Goal: Communication & Community: Answer question/provide support

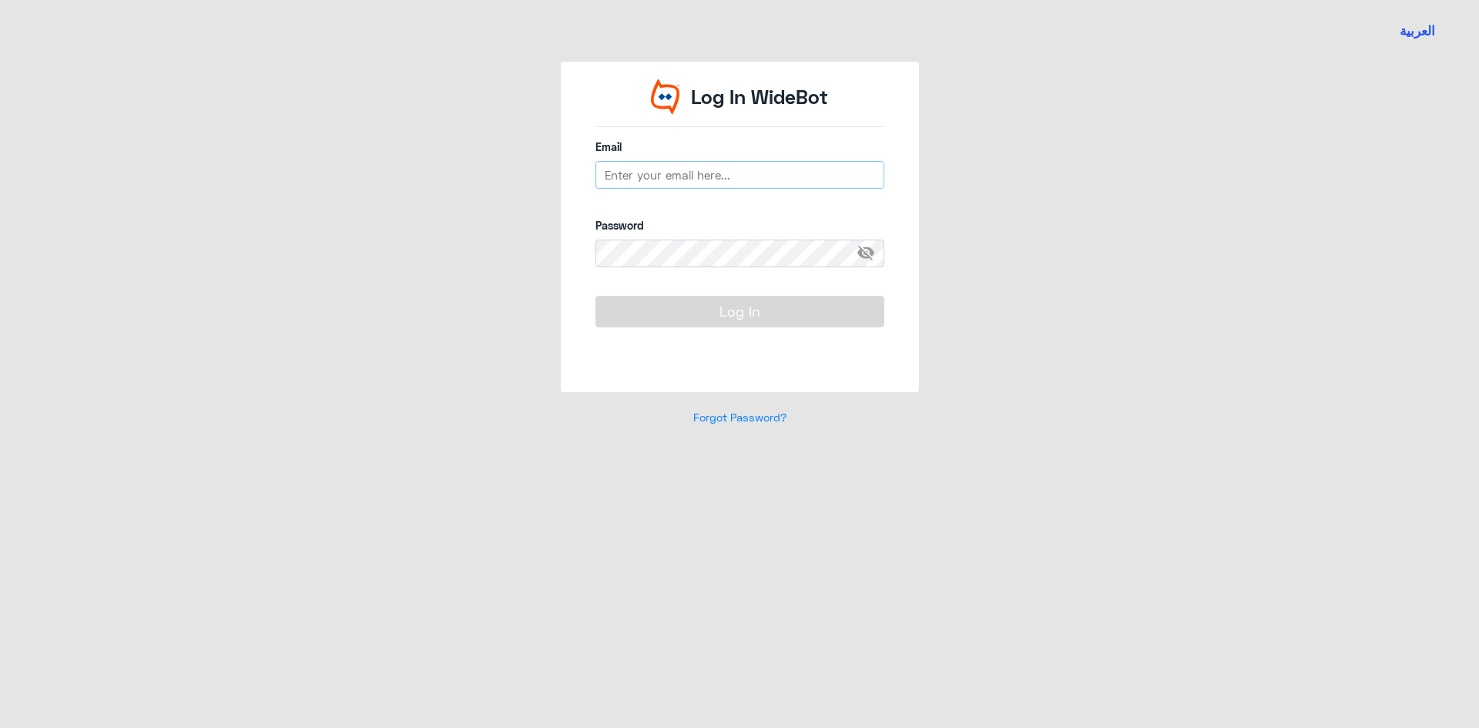
type input "[EMAIL_ADDRESS][DOMAIN_NAME]"
click at [713, 314] on button "Log In" at bounding box center [739, 311] width 289 height 31
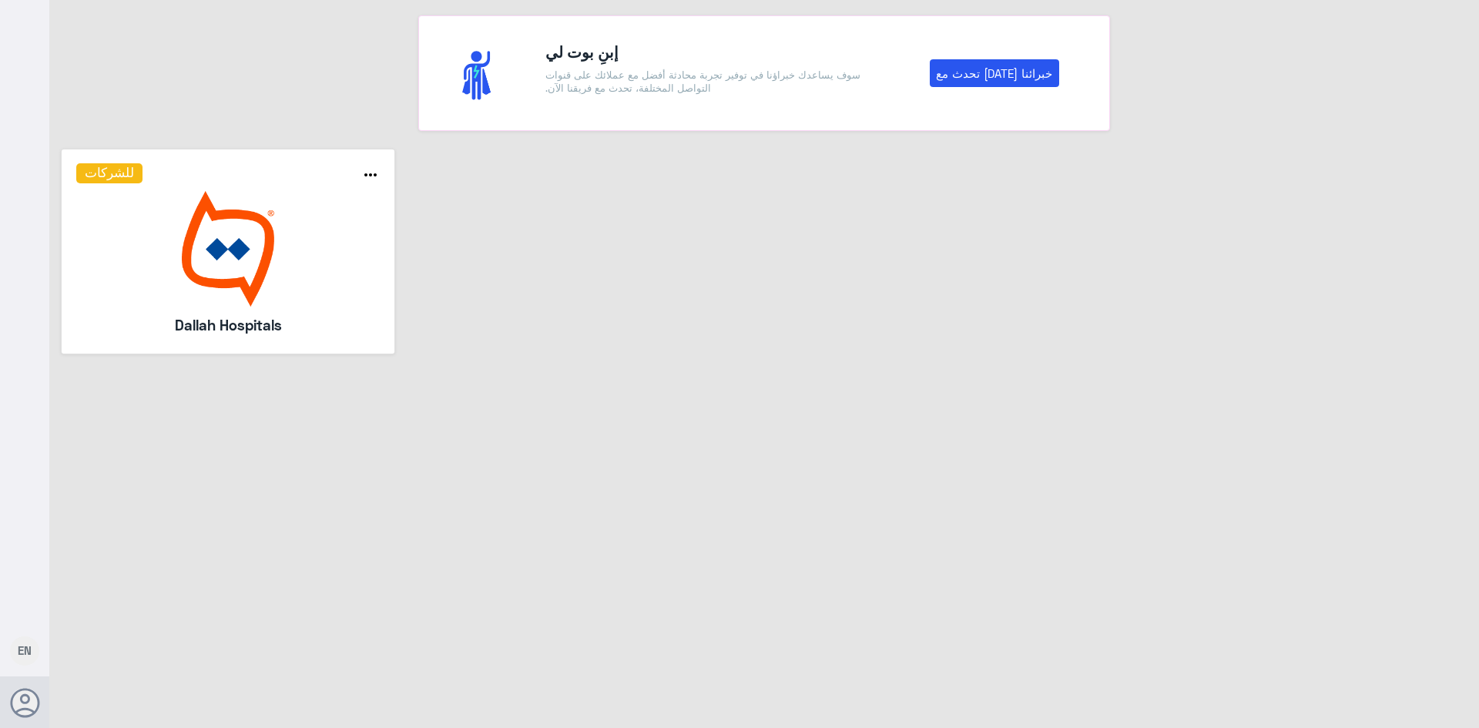
click at [316, 315] on h5 "Dallah Hospitals" at bounding box center [228, 325] width 222 height 22
click at [228, 251] on img at bounding box center [228, 249] width 304 height 116
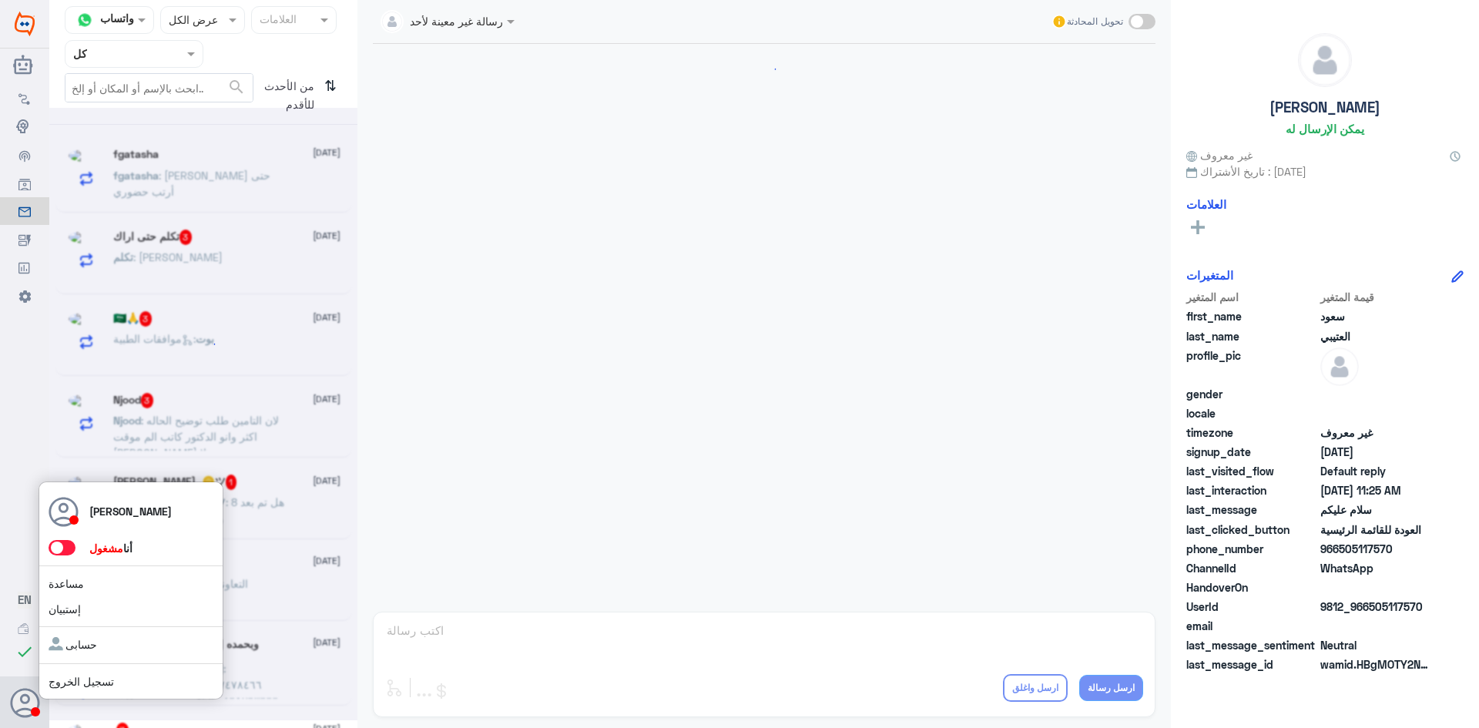
scroll to position [876, 0]
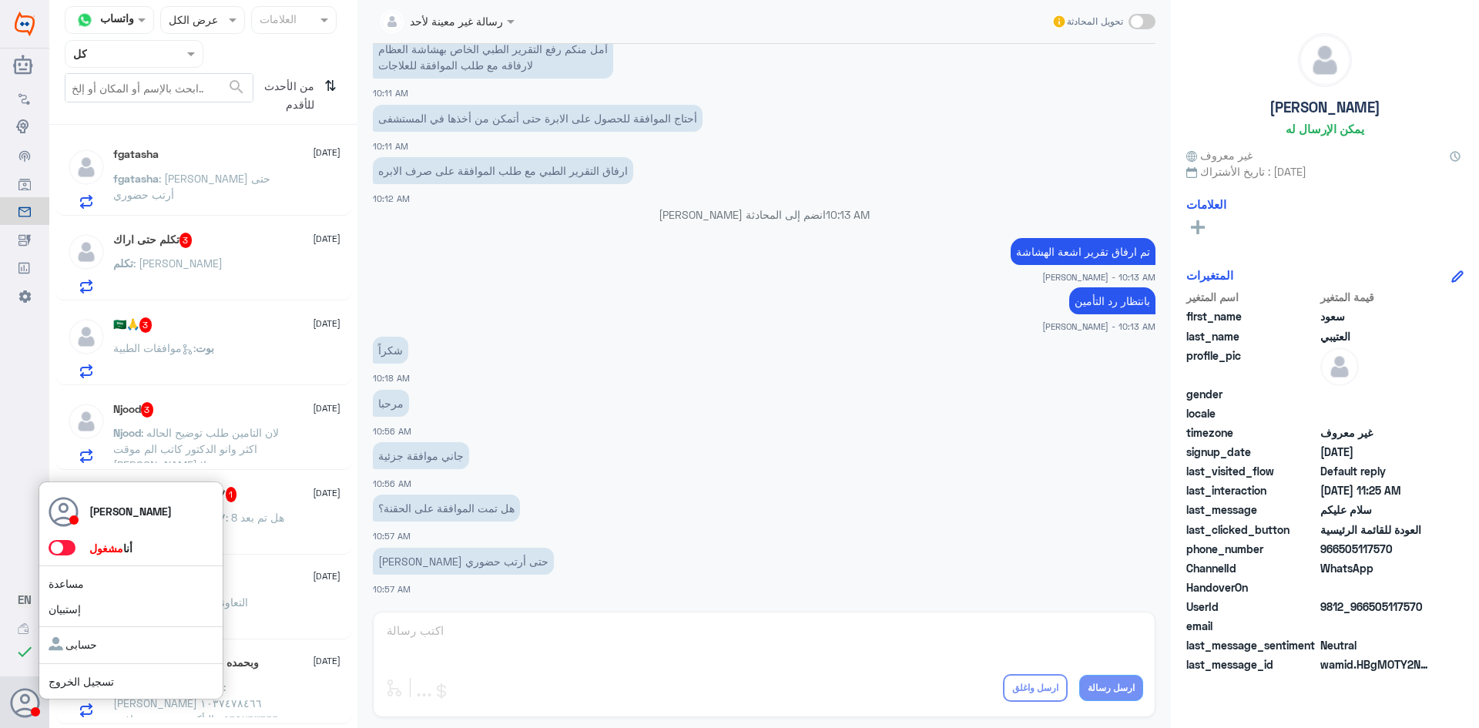
click at [62, 549] on span at bounding box center [62, 547] width 27 height 15
click at [0, 0] on input "checkbox" at bounding box center [0, 0] width 0 height 0
click at [66, 551] on span at bounding box center [62, 547] width 27 height 15
click at [0, 0] on input "checkbox" at bounding box center [0, 0] width 0 height 0
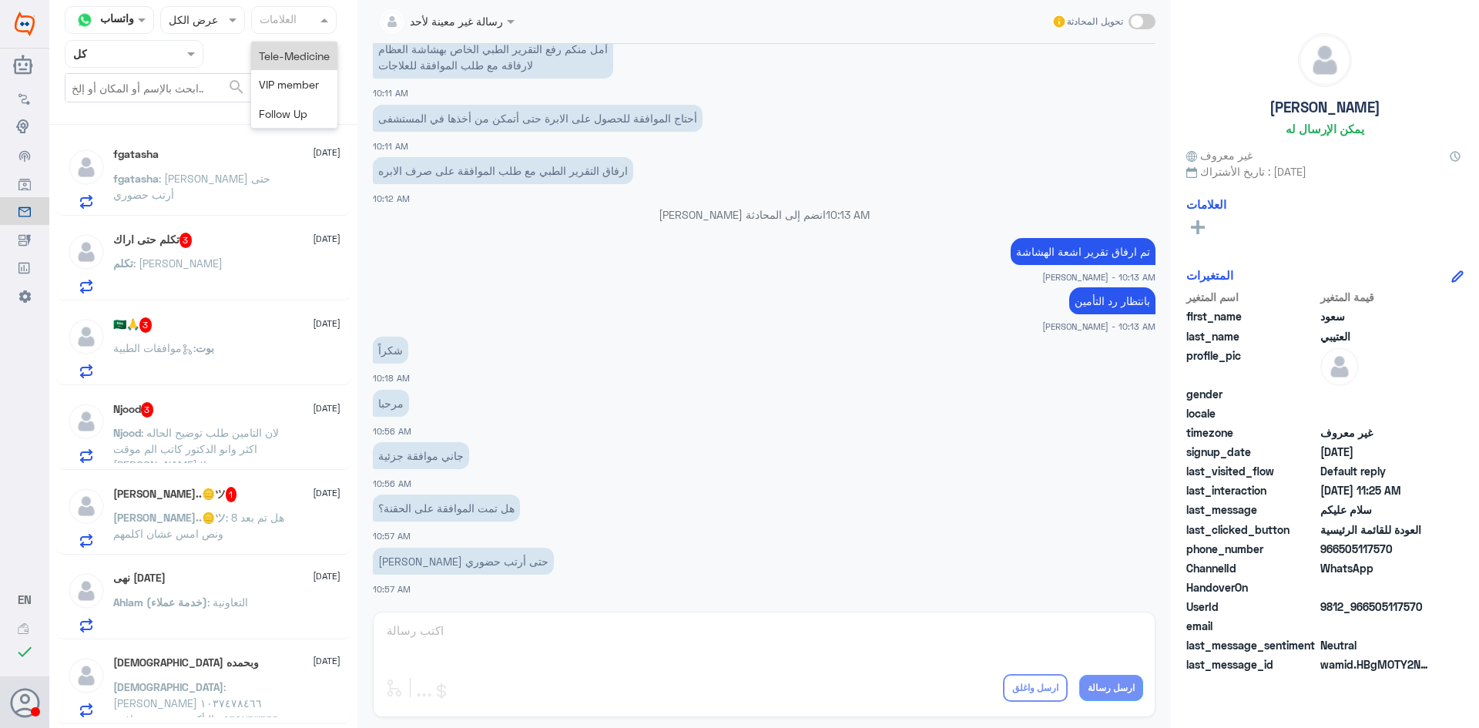
click at [303, 16] on input "text" at bounding box center [287, 21] width 54 height 18
click at [209, 20] on div at bounding box center [203, 20] width 84 height 18
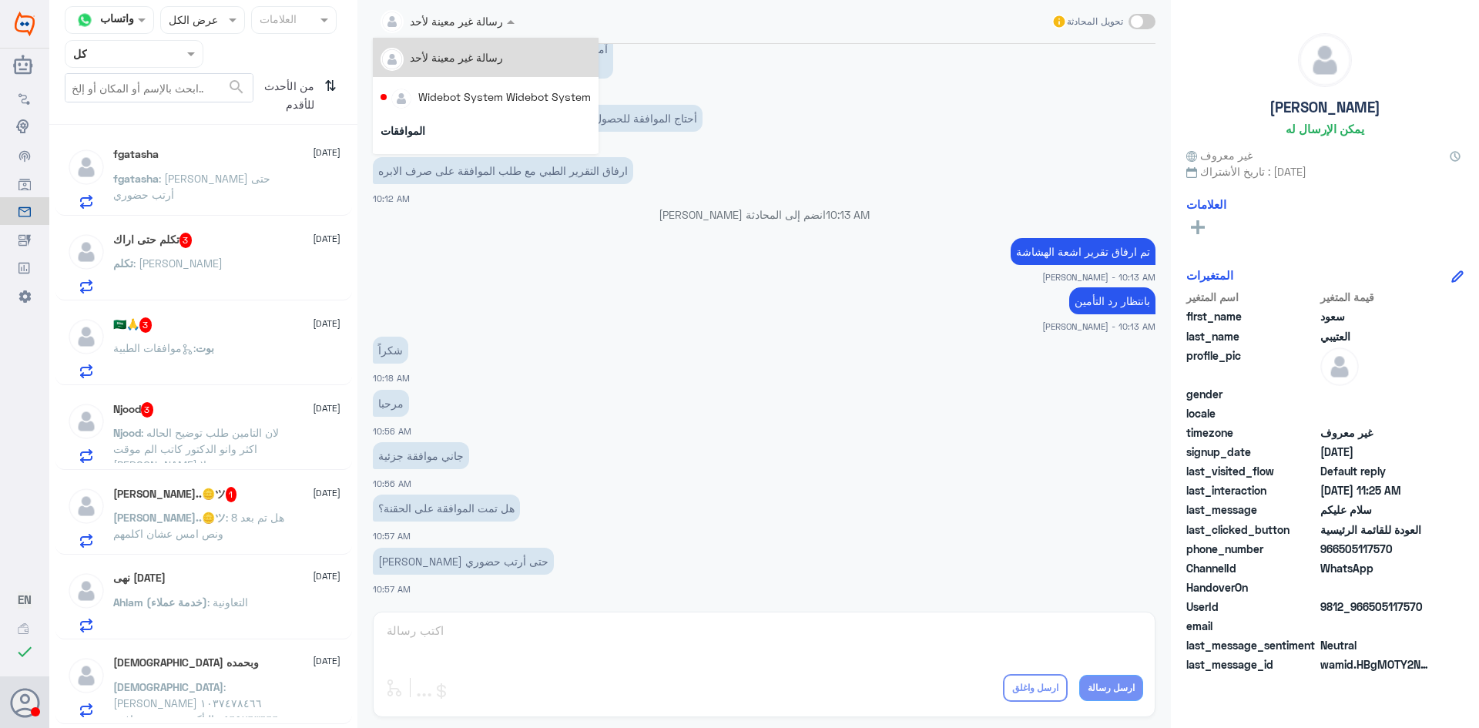
click at [477, 21] on div at bounding box center [447, 21] width 149 height 18
click at [483, 24] on div at bounding box center [447, 21] width 149 height 18
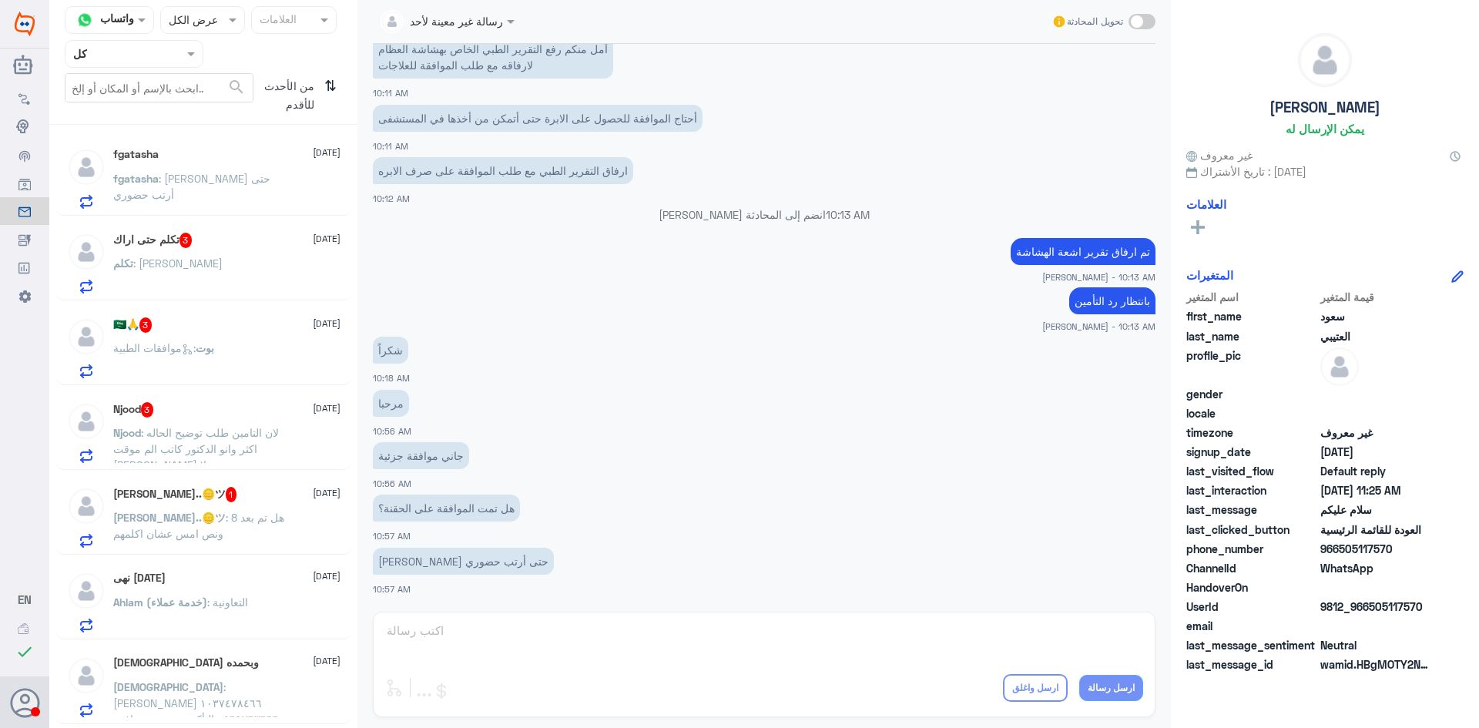
click at [173, 69] on nav "قناة واتساب Status × عرض الكل العلامات Agent Filter كل search من الأحدث للأقدم ⇅" at bounding box center [203, 65] width 308 height 119
click at [178, 58] on div at bounding box center [133, 54] width 137 height 18
click at [173, 151] on div "الوارد لديك" at bounding box center [134, 156] width 139 height 35
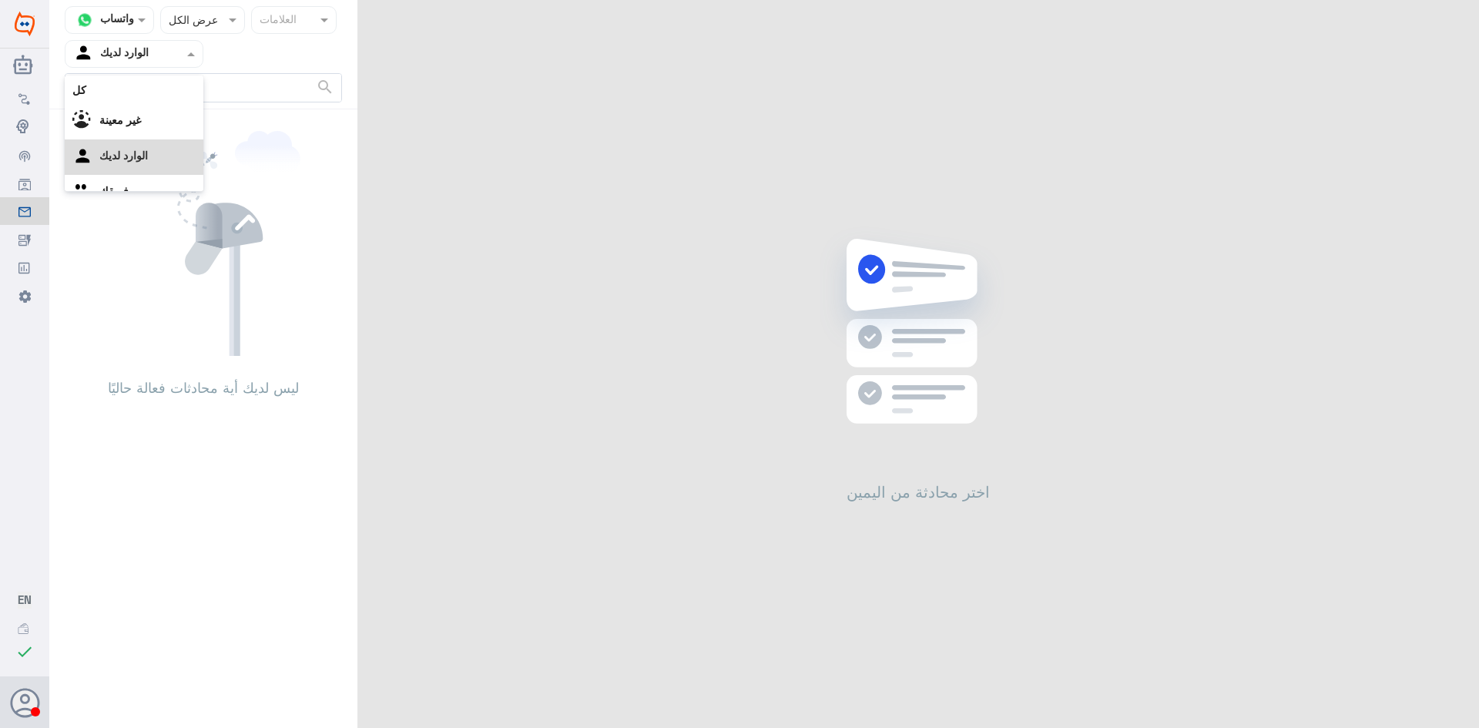
click at [187, 58] on span at bounding box center [192, 53] width 19 height 16
click at [174, 166] on div "فريقك" at bounding box center [134, 173] width 139 height 35
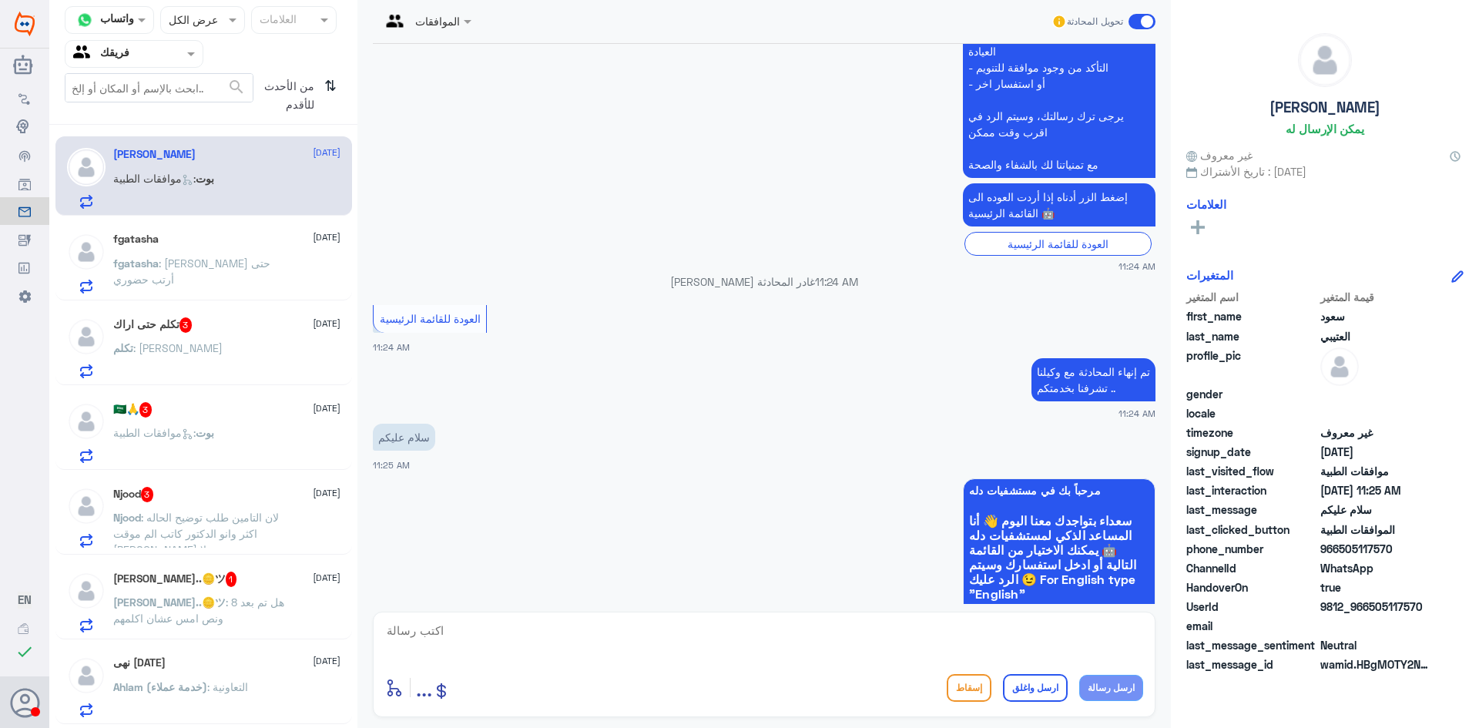
scroll to position [752, 0]
drag, startPoint x: 1112, startPoint y: 387, endPoint x: 1017, endPoint y: 375, distance: 96.3
click at [1031, 375] on p "تم إنهاء المحادثة مع وكيلنا تشرفنا بخدمتكم .." at bounding box center [1093, 378] width 124 height 43
click at [169, 274] on p "fgatasha : [PERSON_NAME] حتى أرتب حضوري" at bounding box center [199, 274] width 173 height 39
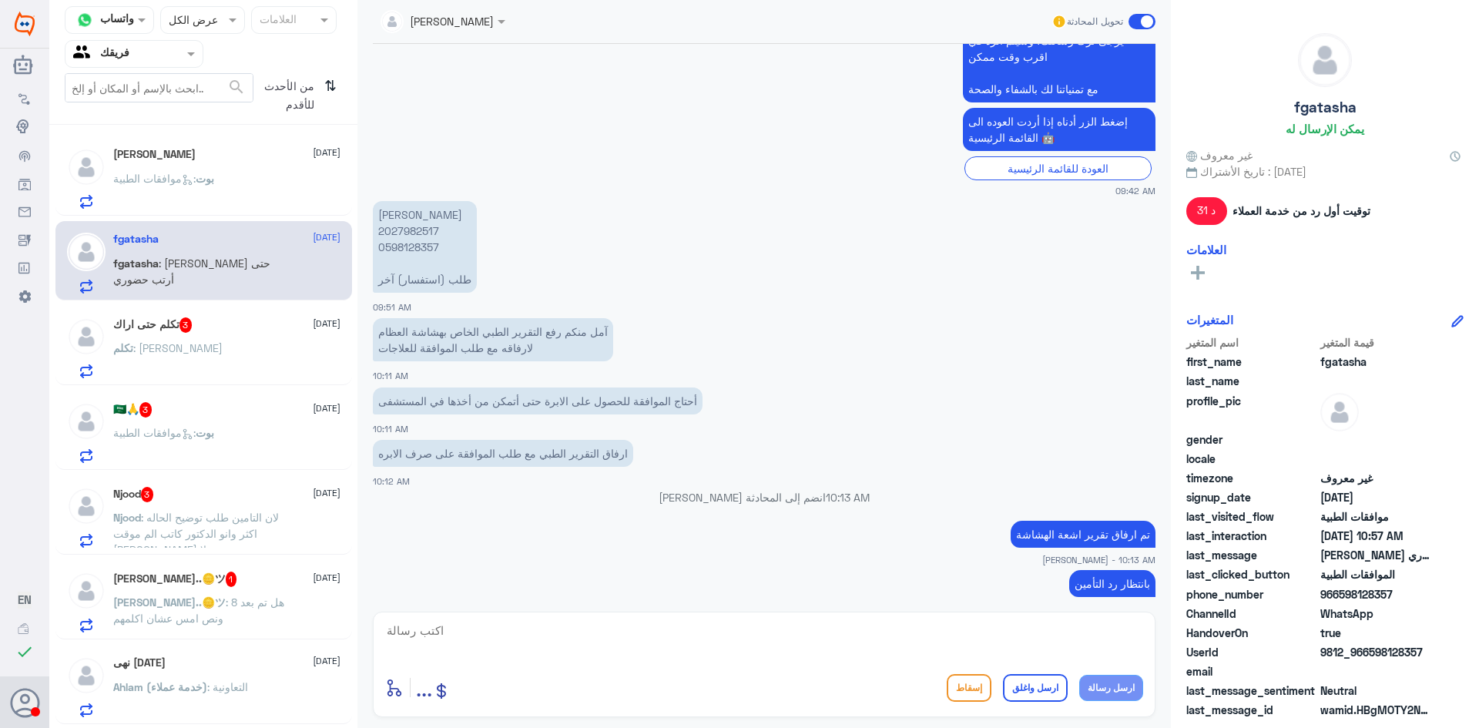
scroll to position [568, 0]
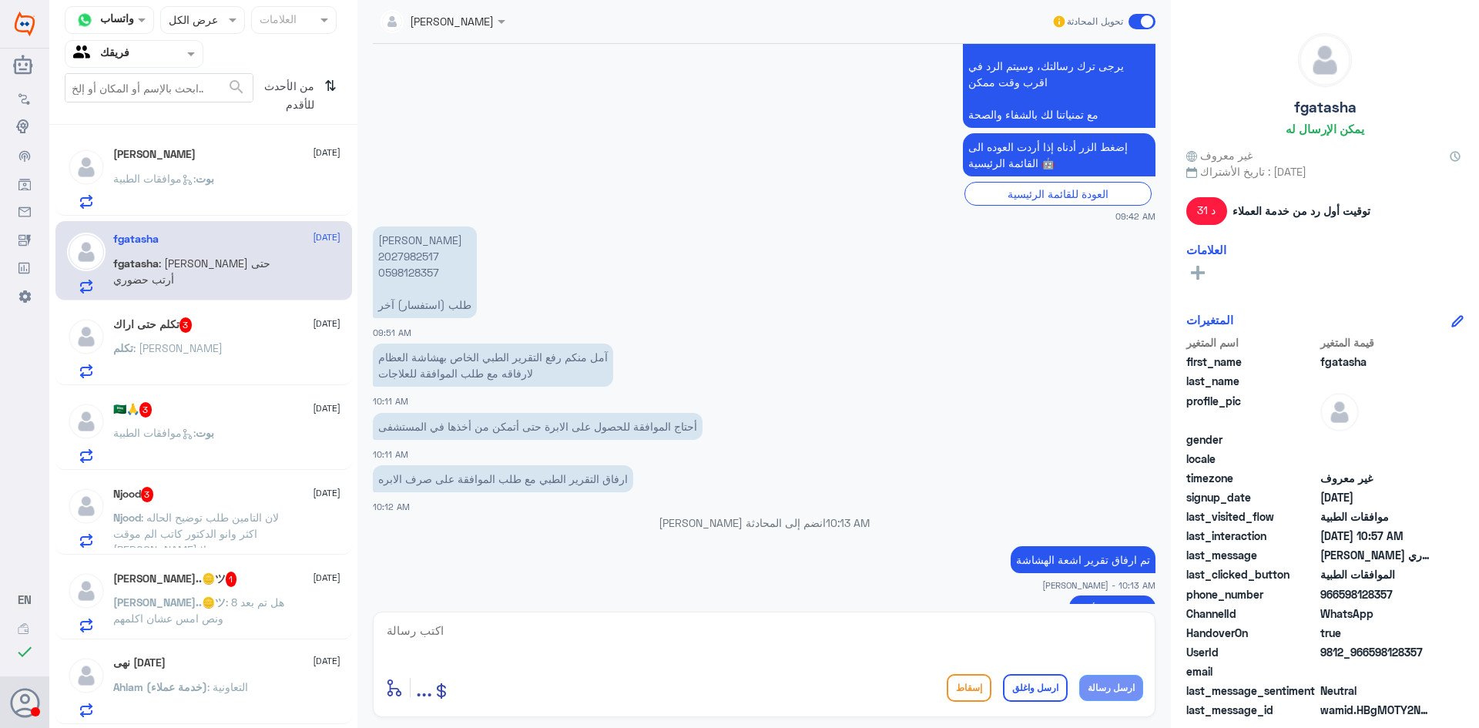
click at [414, 255] on p "[PERSON_NAME] 2027982517 0598128357 طلب (استفسار) آخر" at bounding box center [425, 272] width 104 height 92
copy p "2027982517"
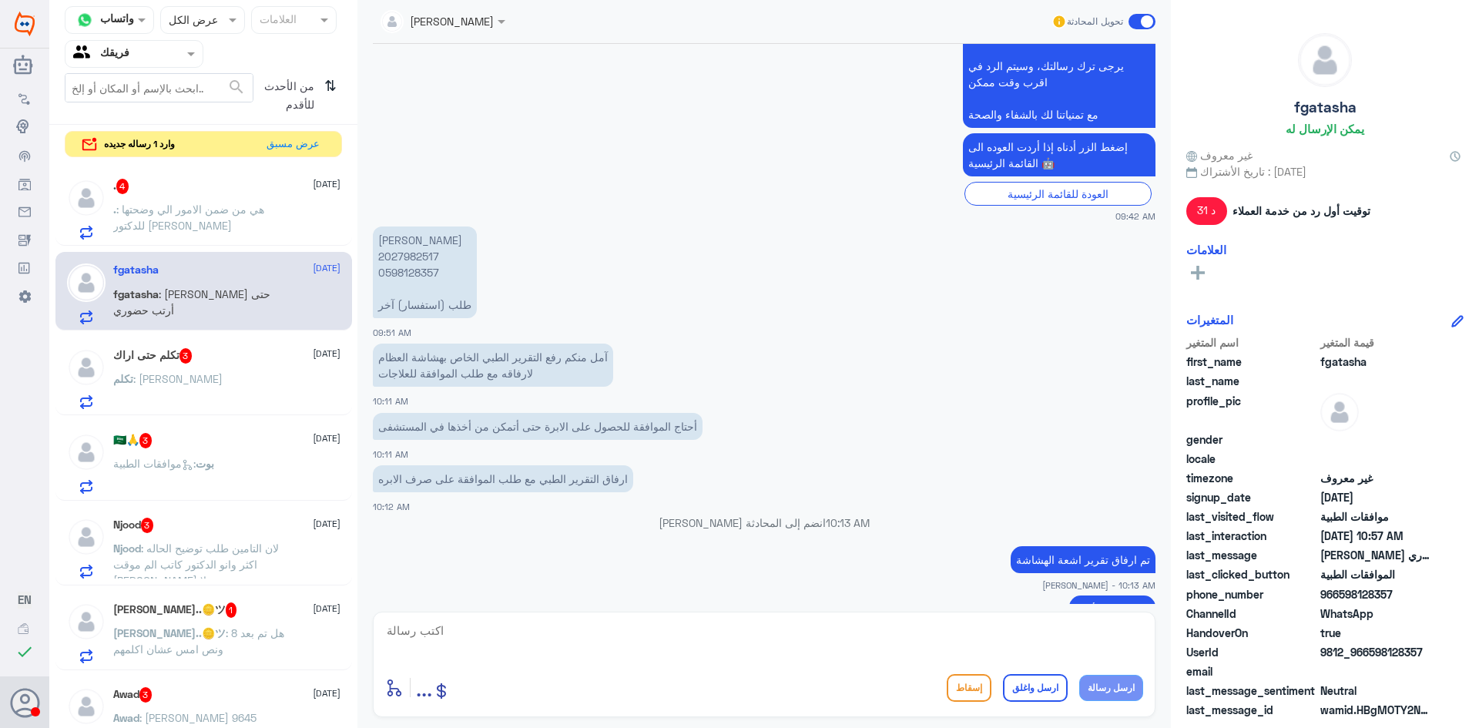
scroll to position [876, 0]
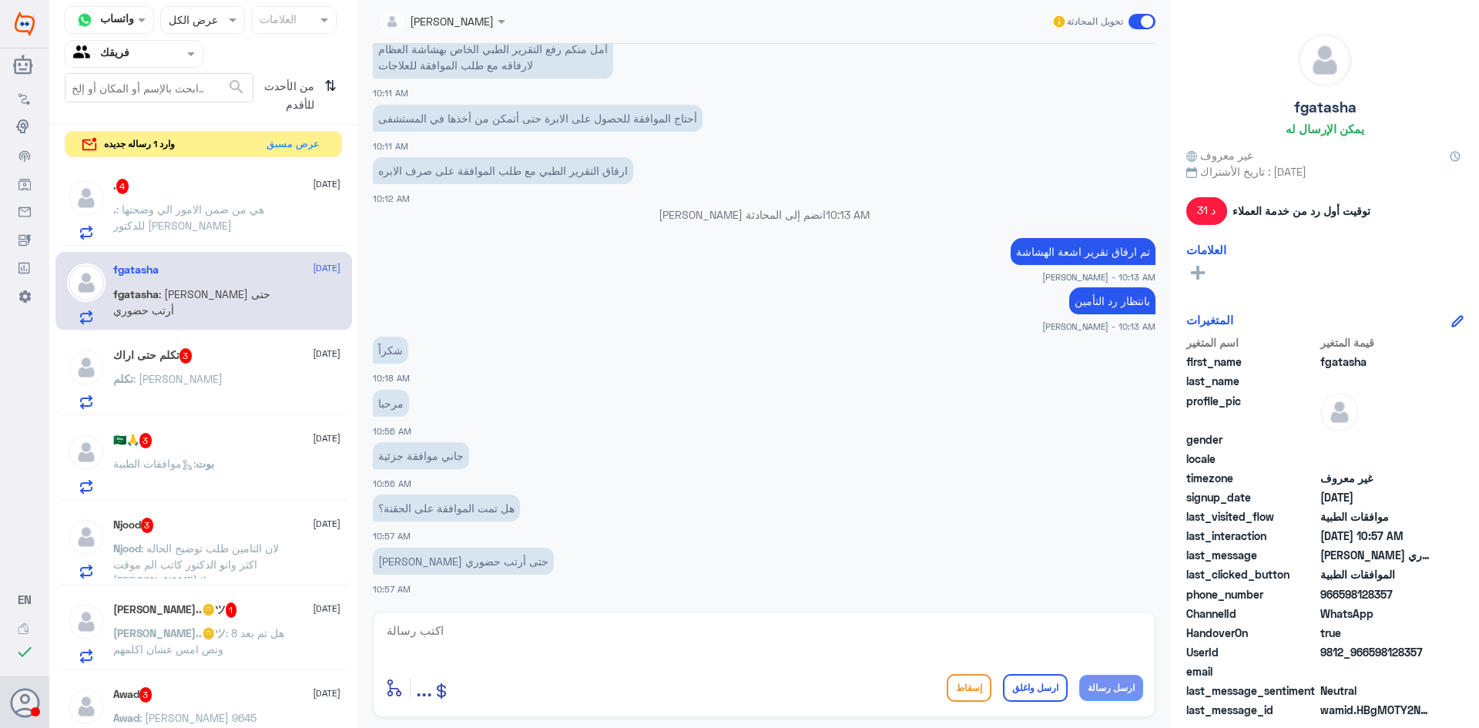
click at [766, 649] on textarea at bounding box center [764, 639] width 758 height 38
click at [721, 641] on textarea at bounding box center [764, 639] width 758 height 38
type textarea "ت"
click at [995, 632] on textarea "تم التواصل مع شركة التعاونيه الطلب تحت الاجراء شاكره لك انتظارك" at bounding box center [764, 639] width 758 height 38
type textarea "تم التواصل مع شركة التعاونيه لمتابعة الطلب تحت الاجراء شاكره لك انتظارك"
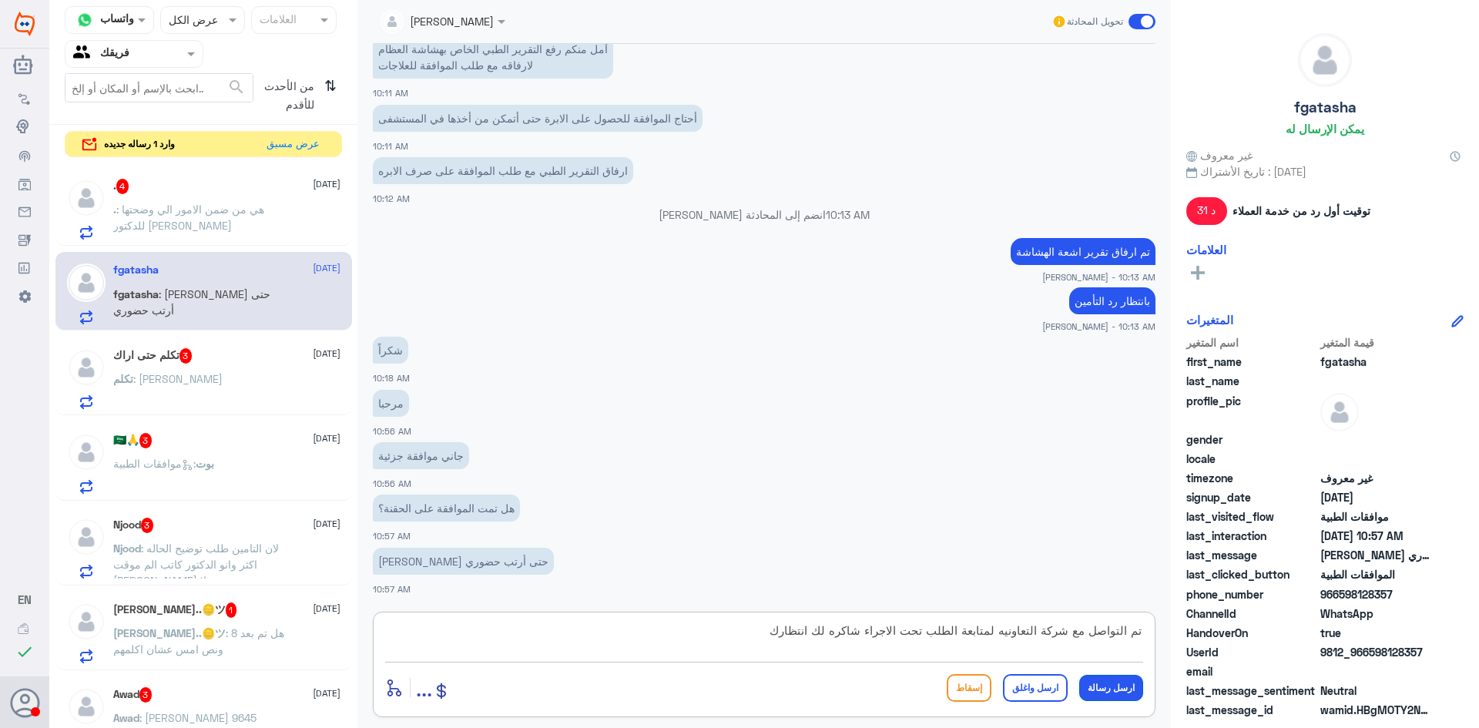
click at [1108, 699] on button "ارسل رسالة" at bounding box center [1111, 688] width 64 height 26
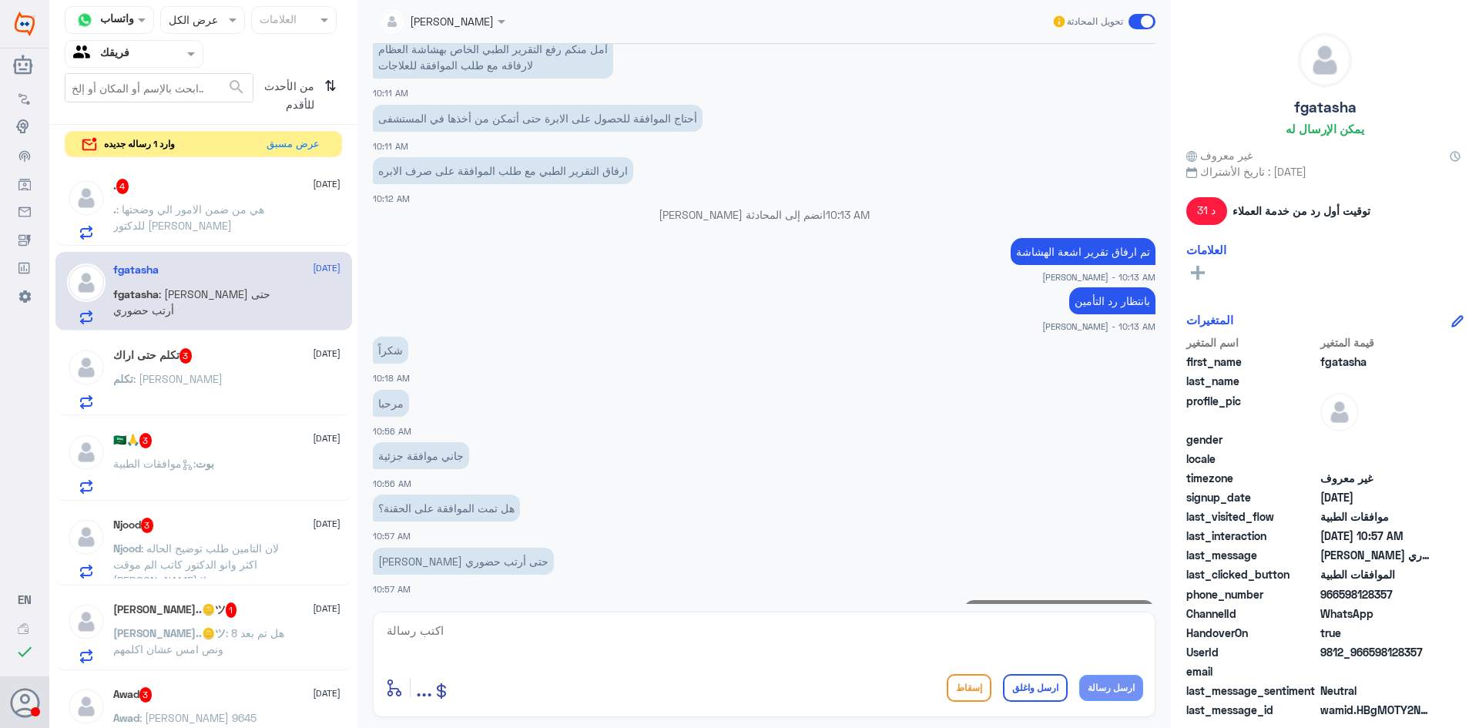
scroll to position [942, 0]
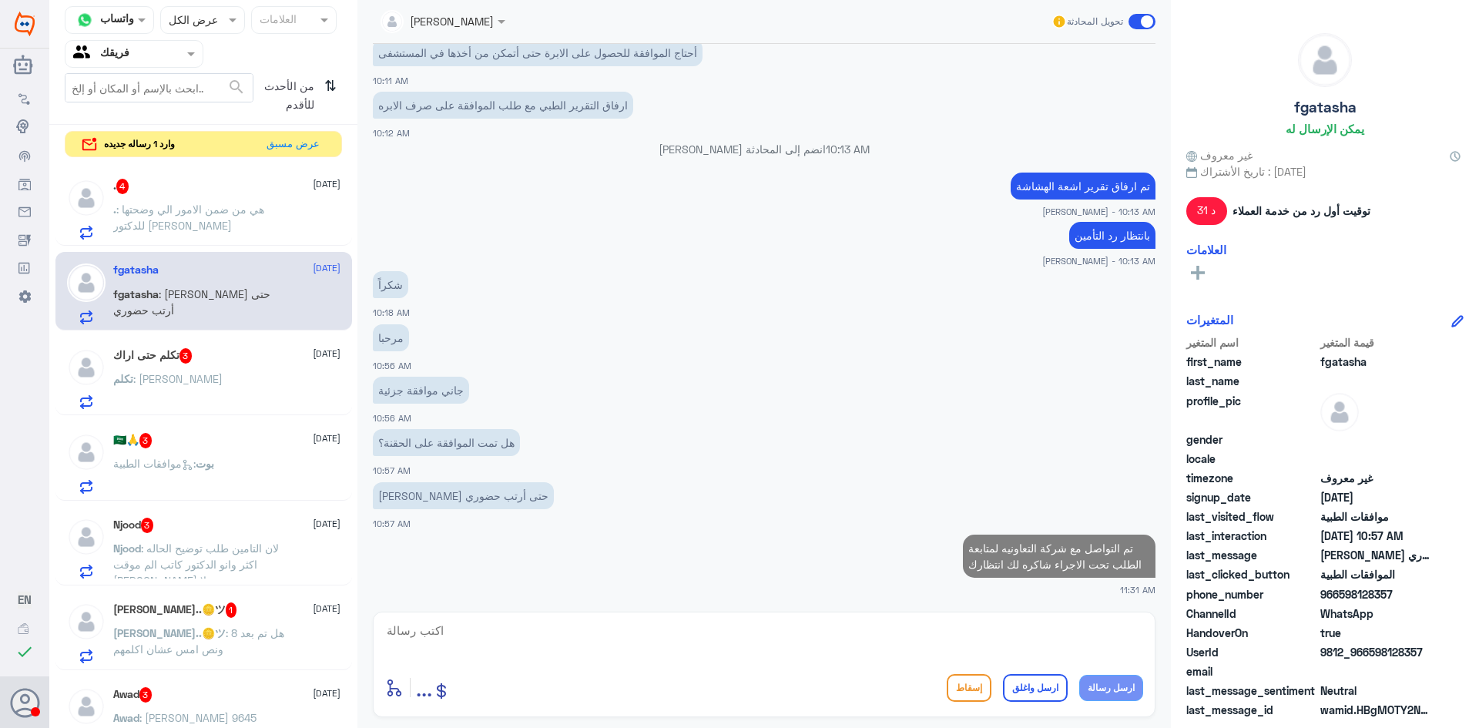
click at [229, 197] on div ". 4 [DATE] . : هي من ضمن الامور الي وضحتها للدكتور [PERSON_NAME]" at bounding box center [226, 209] width 227 height 61
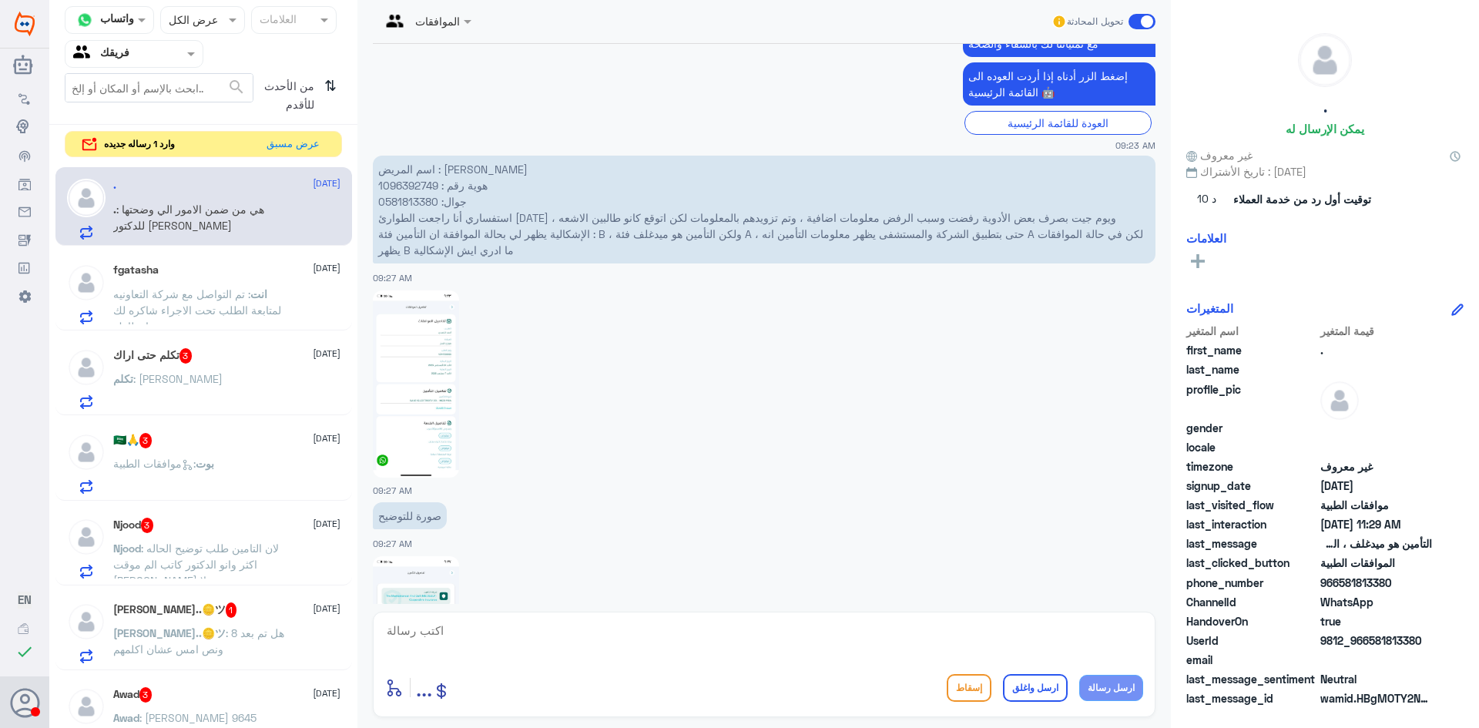
scroll to position [551, 0]
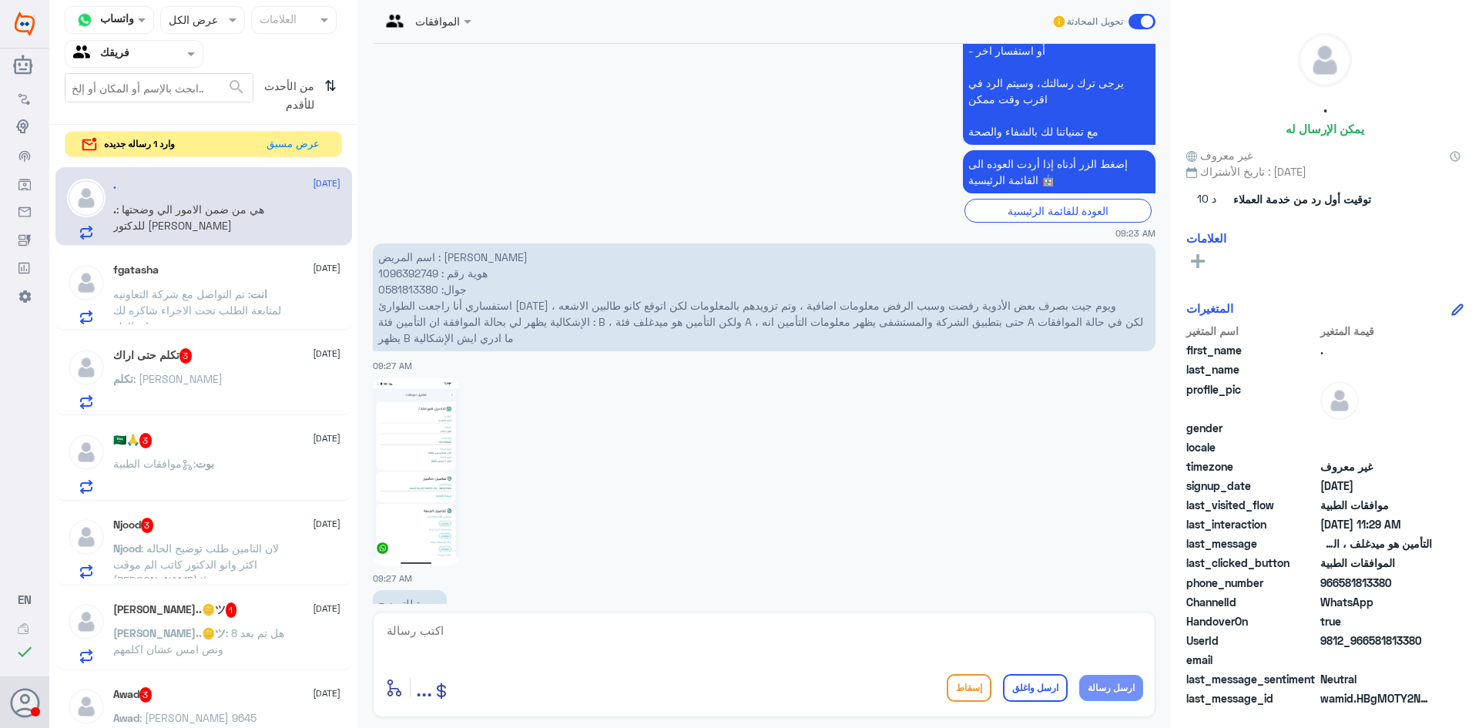
click at [249, 283] on div "fgatasha [DATE] انت : تم التواصل مع شركة التعاونيه لمتابعة الطلب تحت الاجراء شا…" at bounding box center [226, 293] width 227 height 61
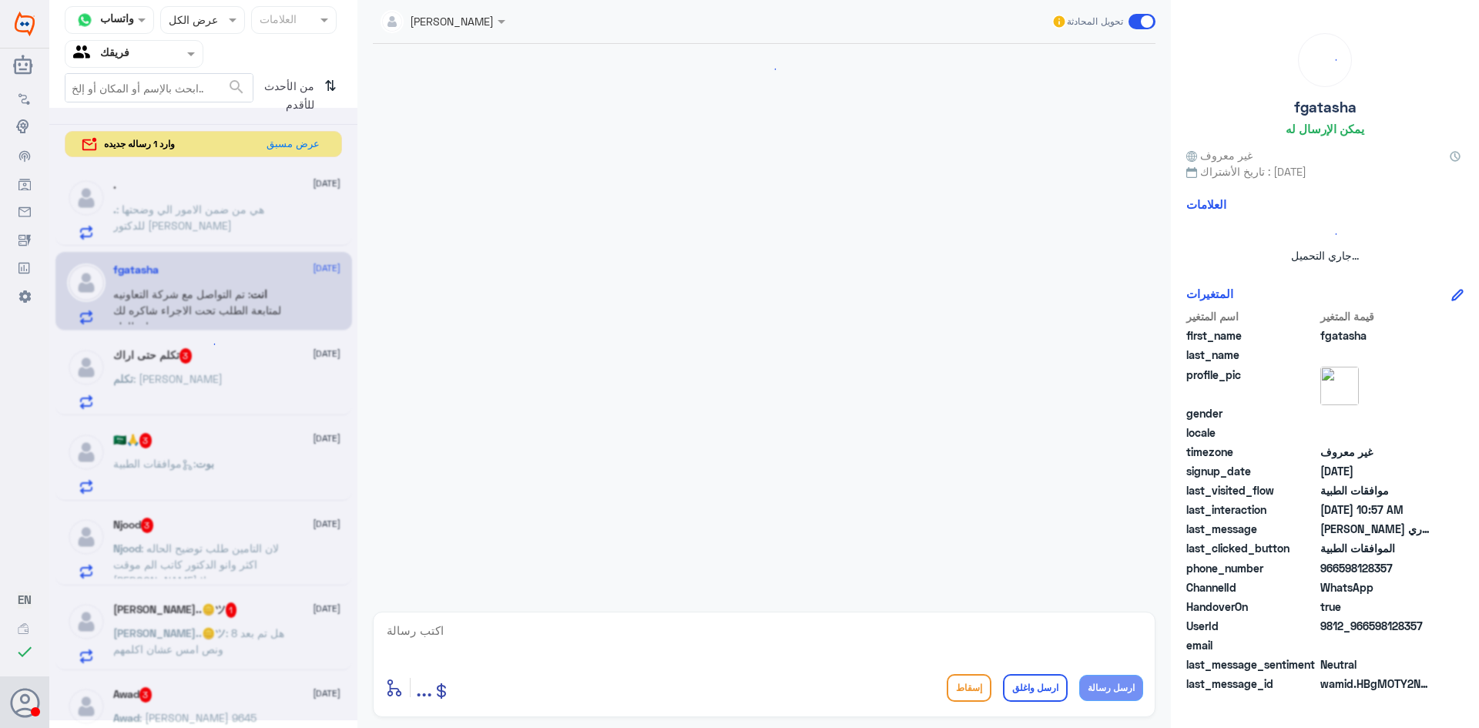
scroll to position [970, 0]
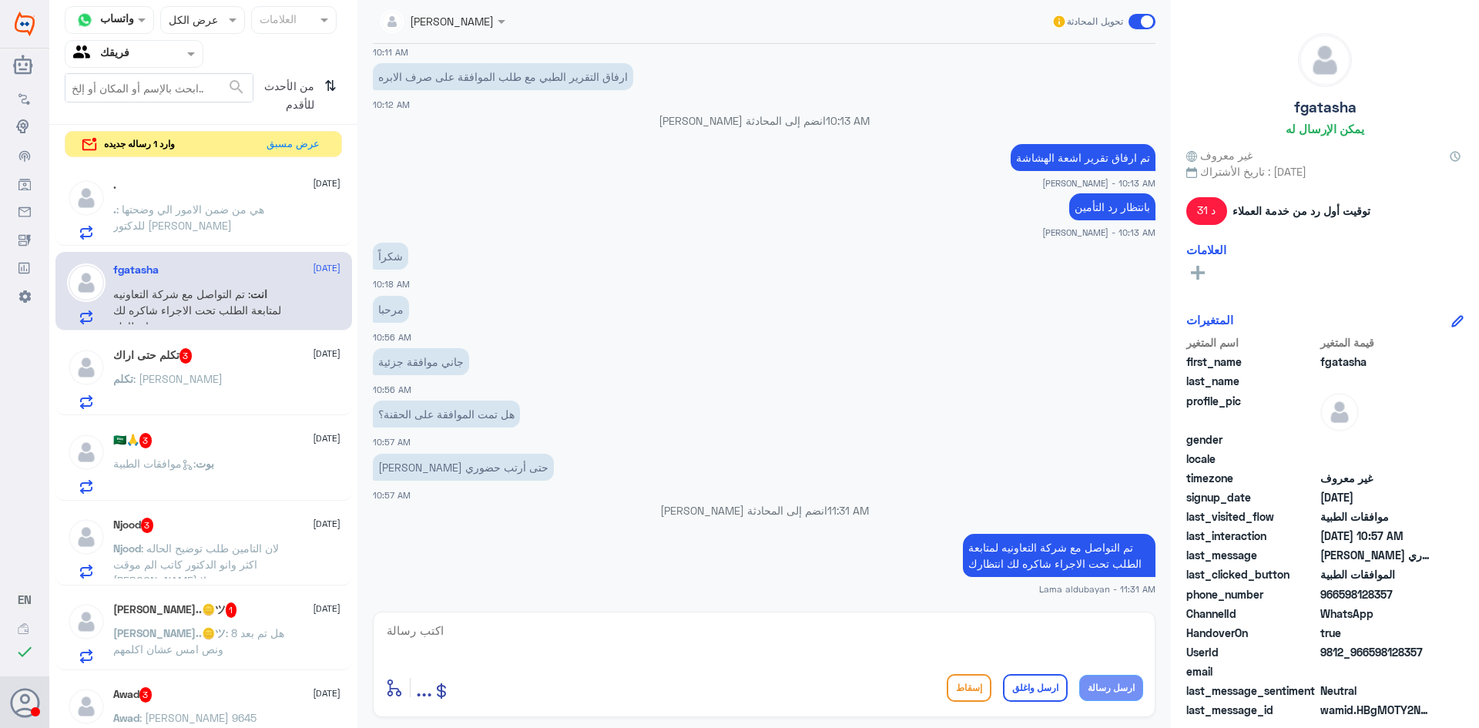
click at [166, 370] on p "تكلم : [PERSON_NAME]" at bounding box center [167, 389] width 109 height 39
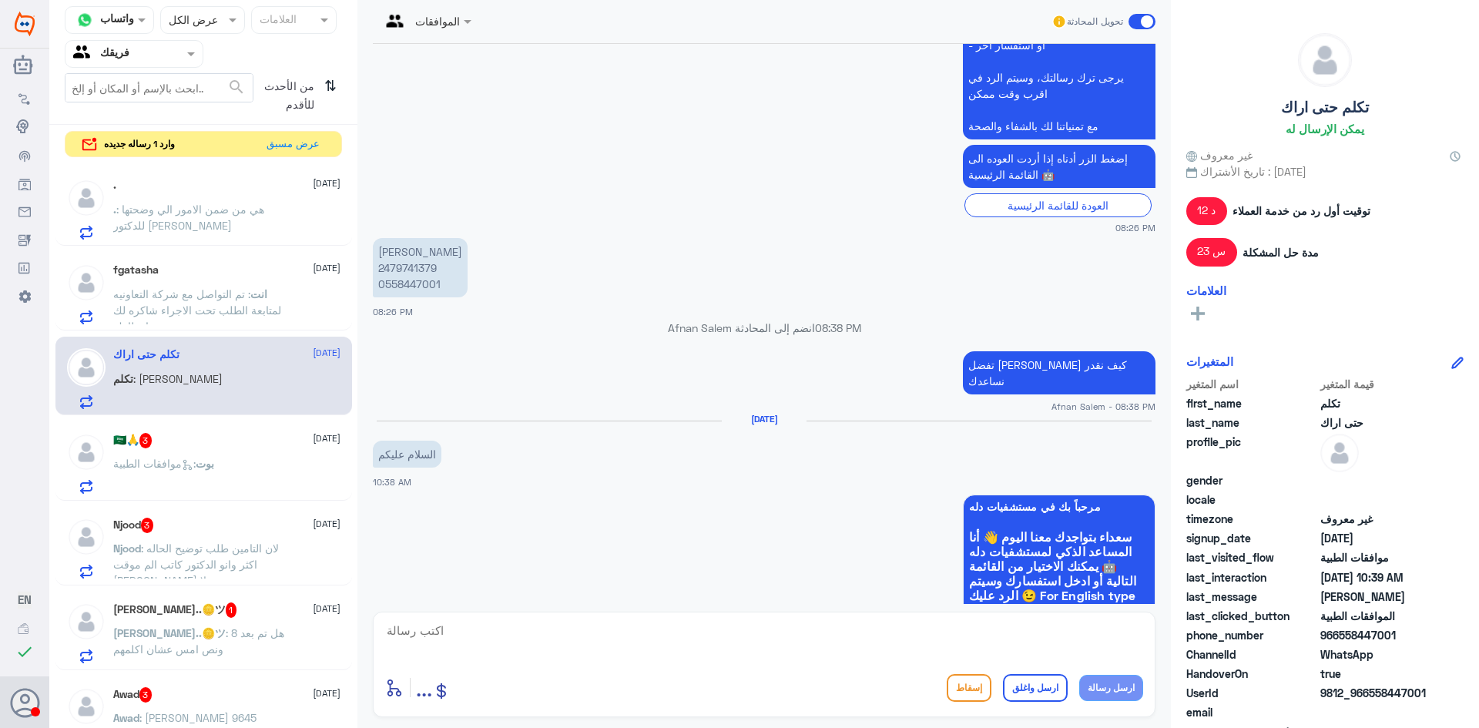
scroll to position [931, 0]
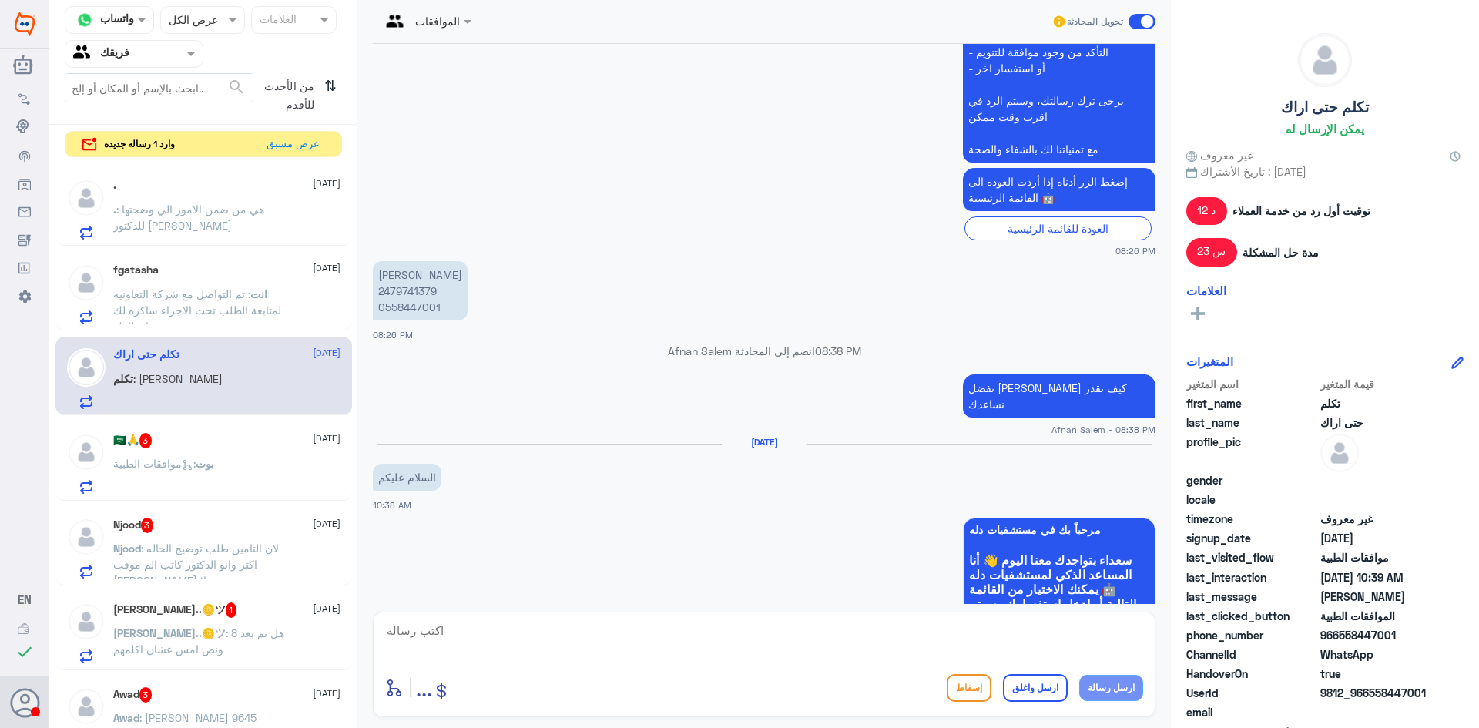
click at [412, 273] on p "[PERSON_NAME] 2479741379 0558447001" at bounding box center [420, 290] width 95 height 59
copy p "2479741379"
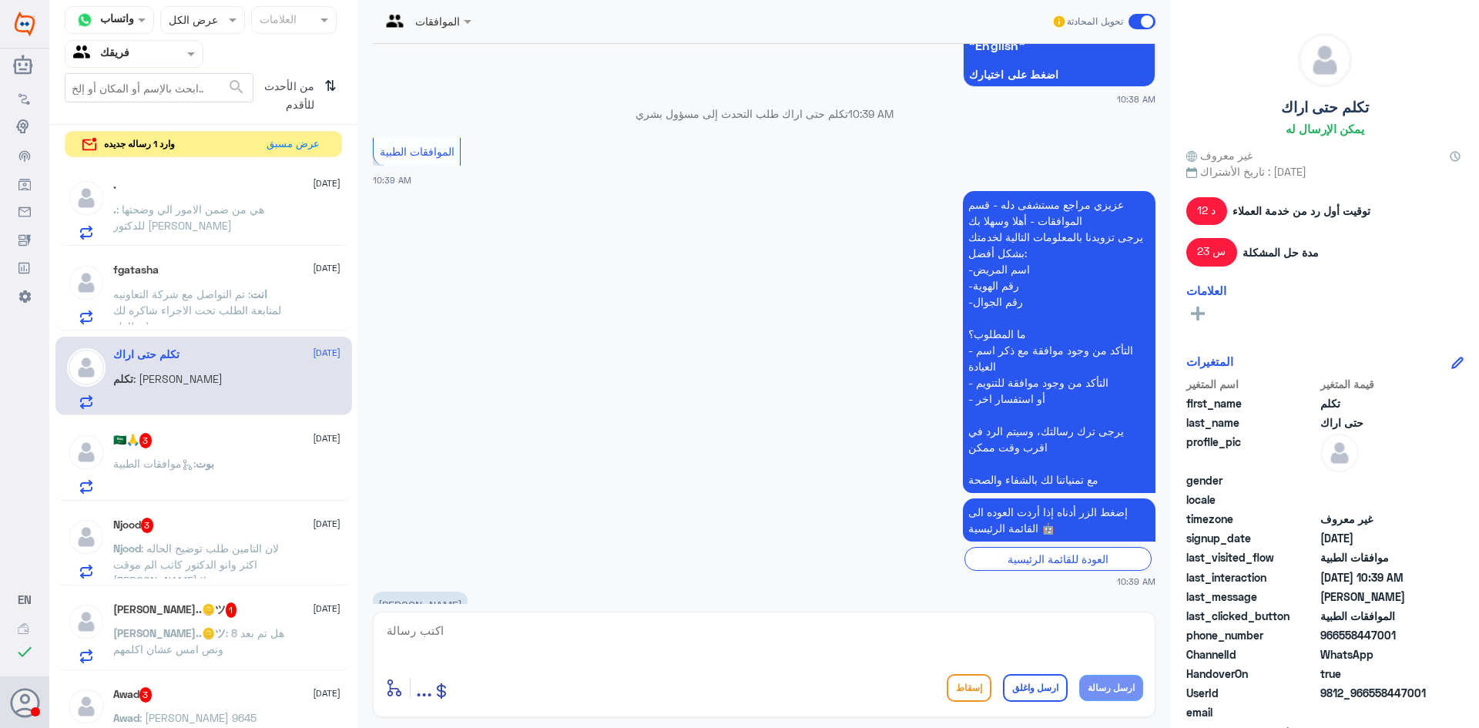
scroll to position [1547, 0]
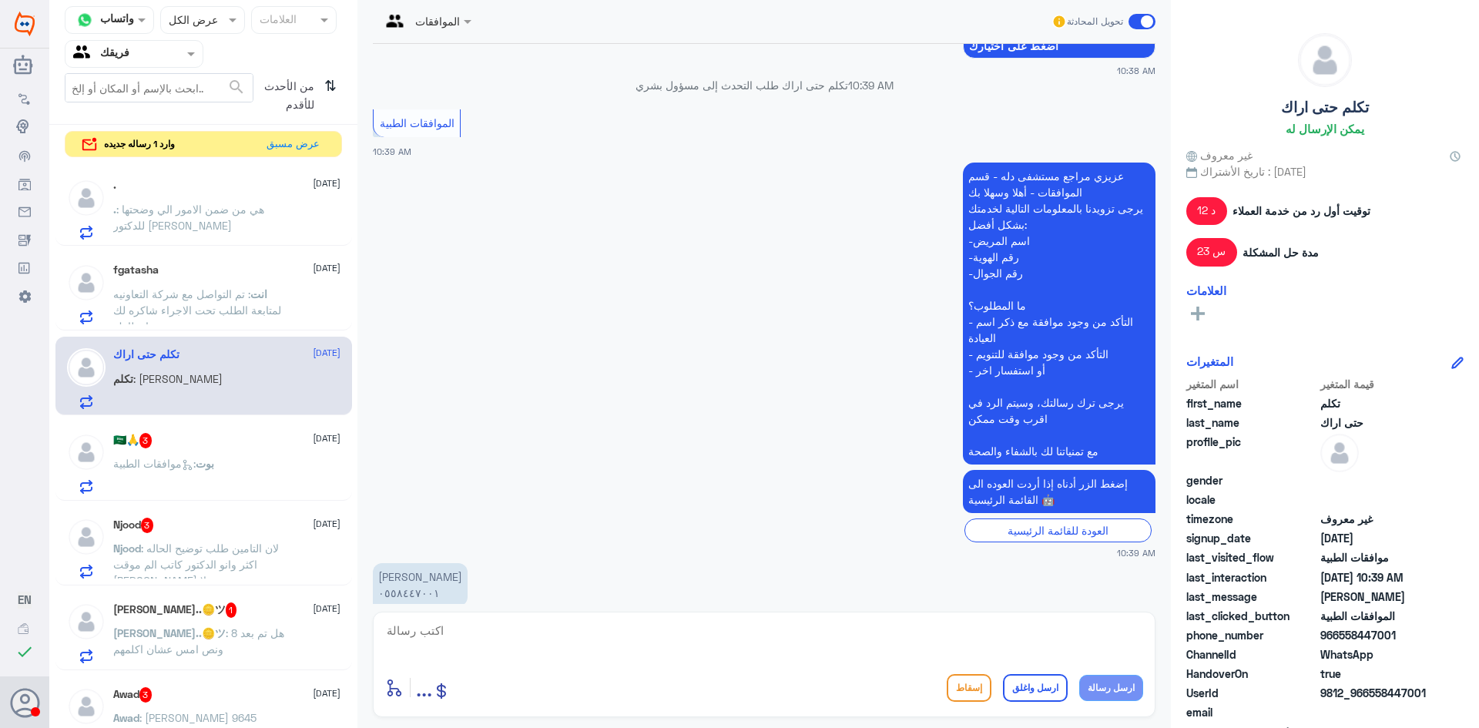
click at [276, 474] on div "بوت : موافقات الطبية" at bounding box center [226, 476] width 227 height 35
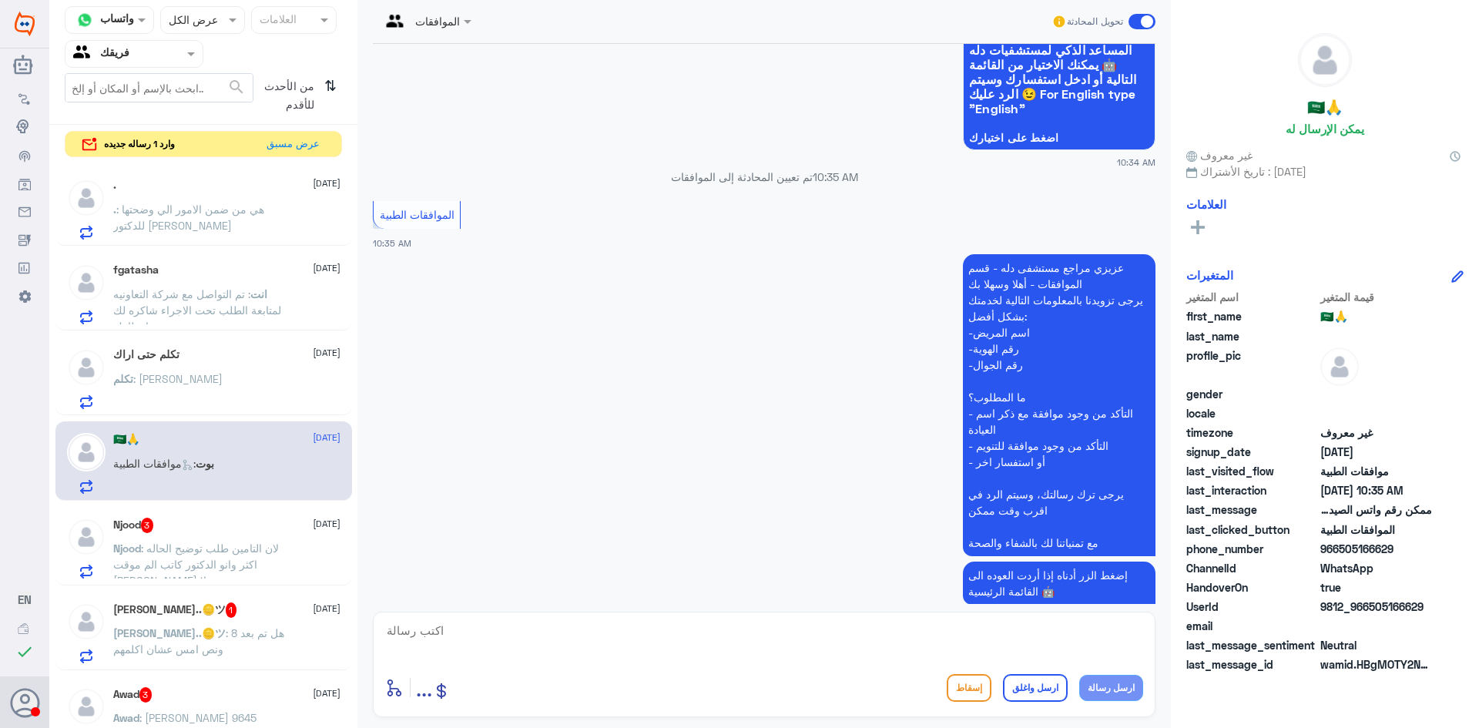
scroll to position [429, 0]
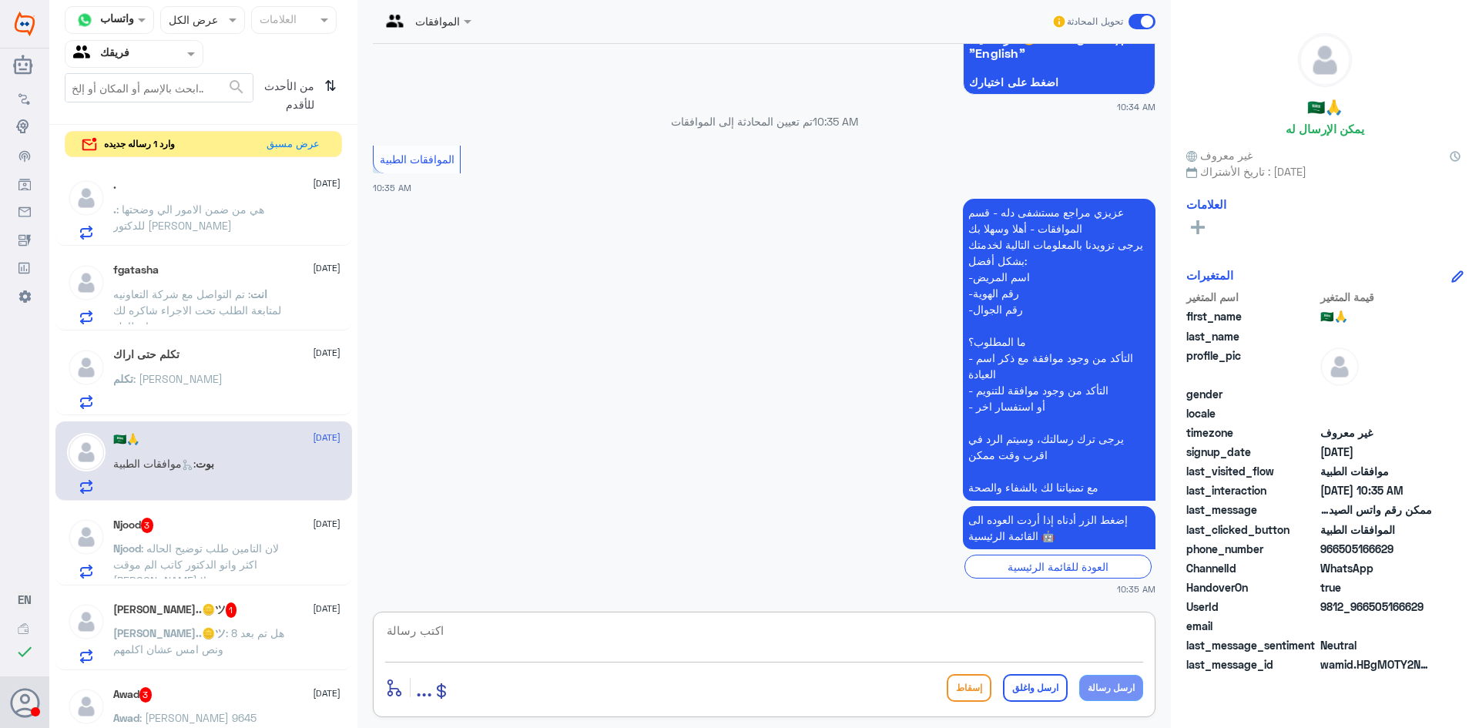
click at [479, 640] on textarea at bounding box center [764, 639] width 758 height 38
click at [386, 630] on textarea "0115283703)" at bounding box center [764, 639] width 758 height 38
click at [522, 627] on textarea "(0115283703)" at bounding box center [764, 639] width 758 height 38
click at [1141, 630] on textarea "(0115283703) التواصل واتساب" at bounding box center [764, 639] width 758 height 38
type textarea "خدمة اعادة الصرف مستشفى دله النخيل (0115283703) التواصل واتساب"
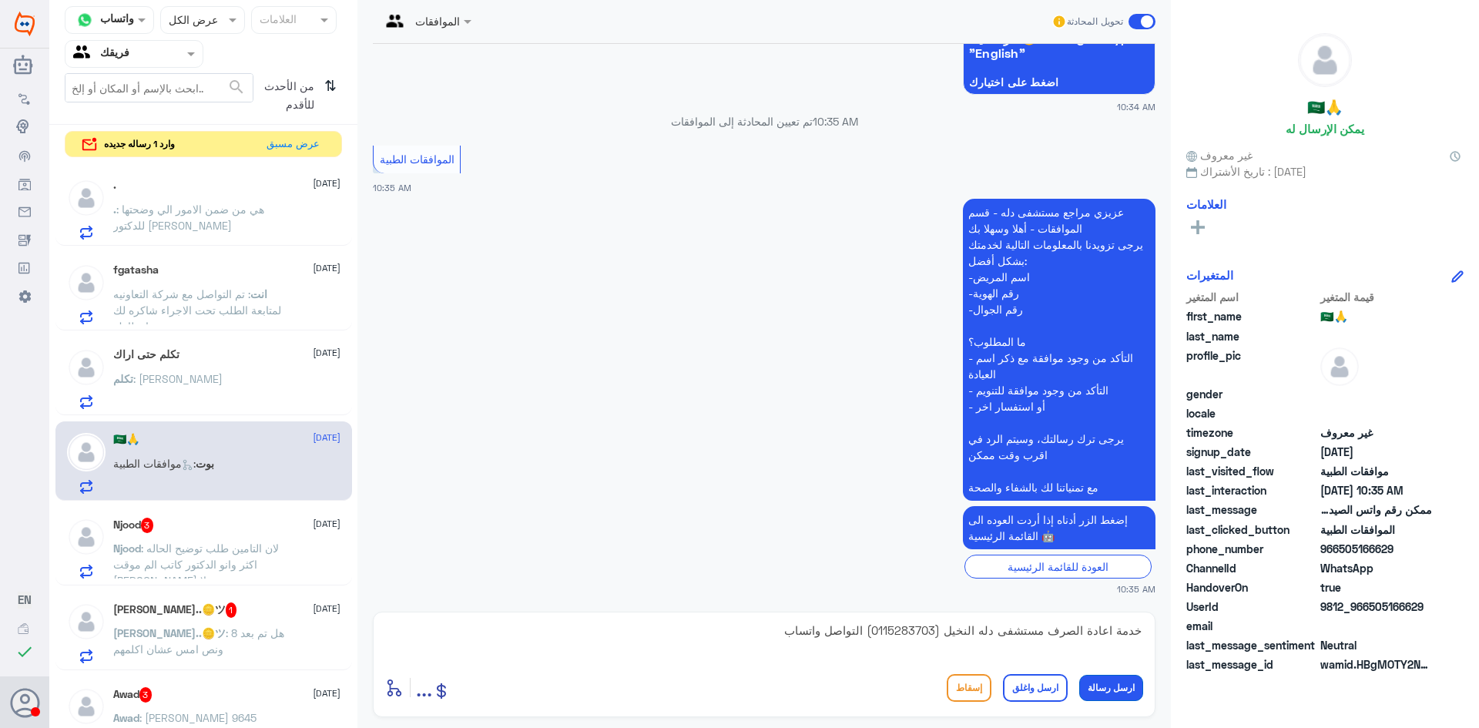
click at [1102, 694] on button "ارسل رسالة" at bounding box center [1111, 688] width 64 height 26
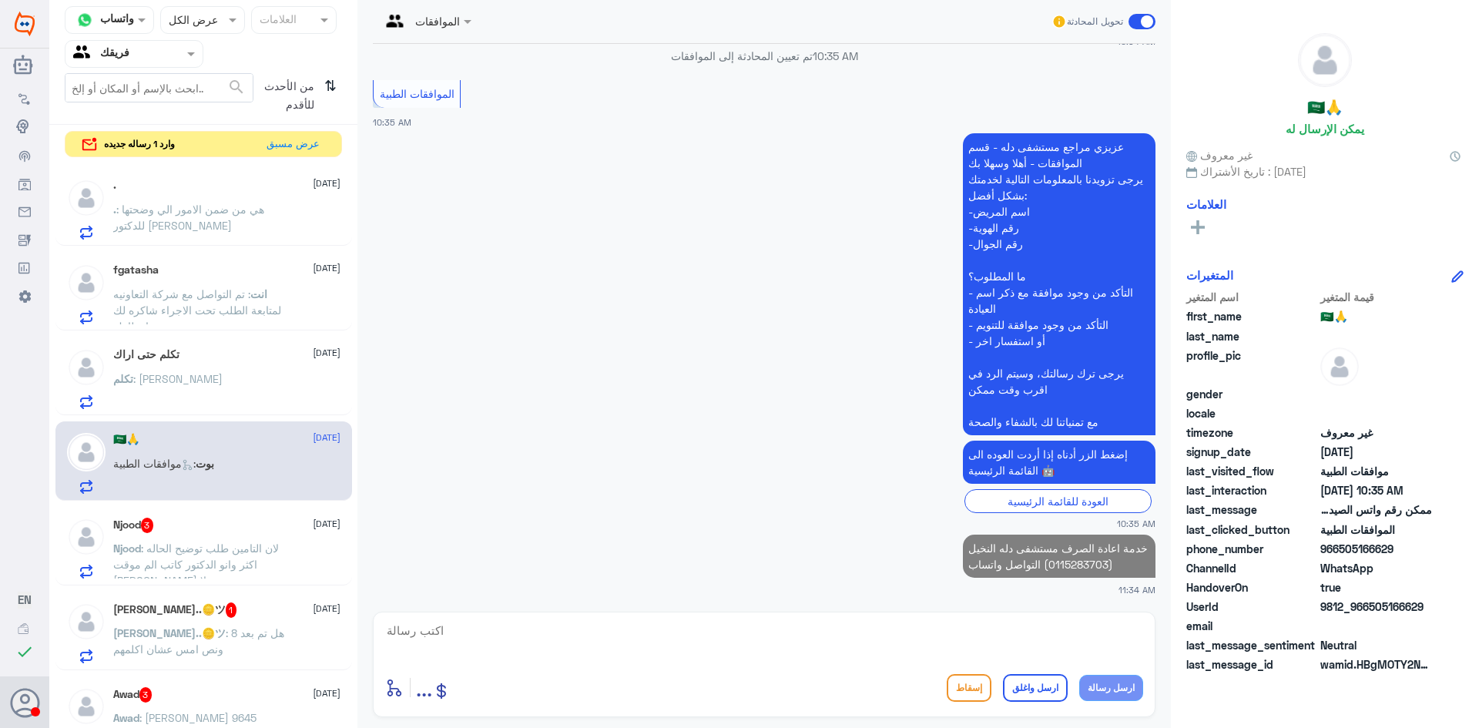
click at [931, 660] on div at bounding box center [764, 641] width 758 height 42
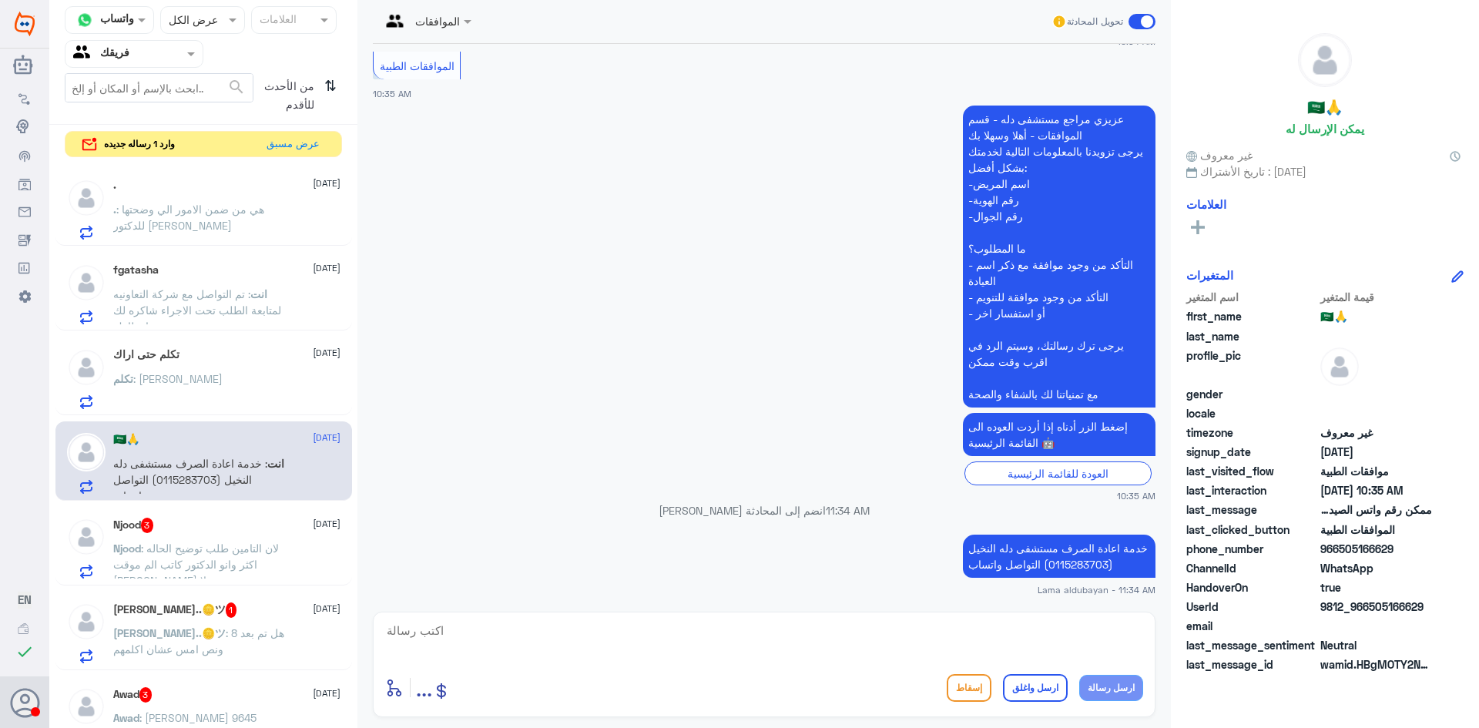
click at [1055, 635] on textarea at bounding box center [764, 639] width 758 height 38
type textarea "اي خدمه اخرى؟"
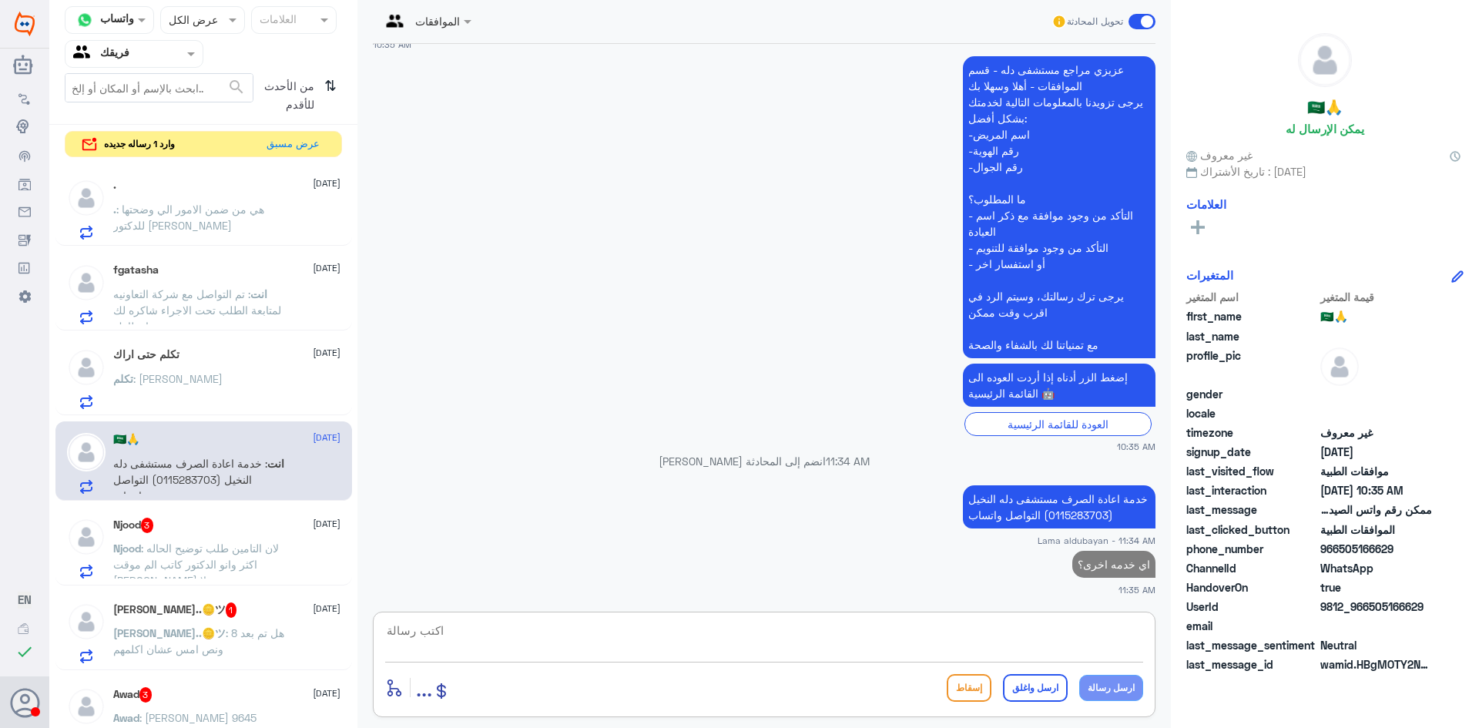
click at [237, 545] on span ": لان التامين طلب توضيح الحاله اكثر وانو الدكتور كاتب الم موقت [PERSON_NAME] ول…" at bounding box center [196, 572] width 166 height 62
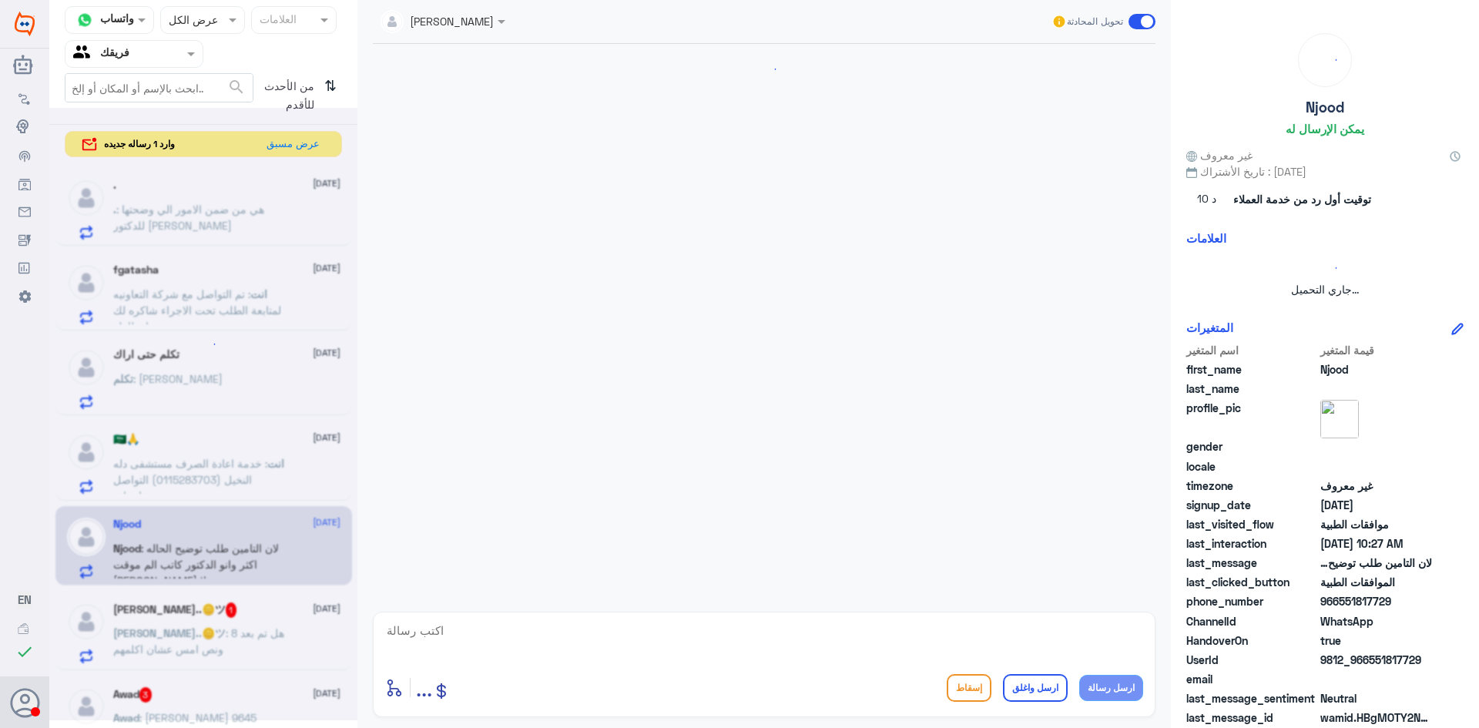
scroll to position [1057, 0]
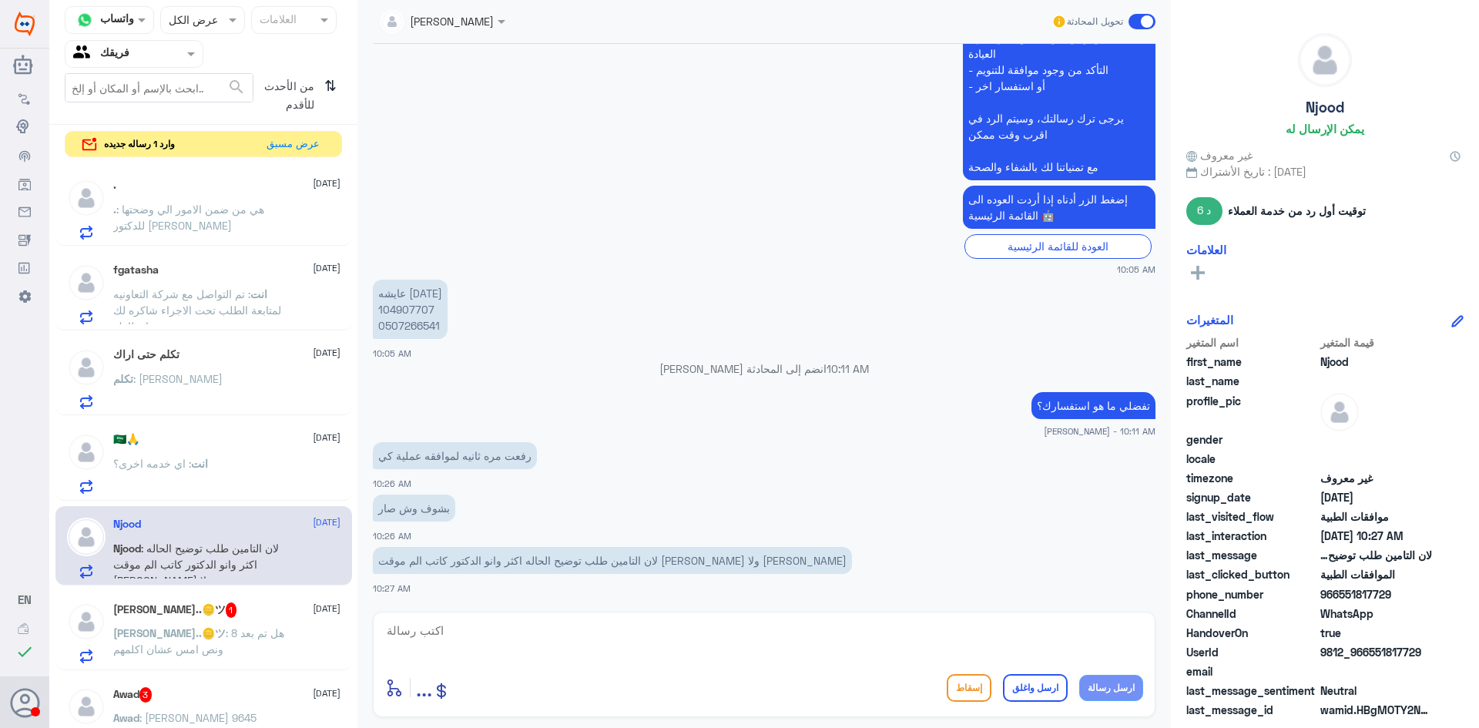
click at [251, 605] on div "[PERSON_NAME]..🪙ツ 1 [DATE]" at bounding box center [226, 609] width 227 height 15
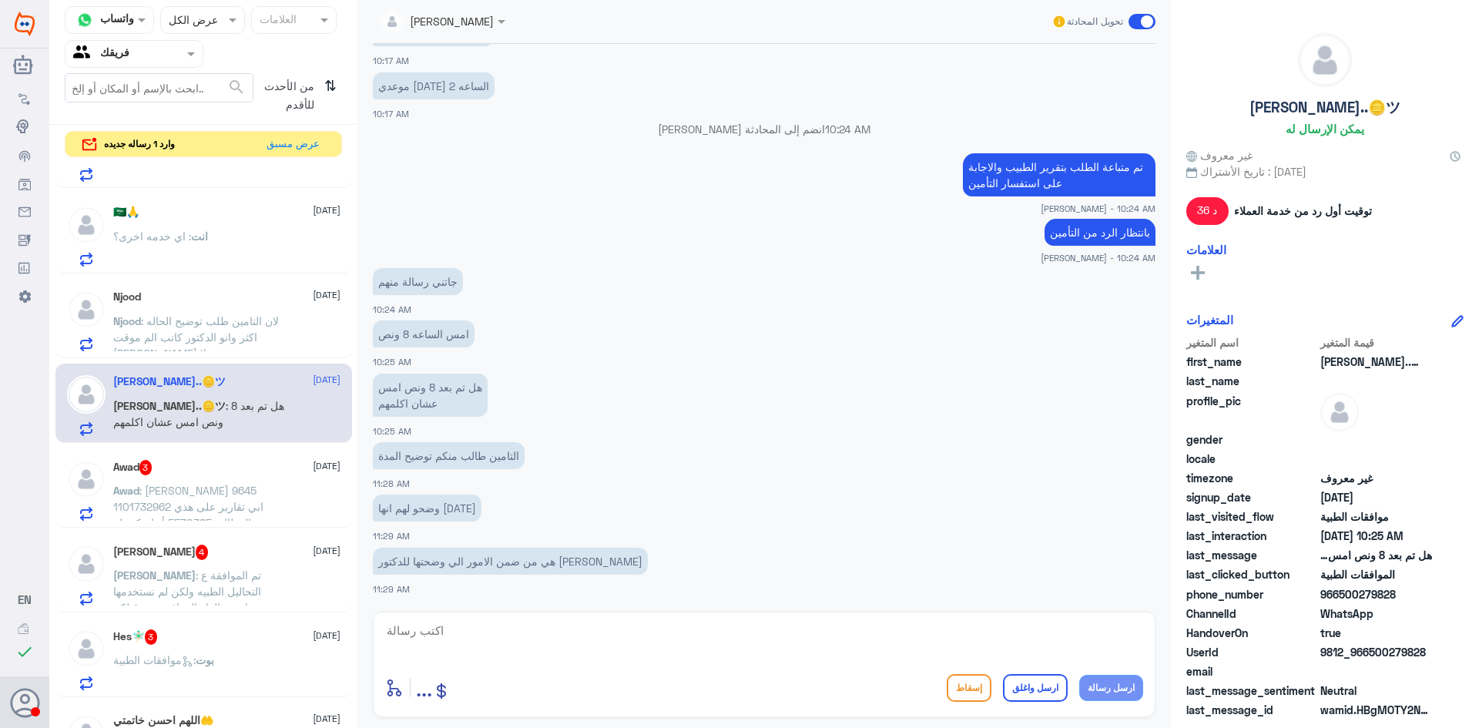
scroll to position [231, 0]
click at [199, 489] on span ": [PERSON_NAME] 9645 1101732962 ابي تقارير على هذي المطالبة 5570385 أنها مكنسله" at bounding box center [188, 502] width 150 height 45
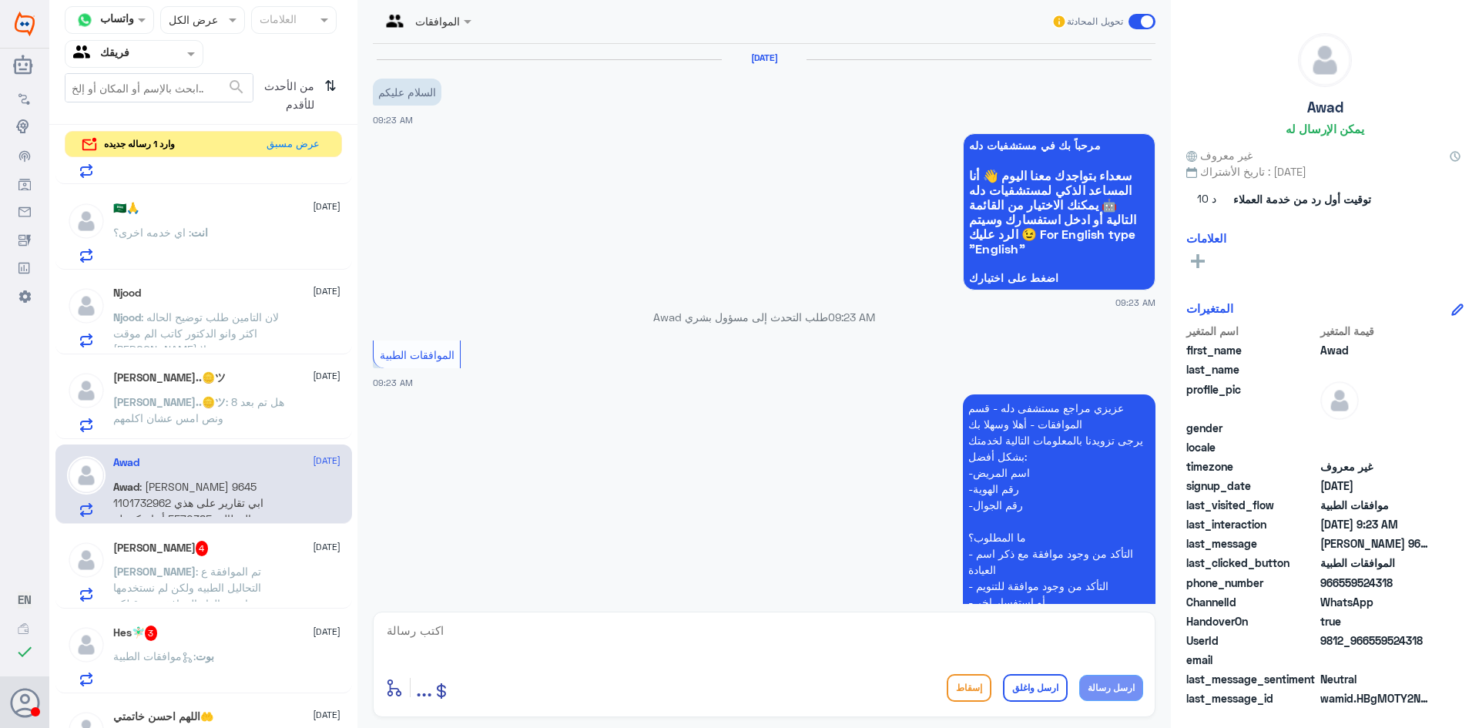
scroll to position [296, 0]
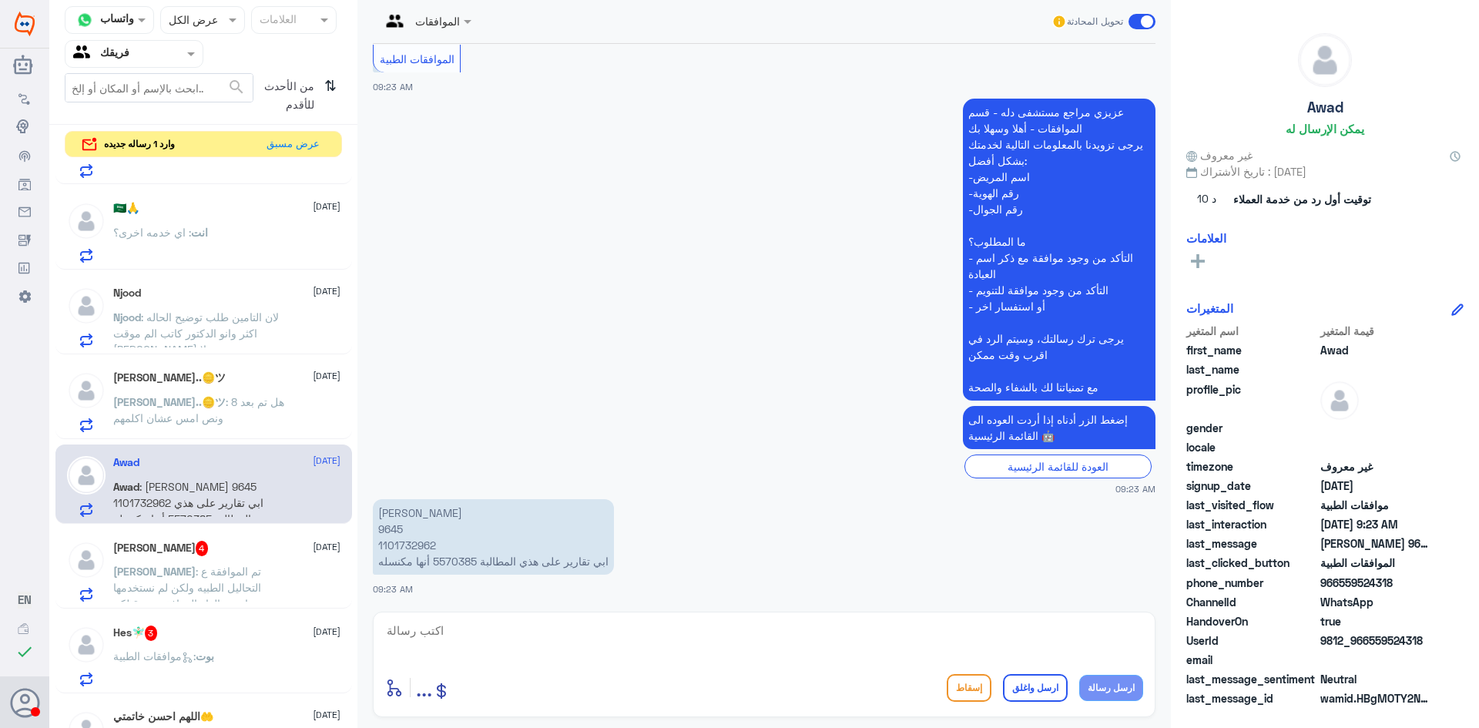
click at [411, 542] on p "[PERSON_NAME] 9645 1101732962 ابي تقارير على هذي المطالبة 5570385 أنها مكنسله" at bounding box center [493, 536] width 241 height 75
click at [381, 530] on p "[PERSON_NAME] 9645 1101732962 ابي تقارير على هذي المطالبة 5570385 أنها مكنسله" at bounding box center [493, 536] width 241 height 75
copy p "9645"
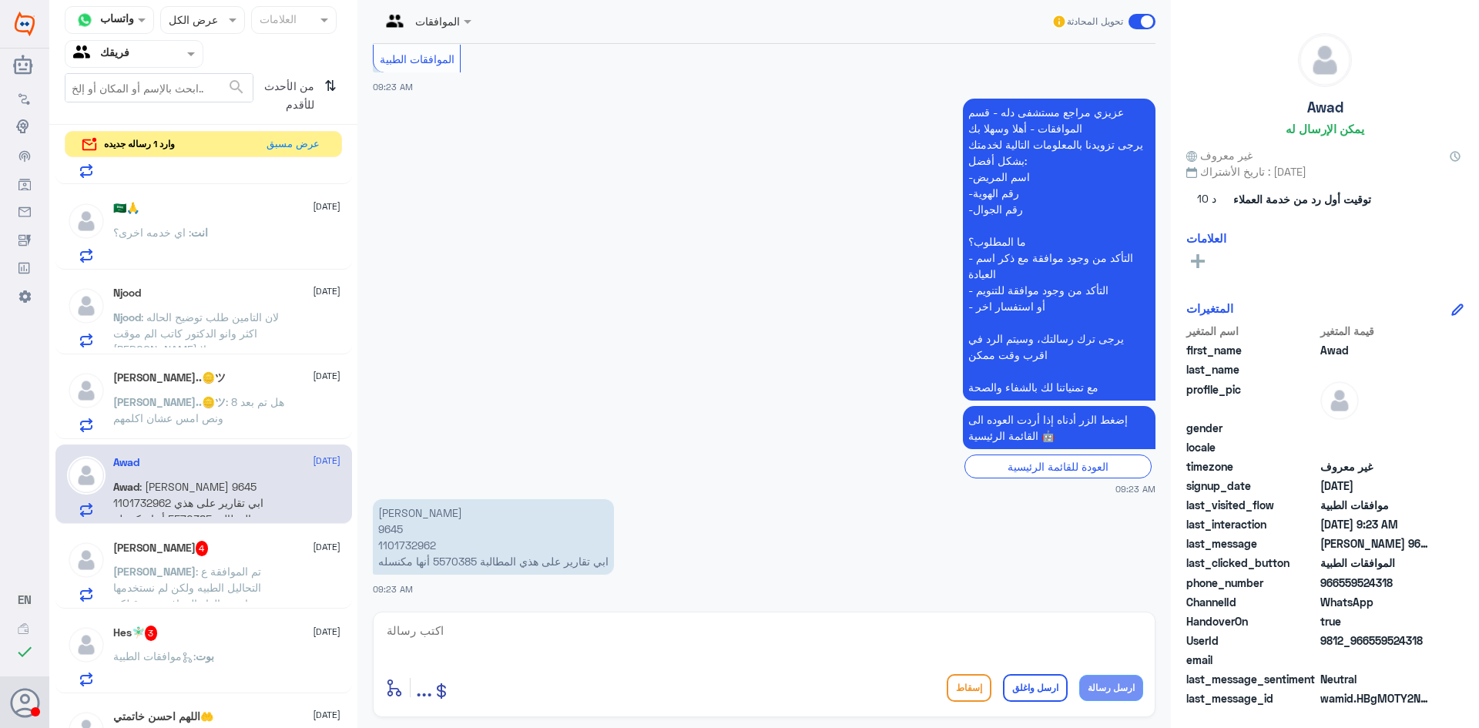
click at [464, 561] on p "[PERSON_NAME] 9645 1101732962 ابي تقارير على هذي المطالبة 5570385 أنها مكنسله" at bounding box center [493, 536] width 241 height 75
click at [468, 563] on p "[PERSON_NAME] 9645 1101732962 ابي تقارير على هذي المطالبة 5570385 أنها مكنسله" at bounding box center [493, 536] width 241 height 75
click at [469, 562] on p "[PERSON_NAME] 9645 1101732962 ابي تقارير على هذي المطالبة 5570385 أنها مكنسله" at bounding box center [493, 536] width 241 height 75
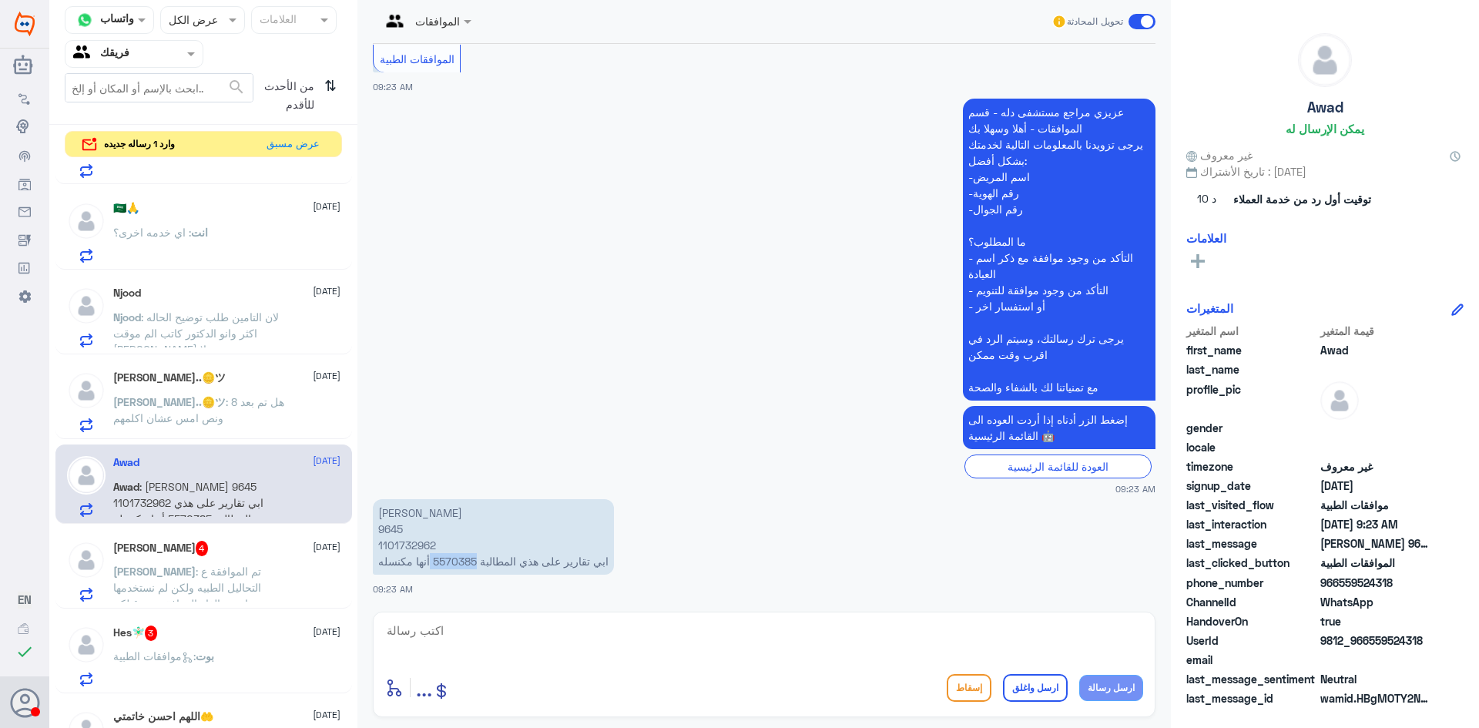
click at [437, 560] on p "[PERSON_NAME] 9645 1101732962 ابي تقارير على هذي المطالبة 5570385 أنها مكنسله" at bounding box center [493, 536] width 241 height 75
drag, startPoint x: 437, startPoint y: 560, endPoint x: 458, endPoint y: 565, distance: 21.5
click at [458, 565] on p "[PERSON_NAME] 9645 1101732962 ابي تقارير على هذي المطالبة 5570385 أنها مكنسله" at bounding box center [493, 536] width 241 height 75
click at [475, 566] on p "[PERSON_NAME] 9645 1101732962 ابي تقارير على هذي المطالبة 5570385 أنها مكنسله" at bounding box center [493, 536] width 241 height 75
click at [480, 567] on p "[PERSON_NAME] 9645 1101732962 ابي تقارير على هذي المطالبة 5570385 أنها مكنسله" at bounding box center [493, 536] width 241 height 75
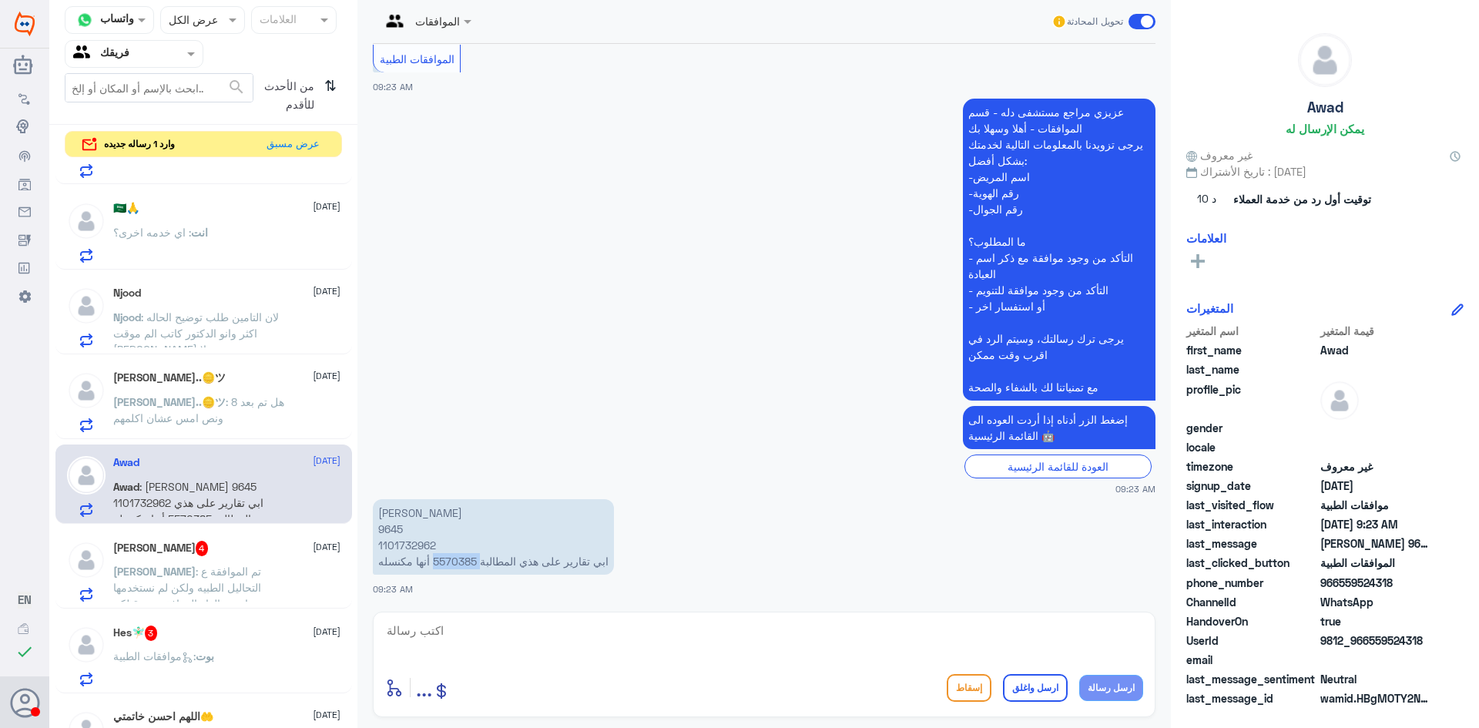
copy p "5570385"
click at [209, 545] on span "4" at bounding box center [202, 548] width 13 height 15
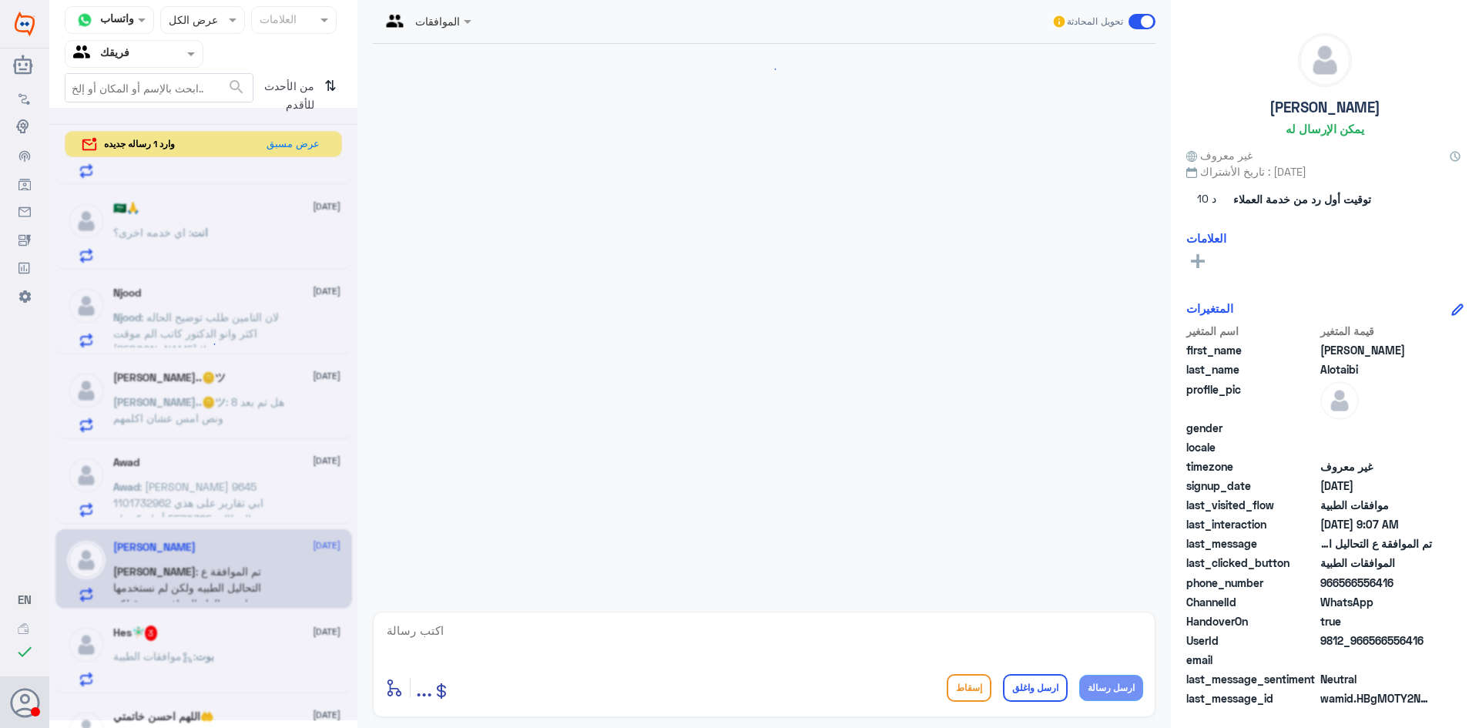
scroll to position [381, 0]
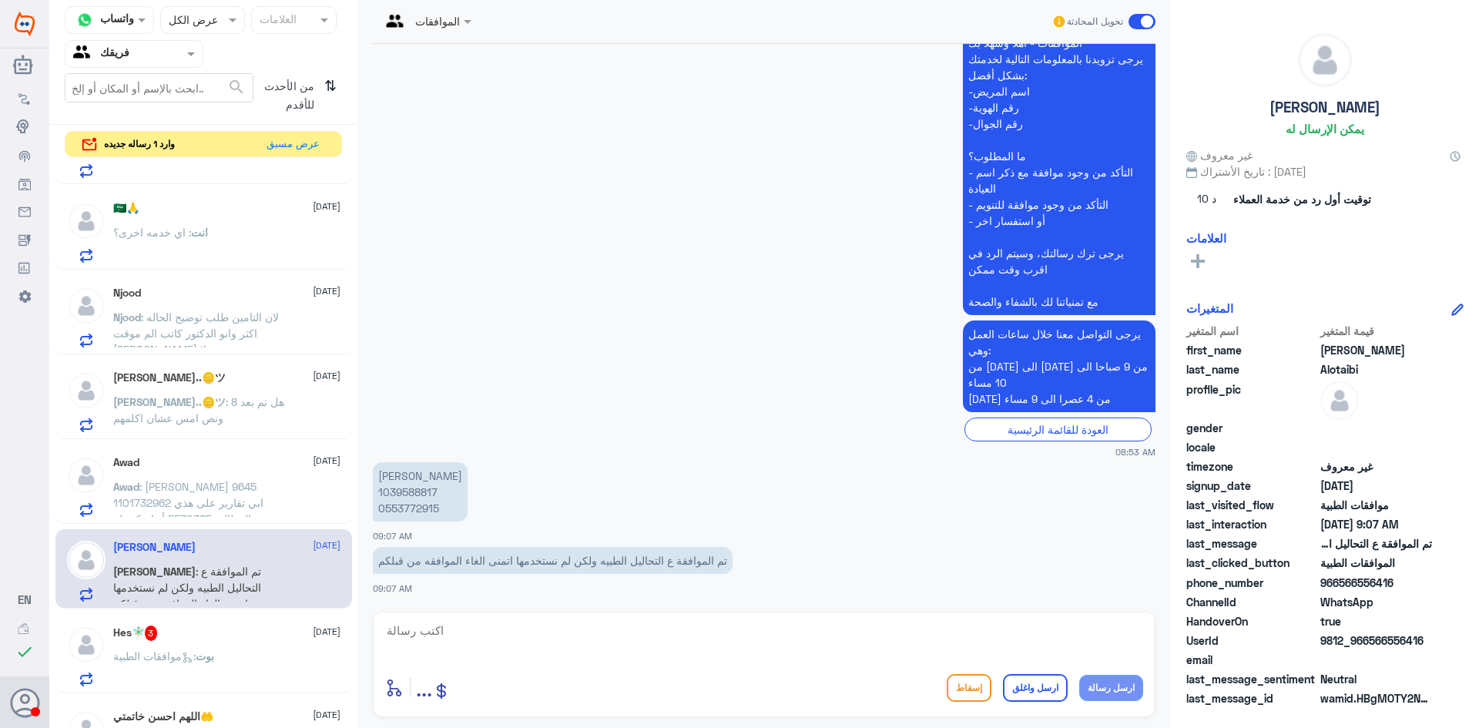
click at [415, 491] on p "[PERSON_NAME] 1039588817 0553772915" at bounding box center [420, 491] width 95 height 59
copy p "1039588817"
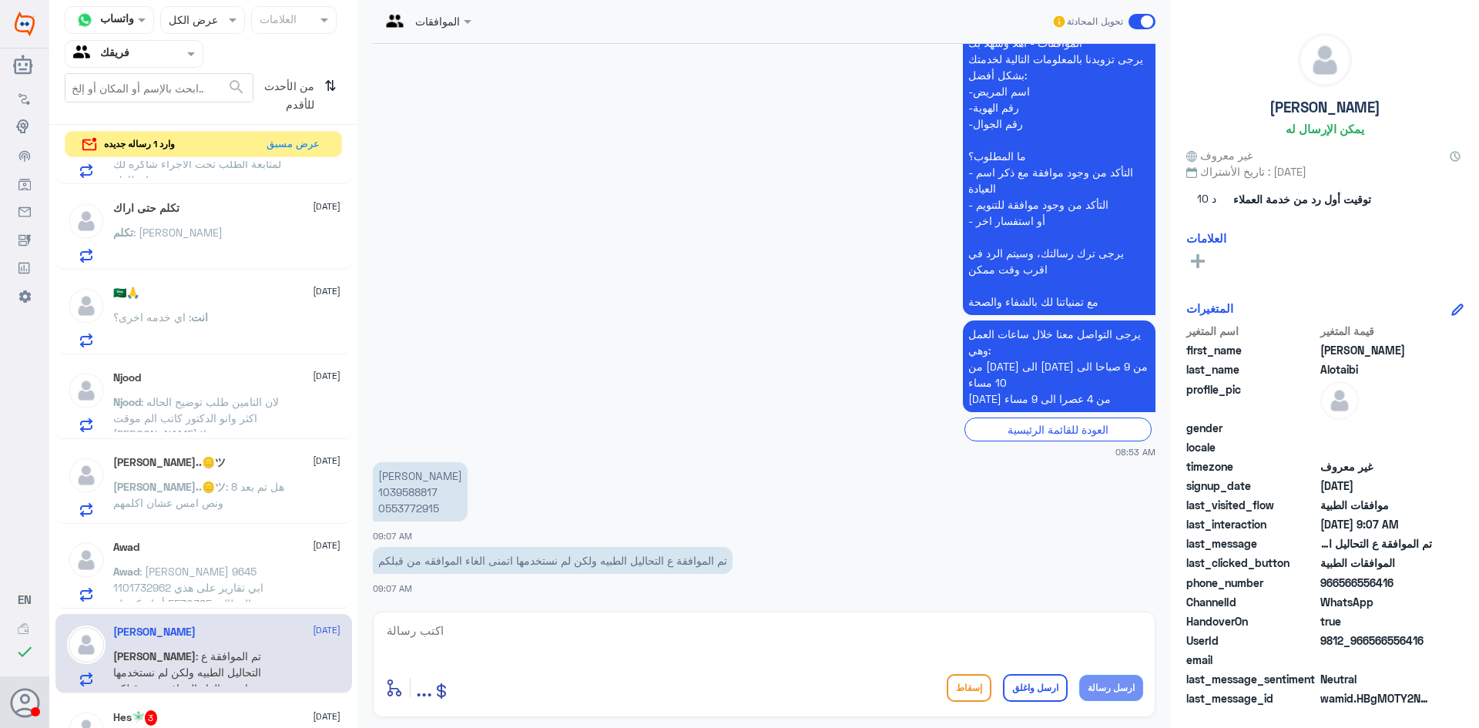
click at [162, 334] on p "انت : اي خدمه اخرى؟" at bounding box center [160, 328] width 95 height 39
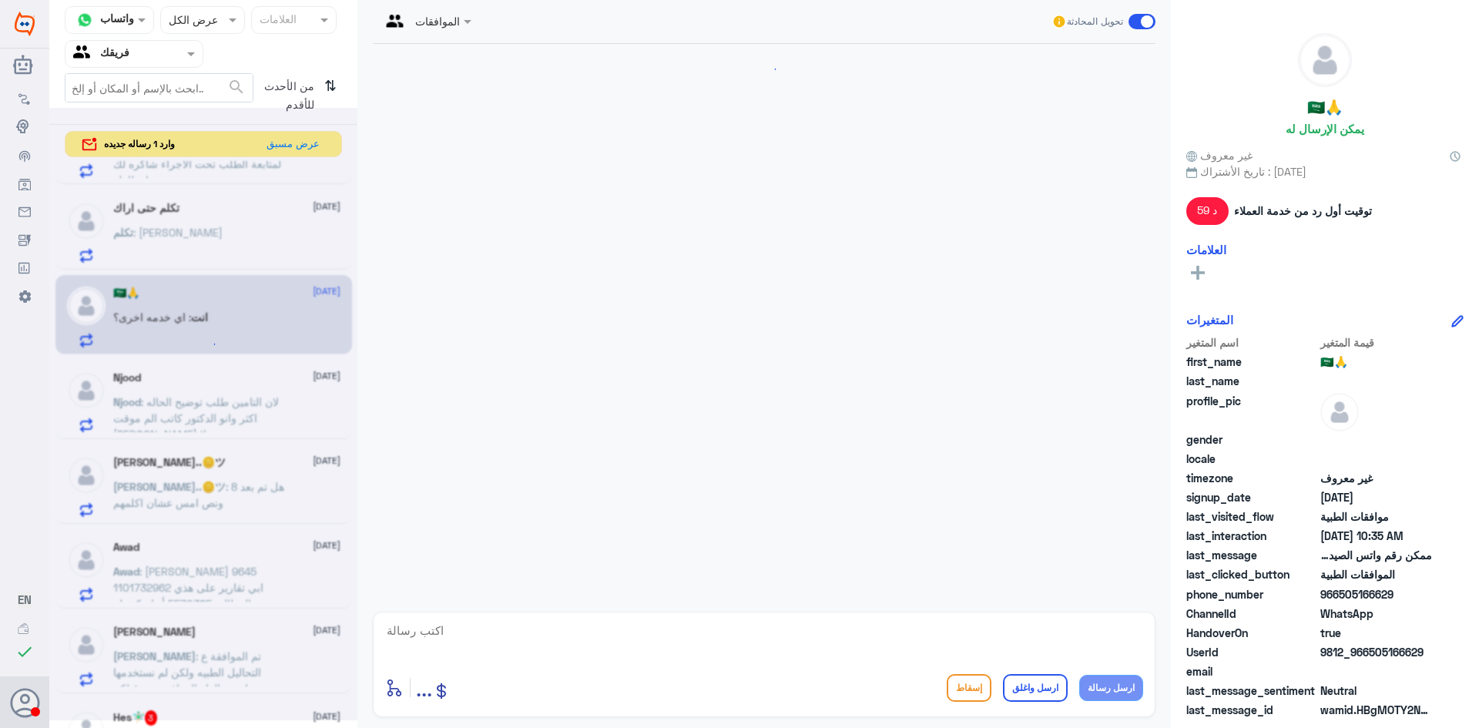
scroll to position [571, 0]
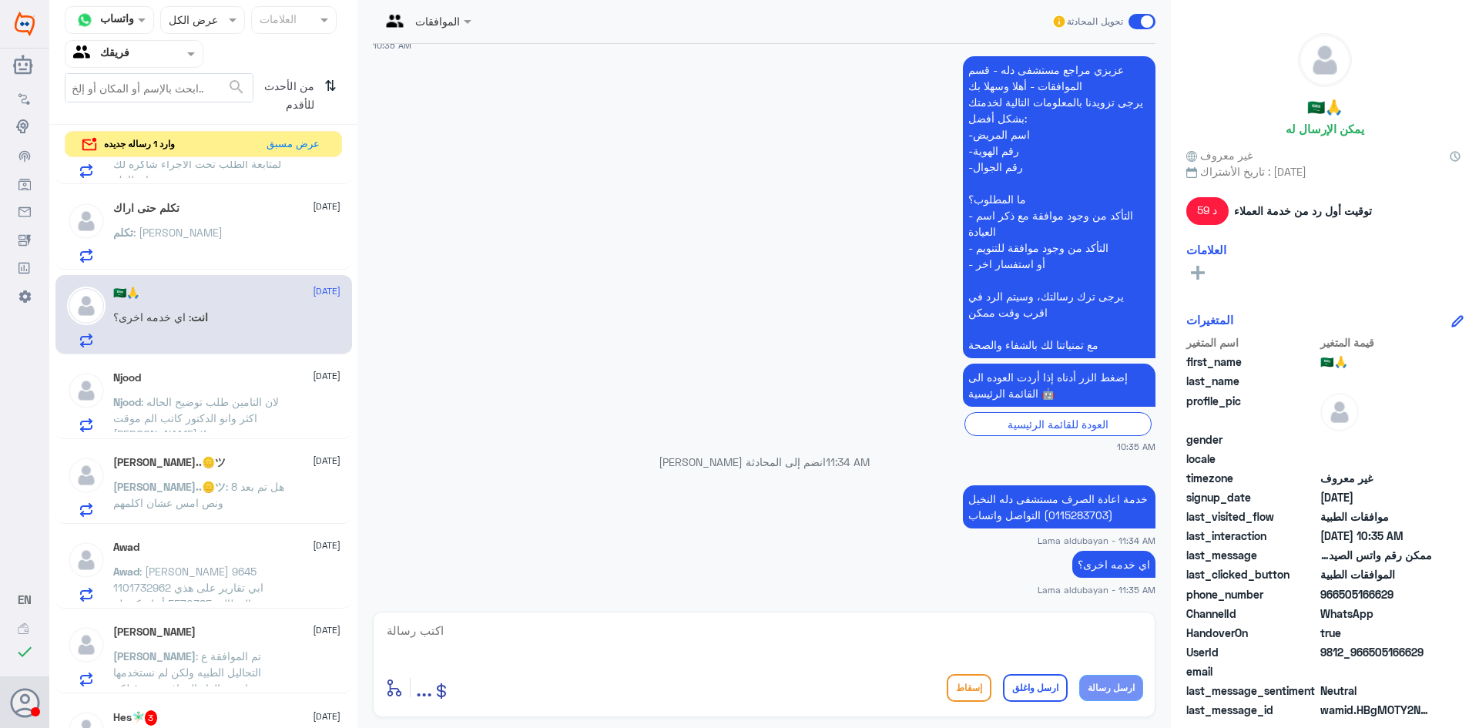
click at [223, 241] on div "تكلم : [PERSON_NAME]" at bounding box center [226, 245] width 227 height 35
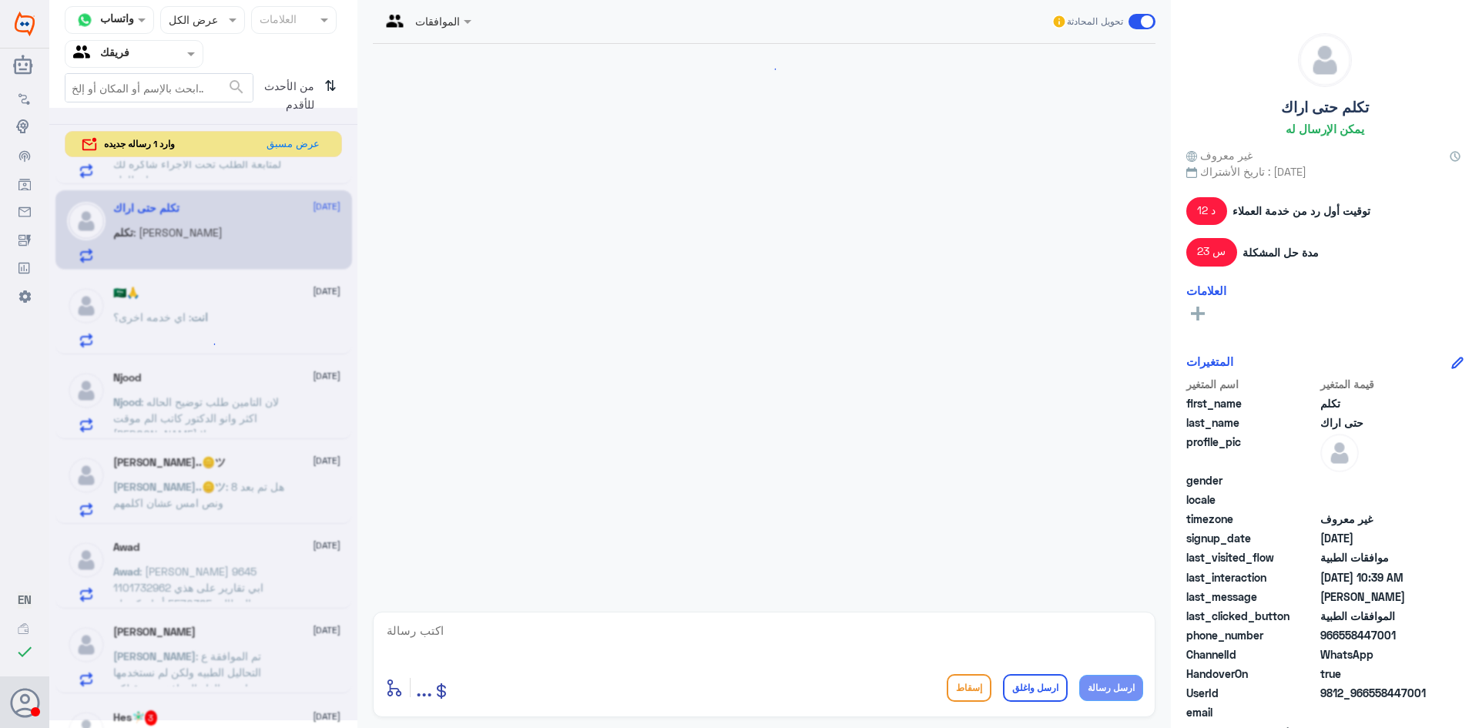
scroll to position [1547, 0]
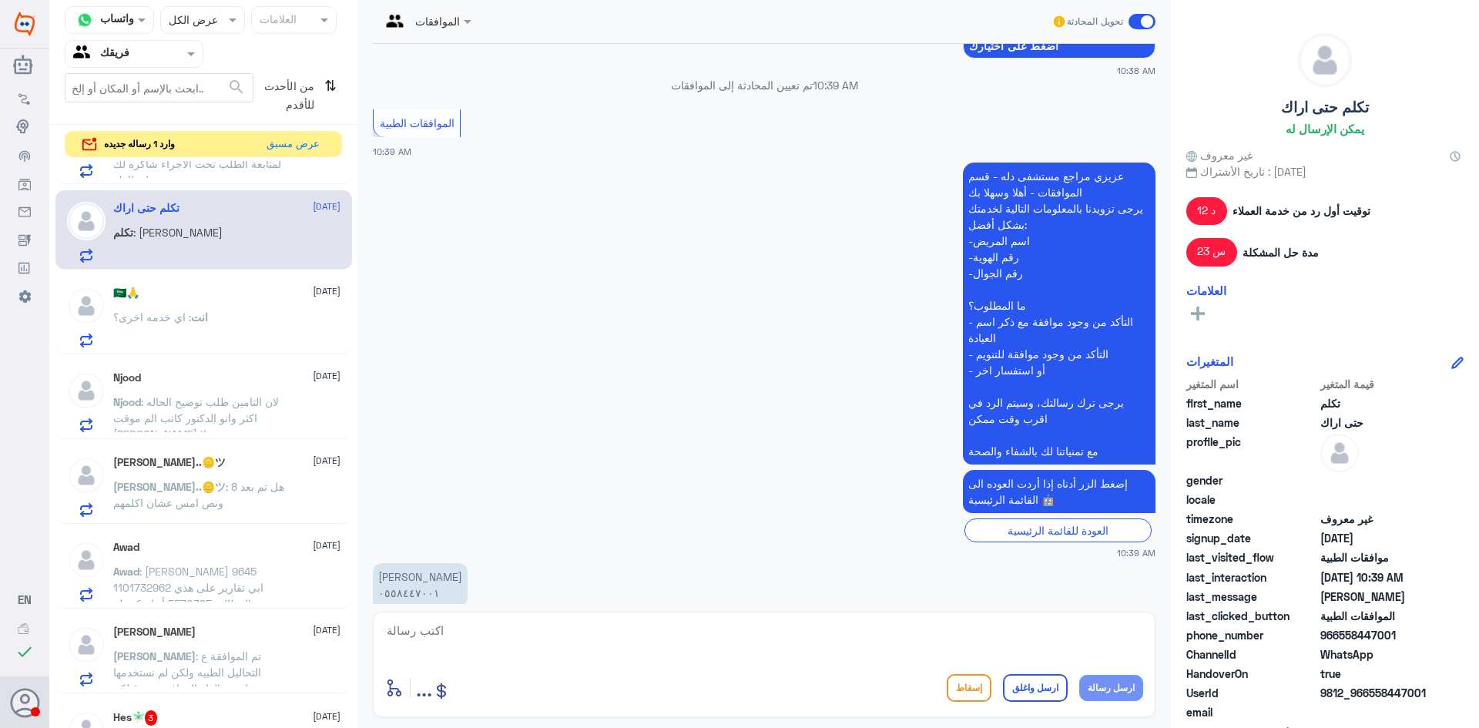
click at [243, 179] on div "fgatasha [DATE] انت : تم التواصل مع شركة التعاونيه لمتابعة الطلب تحت الاجراء شا…" at bounding box center [203, 145] width 297 height 79
click at [249, 169] on span ": تم التواصل مع شركة التعاونيه لمتابعة الطلب تحت الاجراء شاكره لك انتظارك" at bounding box center [197, 163] width 168 height 45
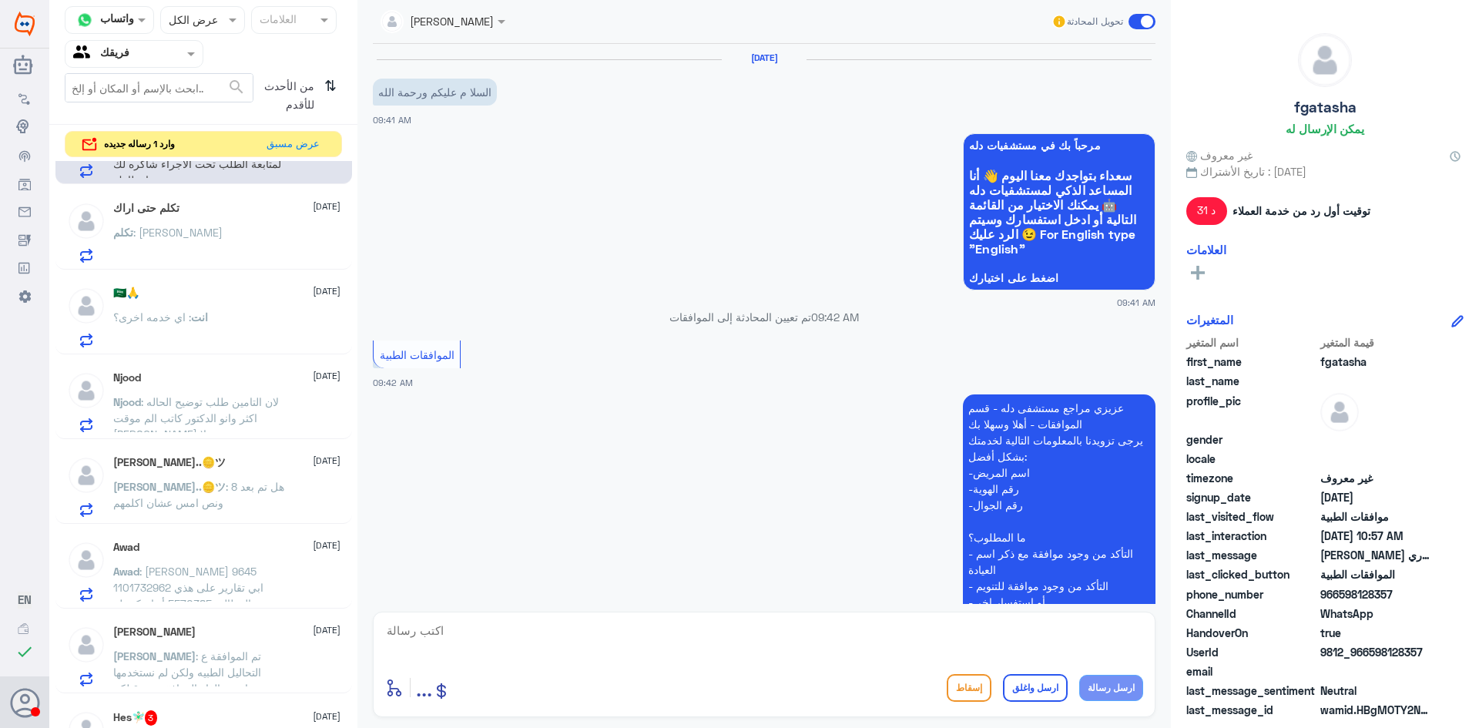
scroll to position [970, 0]
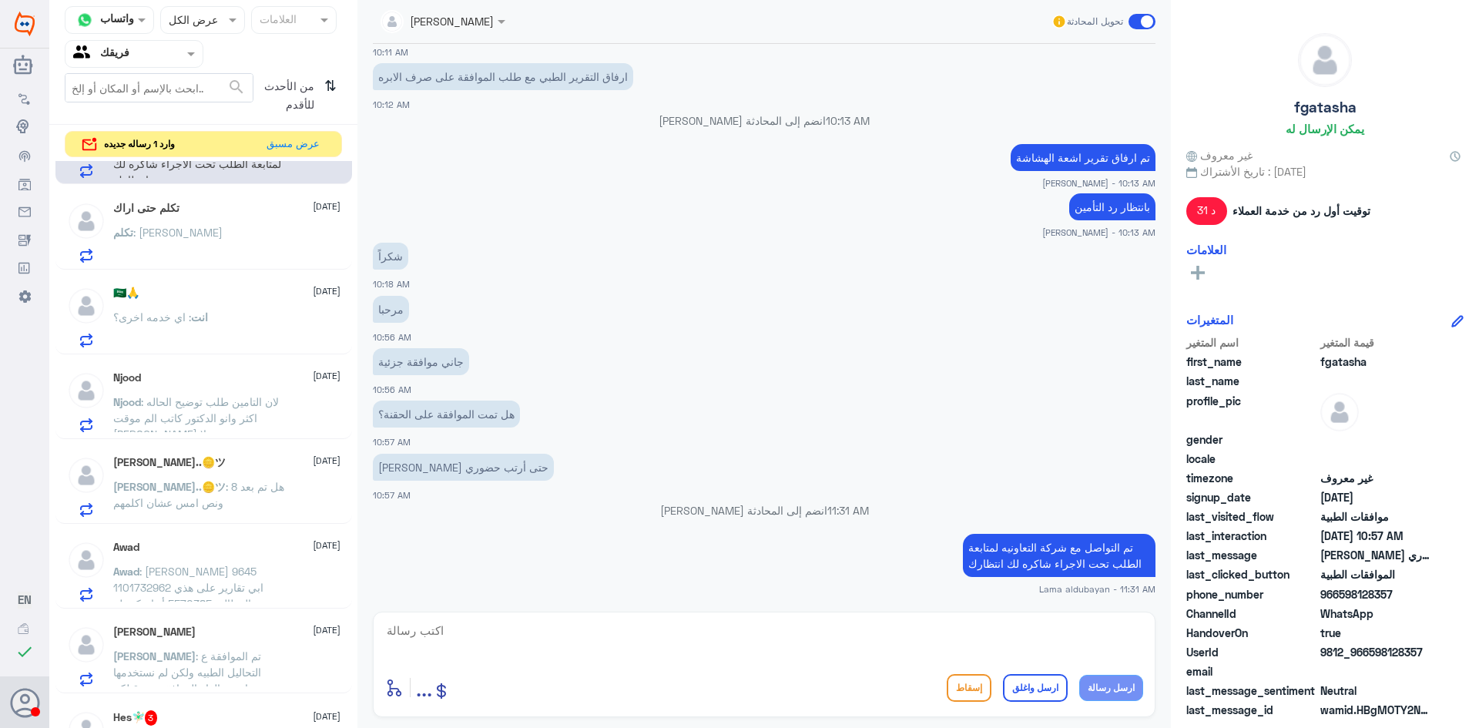
click at [767, 637] on textarea at bounding box center [764, 639] width 758 height 38
type textarea "تمت الموافقه بامكانك الاستفاده من الخدمه"
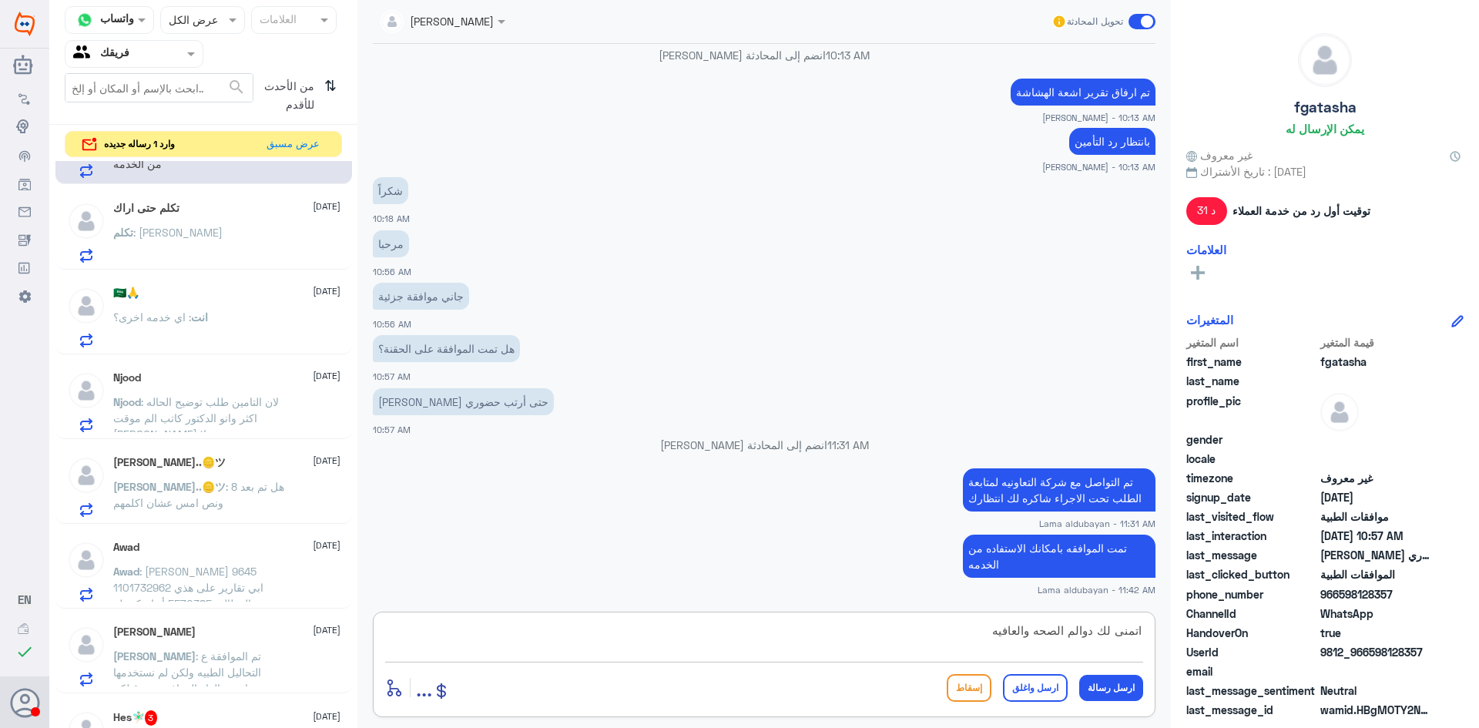
type textarea "اتمنى لك دوالم الصحه والعافيه"
click at [1059, 688] on button "ارسل واغلق" at bounding box center [1035, 688] width 65 height 28
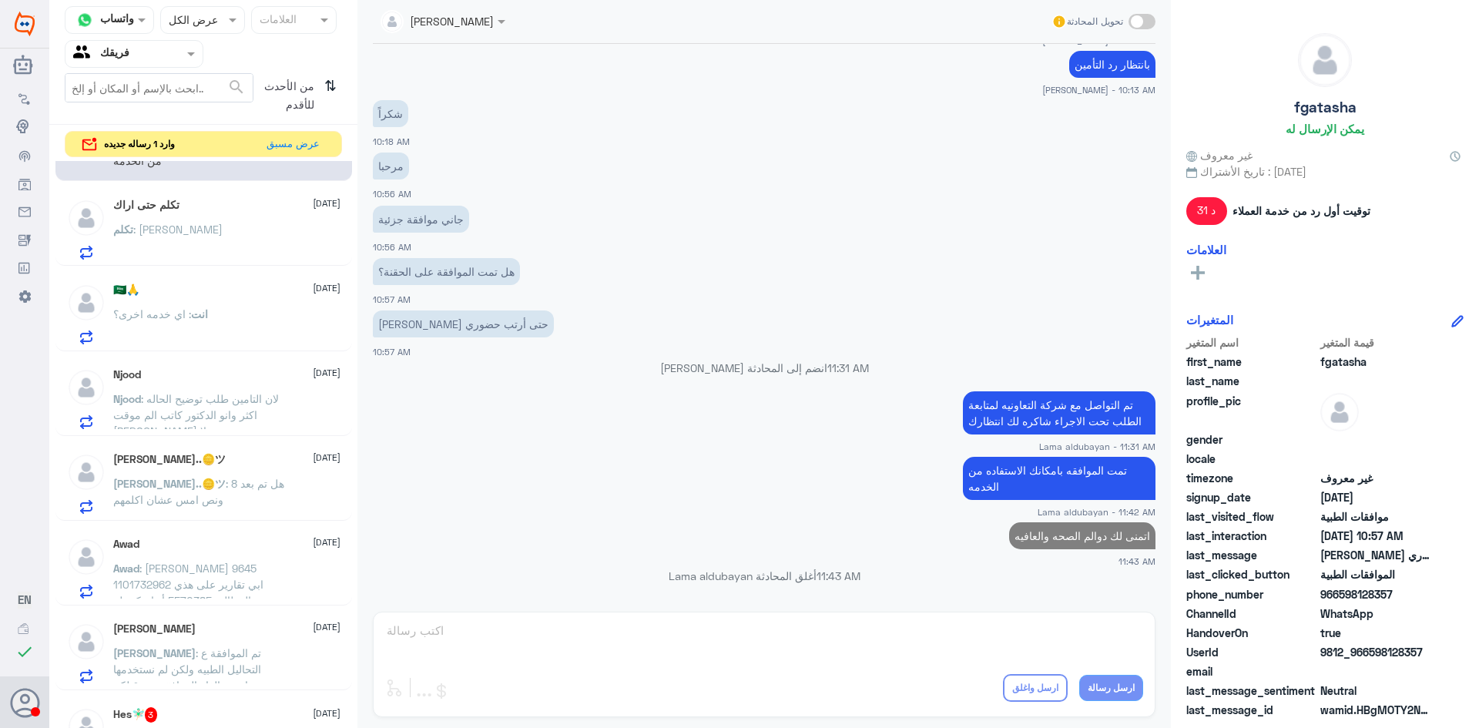
click at [209, 331] on div "انت : اي خدمه اخرى؟" at bounding box center [226, 327] width 227 height 35
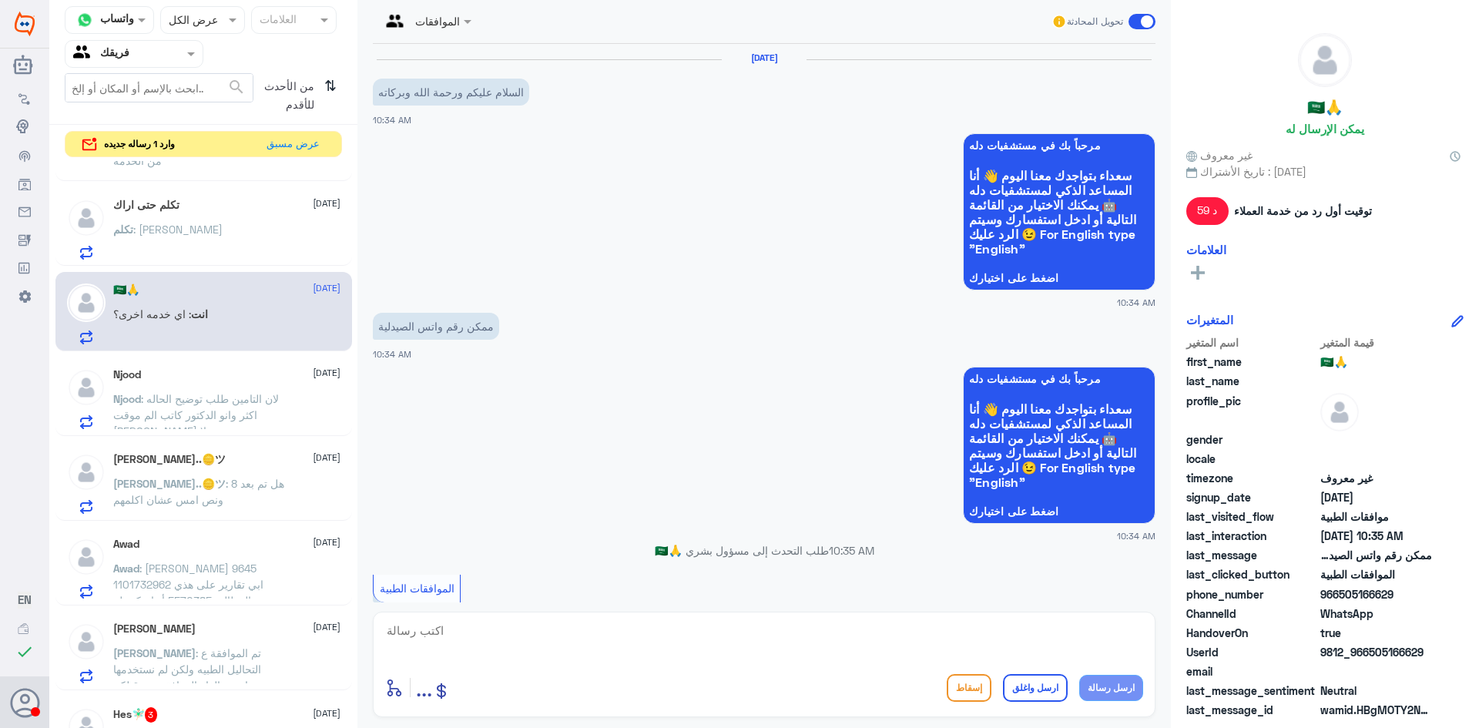
scroll to position [571, 0]
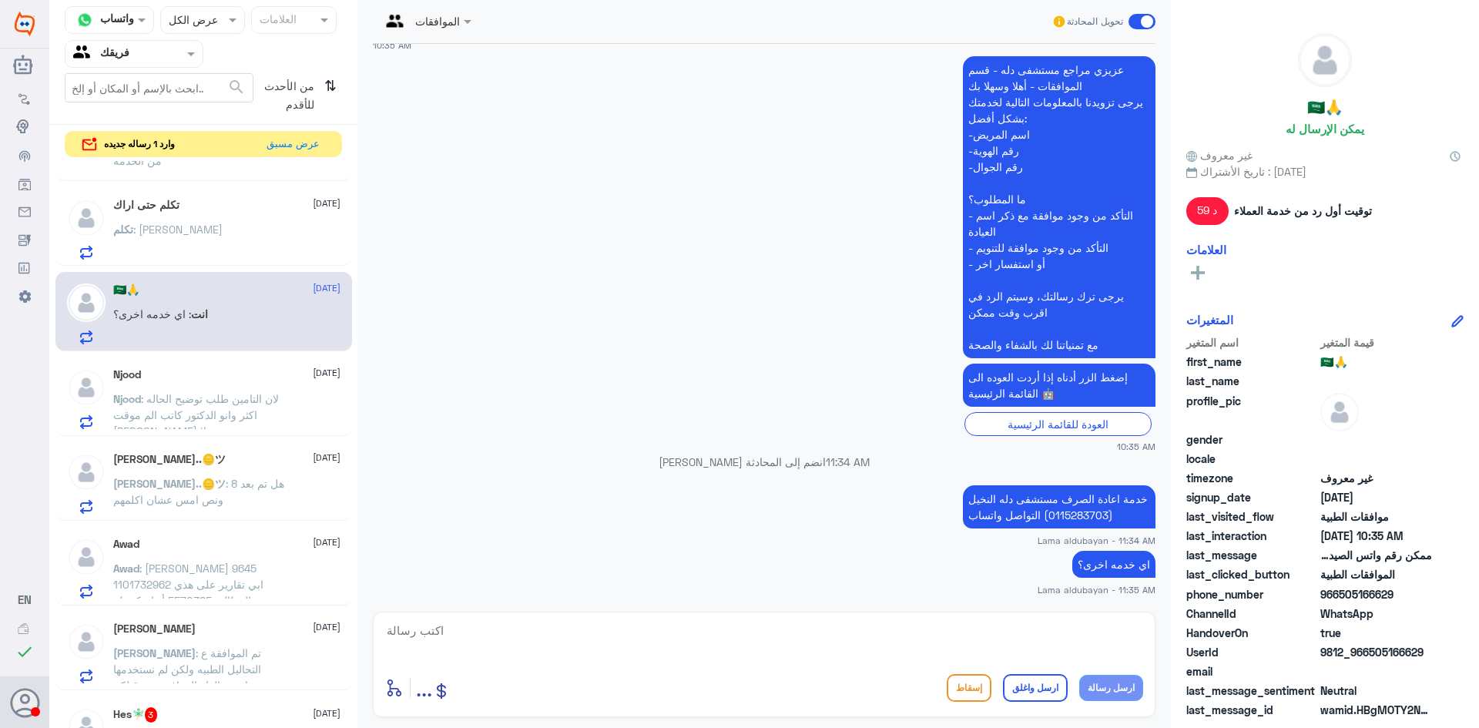
click at [690, 641] on textarea at bounding box center [764, 639] width 758 height 38
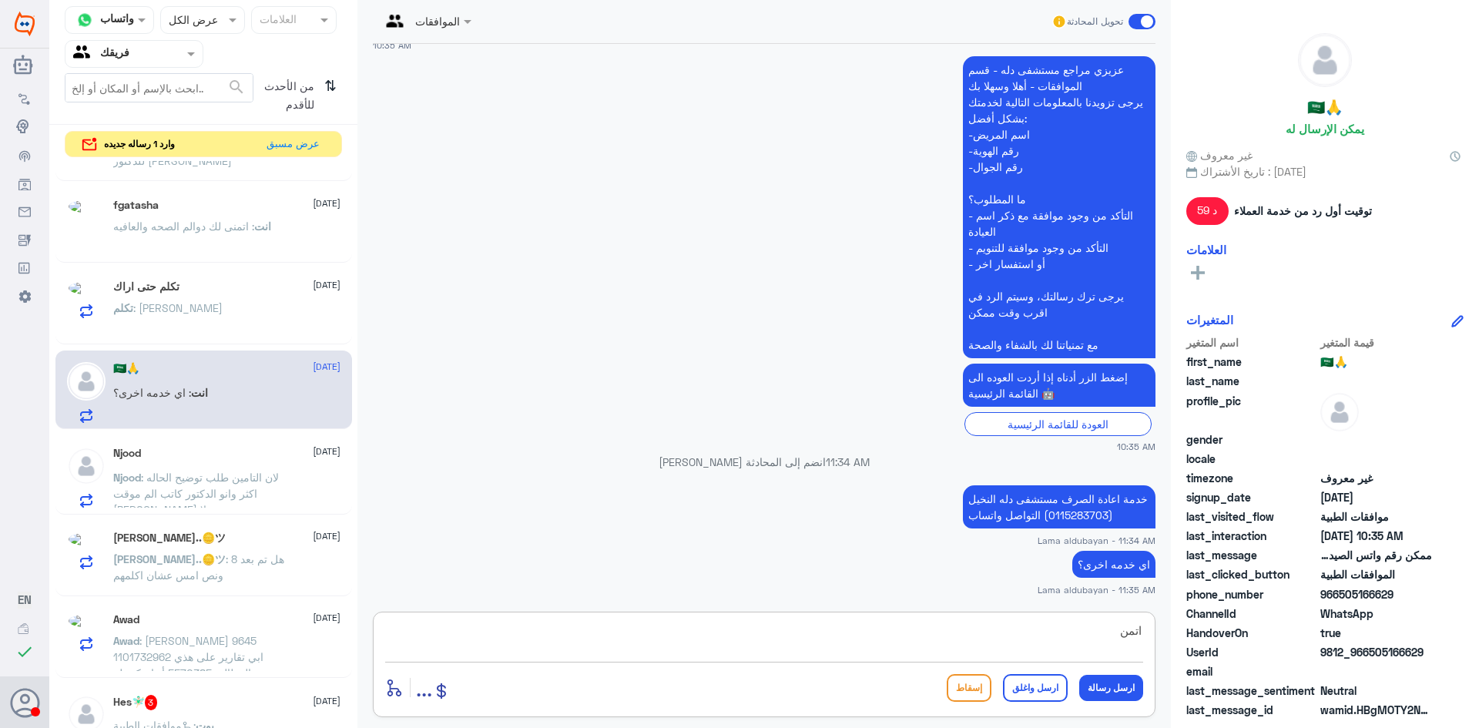
scroll to position [231, 0]
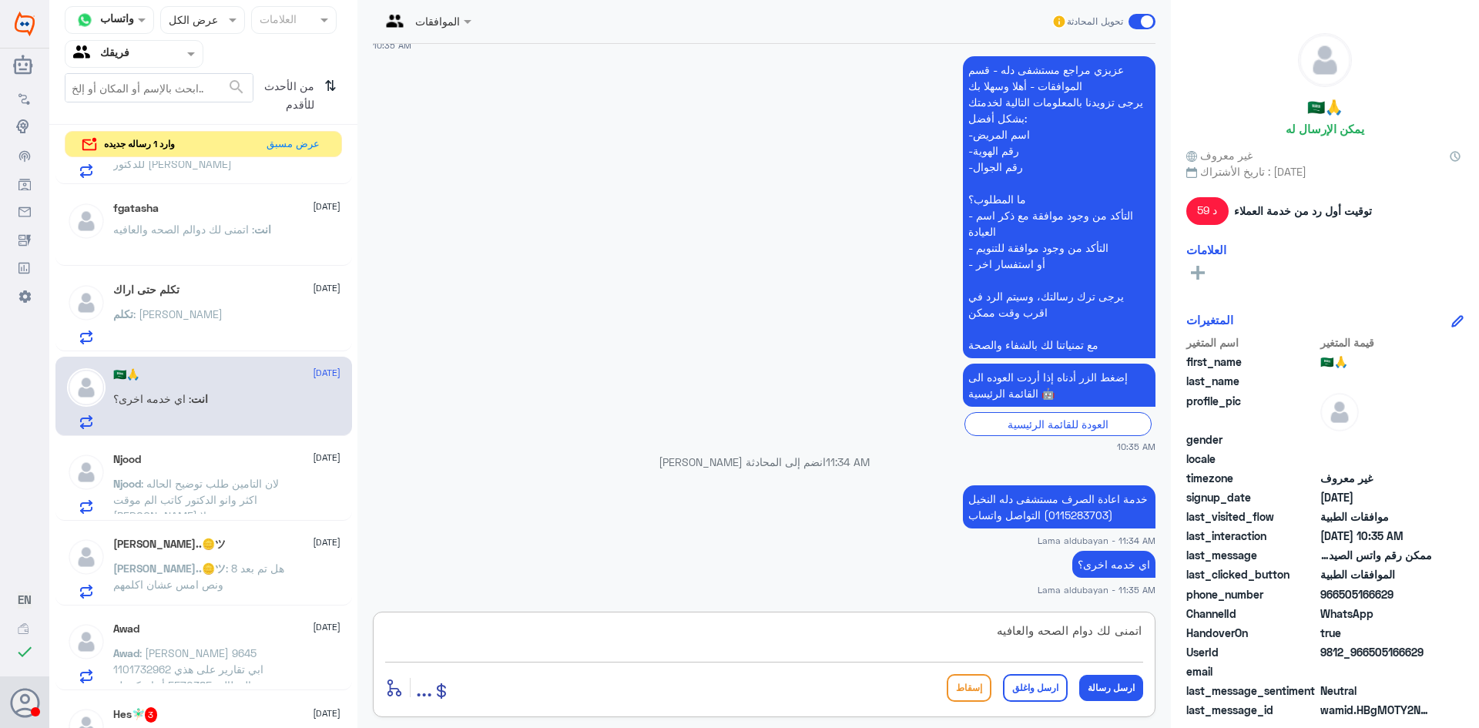
type textarea "اتمنى لك دوام الصحه والعافيه"
click at [1062, 690] on button "ارسل واغلق" at bounding box center [1035, 688] width 65 height 28
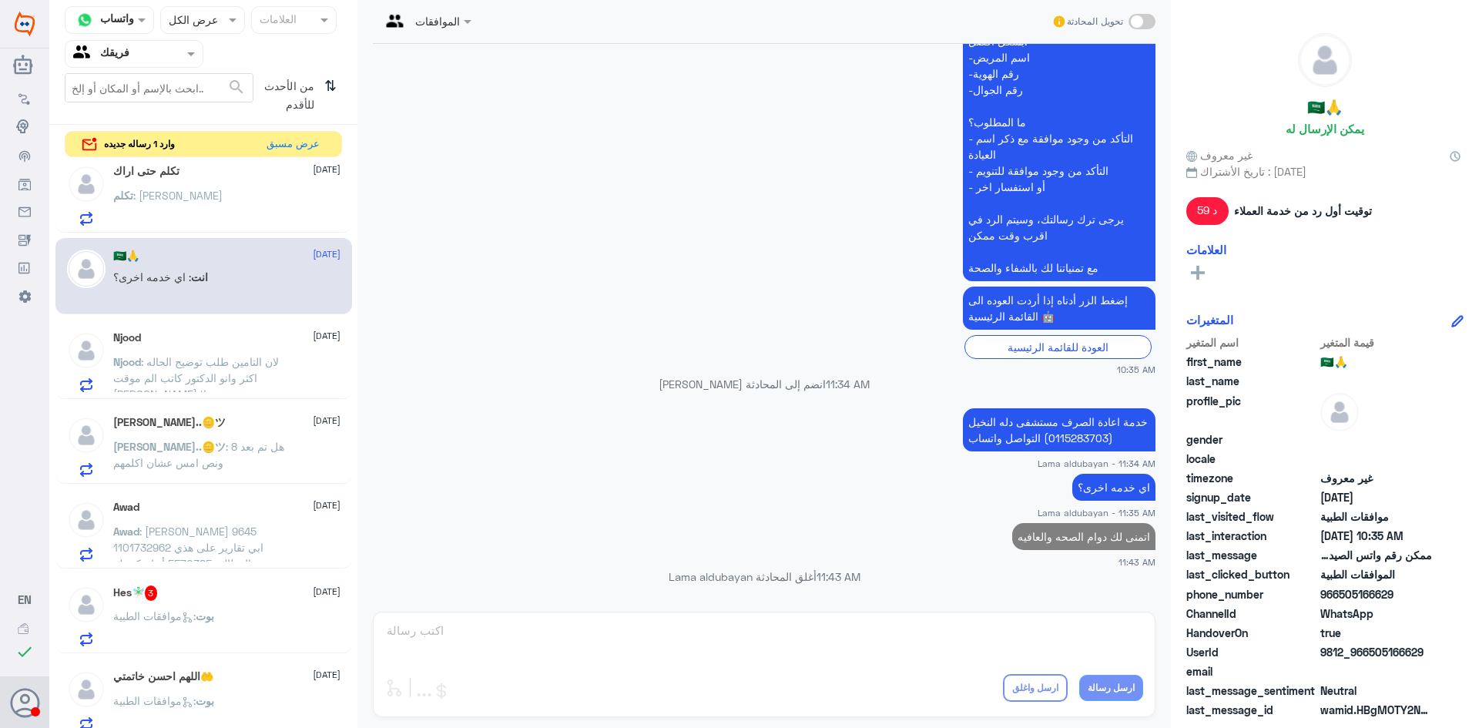
scroll to position [462, 0]
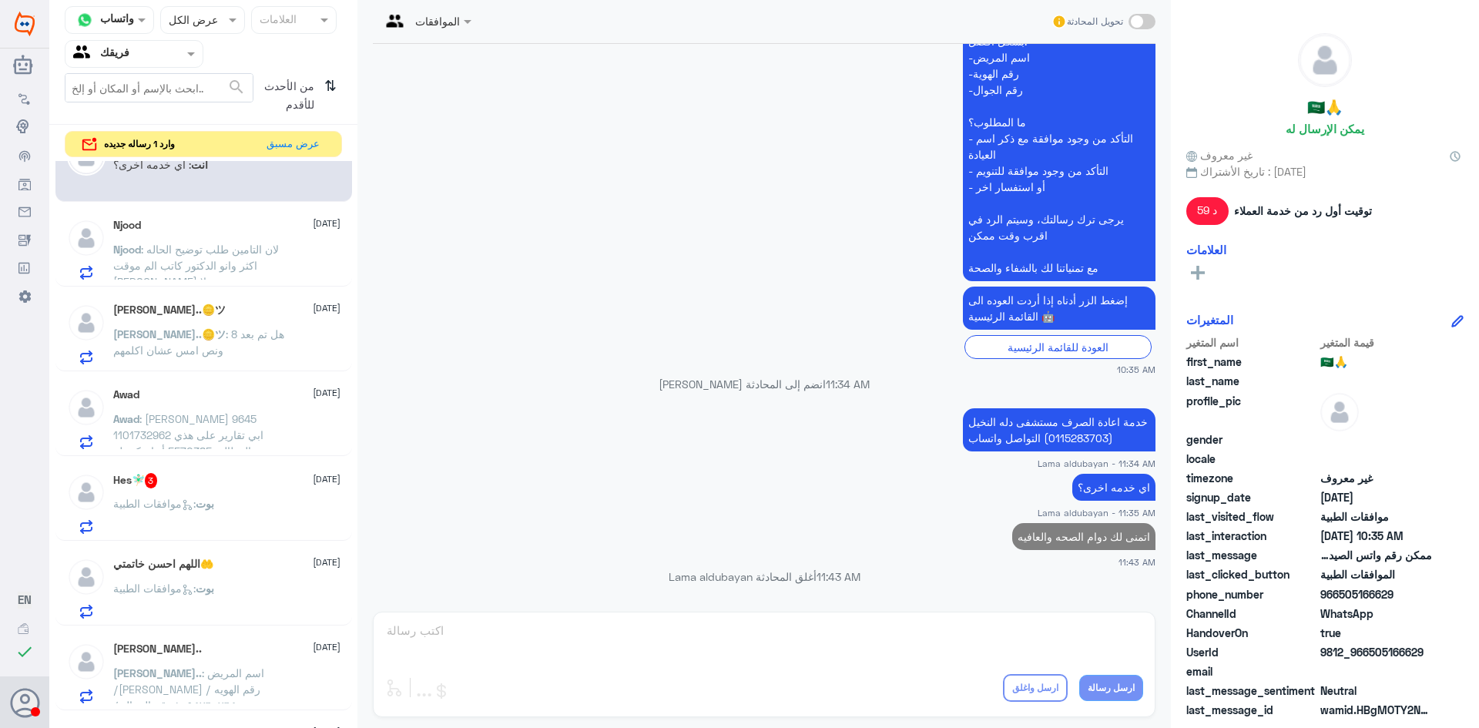
click at [204, 526] on p "بوت : موافقات الطبية" at bounding box center [163, 514] width 101 height 39
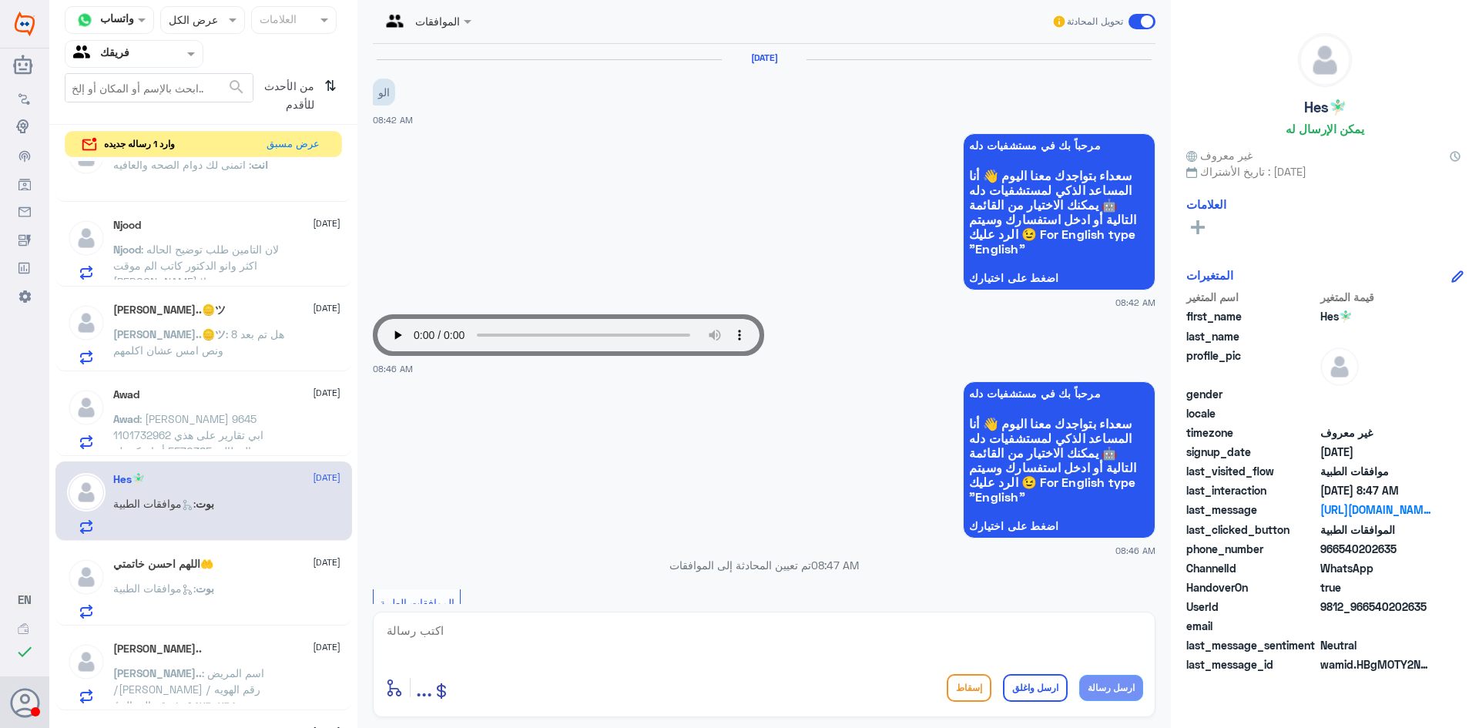
scroll to position [492, 0]
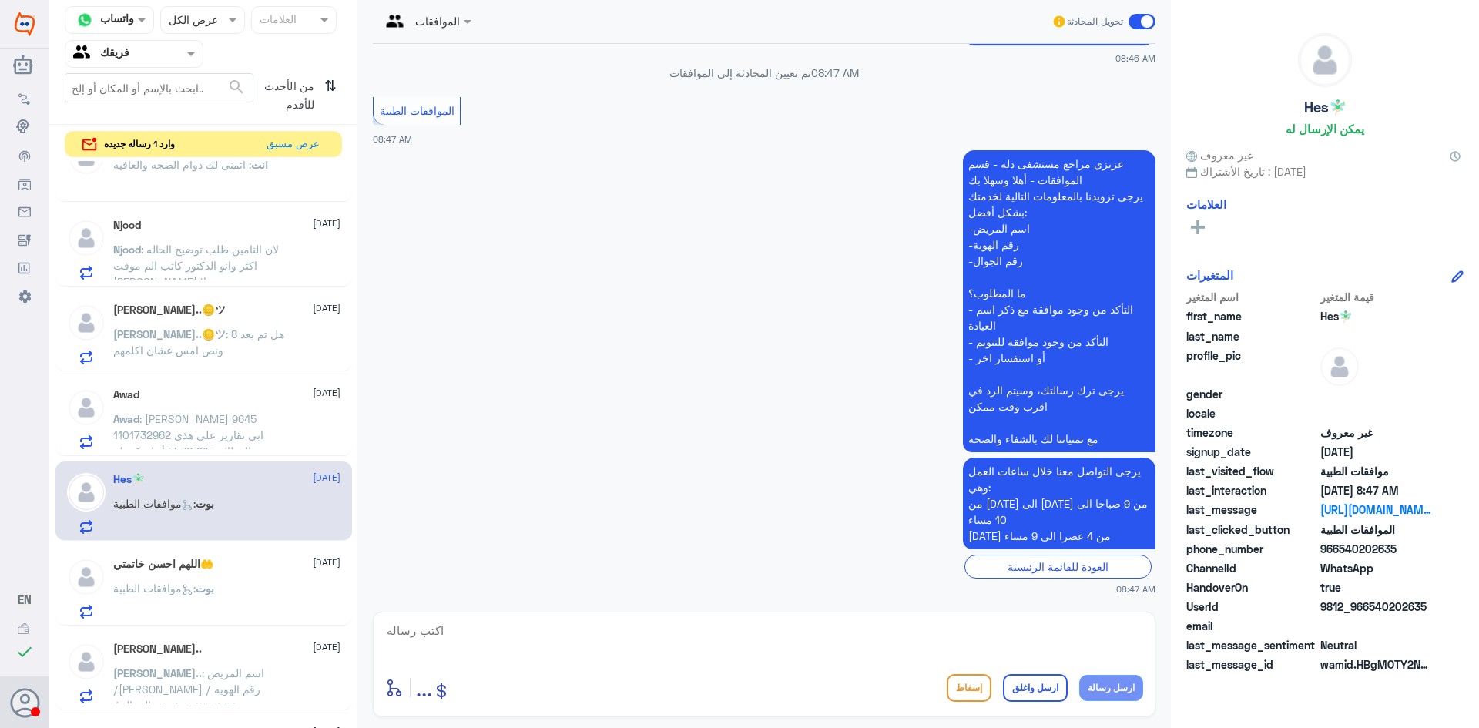
click at [103, 407] on img at bounding box center [86, 407] width 39 height 39
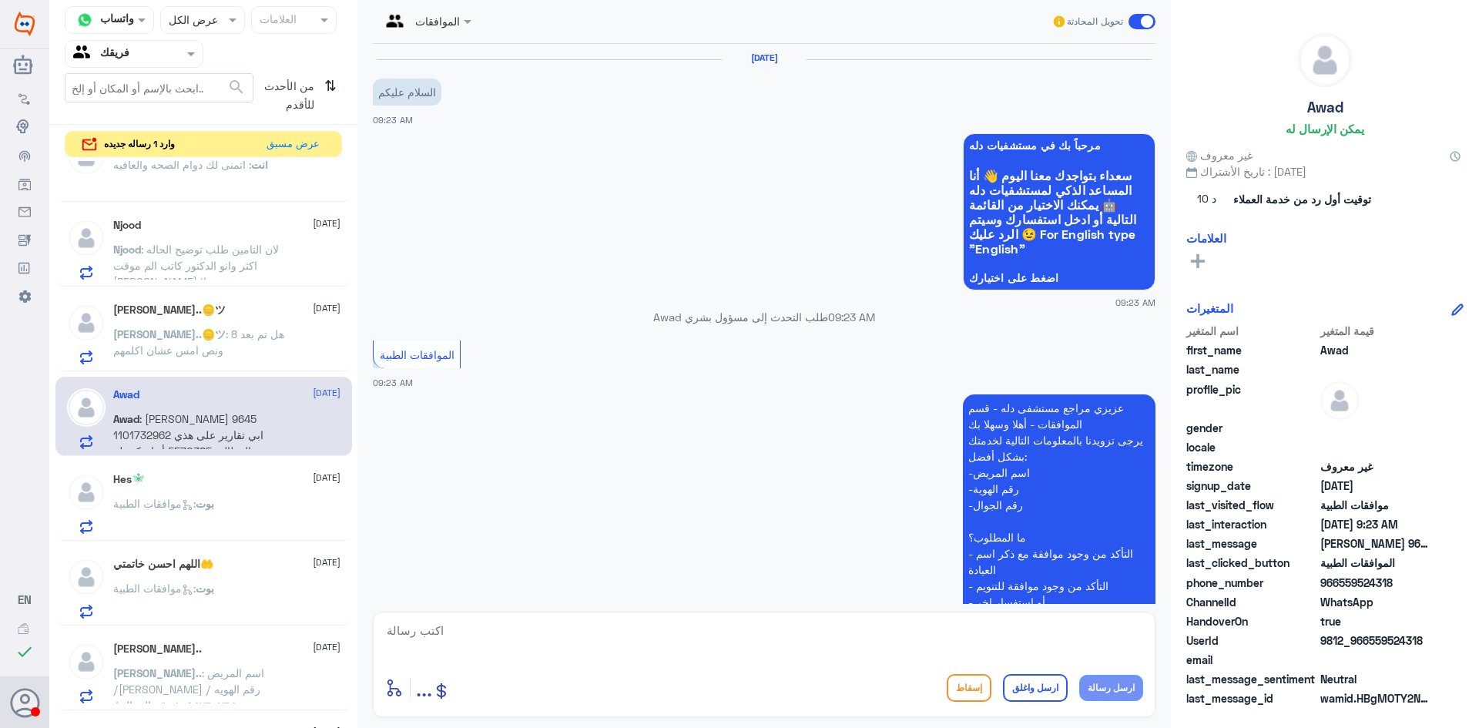
scroll to position [296, 0]
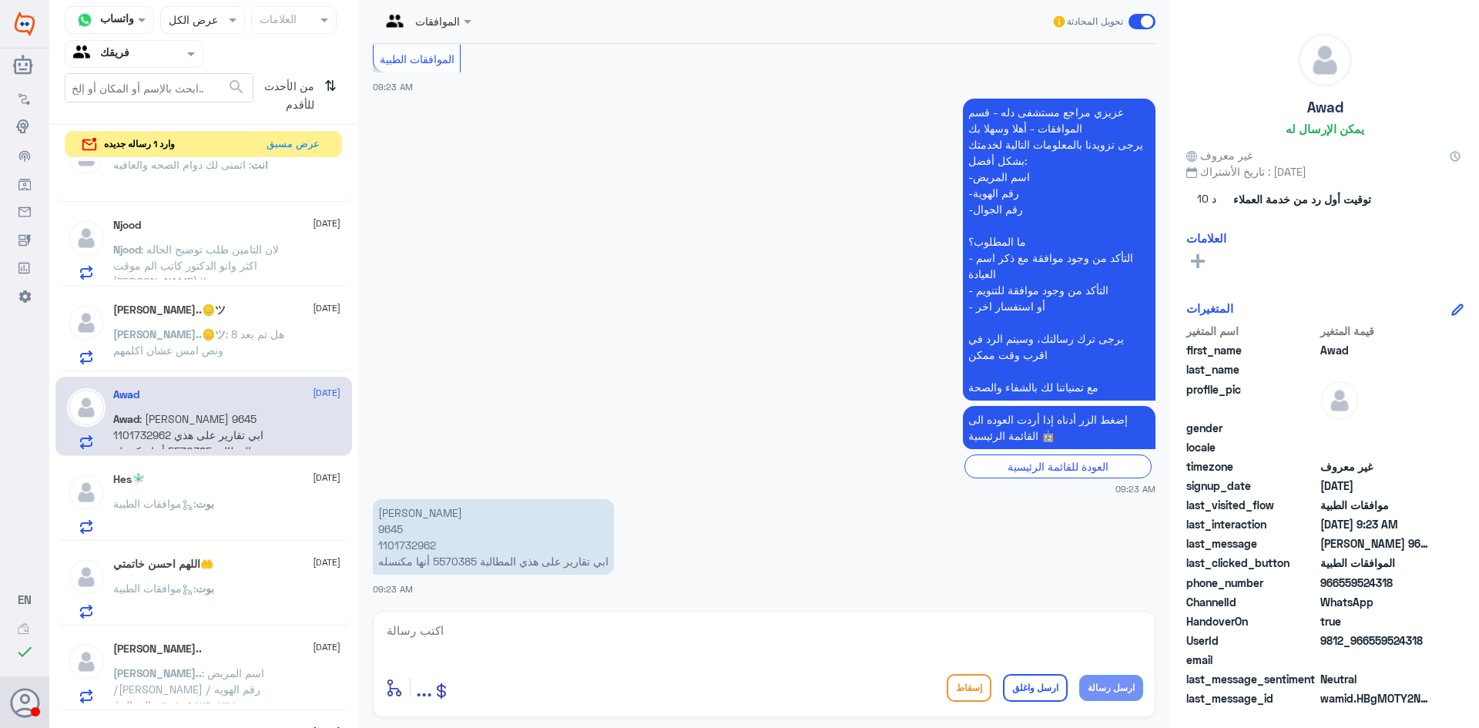
drag, startPoint x: 213, startPoint y: 535, endPoint x: 217, endPoint y: 548, distance: 14.4
click at [213, 538] on div "Hes🧚🏻‍♂️ [DATE] بوت : موافقات الطبية" at bounding box center [203, 500] width 297 height 79
click at [215, 575] on div "اللهم احسن خاتمتي🤲 [DATE][PERSON_NAME] : موافقات الطبية" at bounding box center [226, 588] width 227 height 61
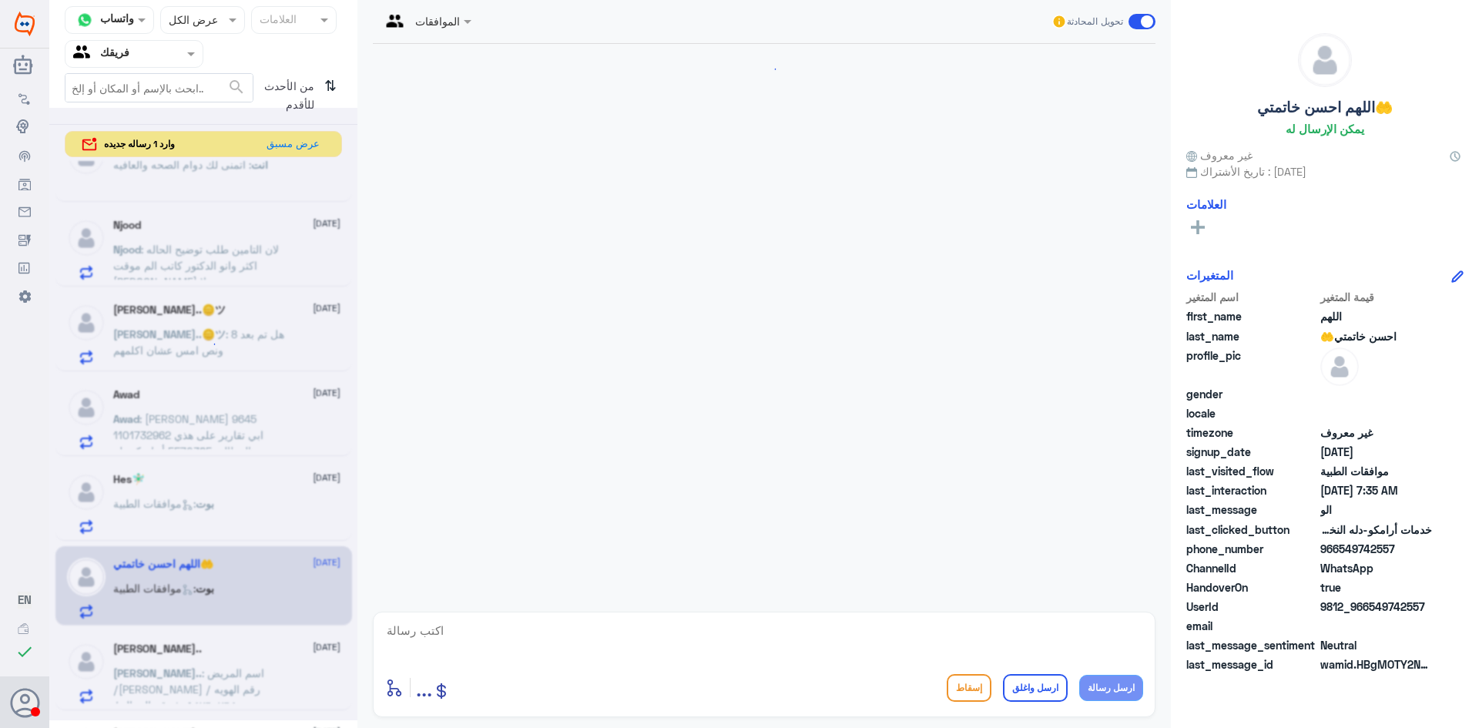
scroll to position [411, 0]
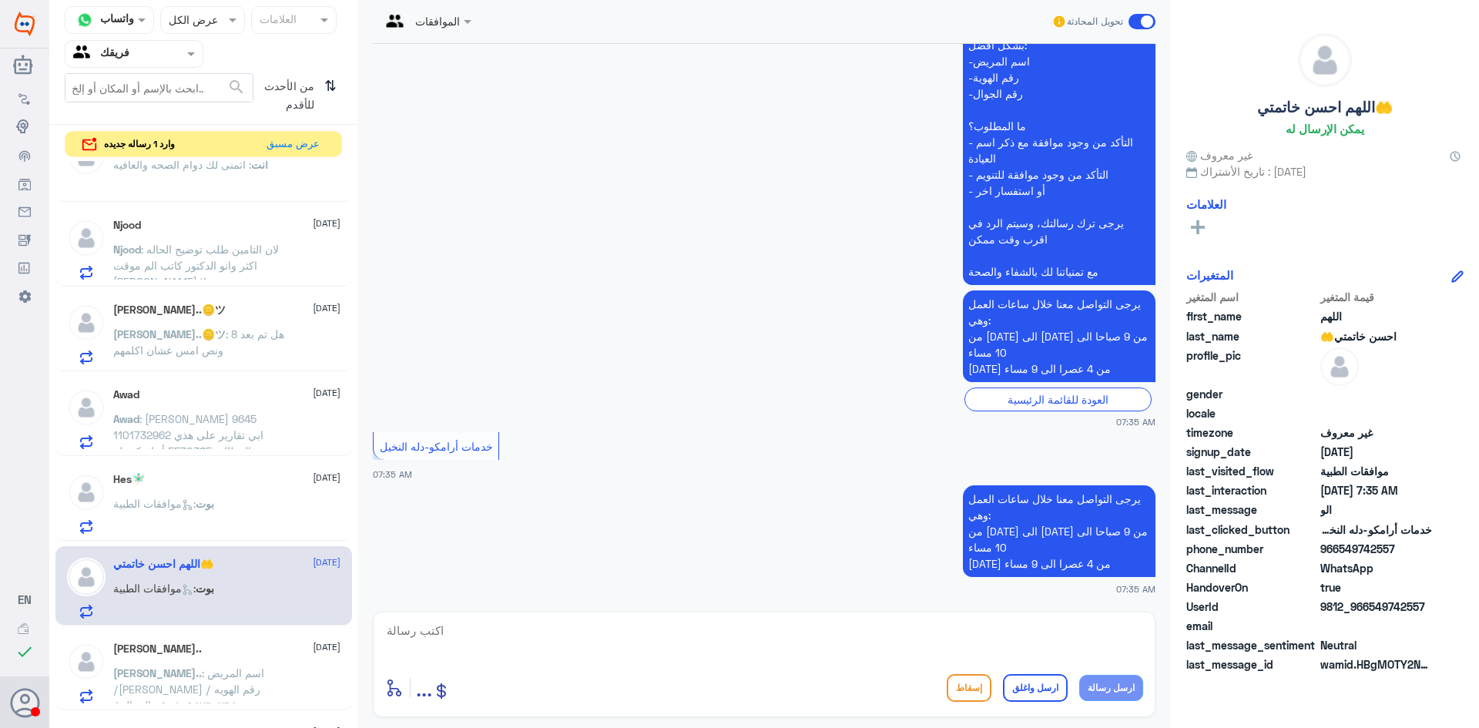
click at [205, 681] on p "SARAH.. : اسم المريض /[PERSON_NAME] رقم الهويه /١٠٩٤٧٦٠٧٦٤ رقم الجوال /٠٥٨٠٥٦٩٩…" at bounding box center [199, 684] width 173 height 39
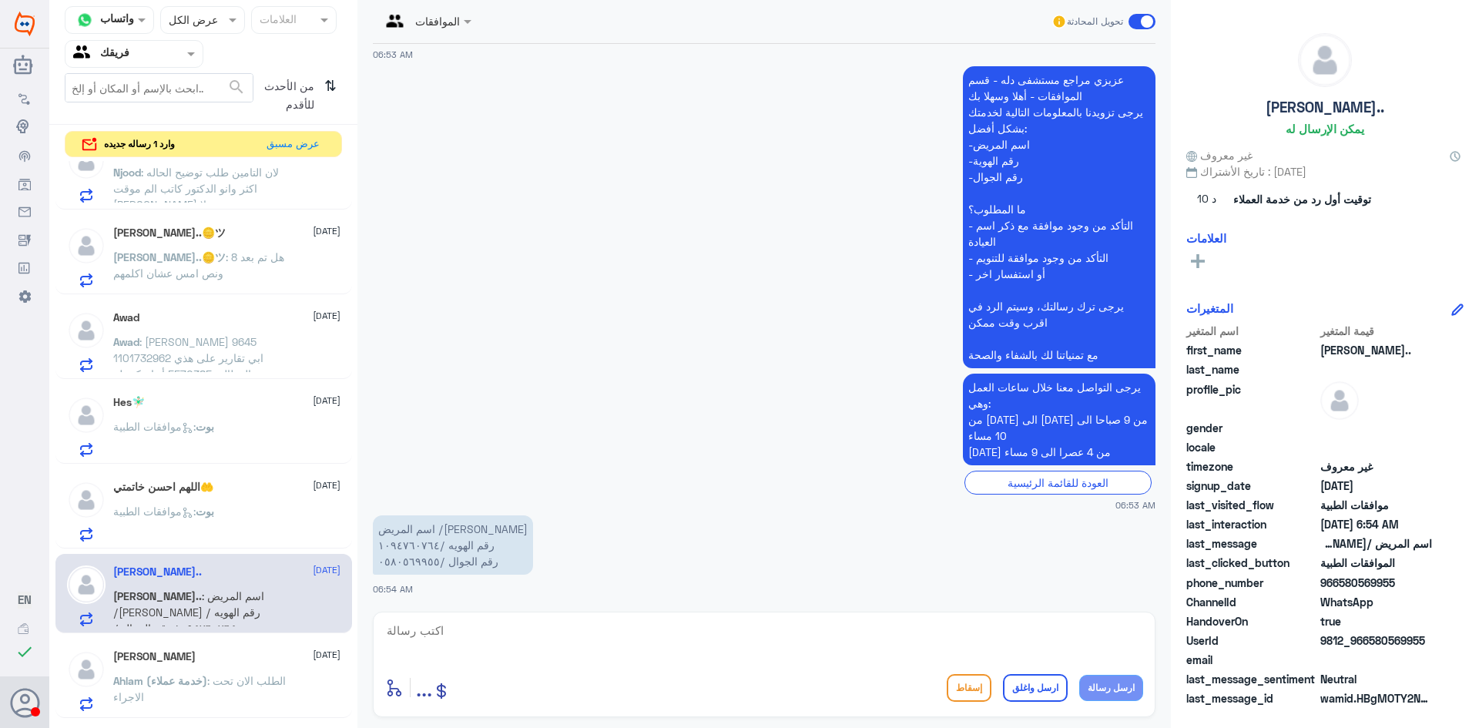
scroll to position [616, 0]
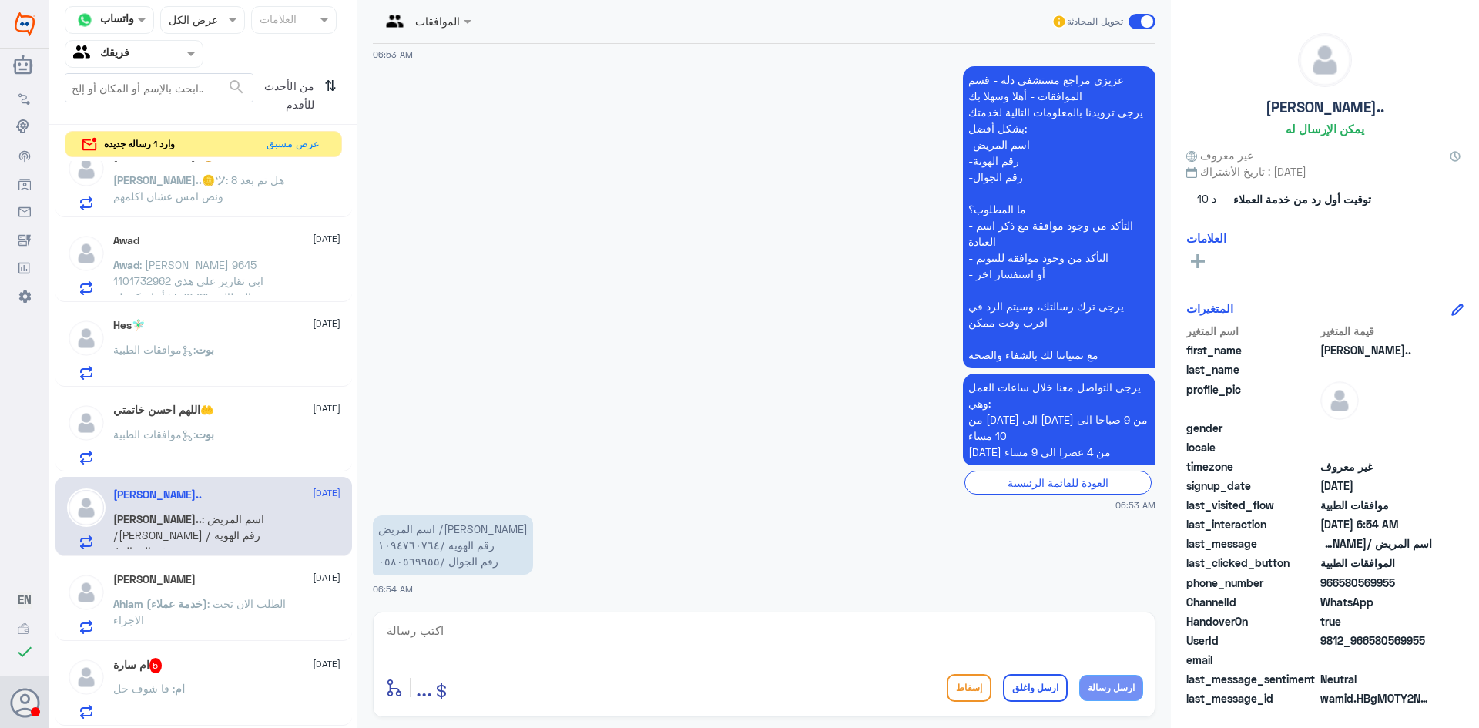
click at [244, 671] on div "ام سارة 5 [DATE]" at bounding box center [226, 665] width 227 height 15
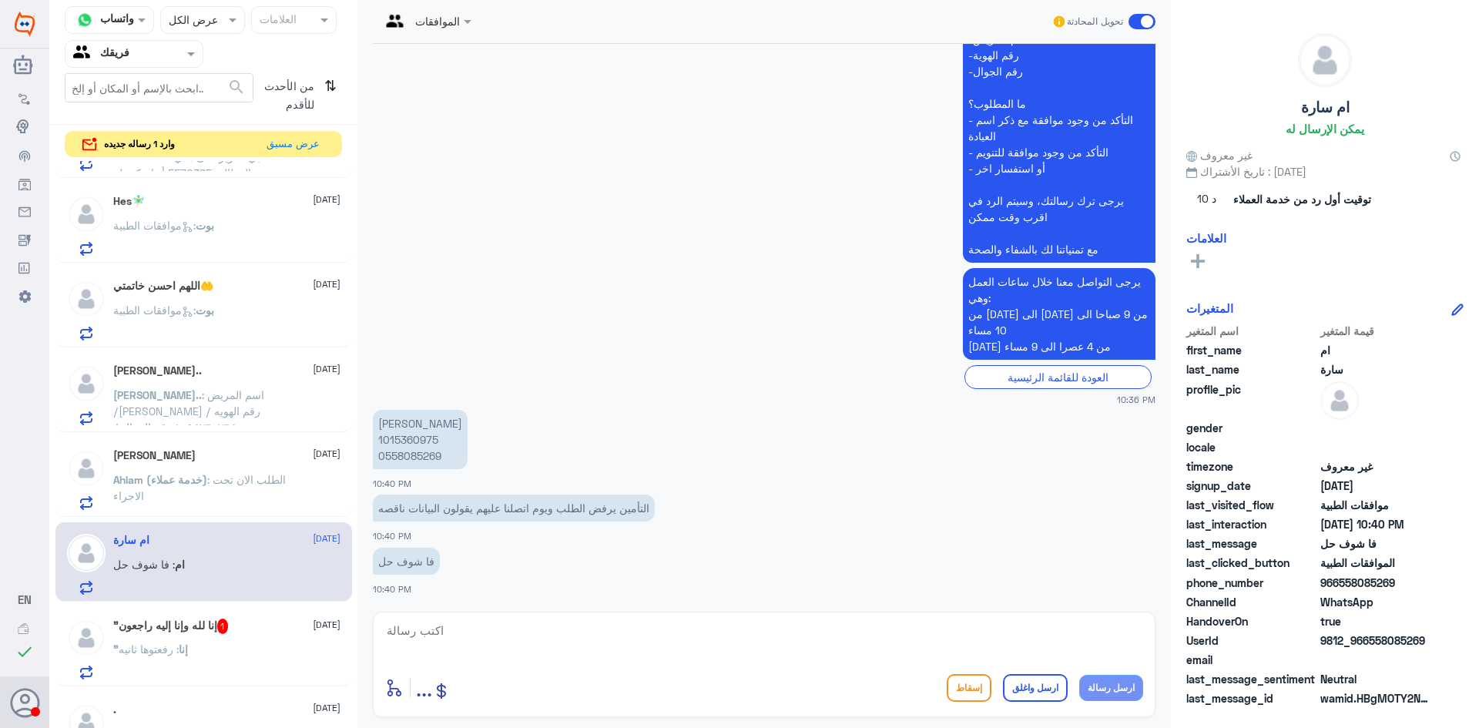
scroll to position [770, 0]
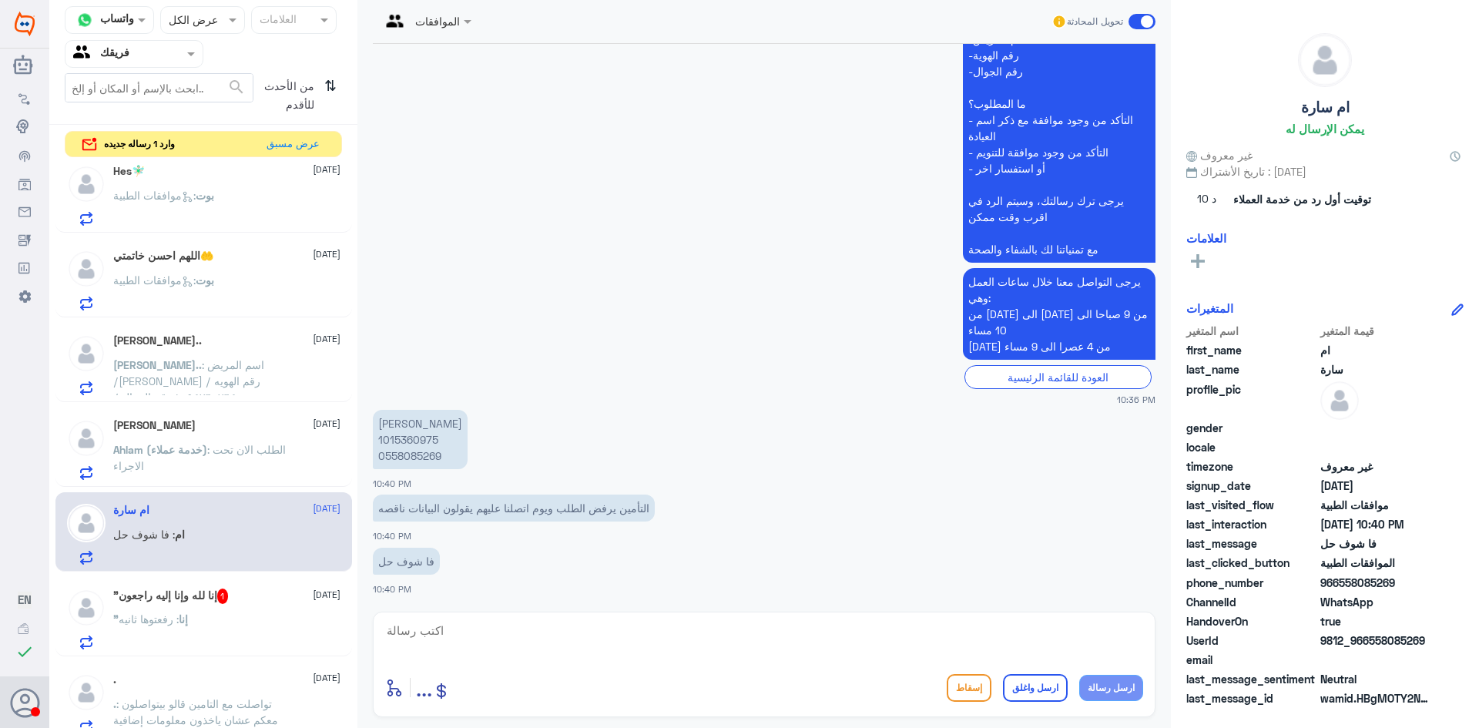
click at [407, 438] on p "[PERSON_NAME] 1015360975 0558085269" at bounding box center [420, 439] width 95 height 59
copy p "1015360975"
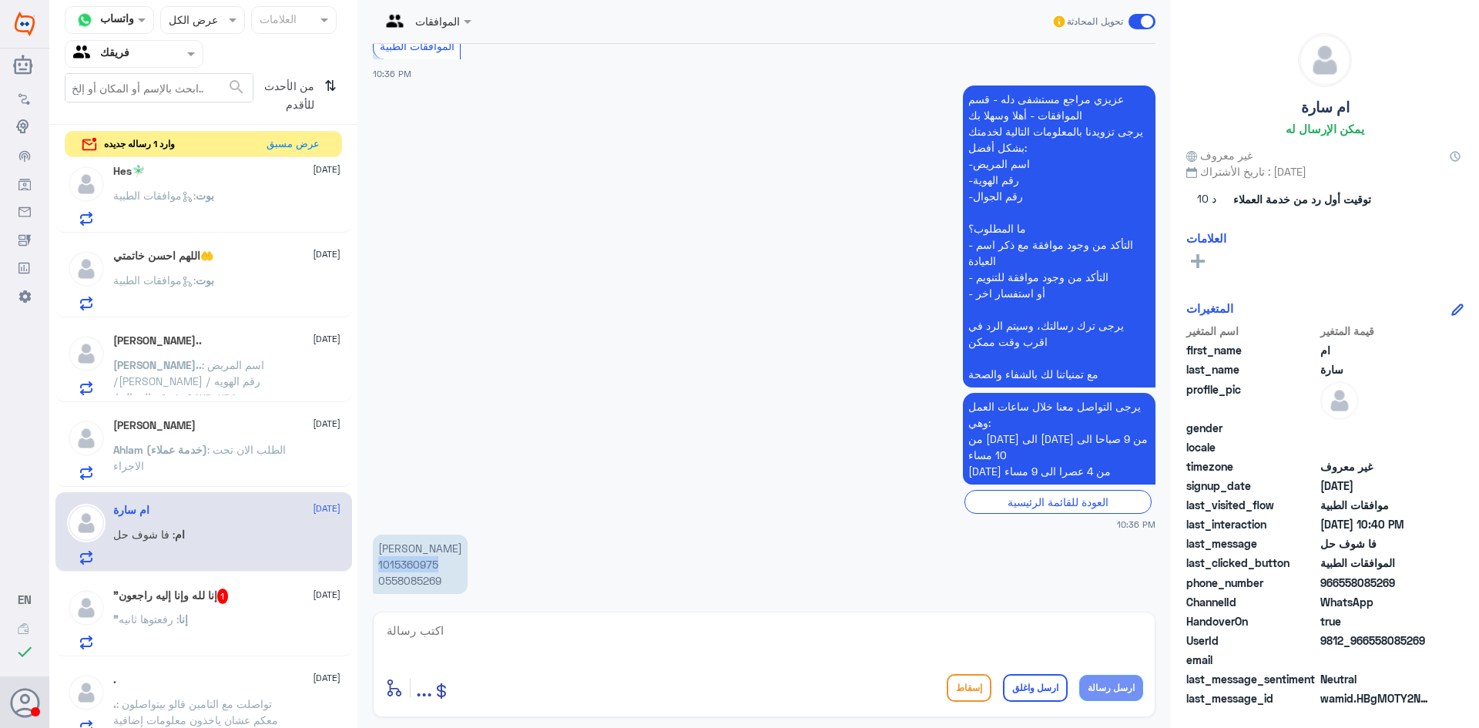
scroll to position [434, 0]
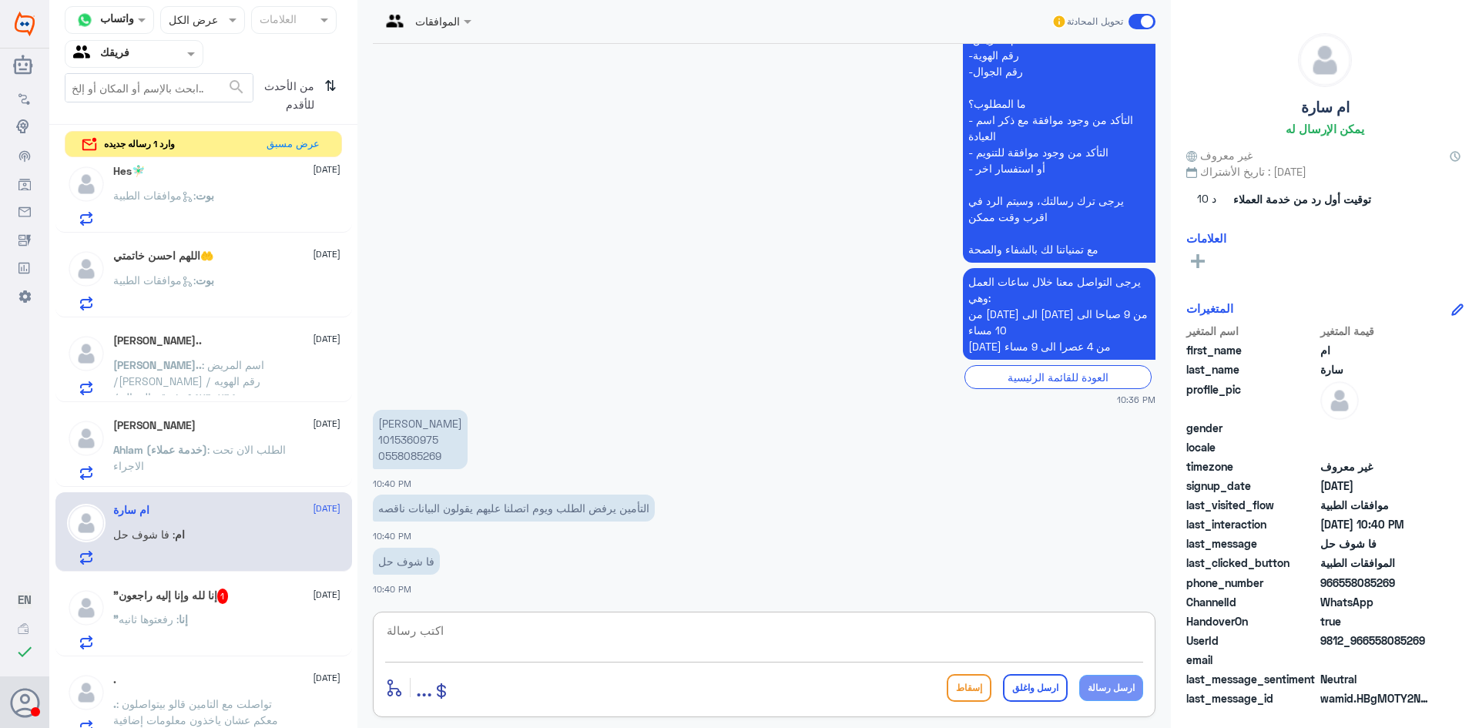
click at [906, 642] on textarea at bounding box center [764, 639] width 758 height 38
click at [426, 454] on p "[PERSON_NAME] 1015360975 0558085269" at bounding box center [420, 439] width 95 height 59
copy p "0558085269"
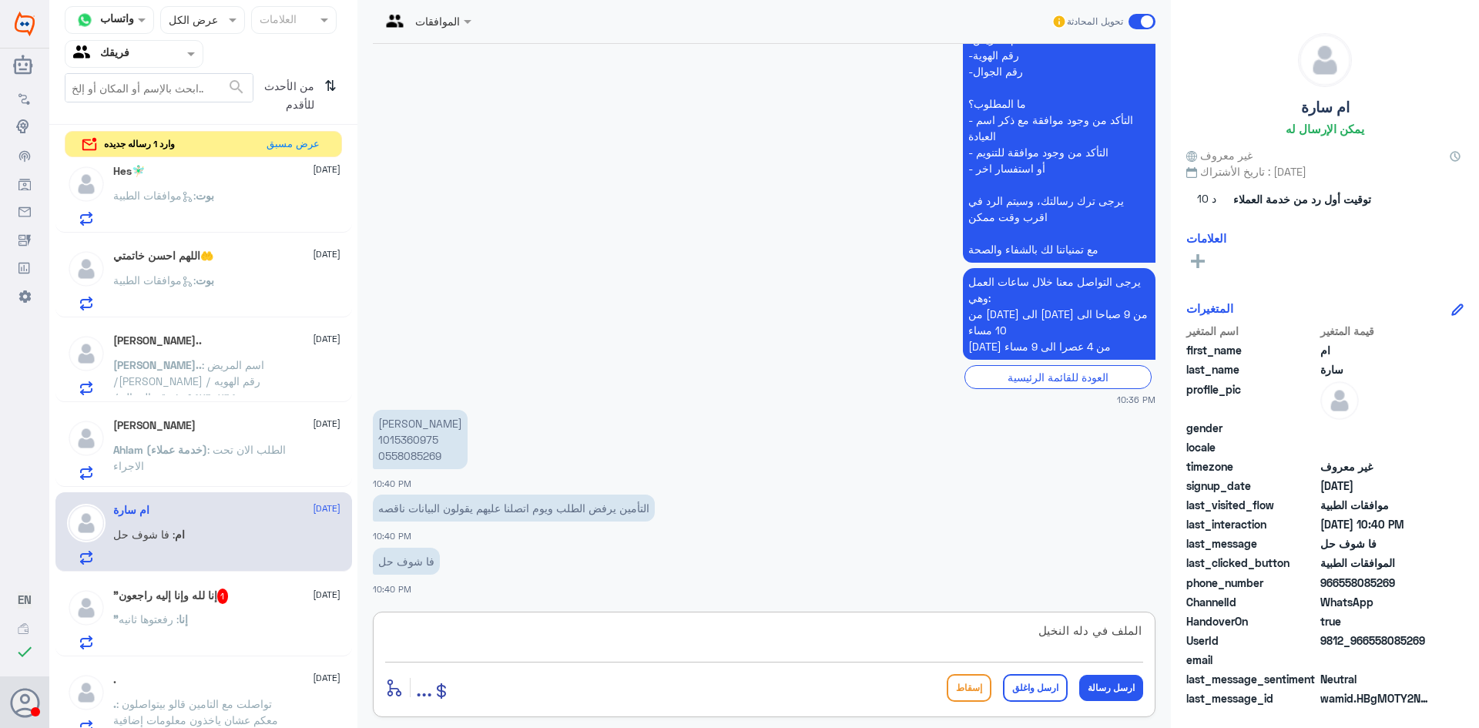
drag, startPoint x: 1141, startPoint y: 628, endPoint x: 1009, endPoint y: 715, distance: 158.1
click at [1141, 638] on textarea "الملف في دله النخيل" at bounding box center [764, 639] width 758 height 38
type textarea "عزيزتي المراجعه الملف في دله النخيل"
click at [1111, 692] on button "ارسل رسالة" at bounding box center [1111, 688] width 64 height 26
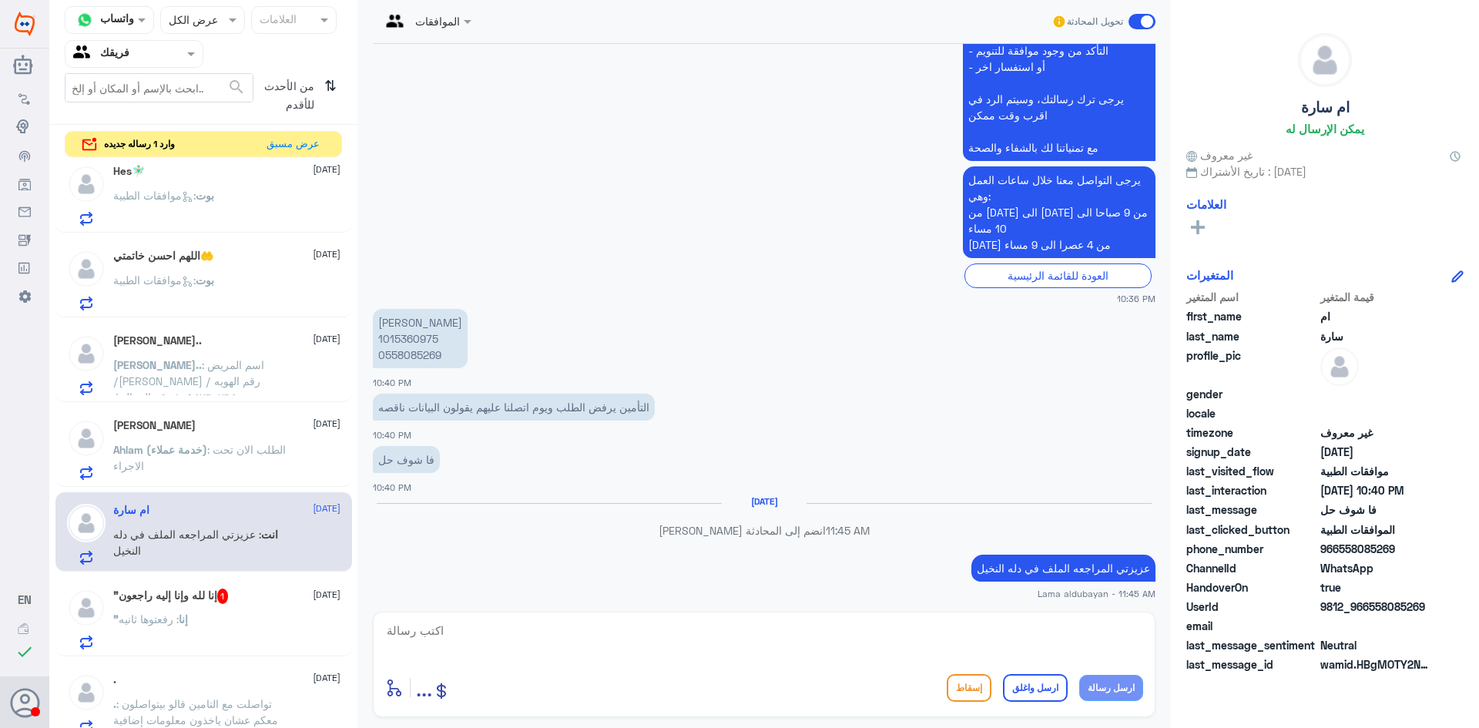
scroll to position [511, 0]
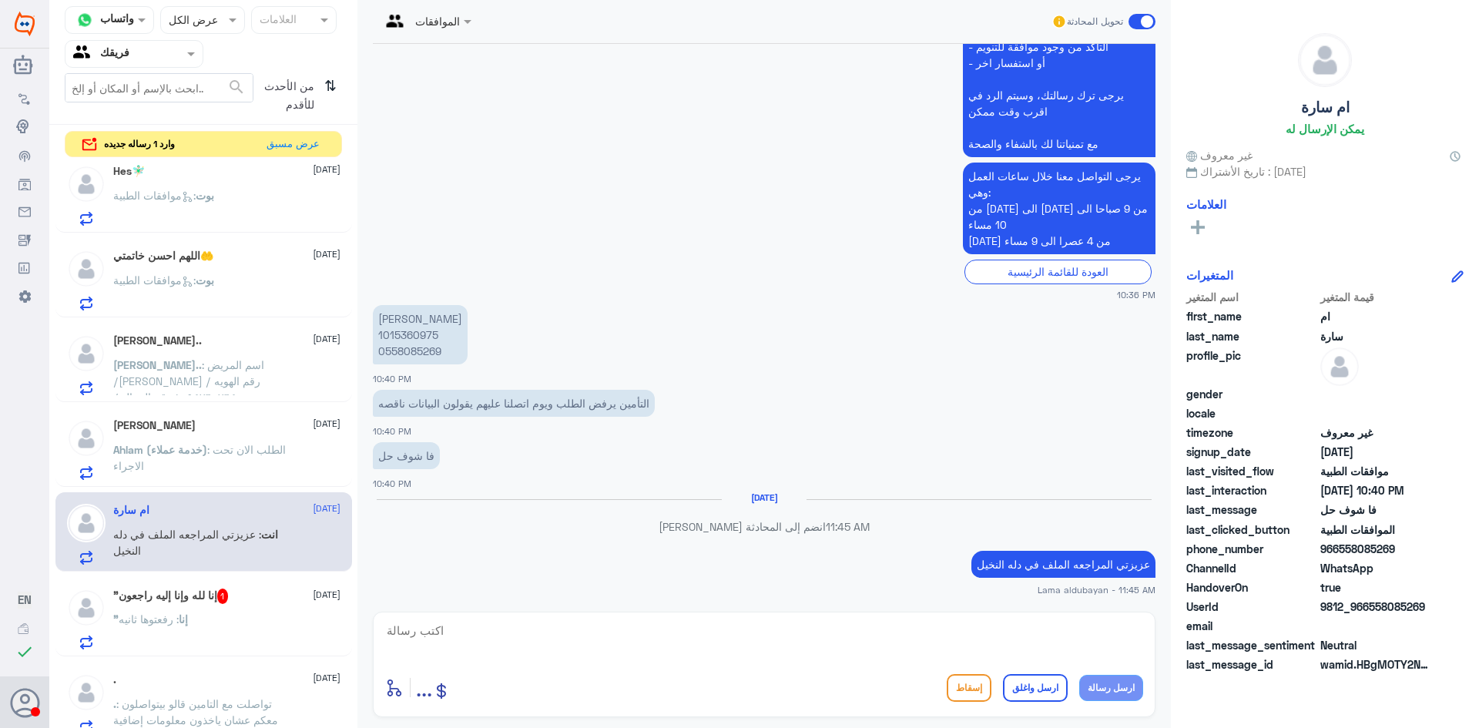
click at [224, 630] on div ""إنا : [PERSON_NAME] ثانيه" at bounding box center [226, 632] width 227 height 35
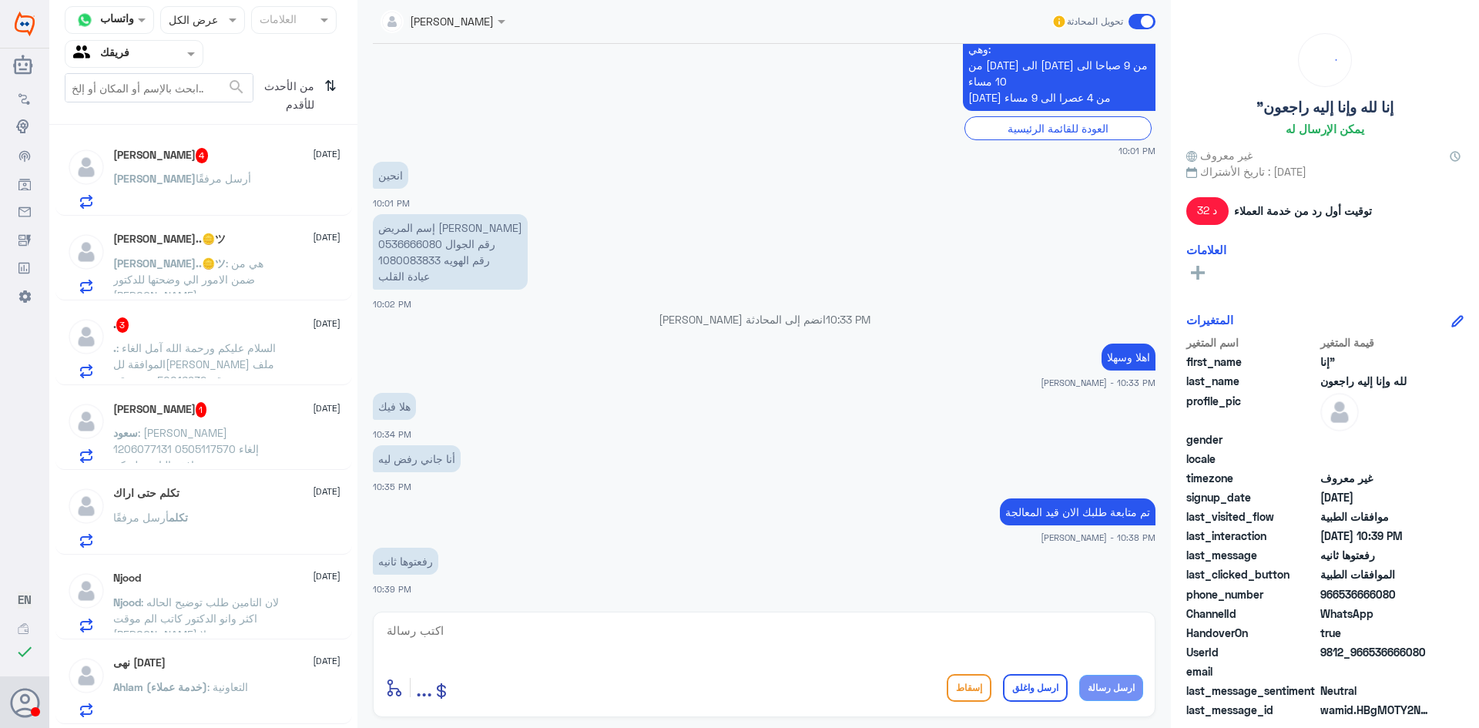
click at [252, 165] on div "[PERSON_NAME] 4 [DATE][PERSON_NAME] مرفقًا" at bounding box center [226, 178] width 227 height 61
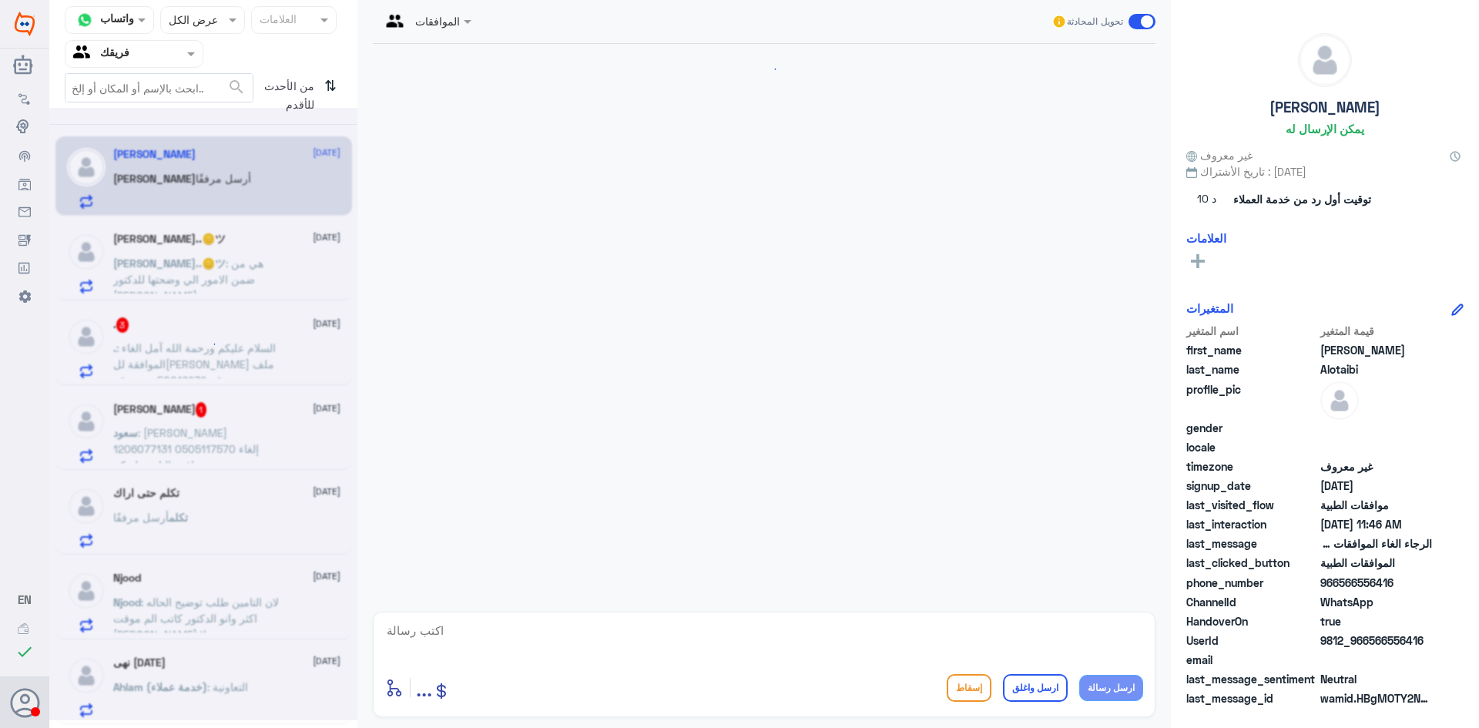
scroll to position [592, 0]
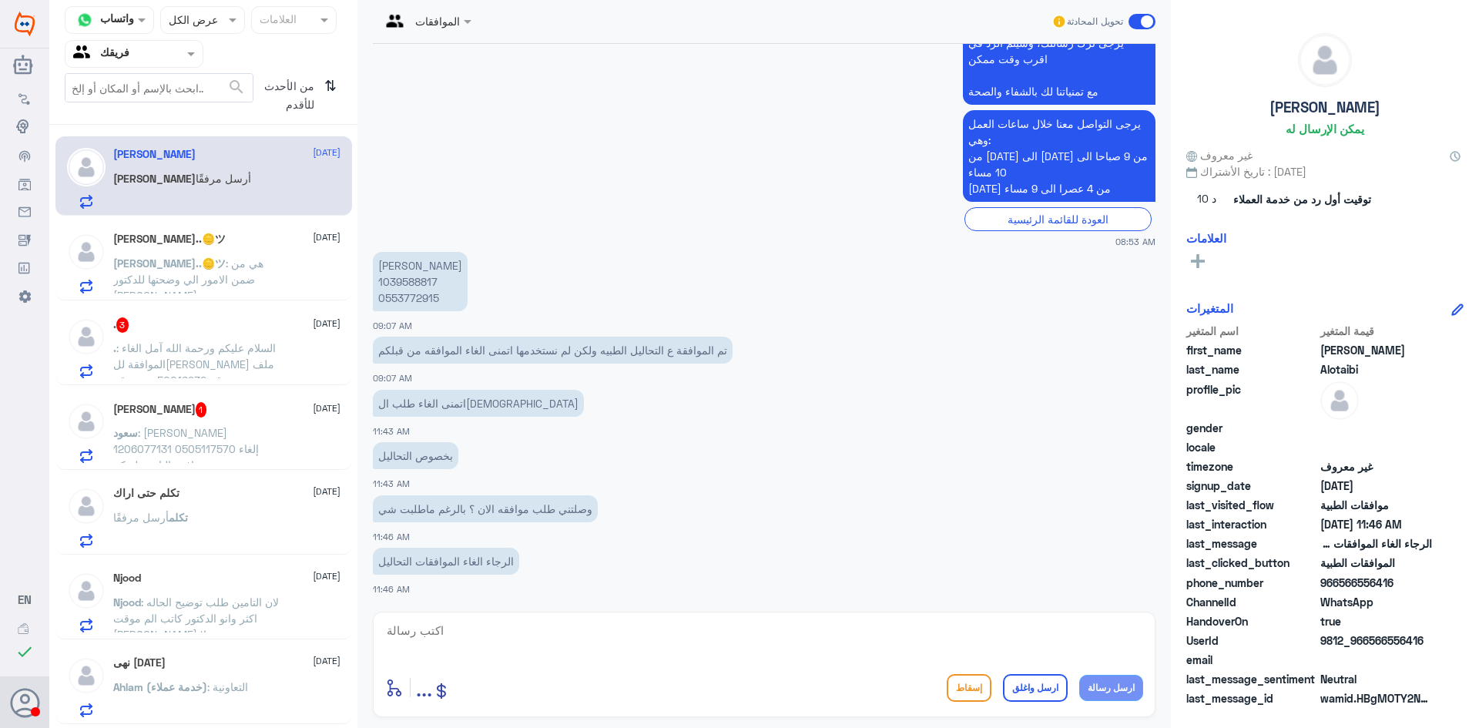
click at [585, 651] on textarea at bounding box center [764, 639] width 758 height 38
click at [407, 279] on p "[PERSON_NAME] 1039588817 0553772915" at bounding box center [420, 281] width 95 height 59
copy p "1039588817"
drag, startPoint x: 708, startPoint y: 646, endPoint x: 718, endPoint y: 636, distance: 14.2
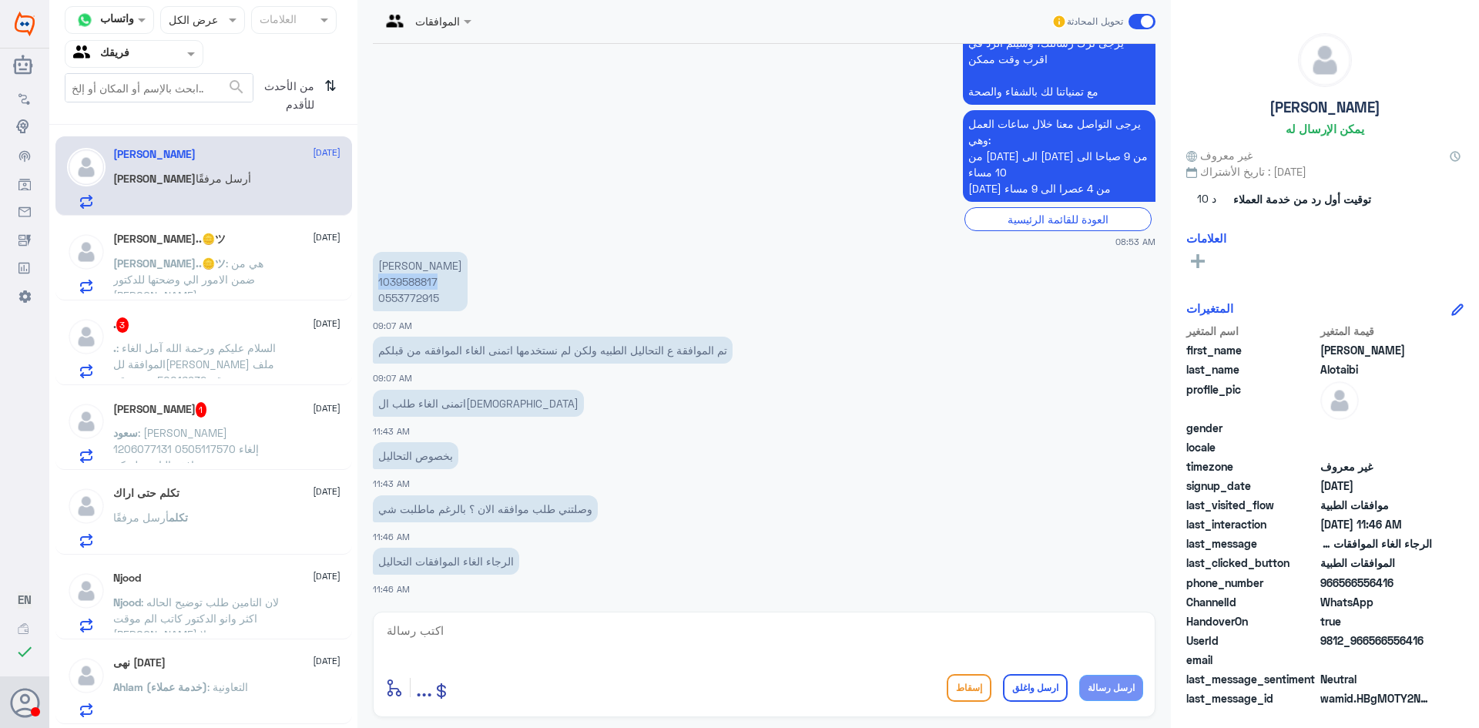
click at [709, 645] on textarea at bounding box center [764, 639] width 758 height 38
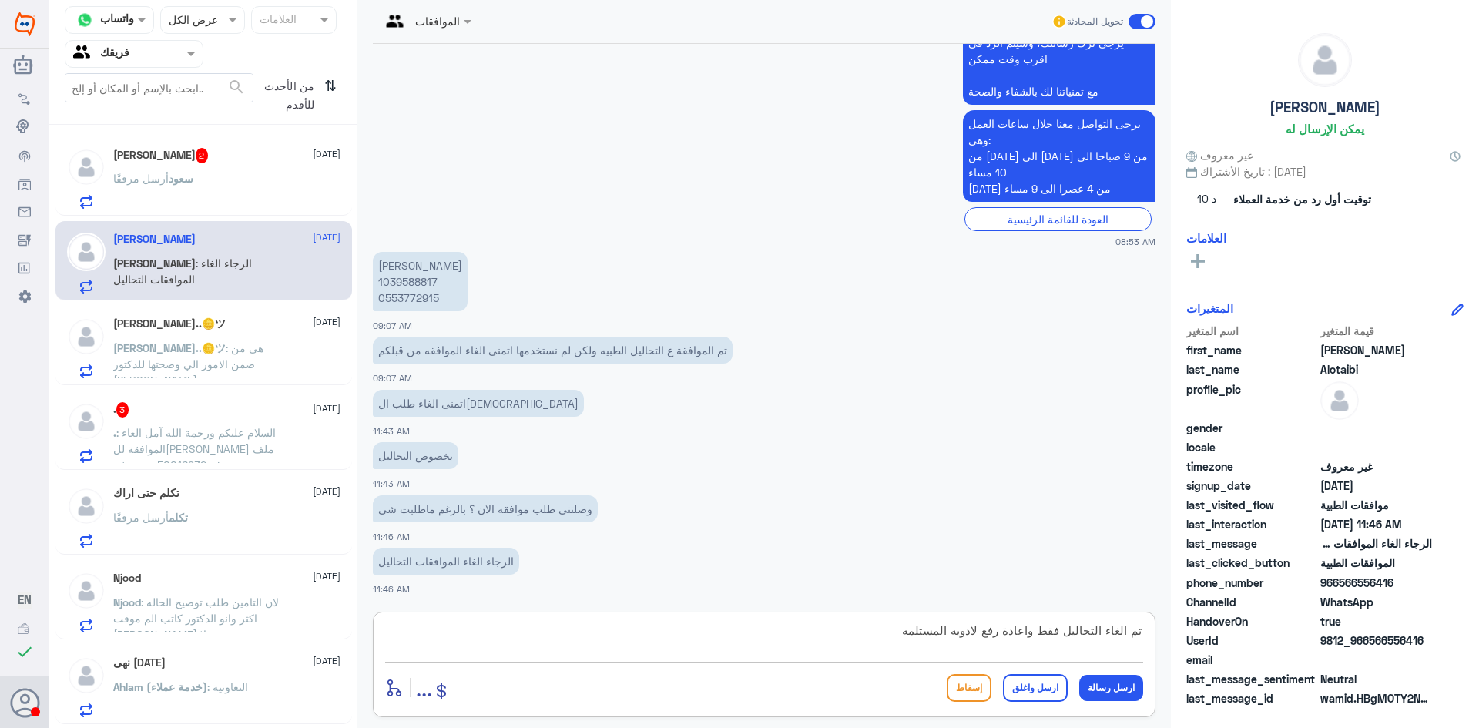
click at [1034, 628] on textarea "تم الغاء التحاليل فقط واعادة رفع لادويه المستلمه" at bounding box center [764, 639] width 758 height 38
type textarea "تم الغاء التحاليل فقط التي لم يتم اجراءها واعادة رفع لادويه المستلمه"
click at [1112, 687] on button "ارسل رسالة" at bounding box center [1111, 688] width 64 height 26
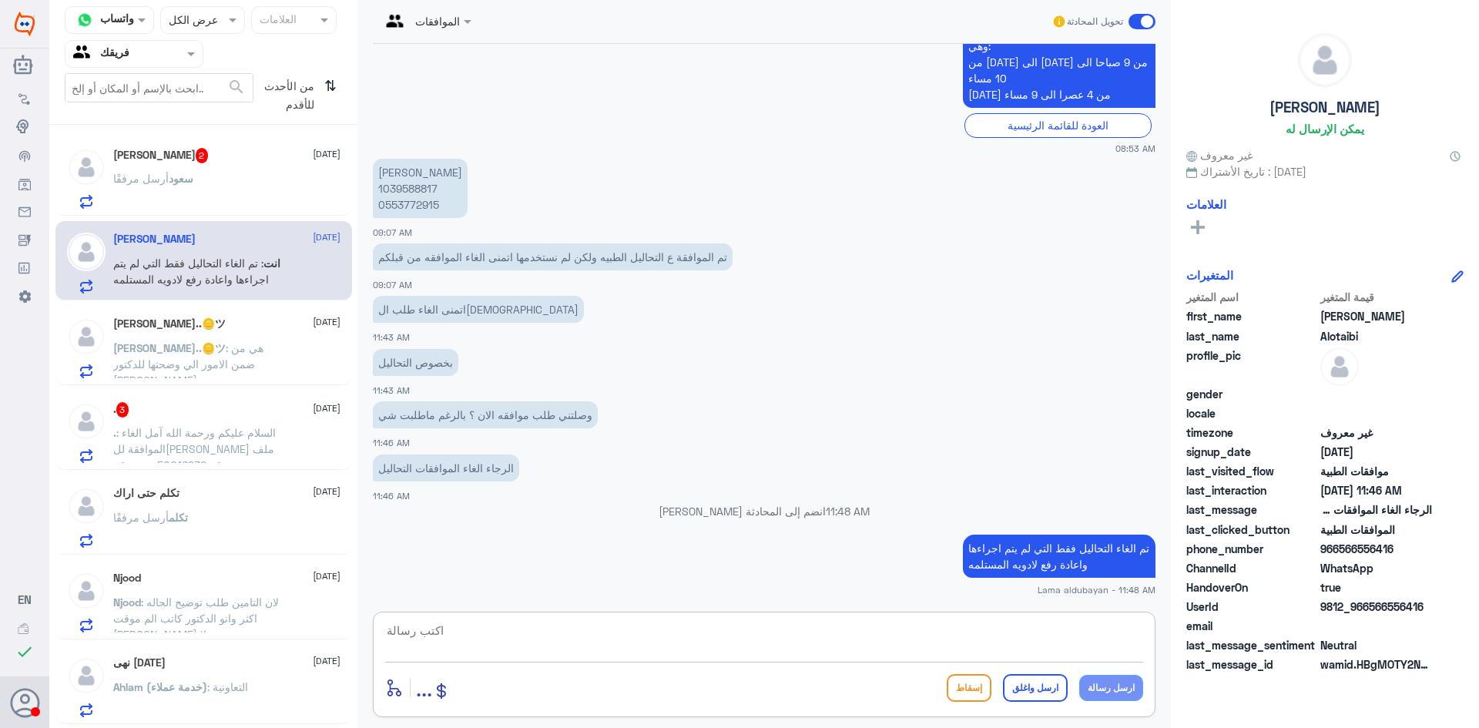
click at [1029, 635] on textarea at bounding box center [764, 639] width 758 height 38
type textarea "اي خدمات اخرى"
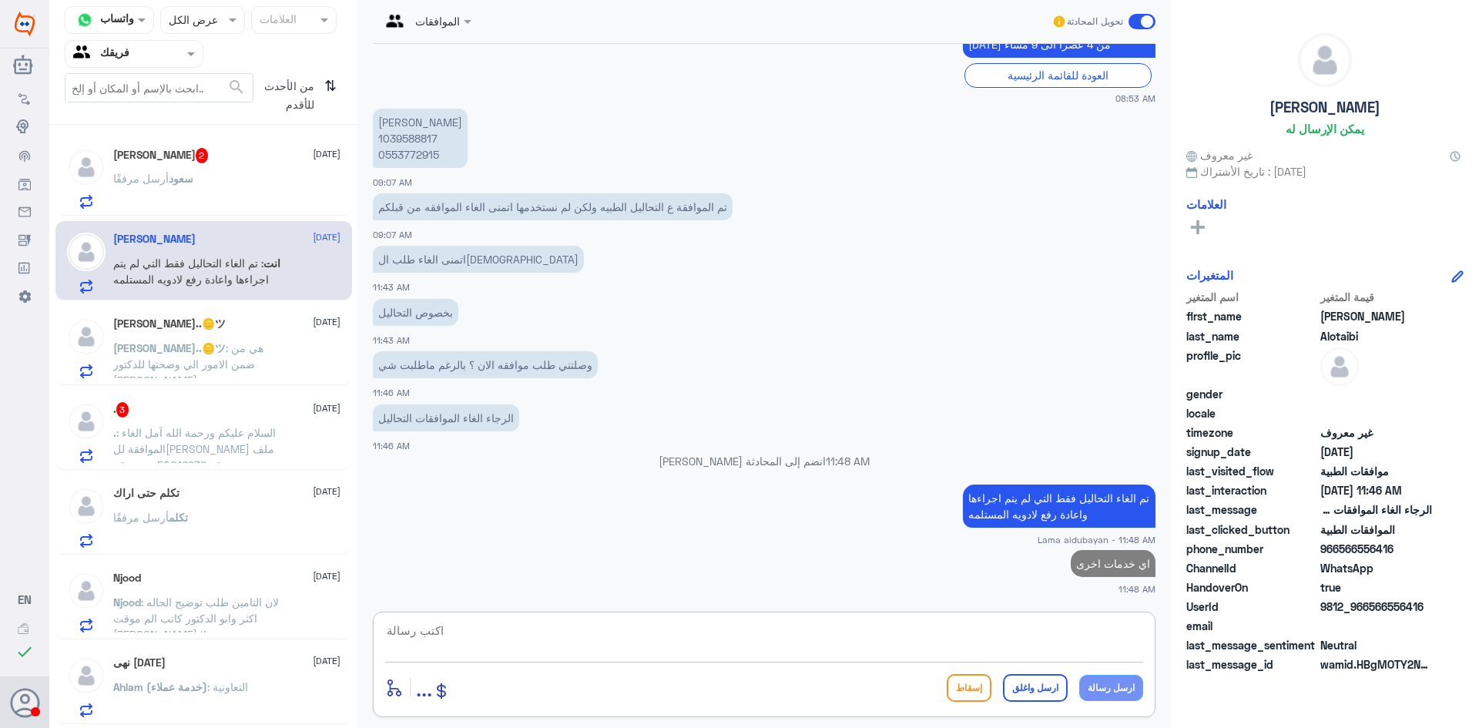
click at [217, 182] on div "[PERSON_NAME] أرسل مرفقًا" at bounding box center [226, 191] width 227 height 35
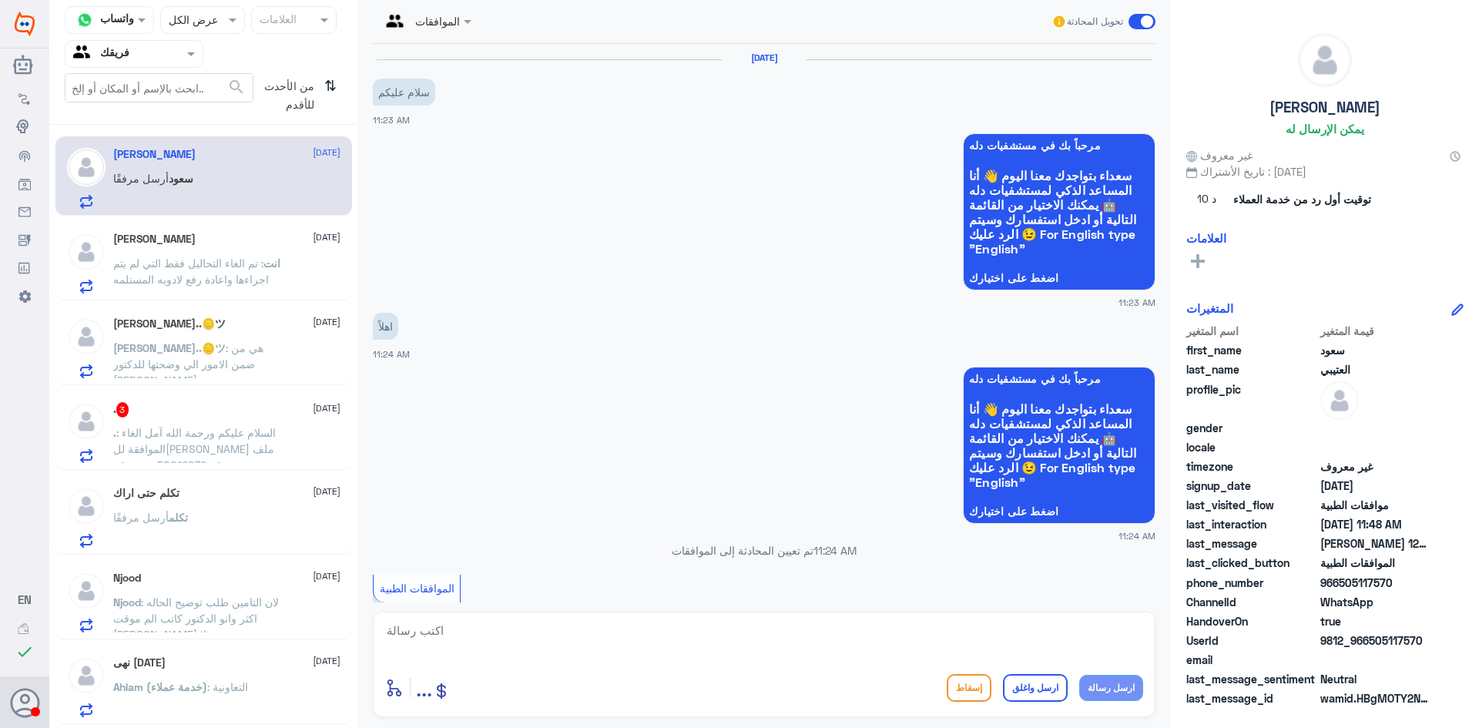
scroll to position [1446, 0]
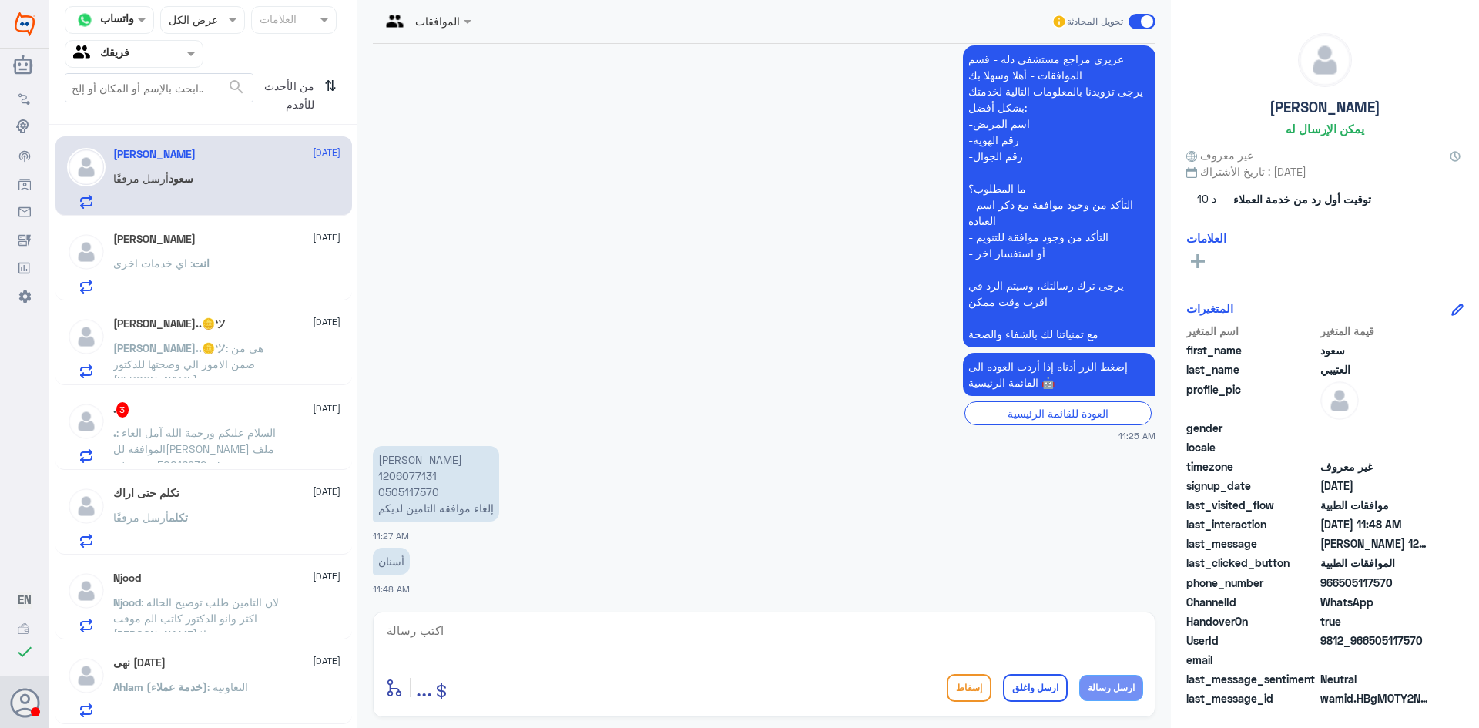
click at [419, 471] on p "[PERSON_NAME] 1206077131 0505117570 إلغاء موافقه التامين لديكم" at bounding box center [436, 483] width 126 height 75
copy p "1206077131"
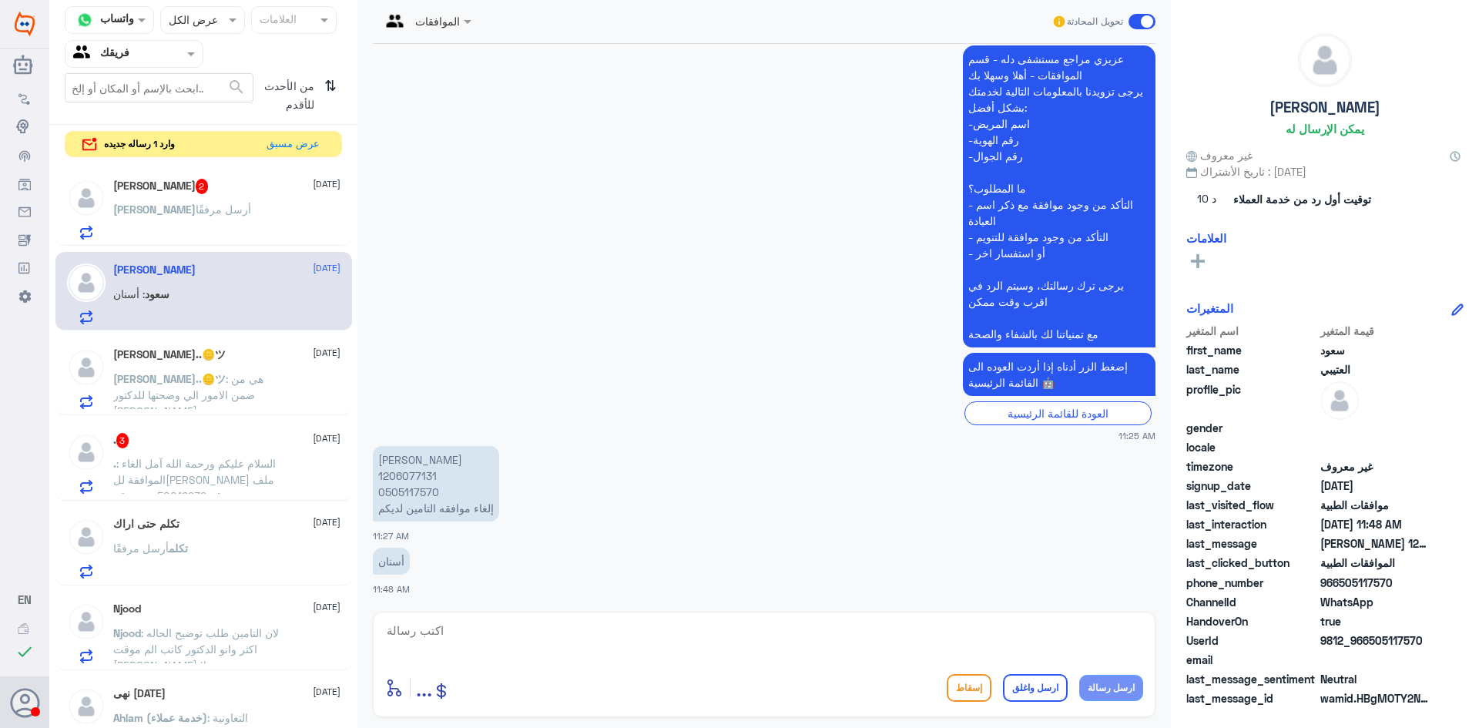
drag, startPoint x: 504, startPoint y: 638, endPoint x: 656, endPoint y: 680, distance: 158.3
click at [504, 638] on textarea at bounding box center [764, 639] width 758 height 38
click at [1121, 633] on textarea "تم الغاء" at bounding box center [764, 639] width 758 height 38
click at [1034, 630] on textarea "تم اللغاء" at bounding box center [764, 639] width 758 height 38
type textarea "تم اللغاء بناء على طلبك اي خمه اخرى ؟"
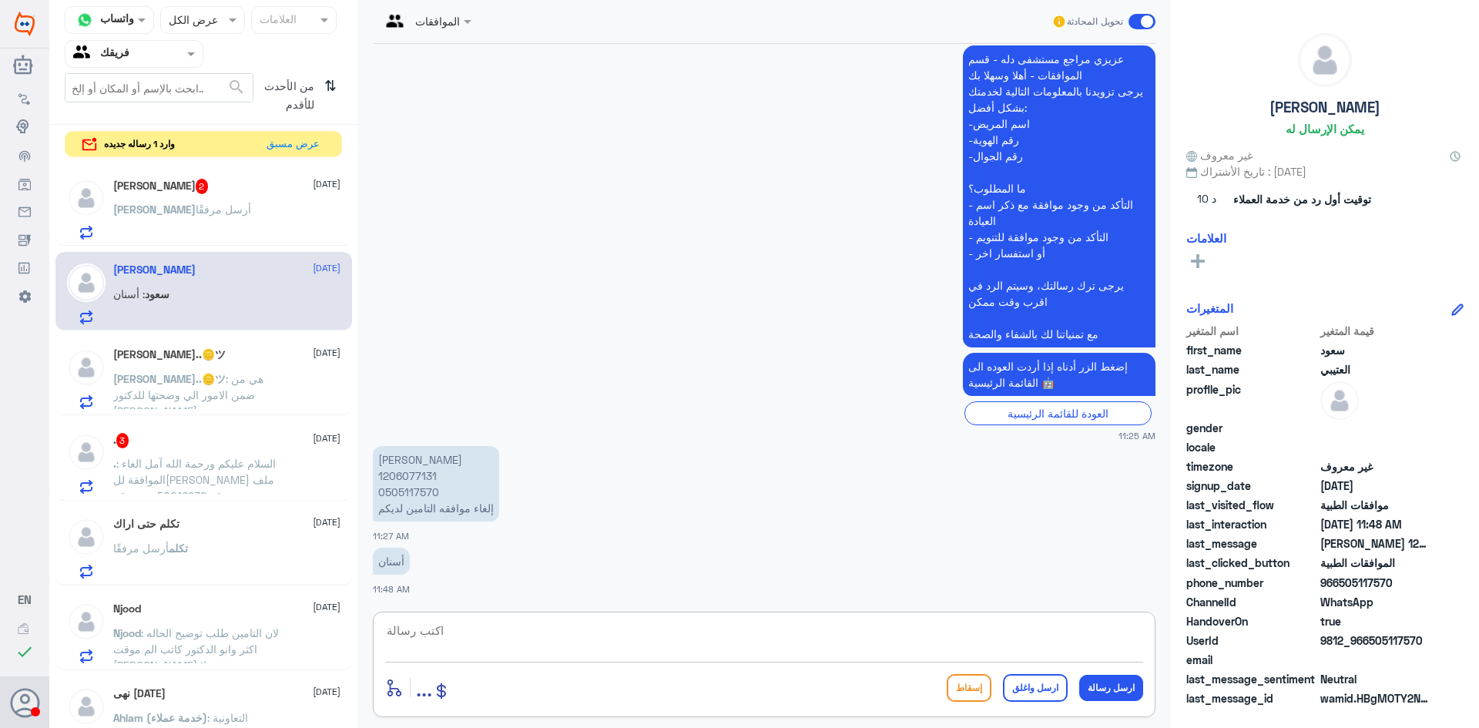
scroll to position [1495, 0]
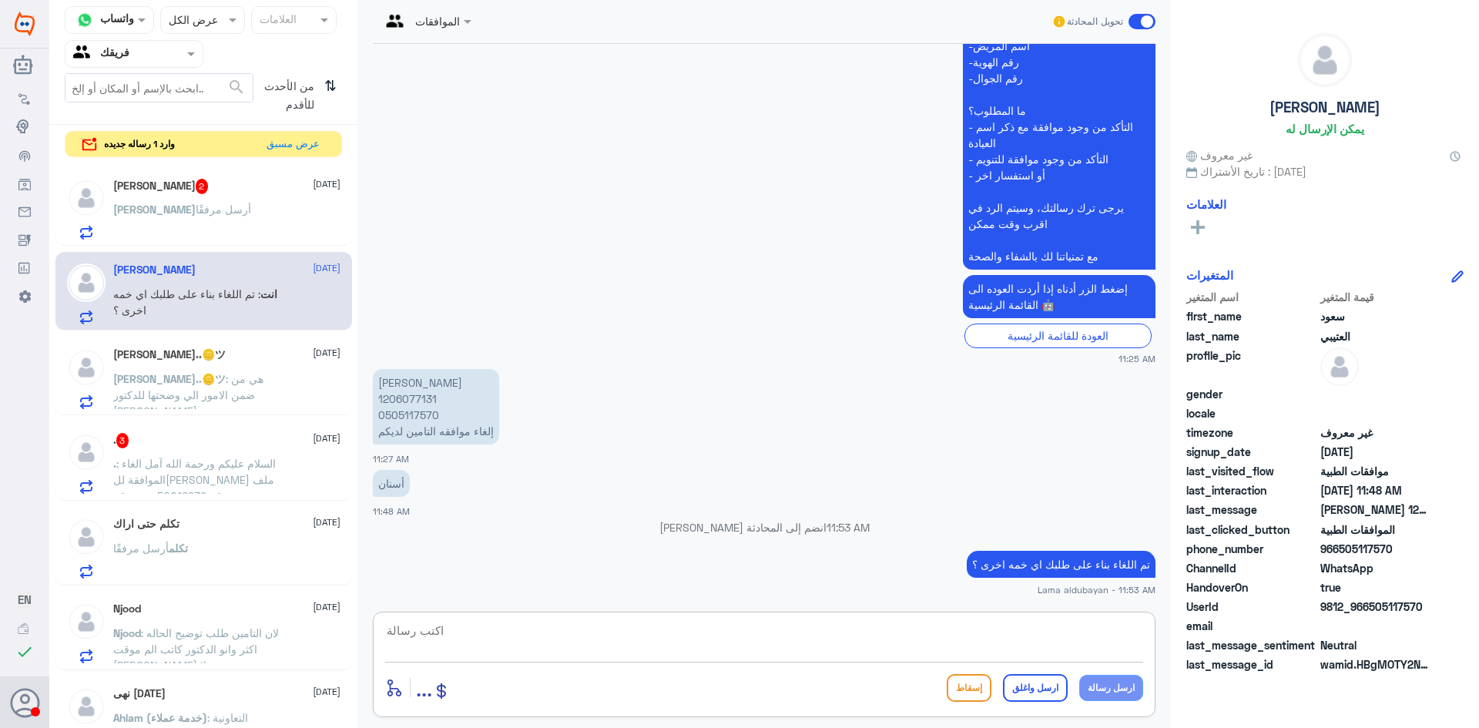
click at [231, 223] on div "[PERSON_NAME] أرسل مرفقًا" at bounding box center [226, 222] width 227 height 35
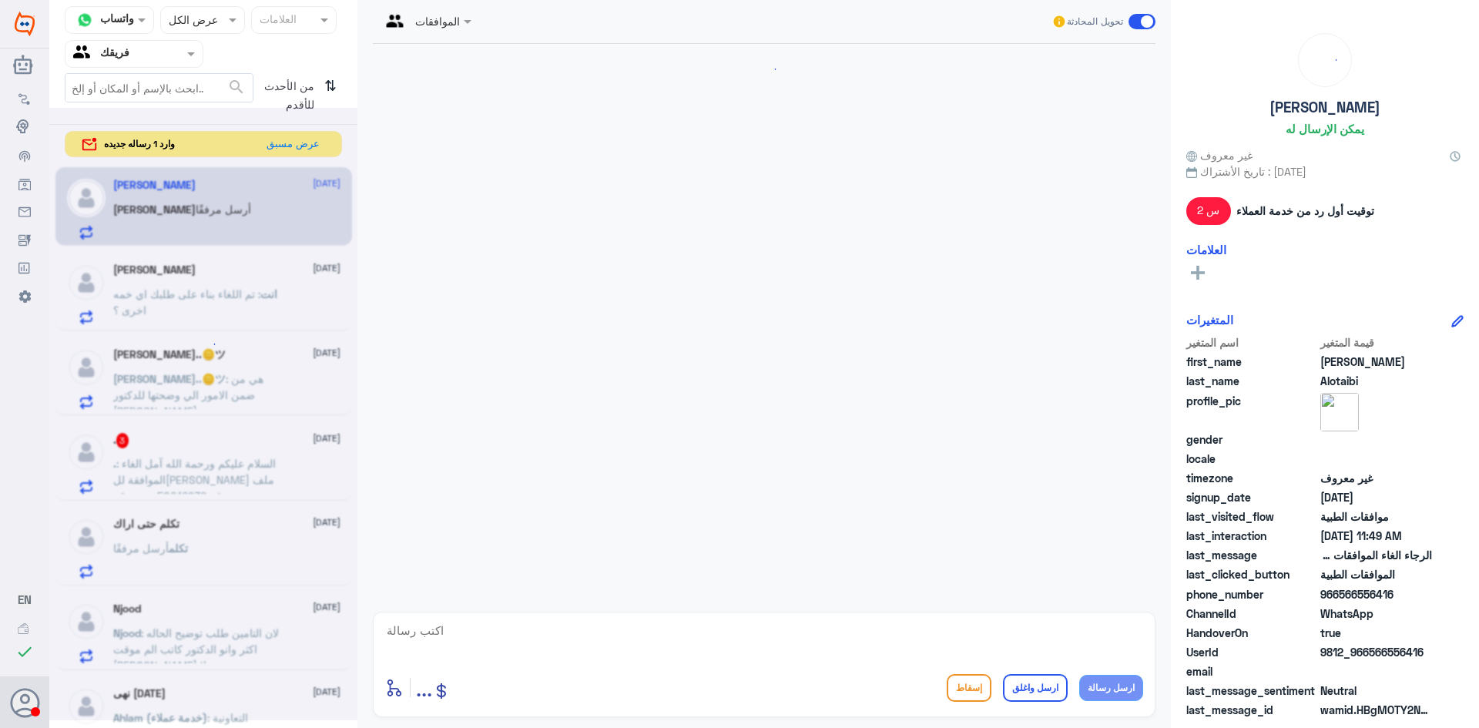
scroll to position [840, 0]
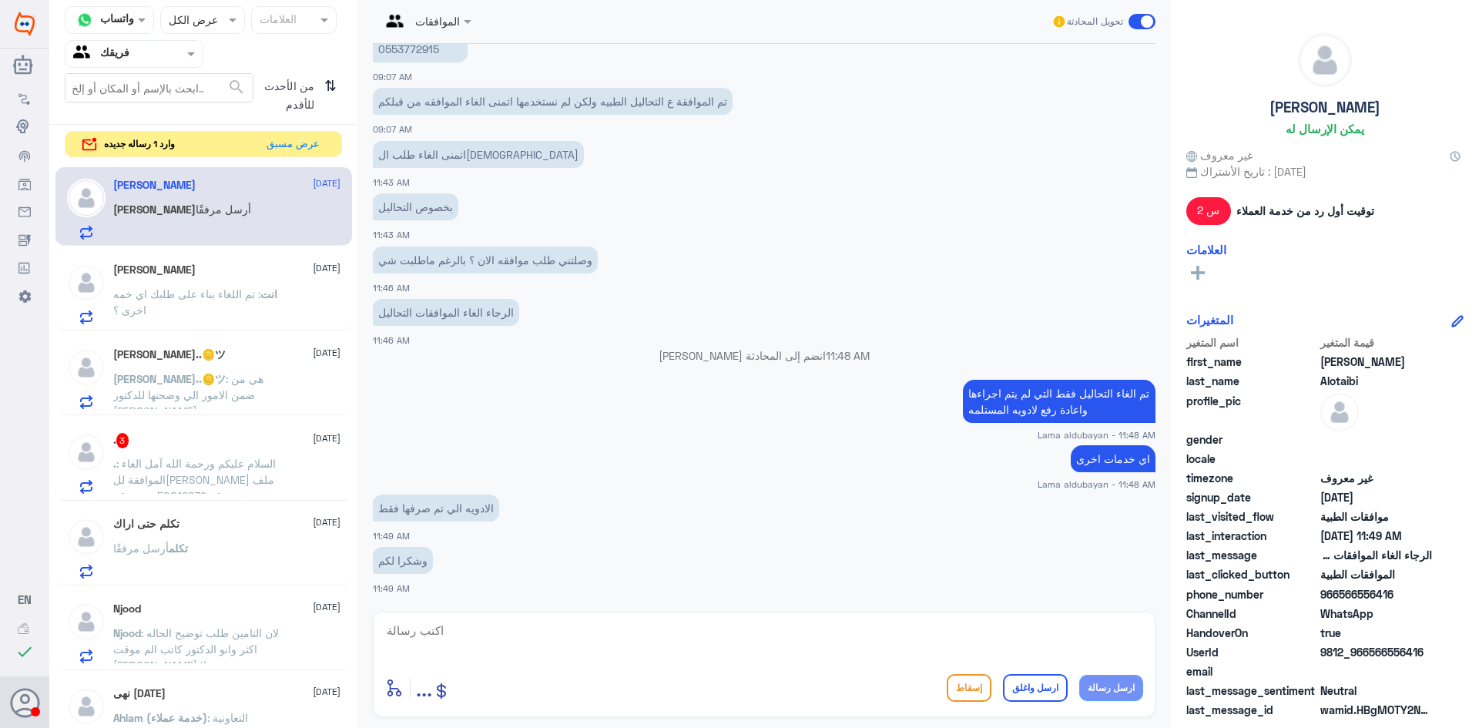
click at [498, 632] on textarea at bounding box center [764, 639] width 758 height 38
type textarea "ن"
type textarea "ا"
type textarea "نعم عزيزتي المراجعه"
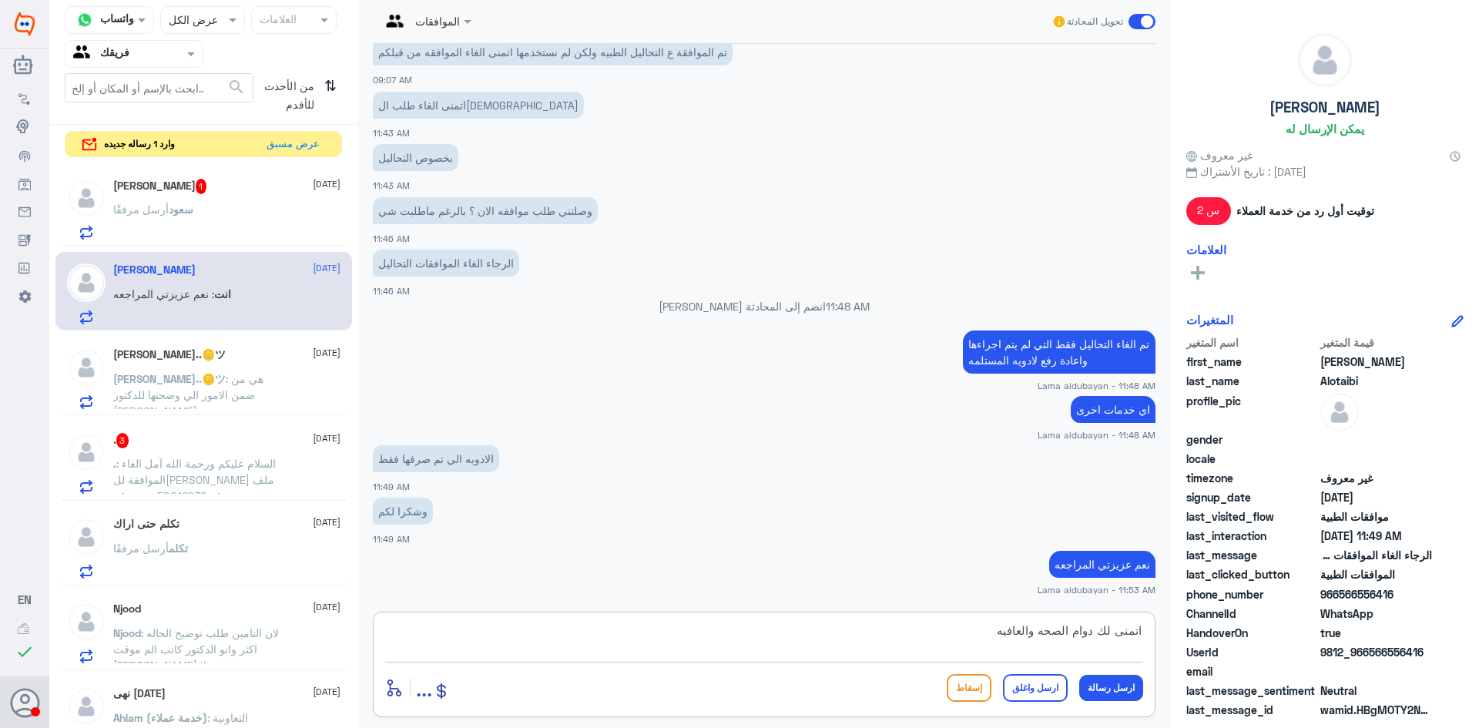
type textarea "اتمنى لك دوام الصحه والعافيه"
click at [1036, 686] on button "ارسل واغلق" at bounding box center [1035, 688] width 65 height 28
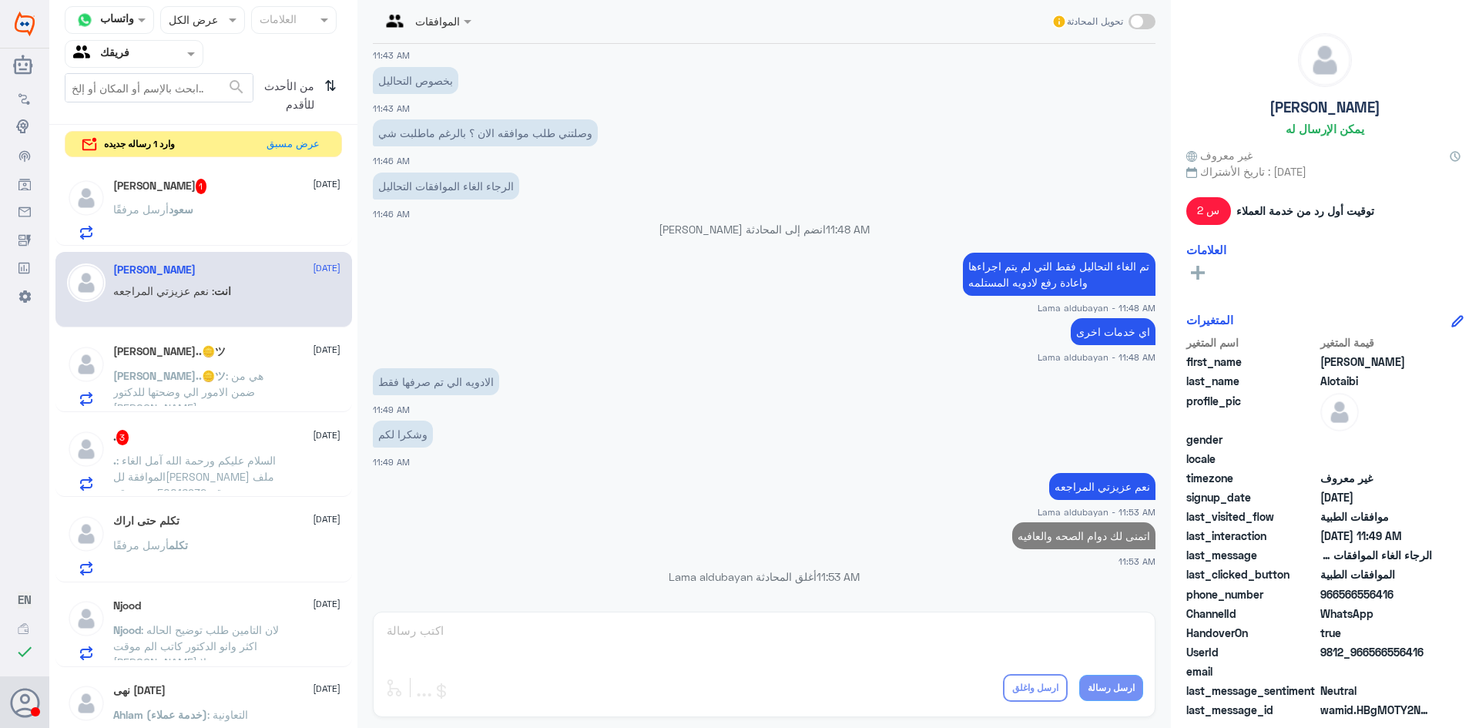
click at [173, 184] on h5 "[PERSON_NAME] 1" at bounding box center [160, 186] width 94 height 15
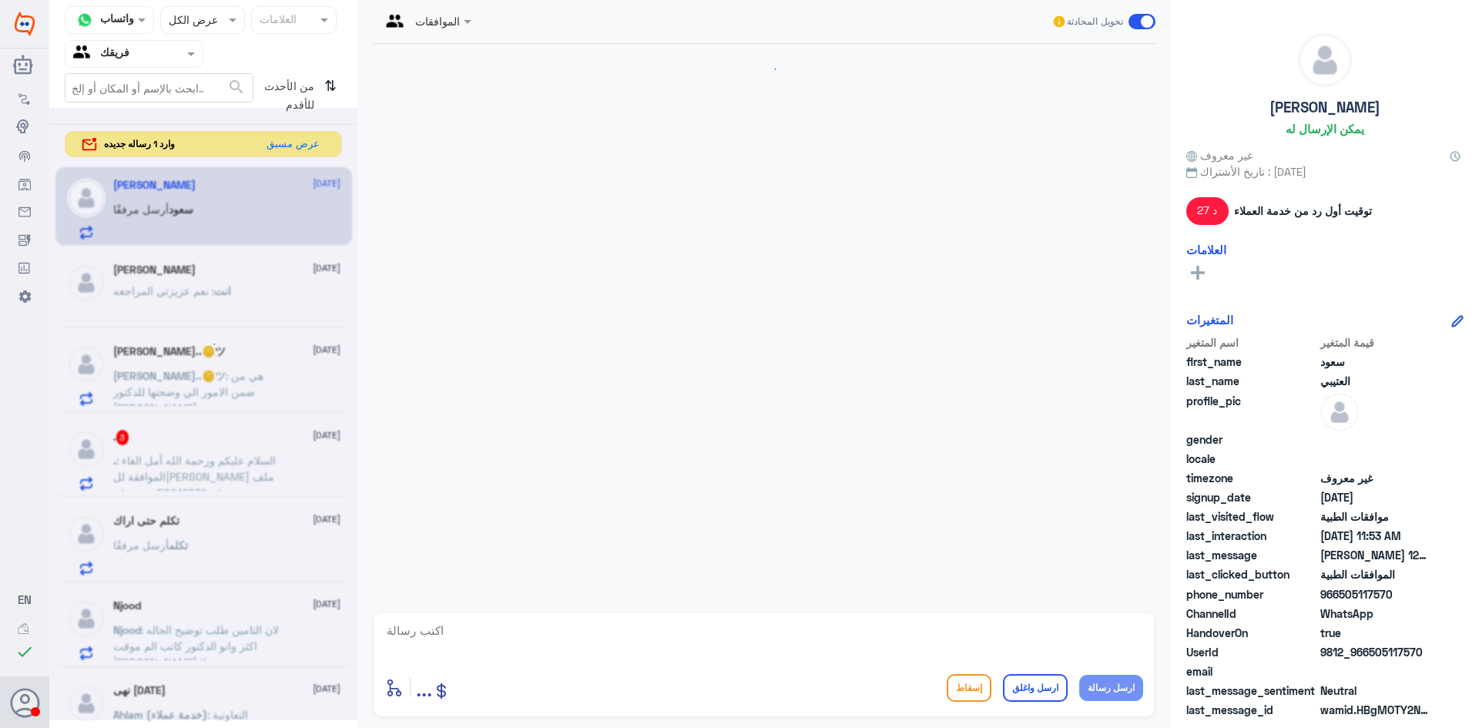
scroll to position [1342, 0]
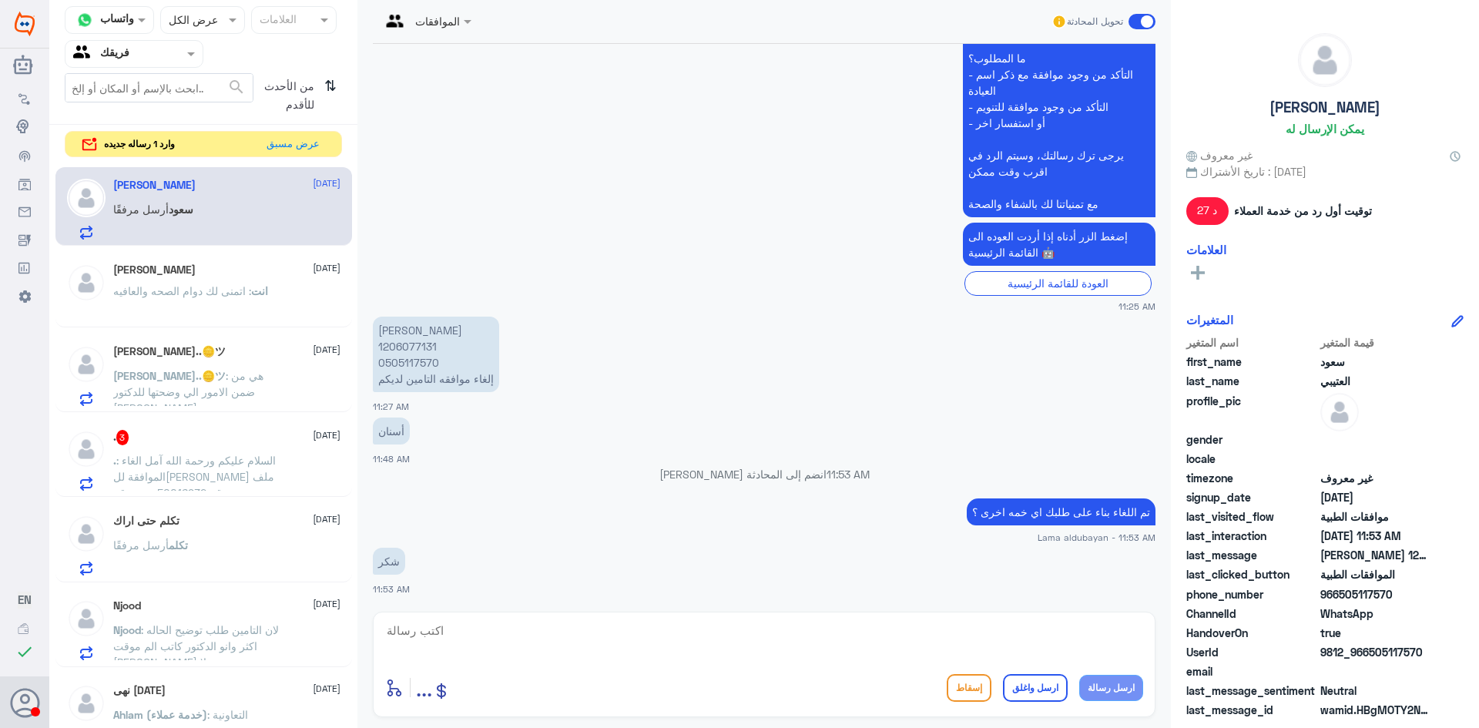
click at [541, 624] on textarea at bounding box center [764, 639] width 758 height 38
type textarea "العفو اتمنى لكم دوام الصحه والعافيه"
click at [1045, 697] on button "ارسل واغلق" at bounding box center [1035, 688] width 65 height 28
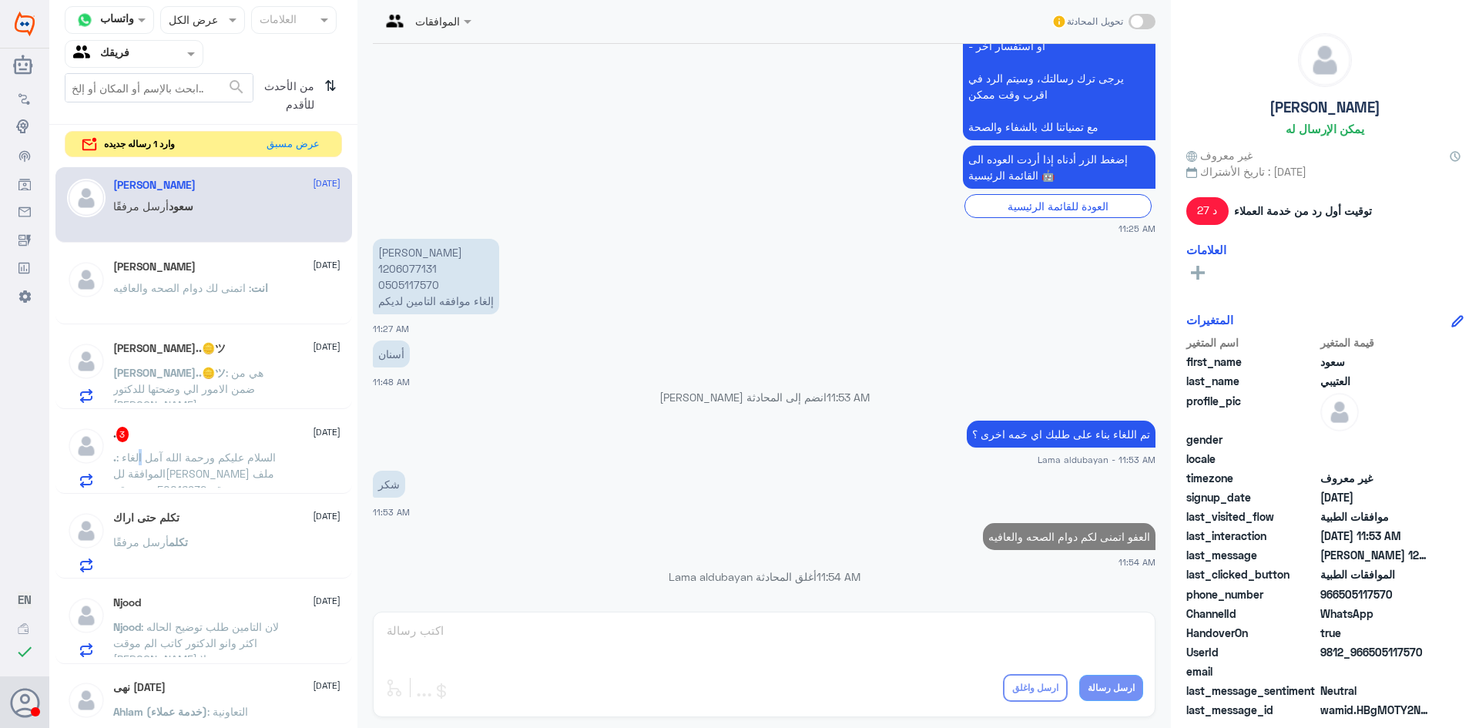
click at [148, 447] on div ". 3 [DATE] . : السلام عليكم ورحمة الله آمل الغاء الموافقة لل[PERSON_NAME] ملف ر…" at bounding box center [226, 457] width 227 height 61
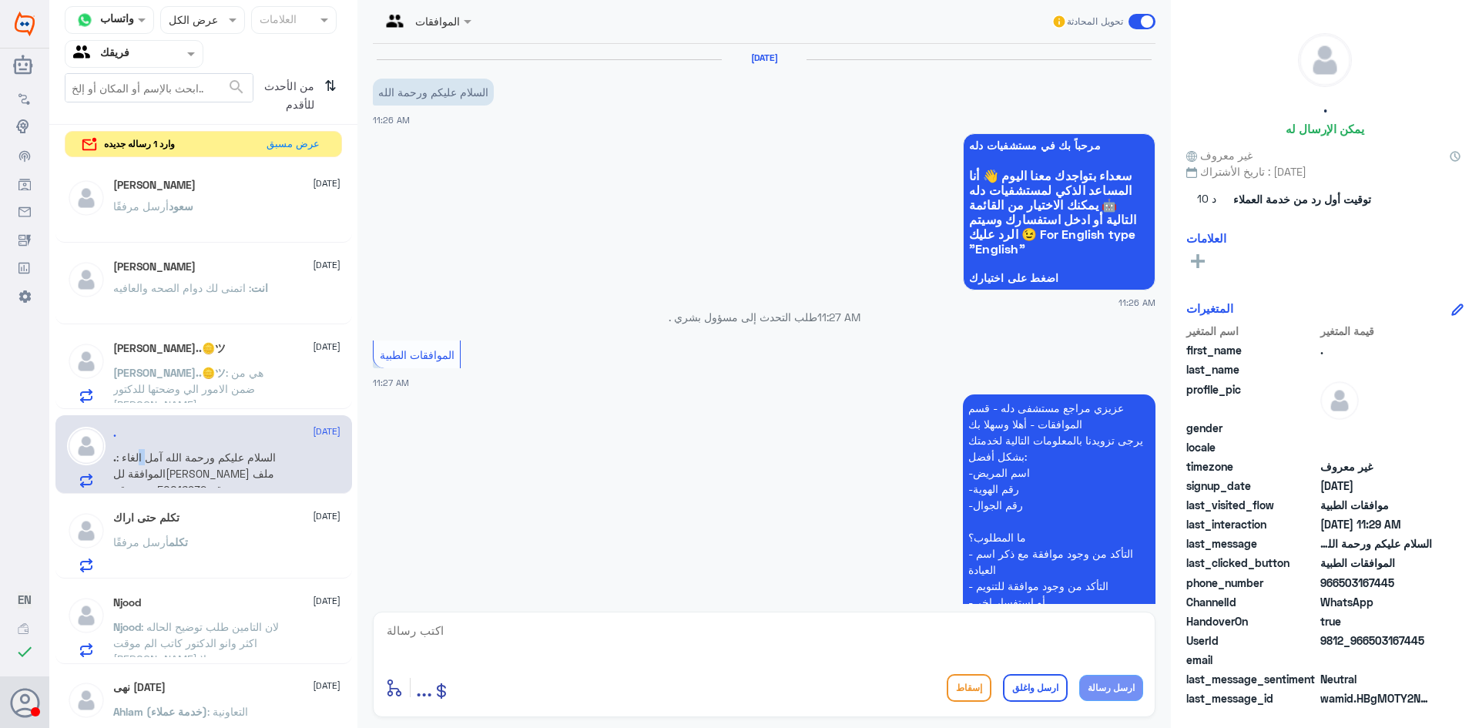
scroll to position [344, 0]
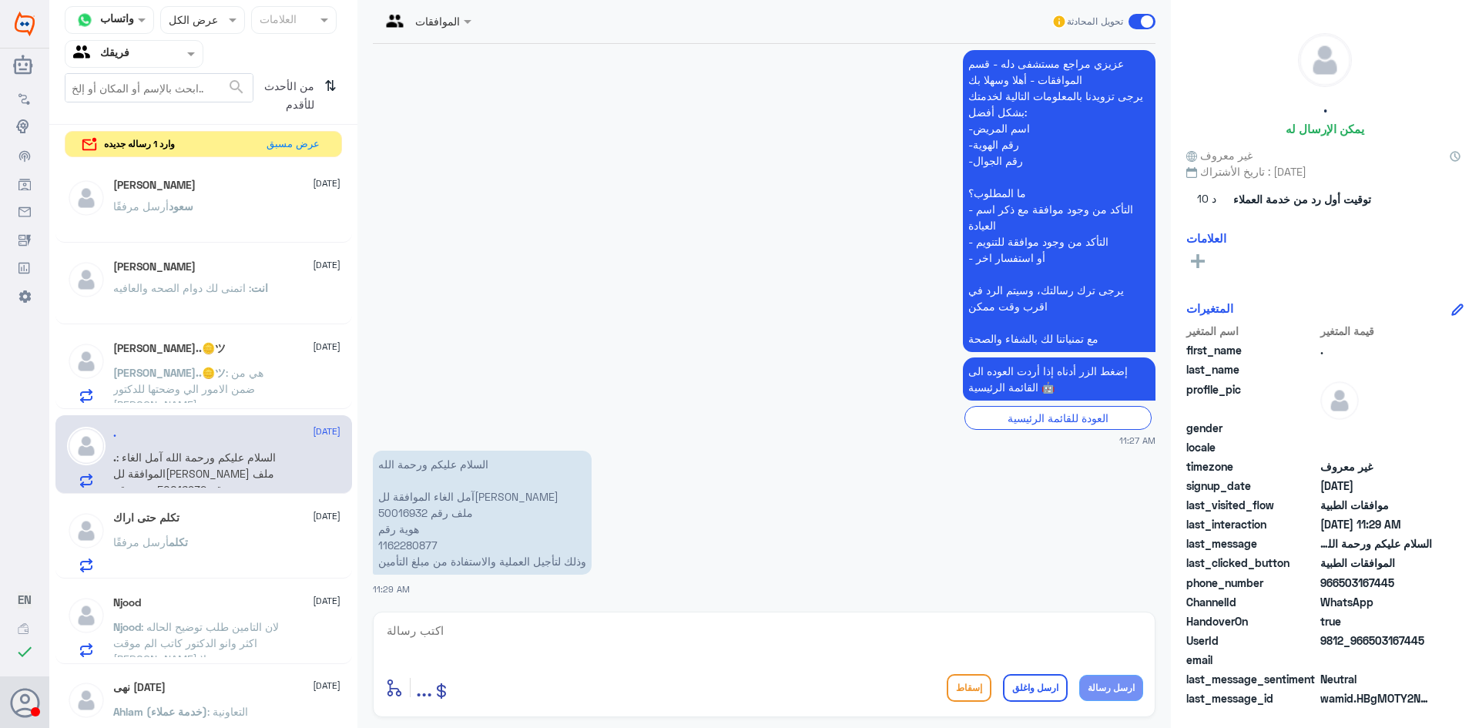
click at [411, 545] on p "السلام عليكم ورحمة الله آمل الغاء الموافقة لل[PERSON_NAME] ملف رقم 50016932 هوي…" at bounding box center [482, 513] width 219 height 124
drag, startPoint x: 679, startPoint y: 632, endPoint x: 699, endPoint y: 642, distance: 21.7
click at [679, 634] on textarea at bounding box center [764, 639] width 758 height 38
type textarea "ت"
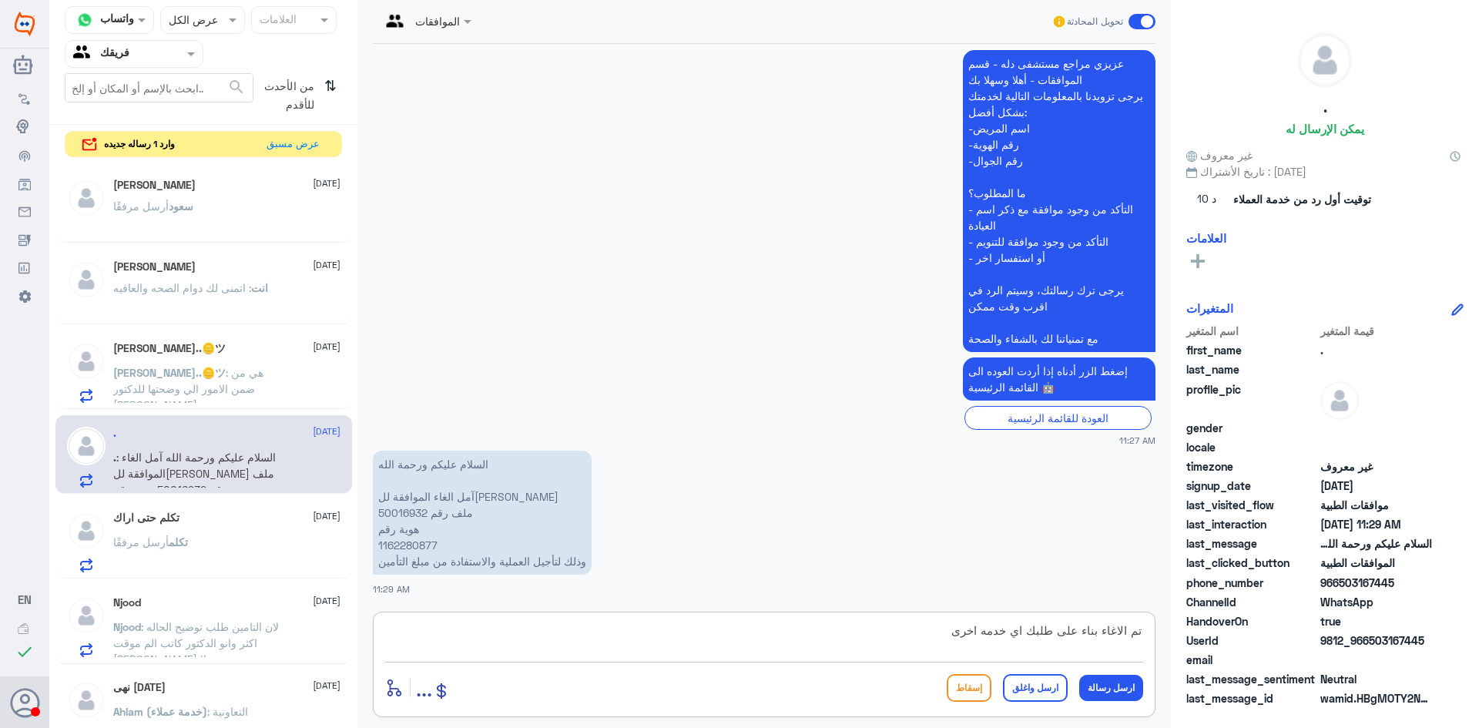
type textarea "تم الاغاء بناء على طلبك اي خدمه اخرى؟"
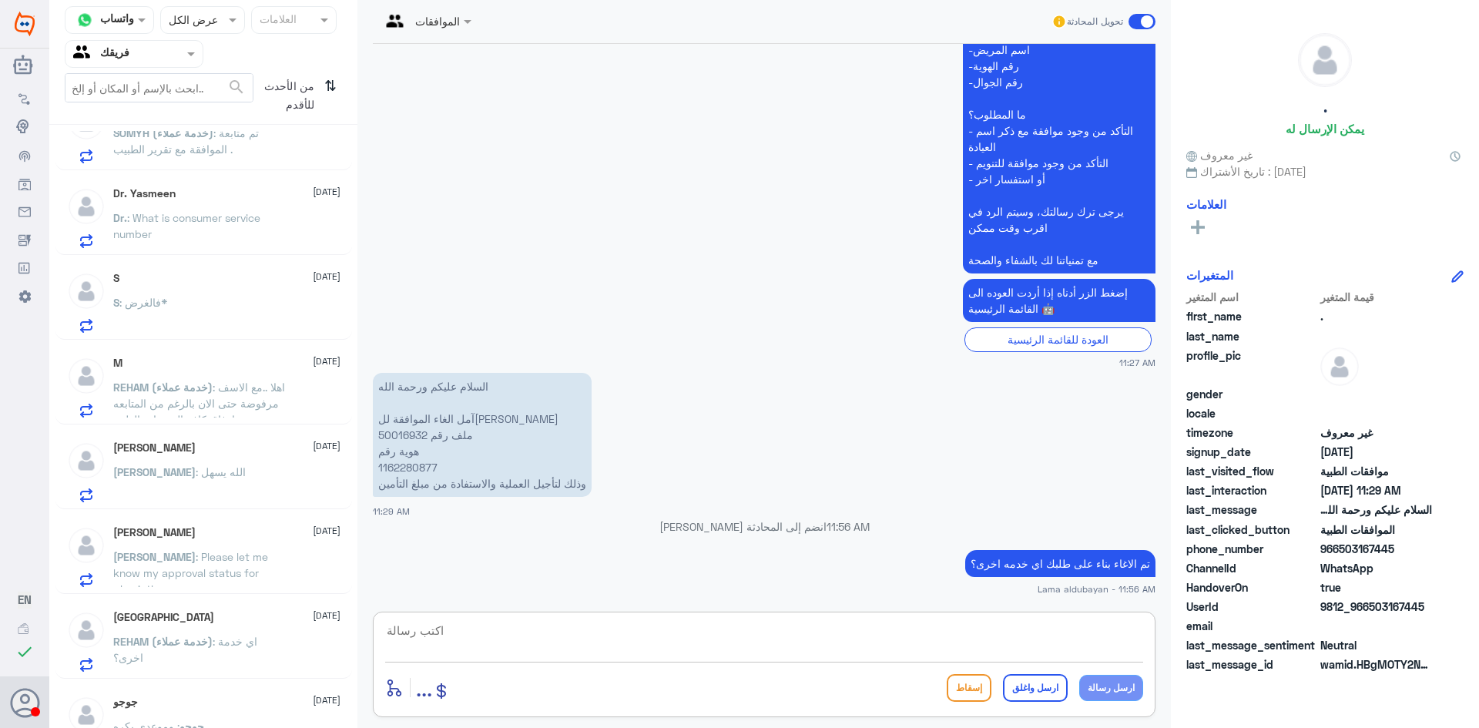
scroll to position [1246, 0]
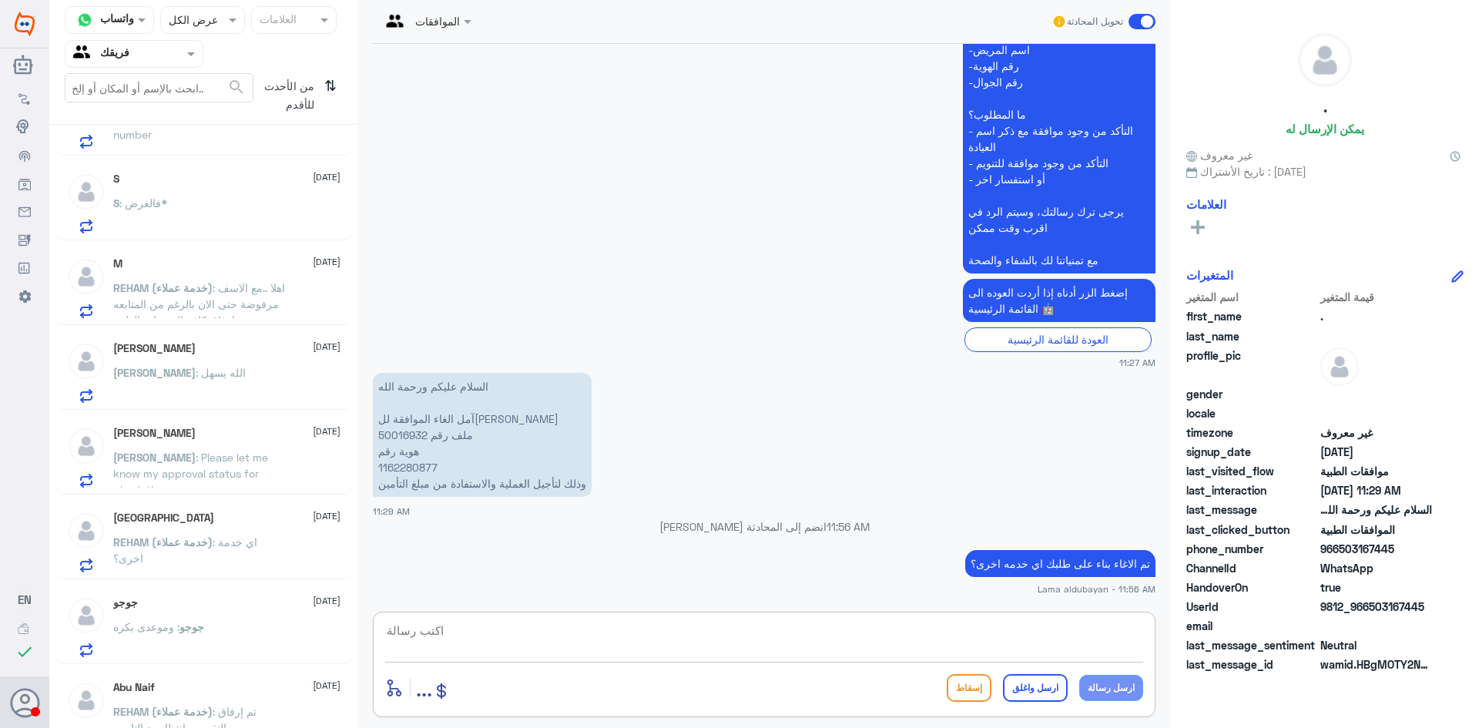
click at [206, 393] on div "[PERSON_NAME] : الله يسهل" at bounding box center [226, 385] width 227 height 35
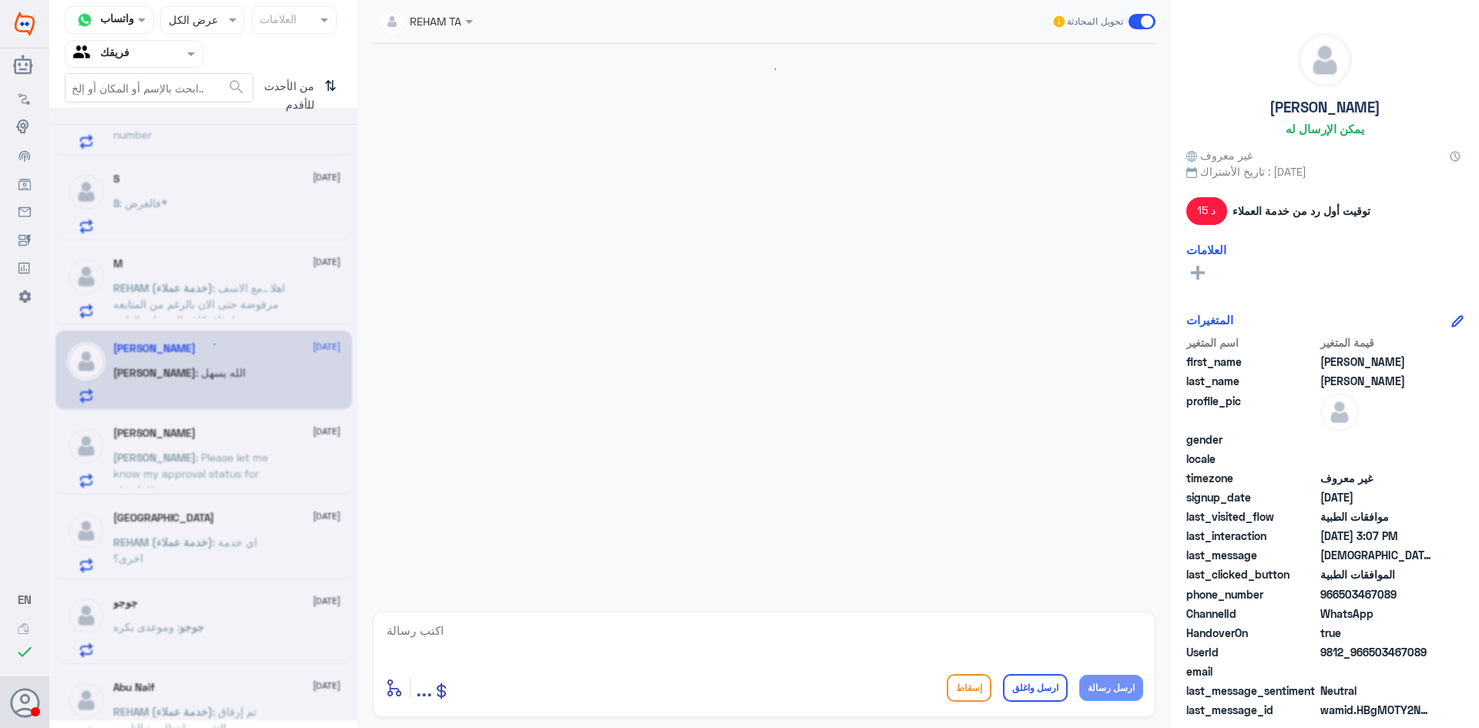
scroll to position [931, 0]
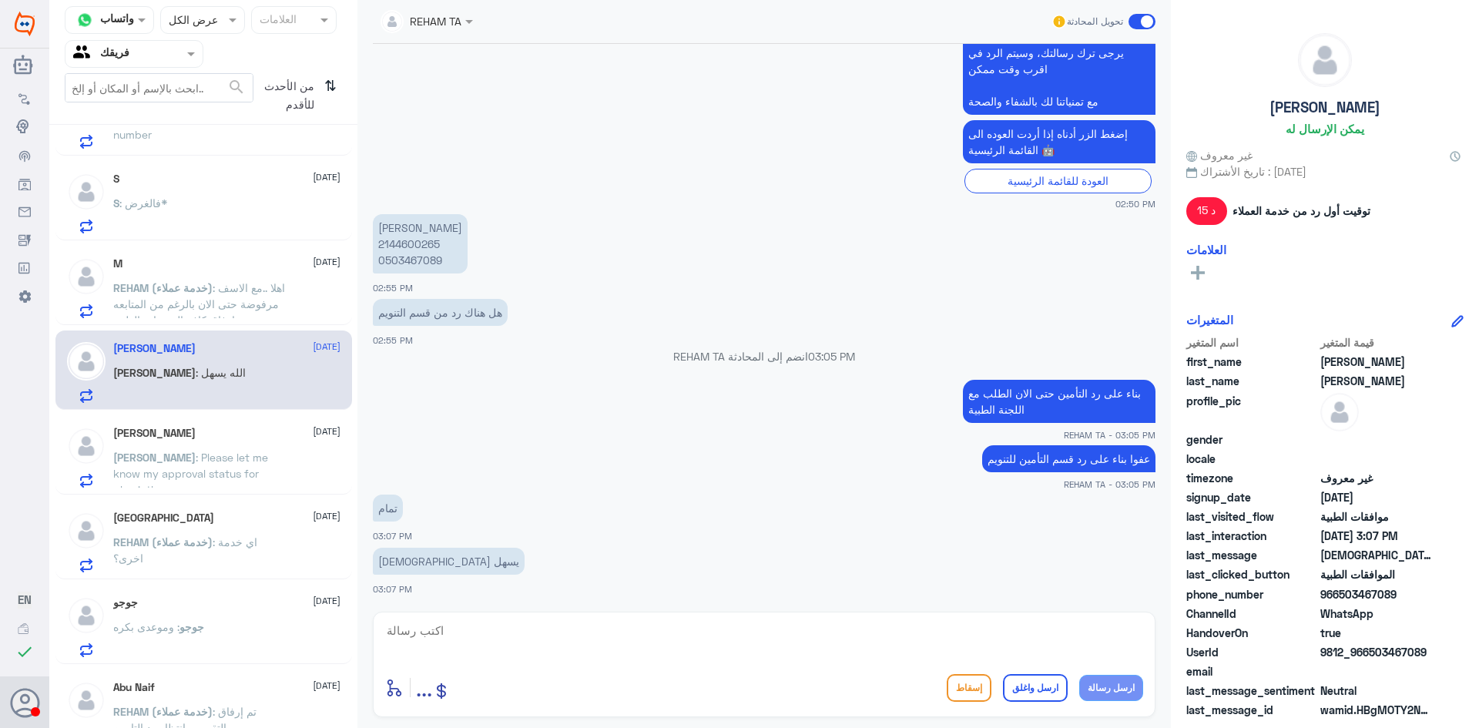
click at [313, 437] on span "[DATE]" at bounding box center [327, 431] width 28 height 14
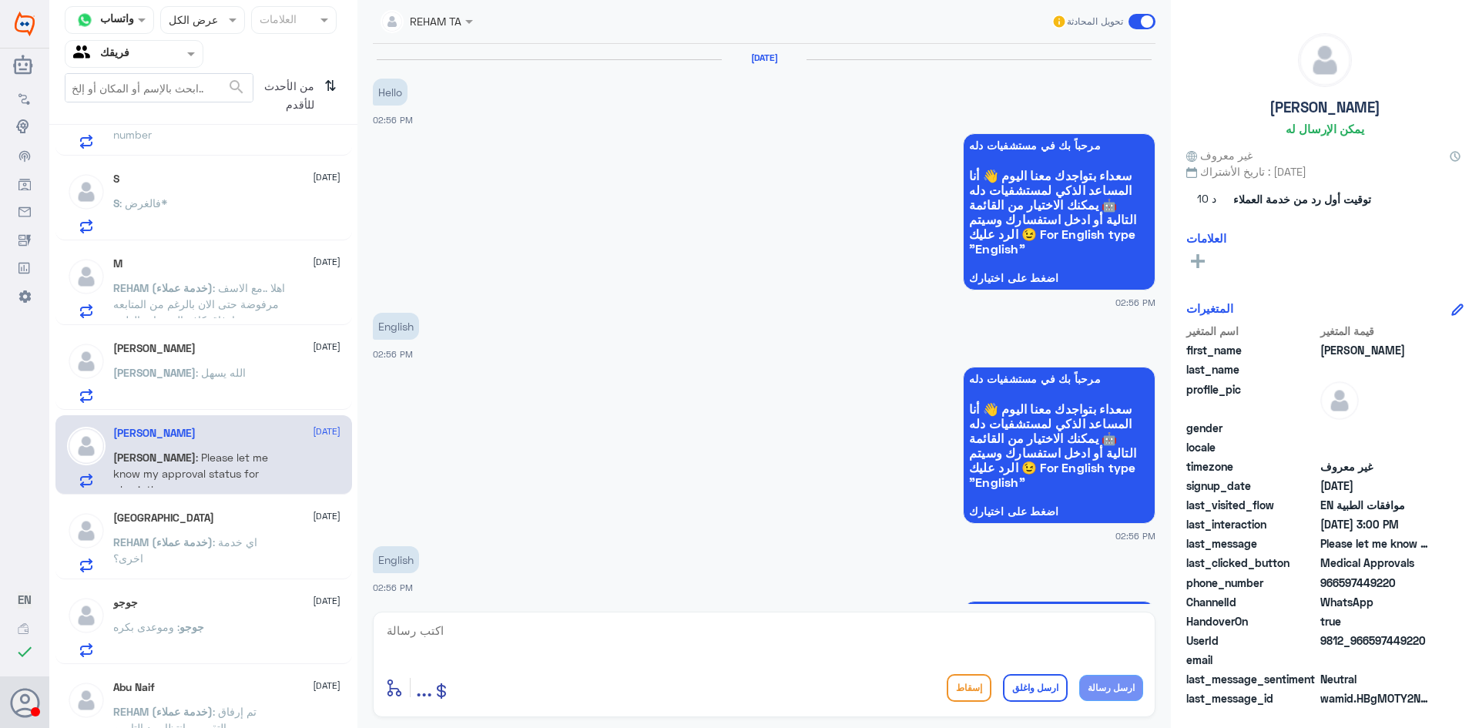
scroll to position [1201, 0]
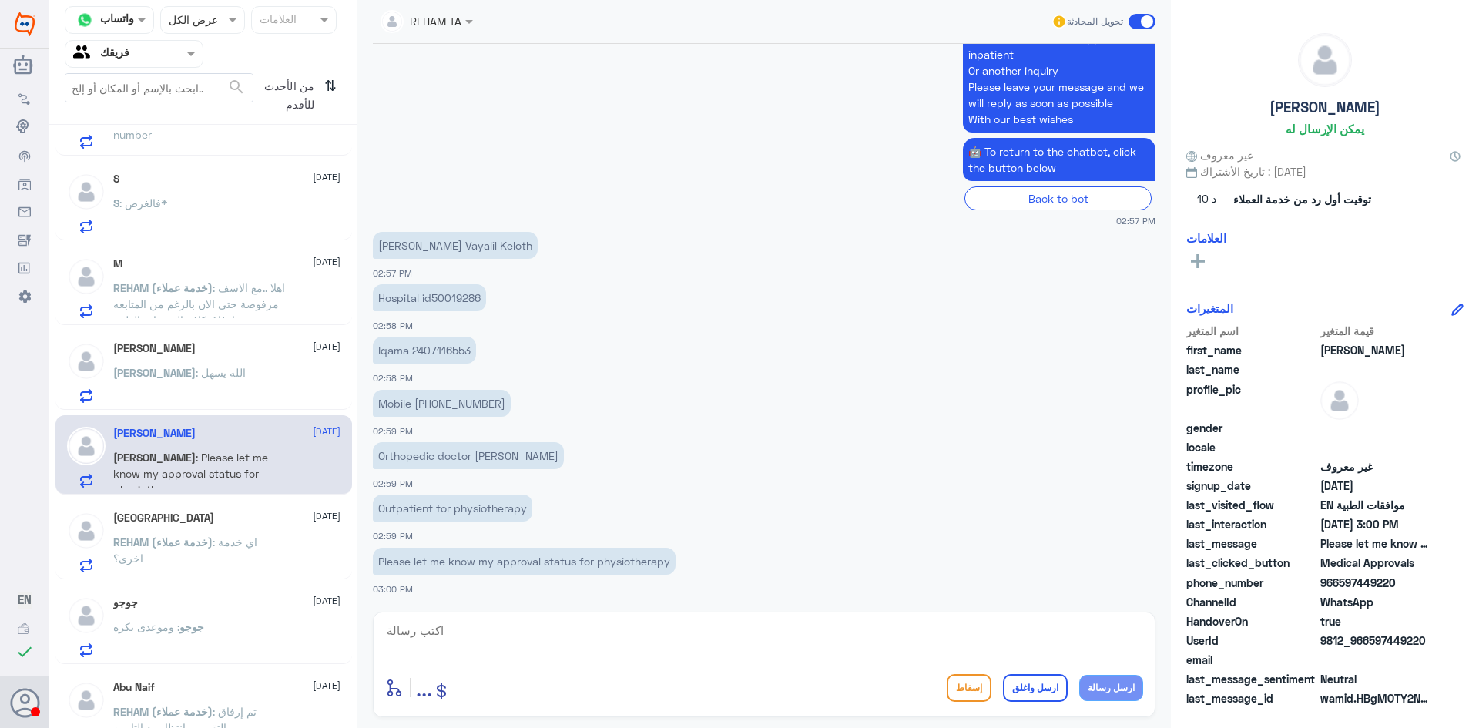
click at [264, 527] on div "[GEOGRAPHIC_DATA] [DATE][PERSON_NAME] (خدمة عملاء) : اي خدمة اخرى؟" at bounding box center [226, 541] width 227 height 61
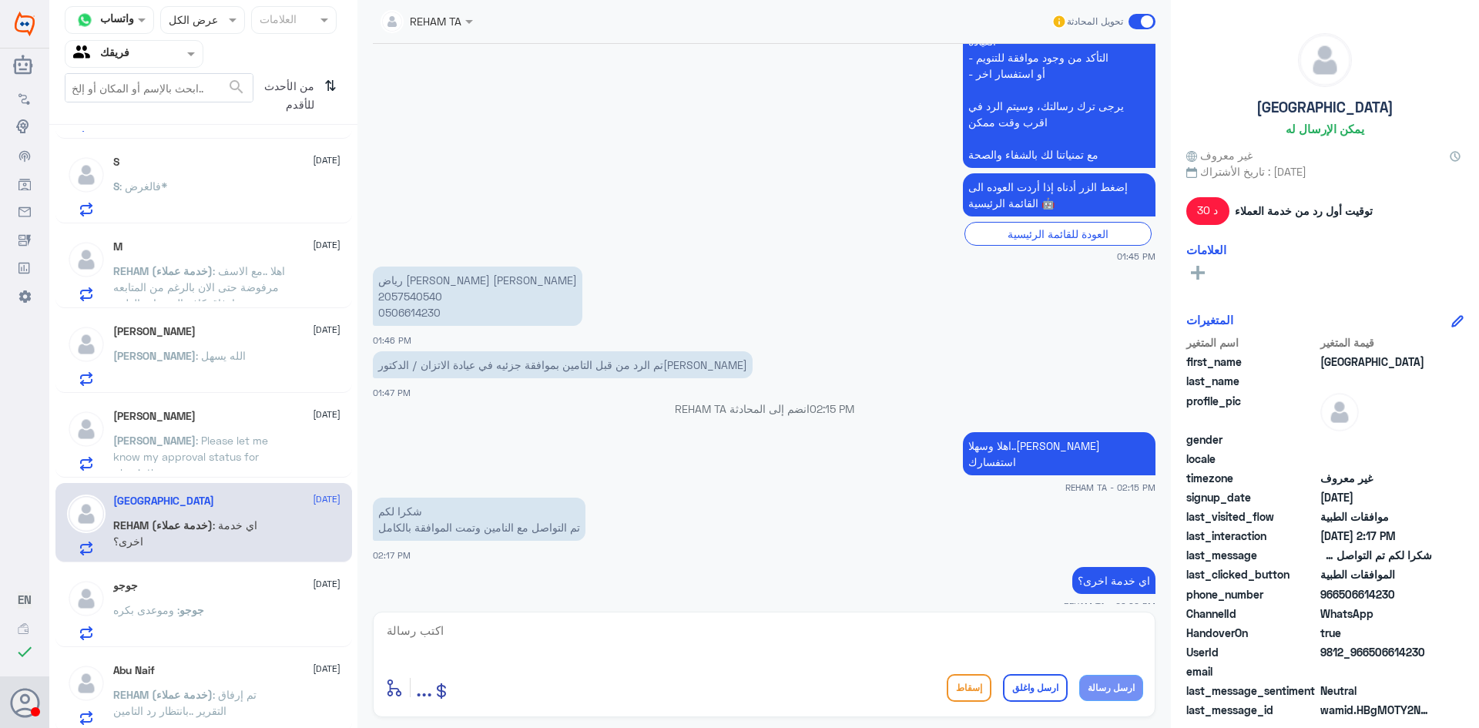
scroll to position [1268, 0]
click at [236, 592] on div "جوجو [DATE][PERSON_NAME] : وموعدى بكره" at bounding box center [226, 605] width 227 height 61
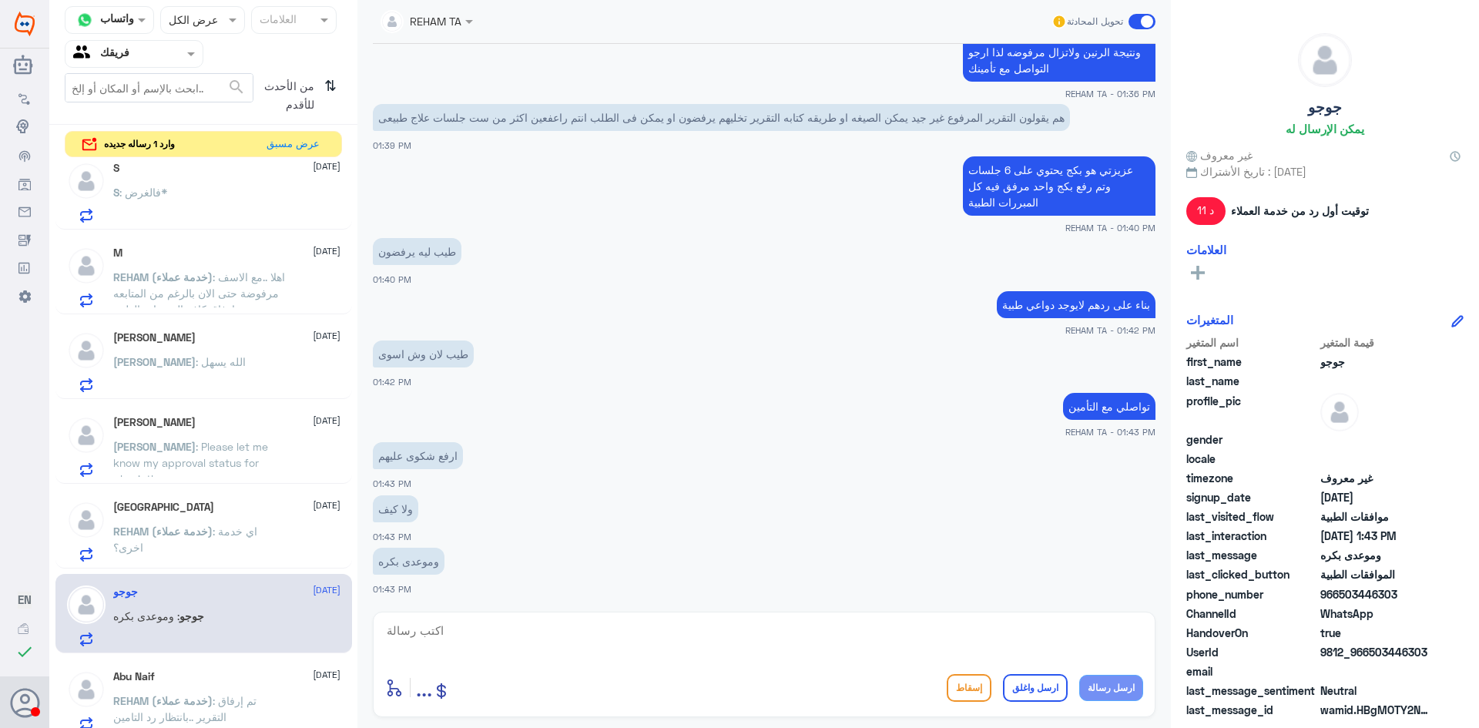
scroll to position [1299, 0]
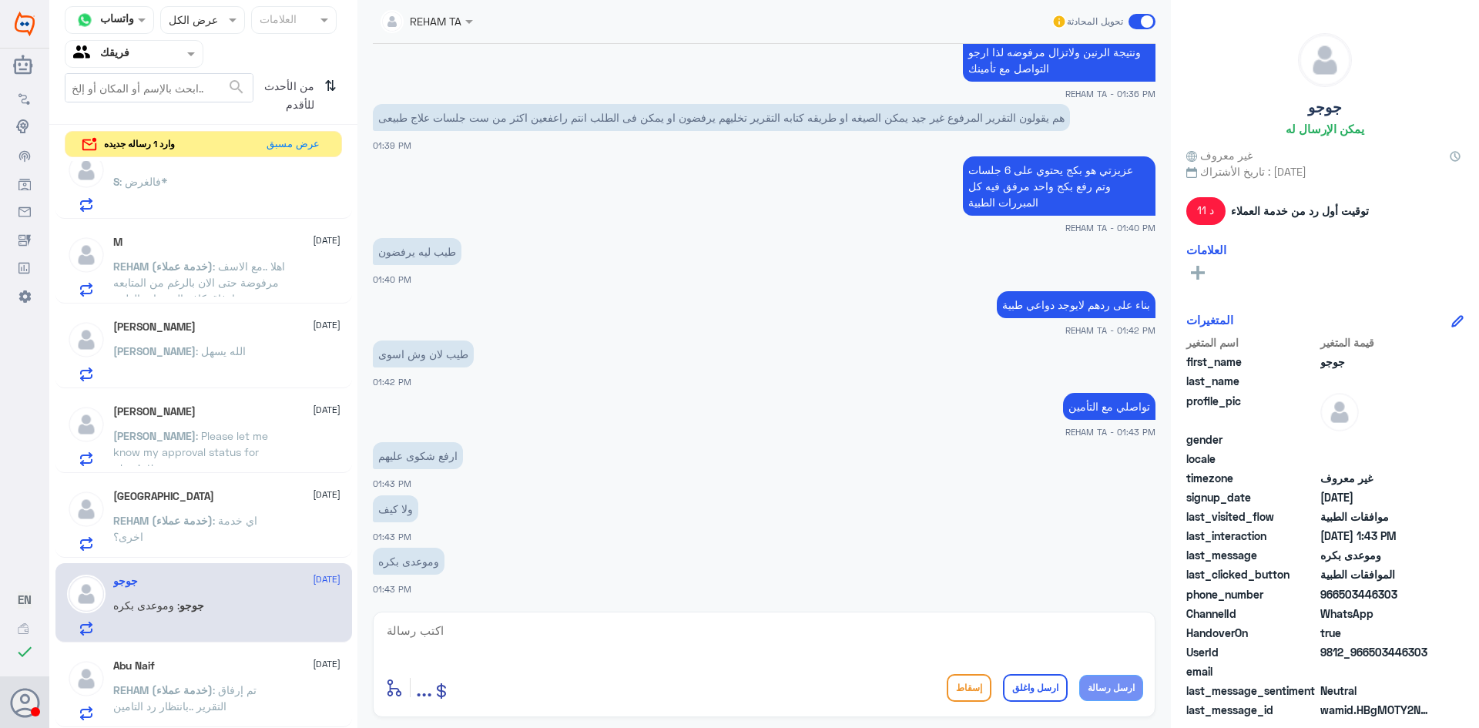
click at [248, 688] on span ": تم إرفاق التقرير ..بانتظار رد التامين" at bounding box center [184, 697] width 143 height 29
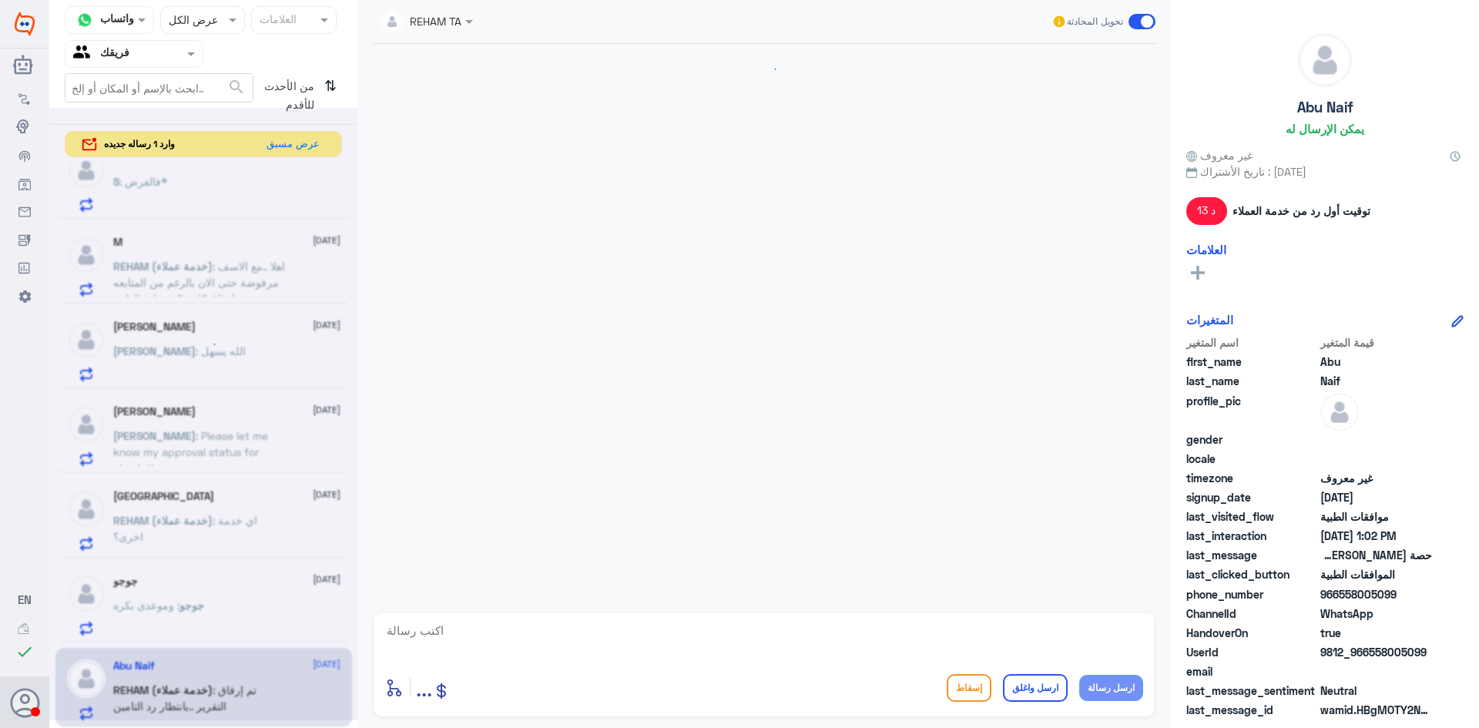
scroll to position [504, 0]
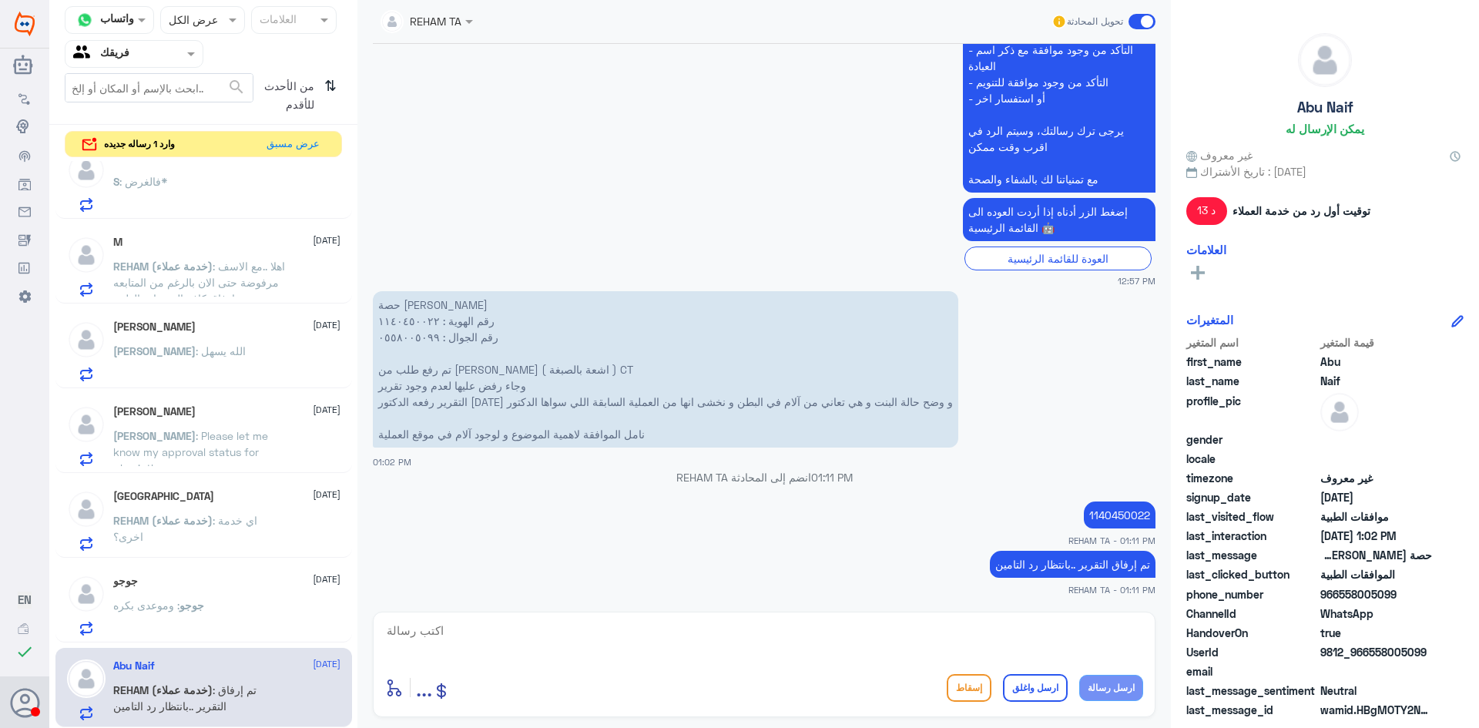
click at [216, 607] on div "جوجو : وموعدى بكره" at bounding box center [226, 618] width 227 height 35
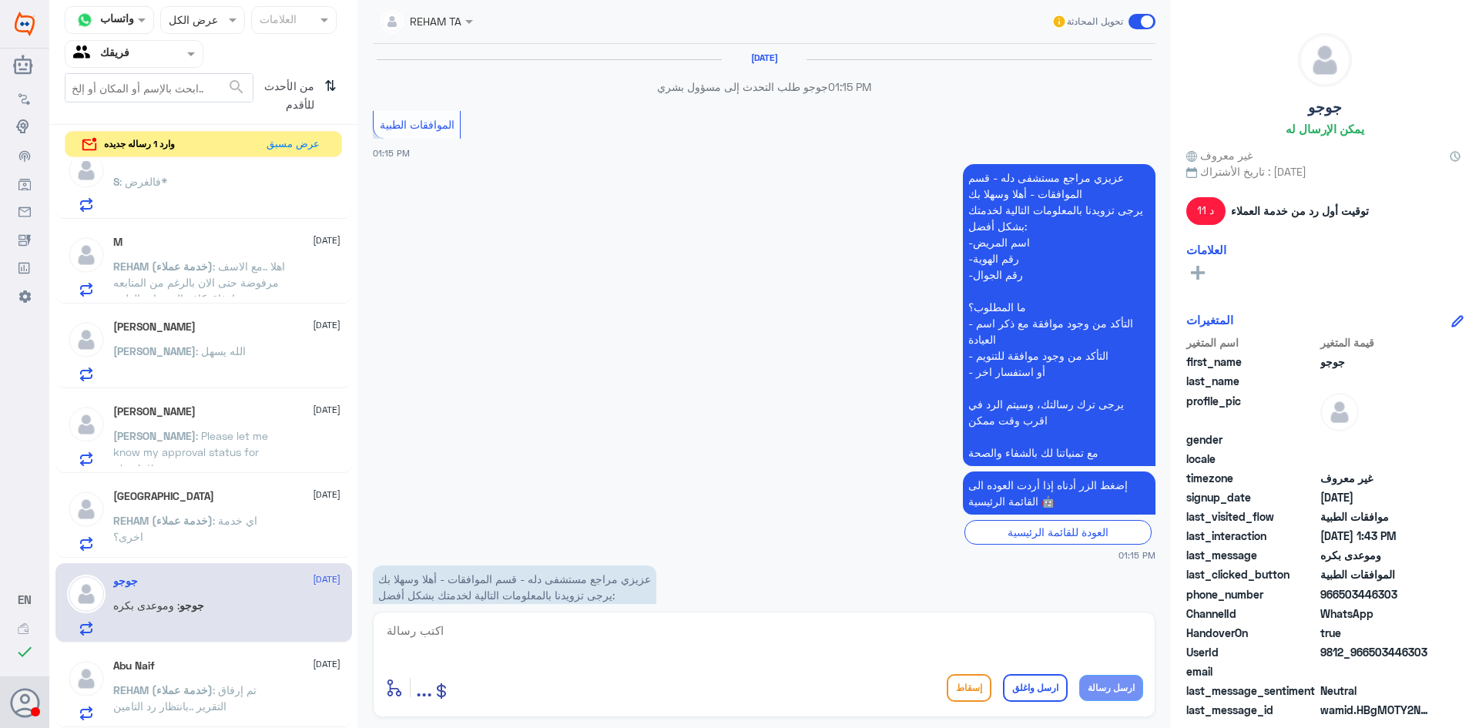
scroll to position [1107, 0]
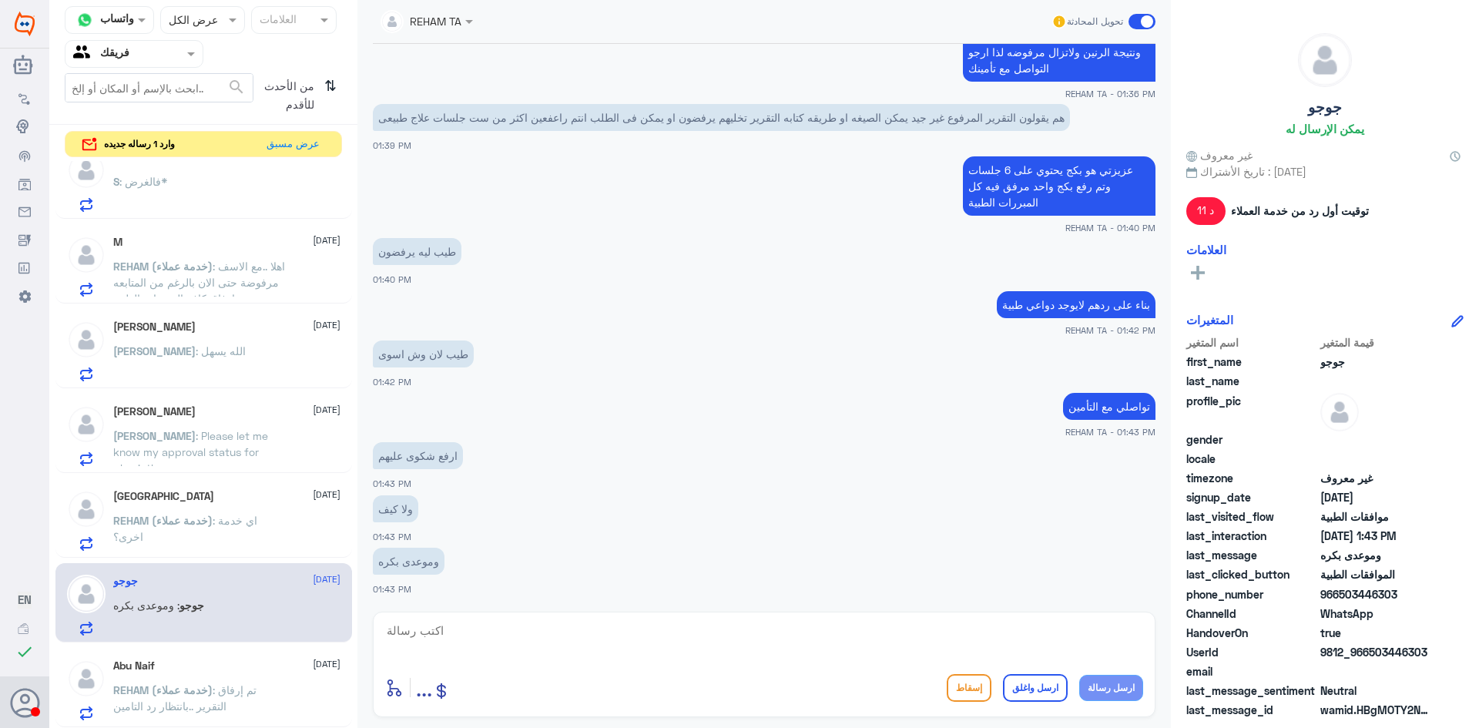
click at [209, 521] on span "REHAM (خدمة عملاء)" at bounding box center [162, 520] width 99 height 13
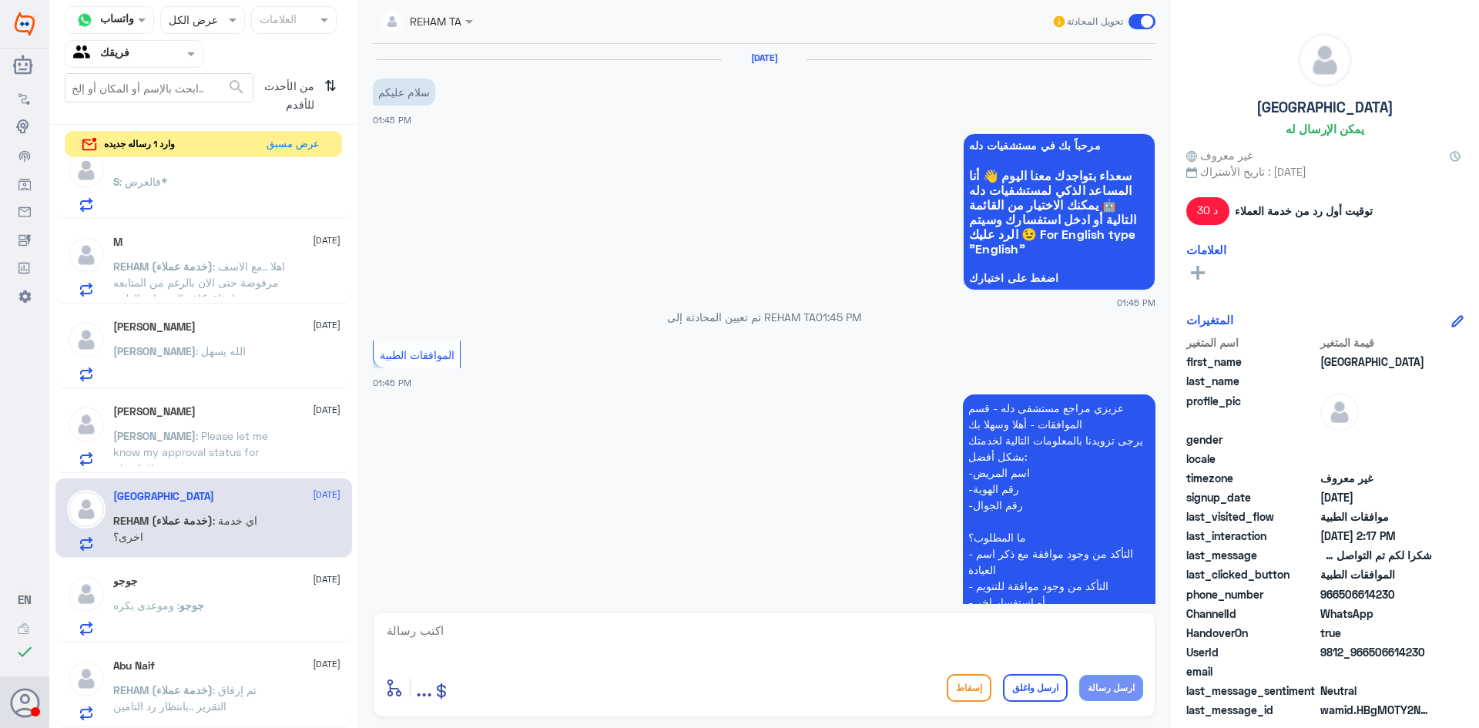
scroll to position [528, 0]
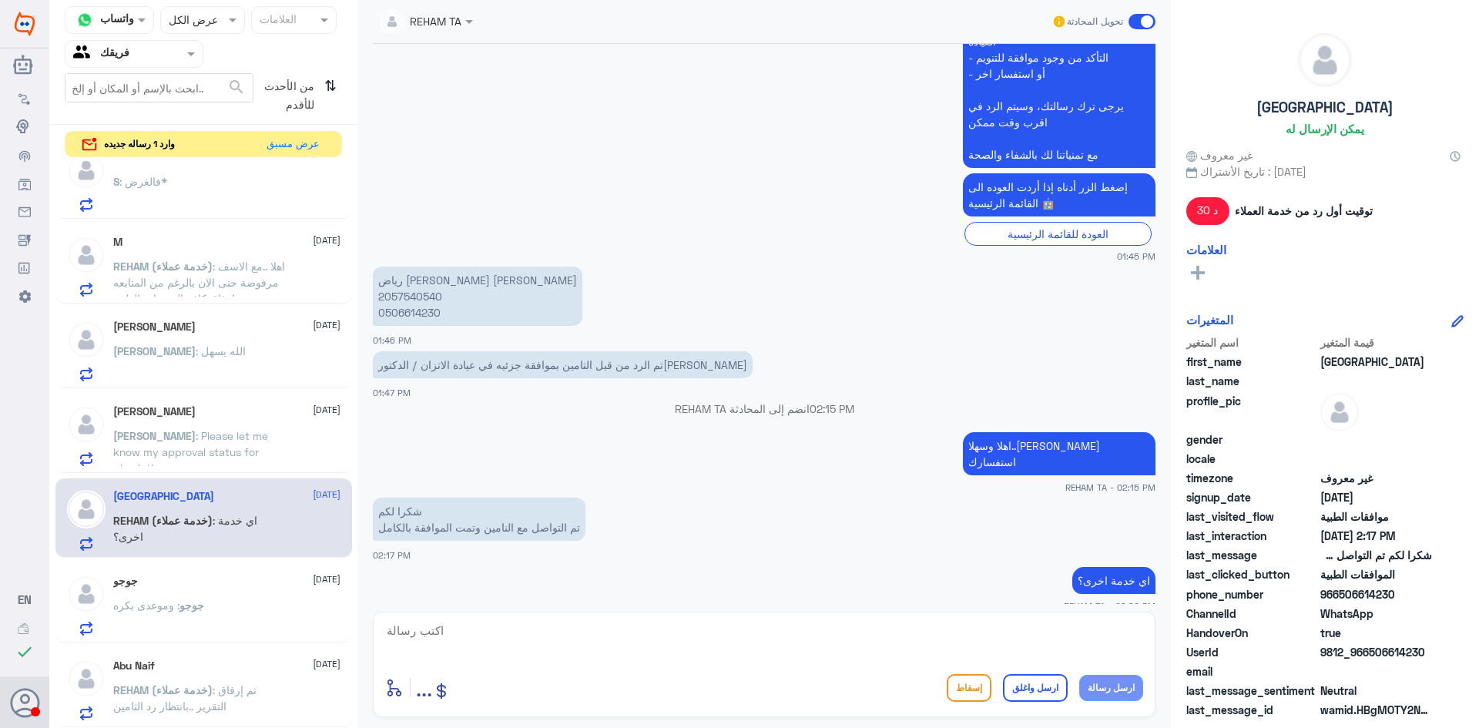
drag, startPoint x: 1059, startPoint y: 629, endPoint x: 1053, endPoint y: 681, distance: 52.0
click at [1059, 628] on textarea at bounding box center [764, 639] width 758 height 38
type textarea "اتمنى لك دوام الصحه والعافيه"
click at [1038, 691] on button "ارسل واغلق" at bounding box center [1035, 688] width 65 height 28
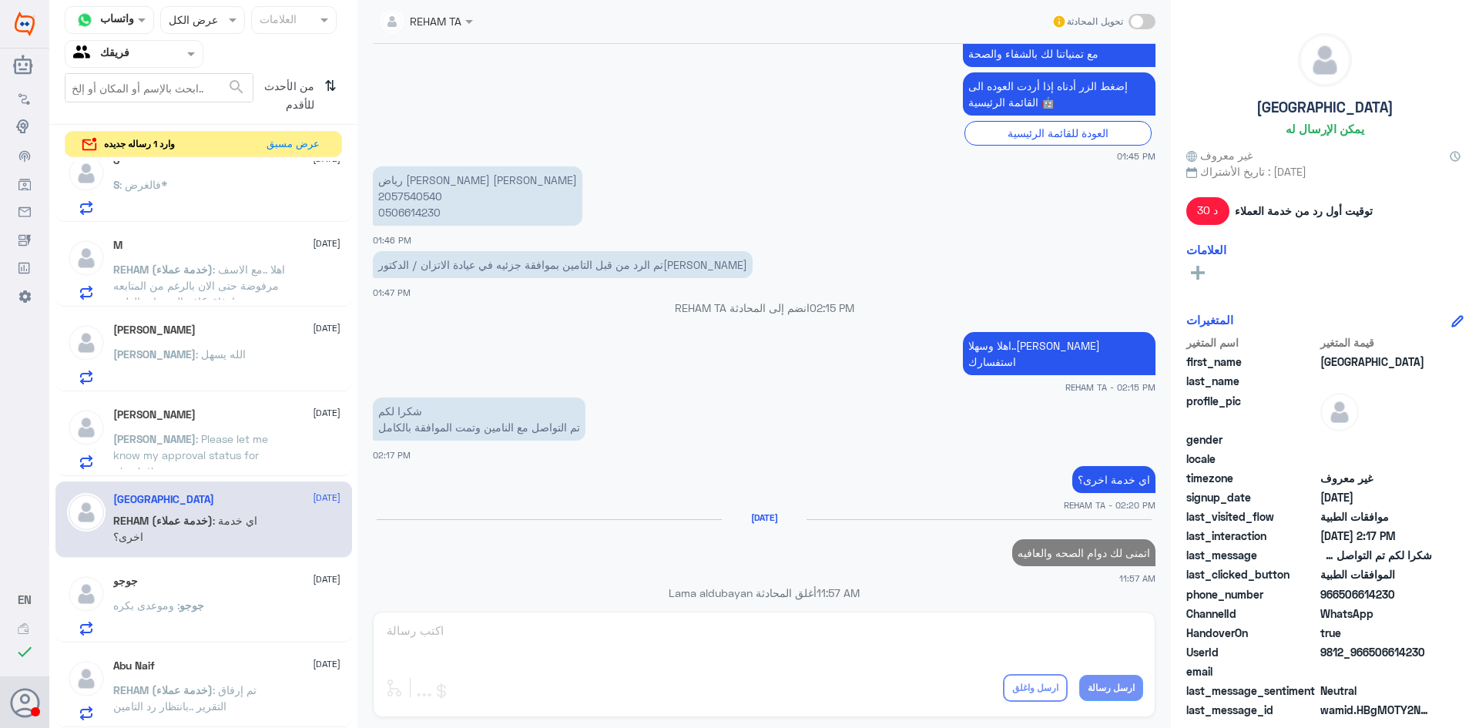
scroll to position [1295, 0]
click at [149, 441] on span ": Please let me know my approval status for physiotherapy" at bounding box center [190, 454] width 155 height 45
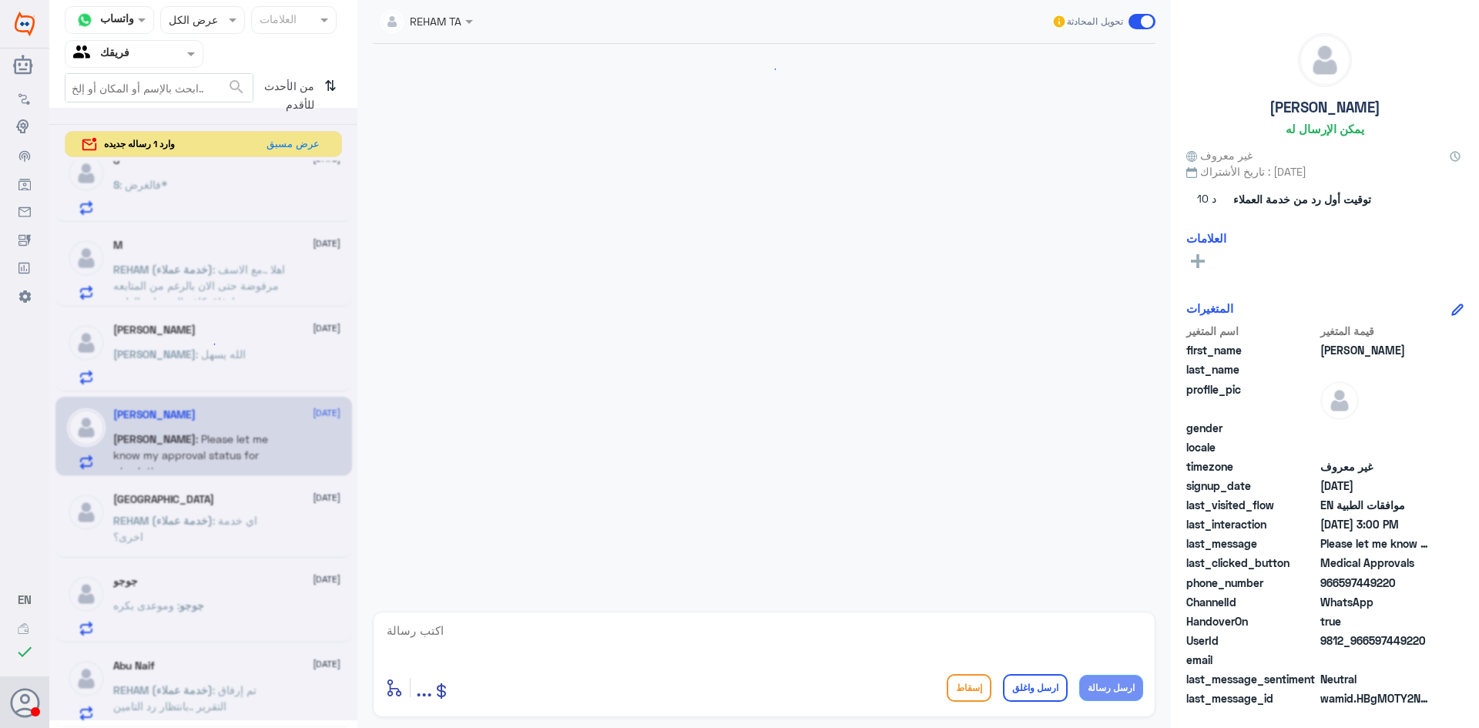
scroll to position [1201, 0]
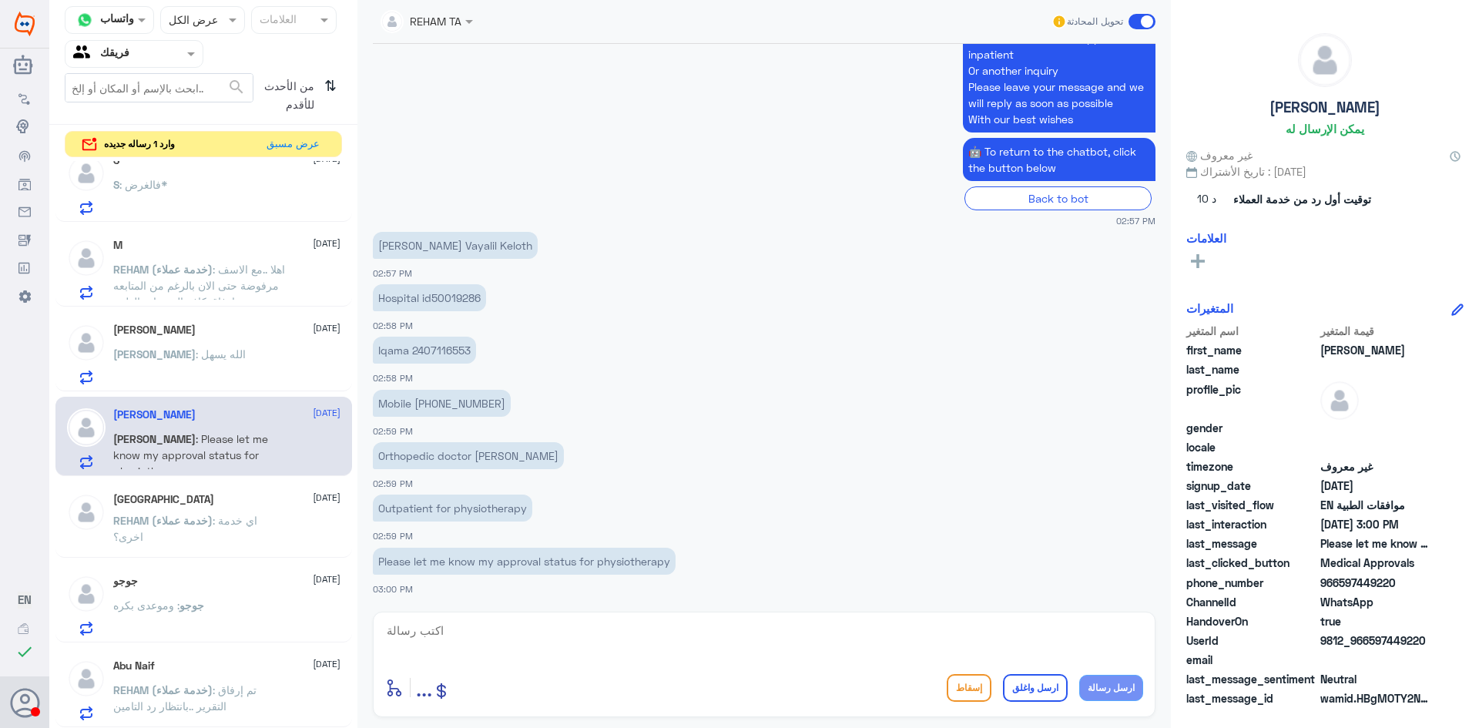
click at [192, 381] on div "[PERSON_NAME] : الله يسهل" at bounding box center [226, 367] width 227 height 35
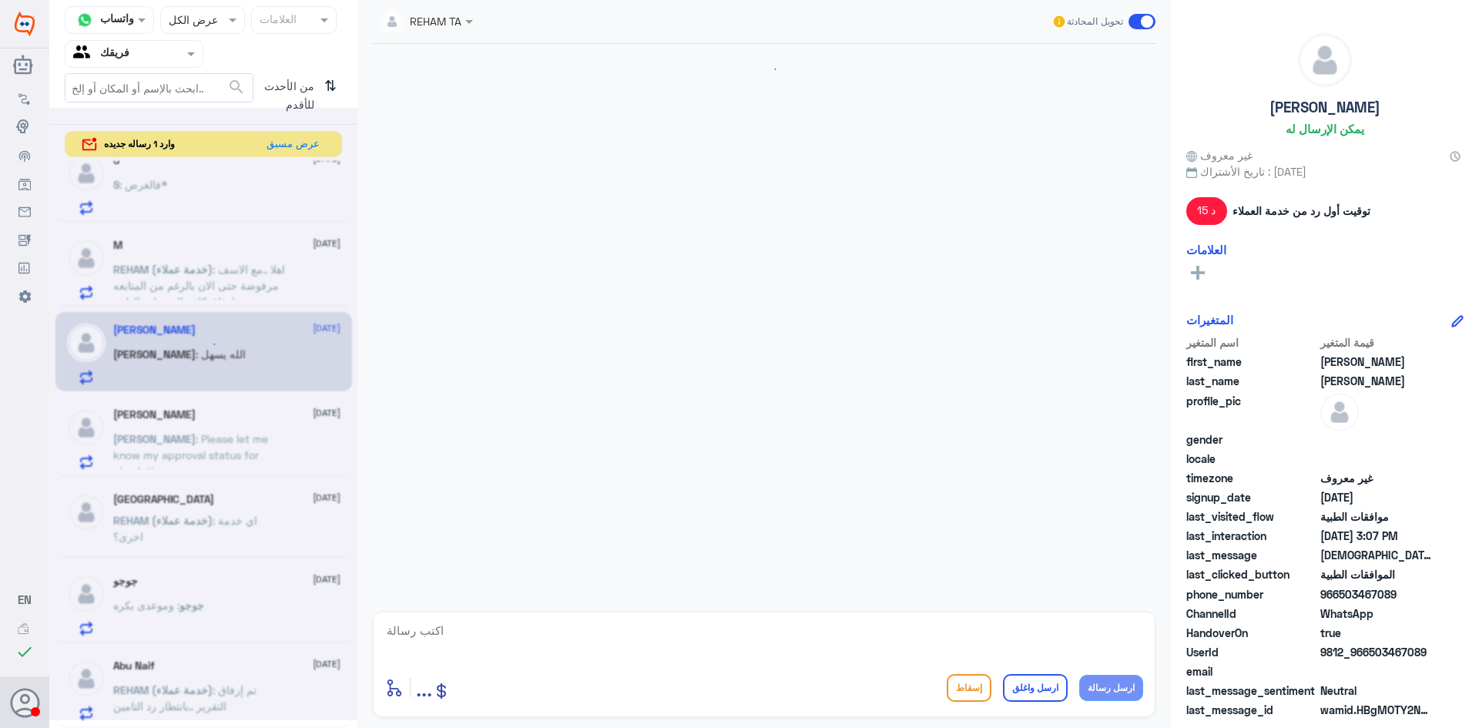
scroll to position [931, 0]
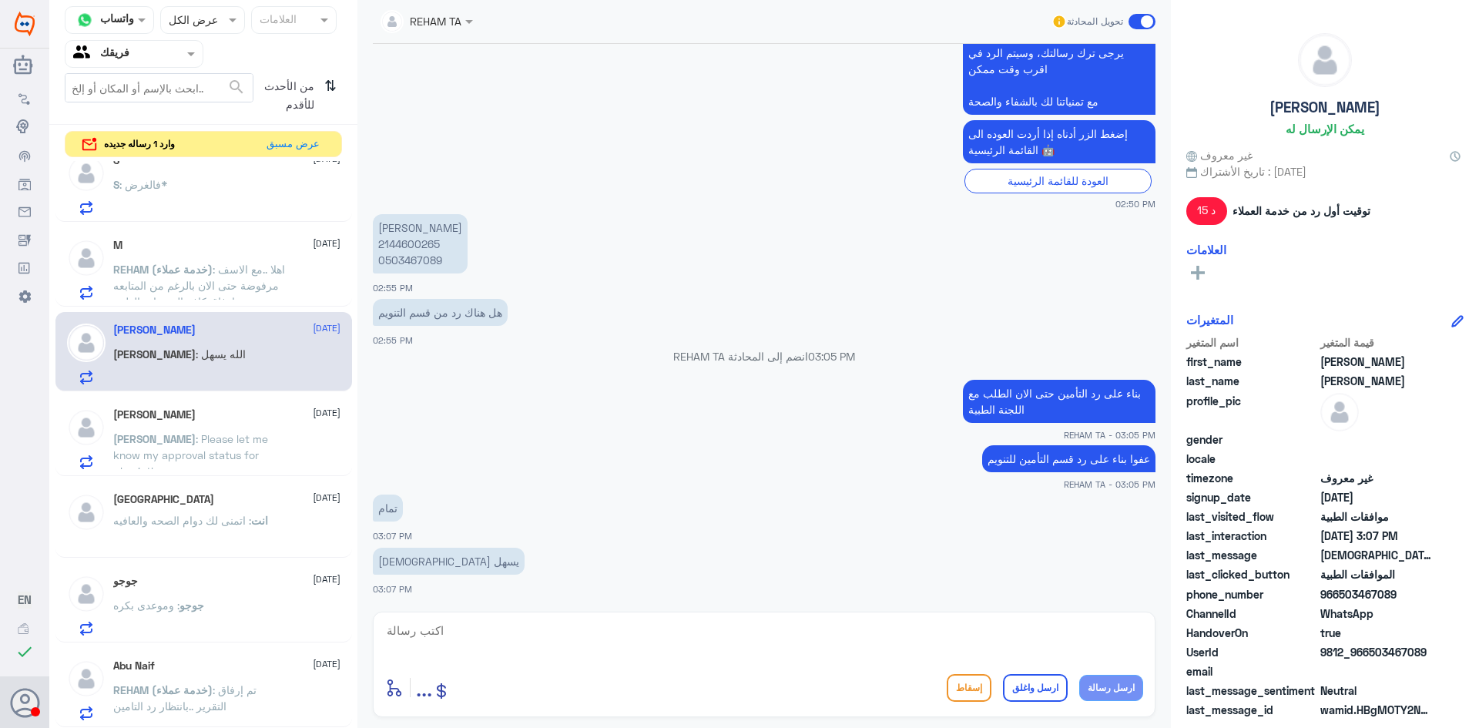
click at [197, 294] on p "REHAM (خدمة عملاء) : اهلا ..مع الاسف مرفوضة حتى الان بالرغم من المتابعه وإرفاق …" at bounding box center [199, 280] width 173 height 39
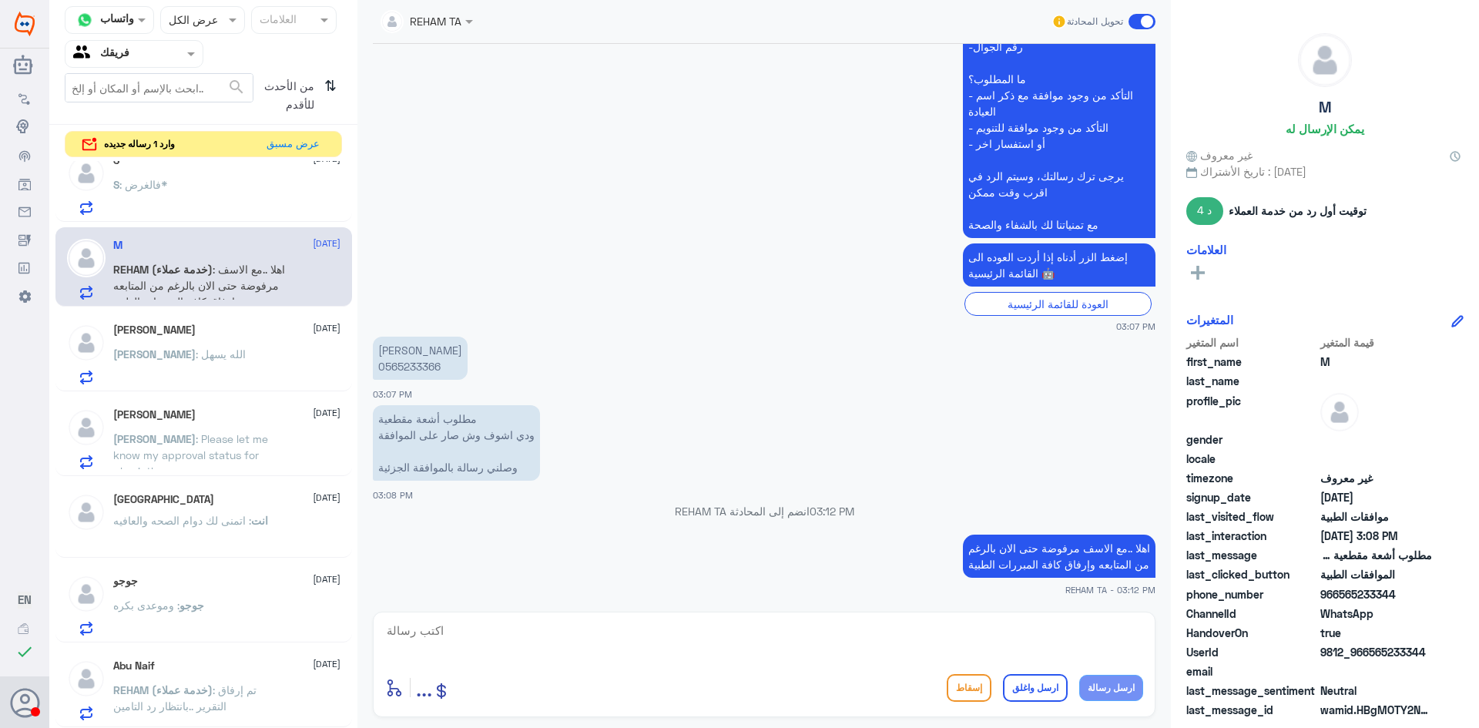
scroll to position [1218, 0]
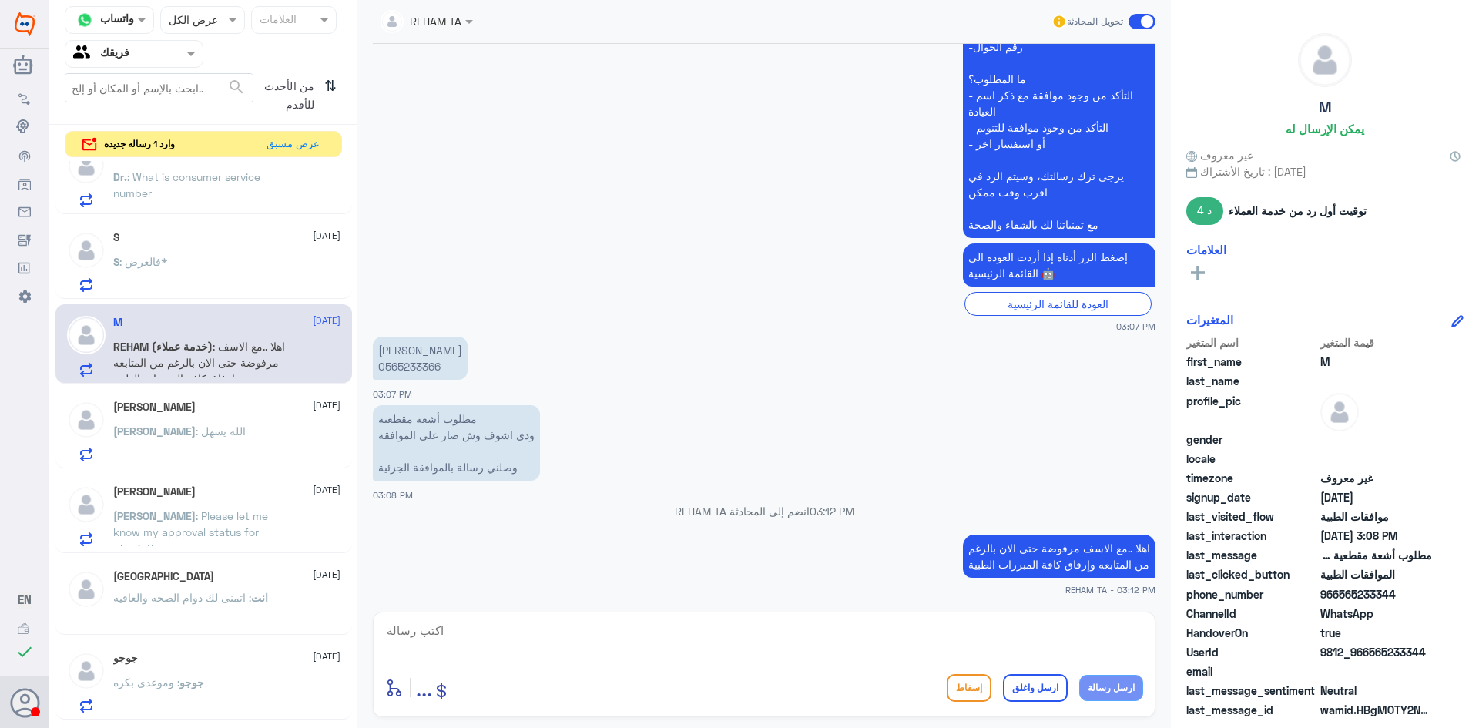
click at [207, 269] on div "S : فالغرض*" at bounding box center [226, 274] width 227 height 35
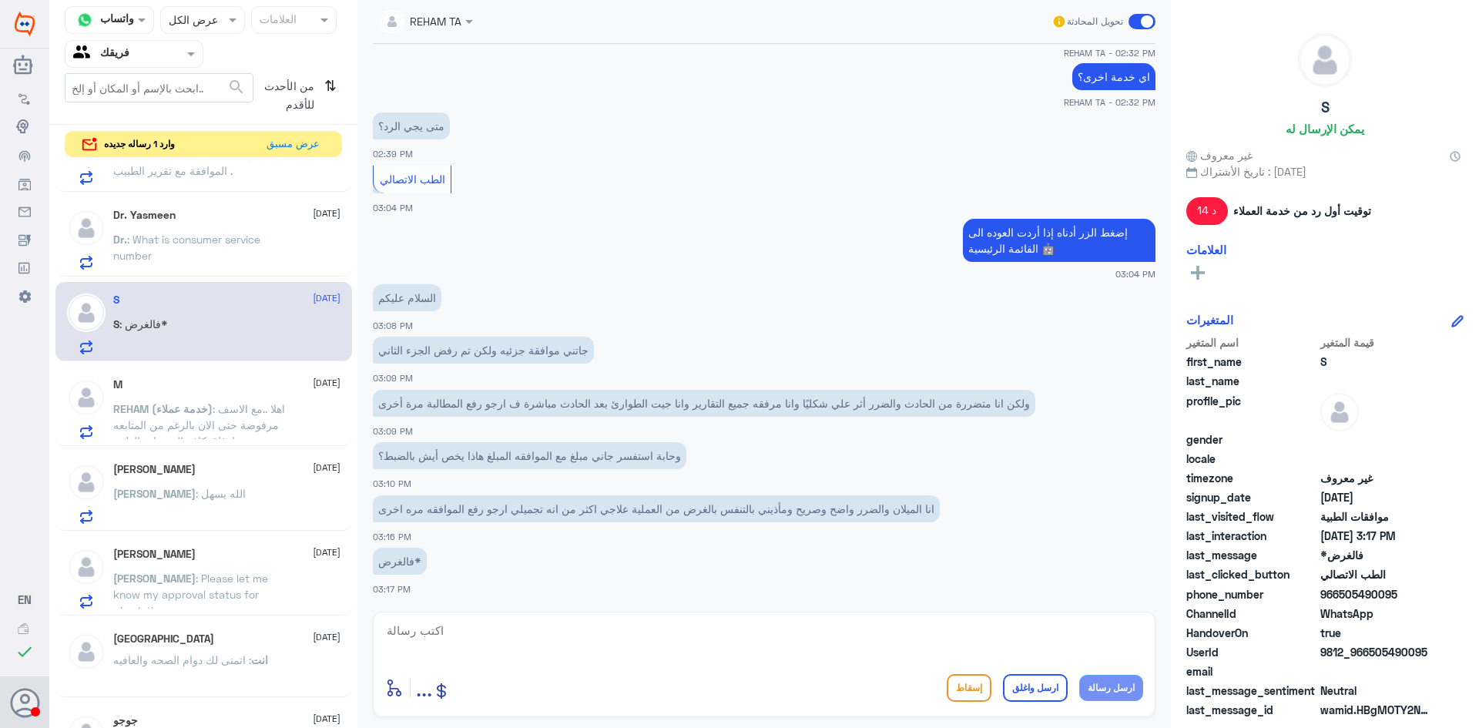
scroll to position [1064, 0]
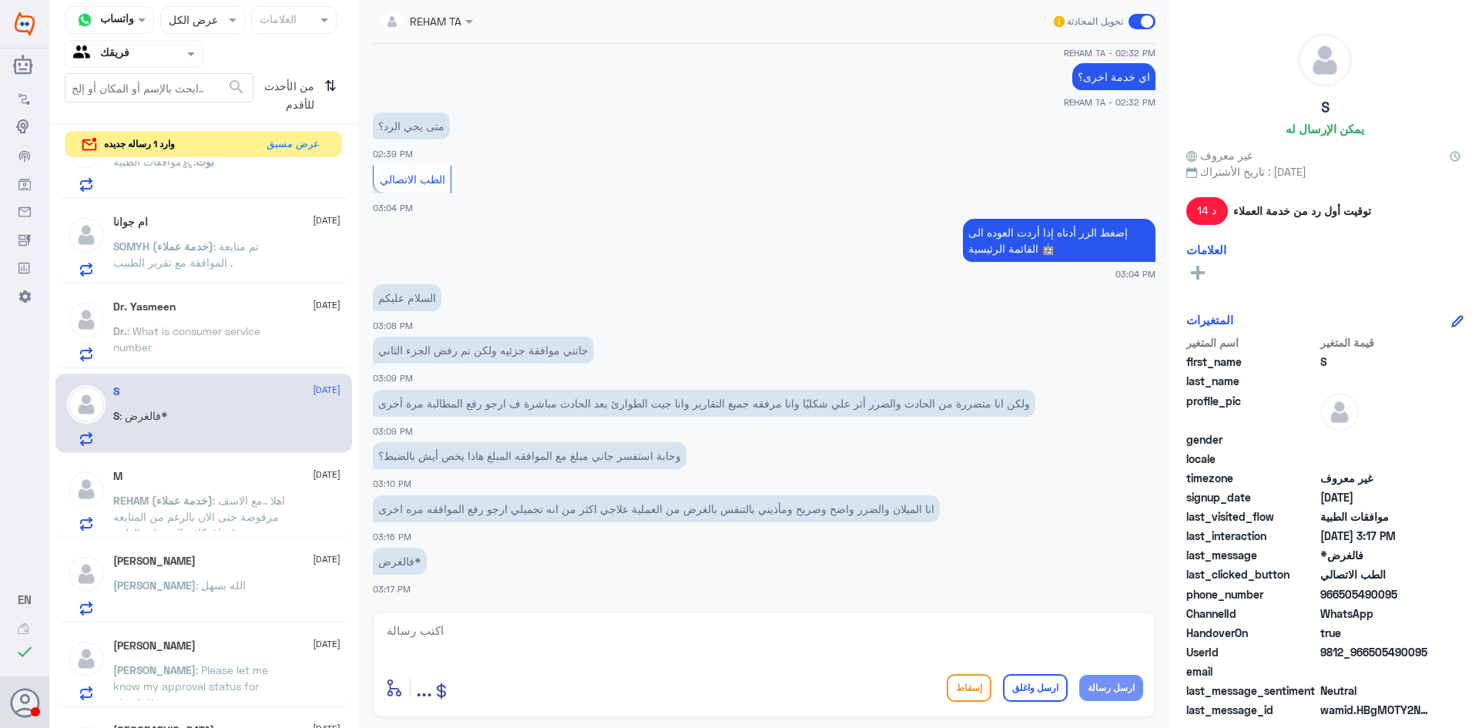
click at [196, 326] on span ": What is consumer service number" at bounding box center [186, 338] width 147 height 29
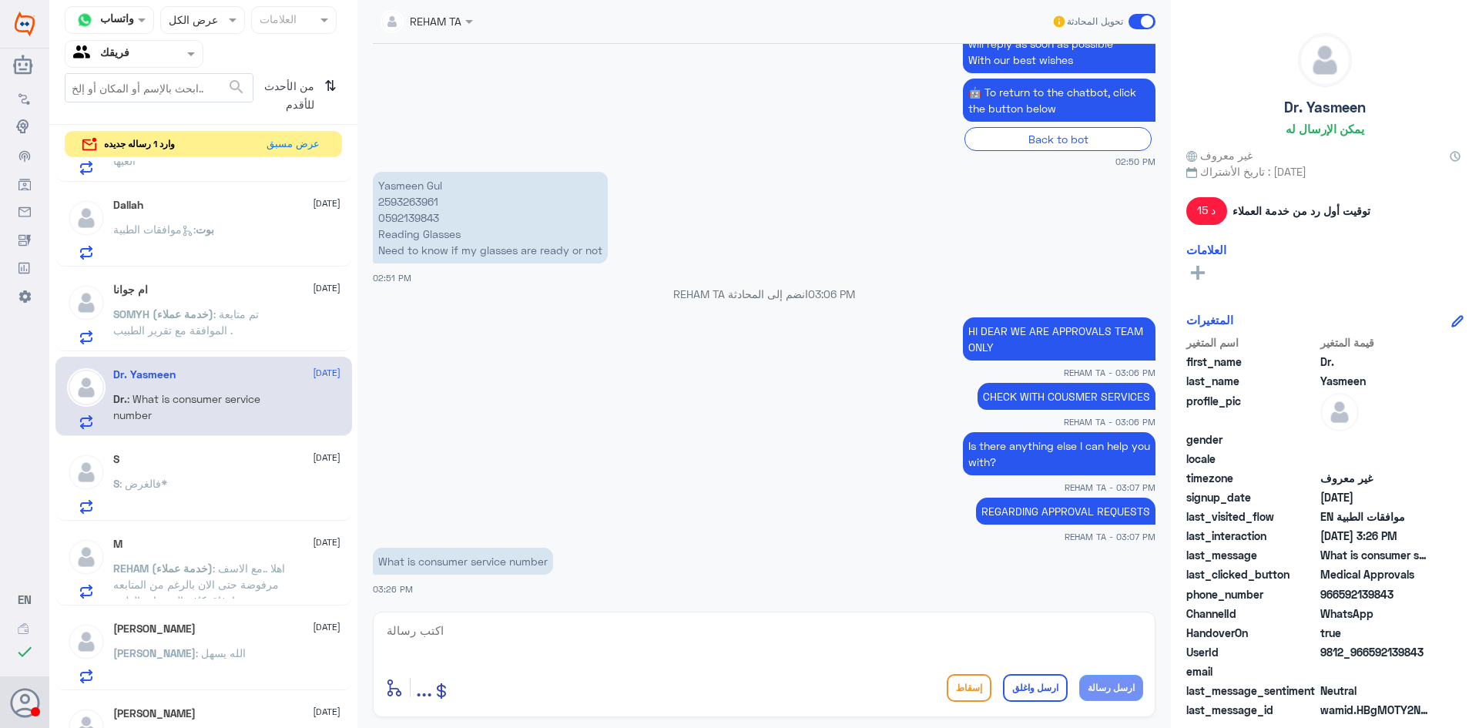
scroll to position [910, 0]
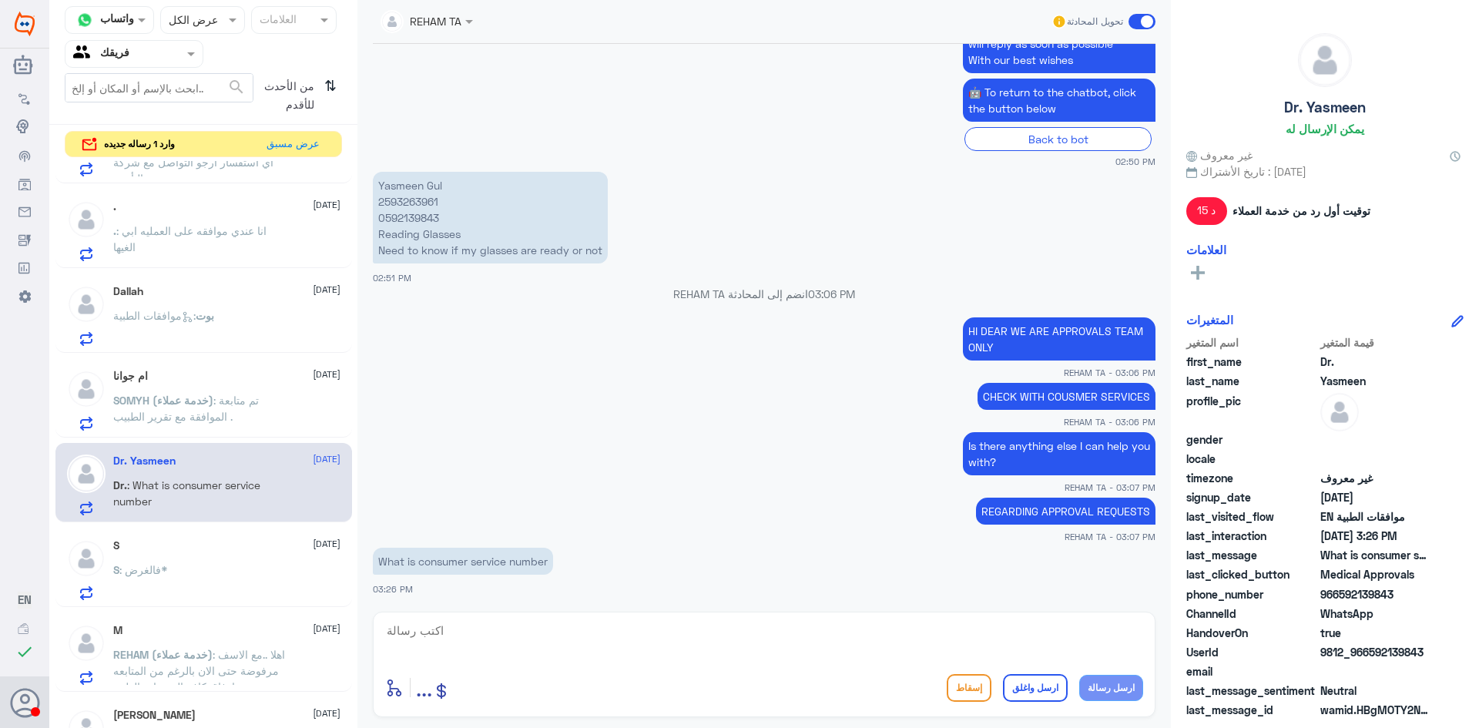
click at [219, 381] on div "ام جوانا [DATE]" at bounding box center [226, 376] width 227 height 13
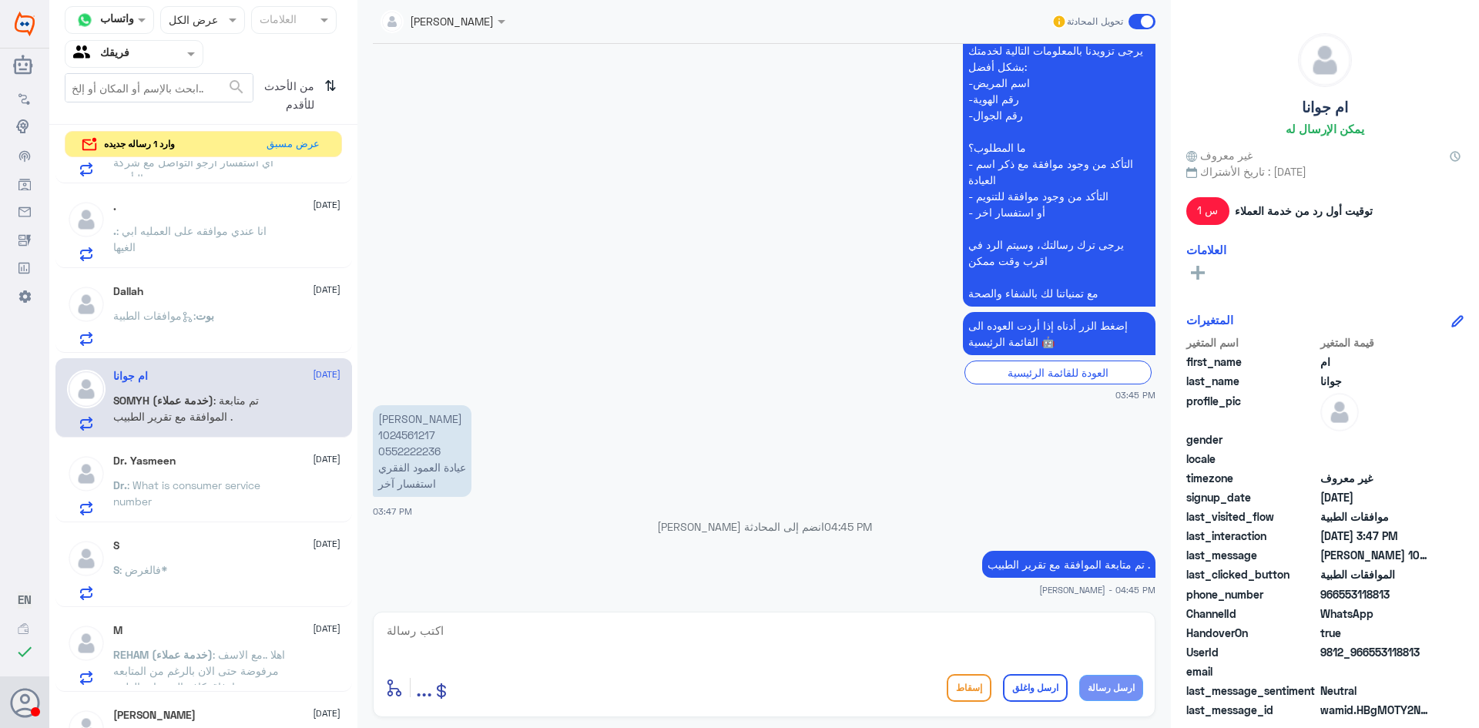
click at [421, 437] on p "[PERSON_NAME] 1024561217 0552222236 عيادة العمود الفقري استفسار آخر" at bounding box center [422, 451] width 99 height 92
click at [193, 315] on icon at bounding box center [188, 317] width 12 height 12
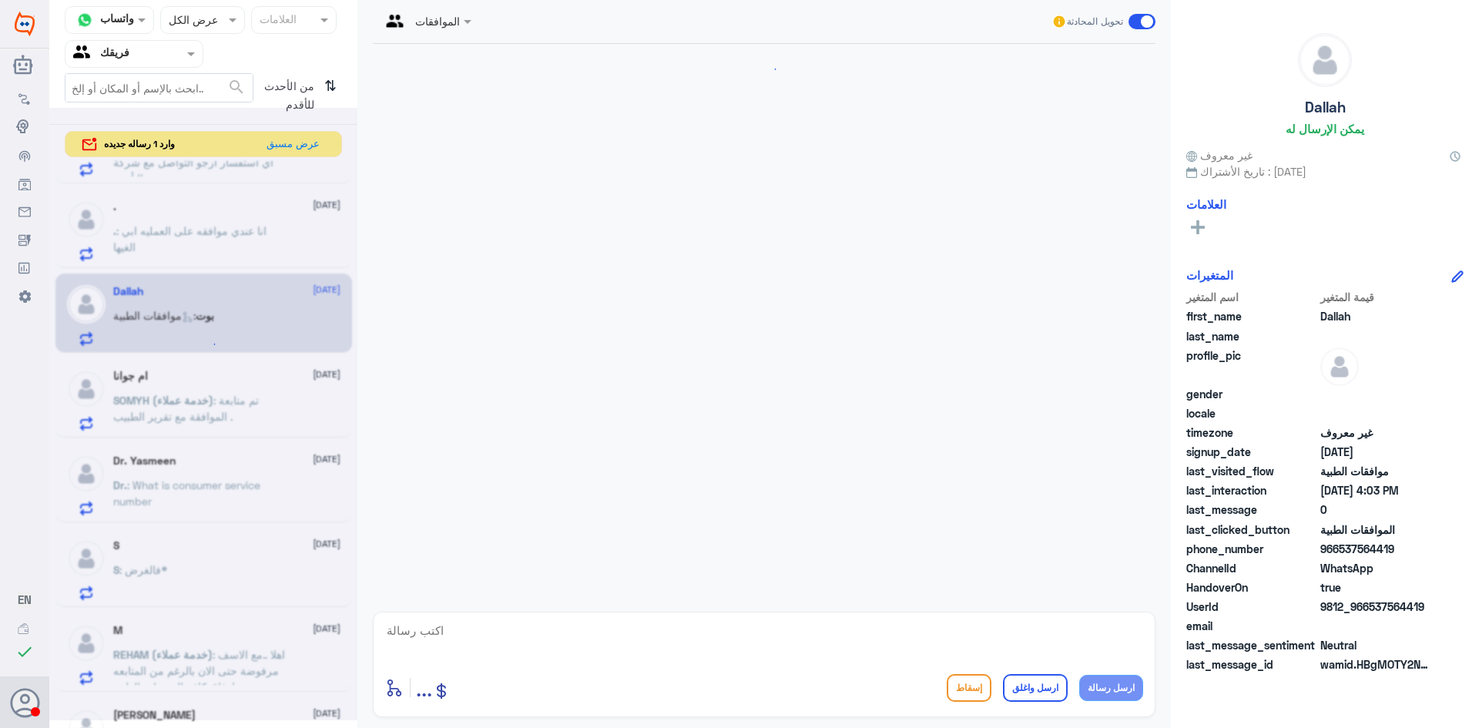
scroll to position [195, 0]
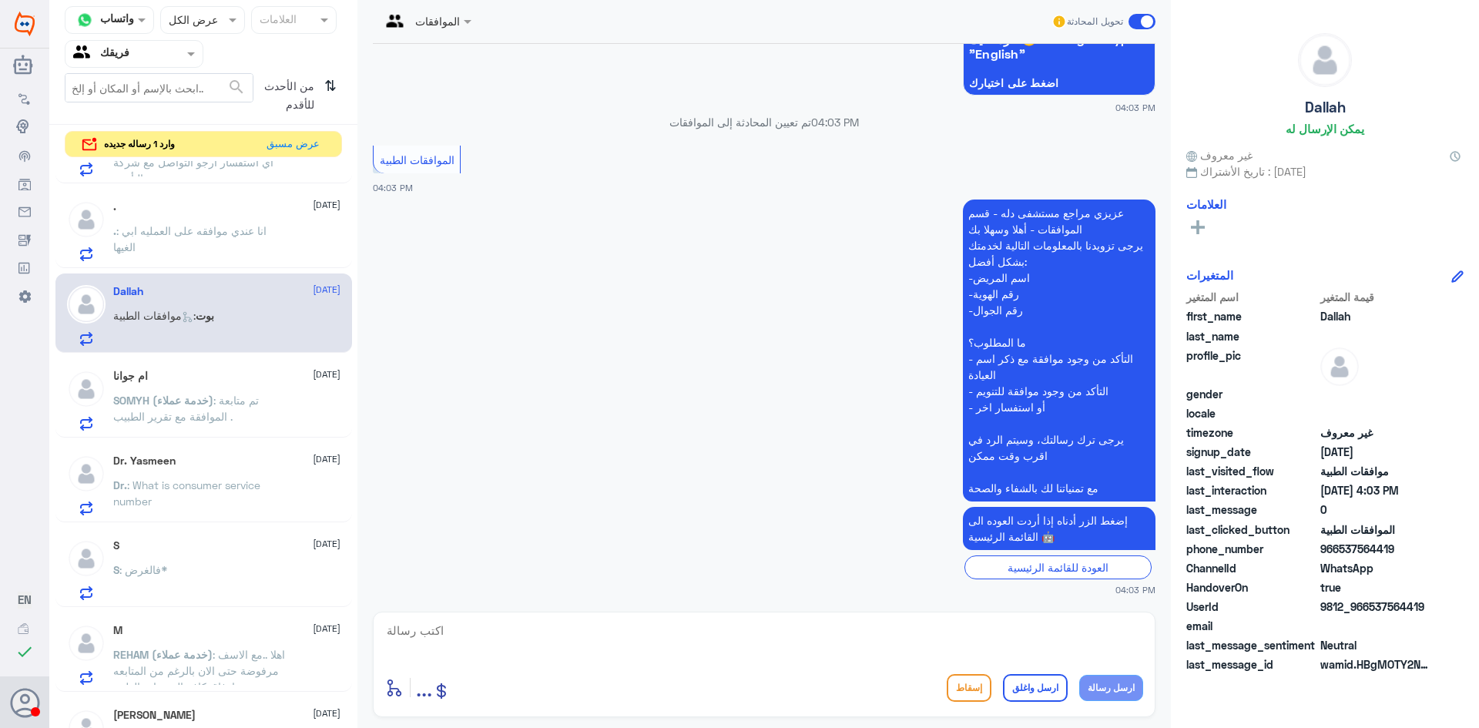
click at [213, 220] on div ". [DATE] . : انا عندي موافقه على العمليه ابي الغيها" at bounding box center [226, 230] width 227 height 61
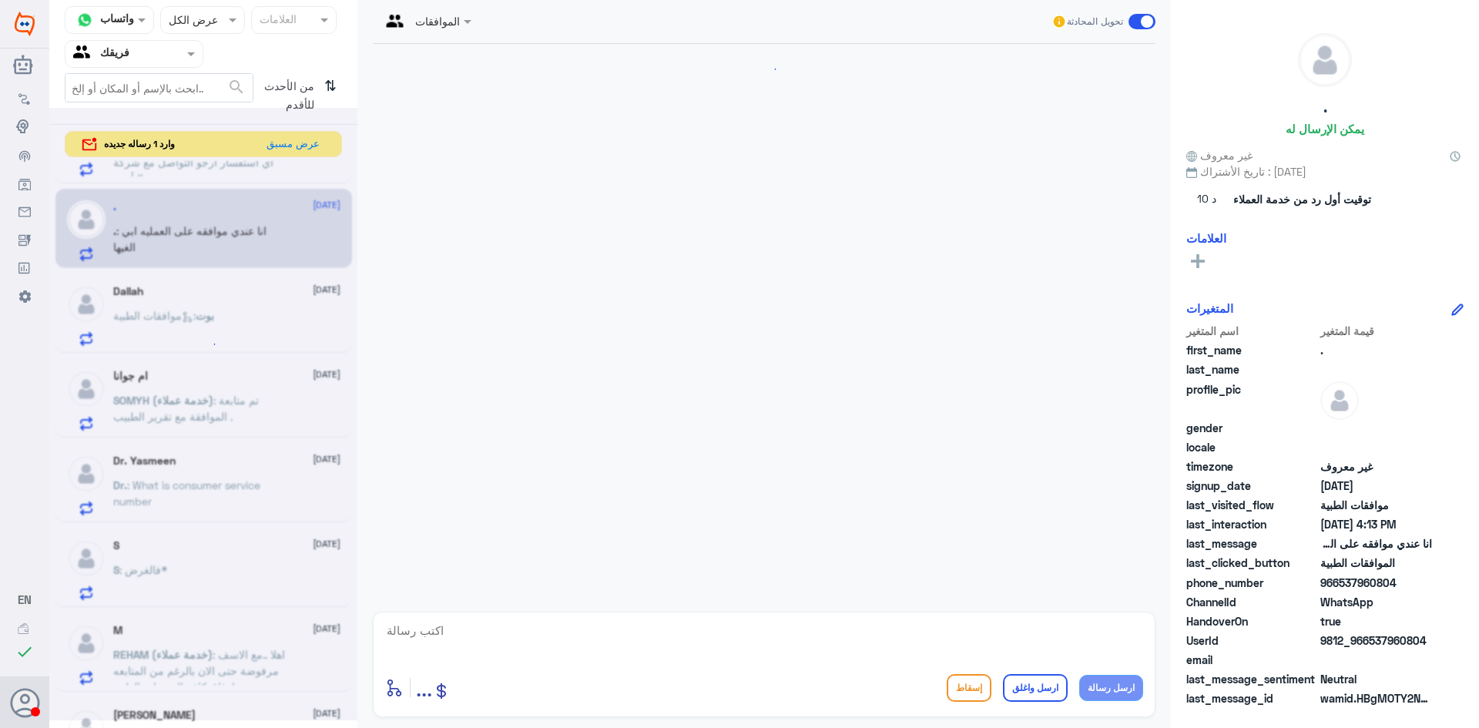
scroll to position [333, 0]
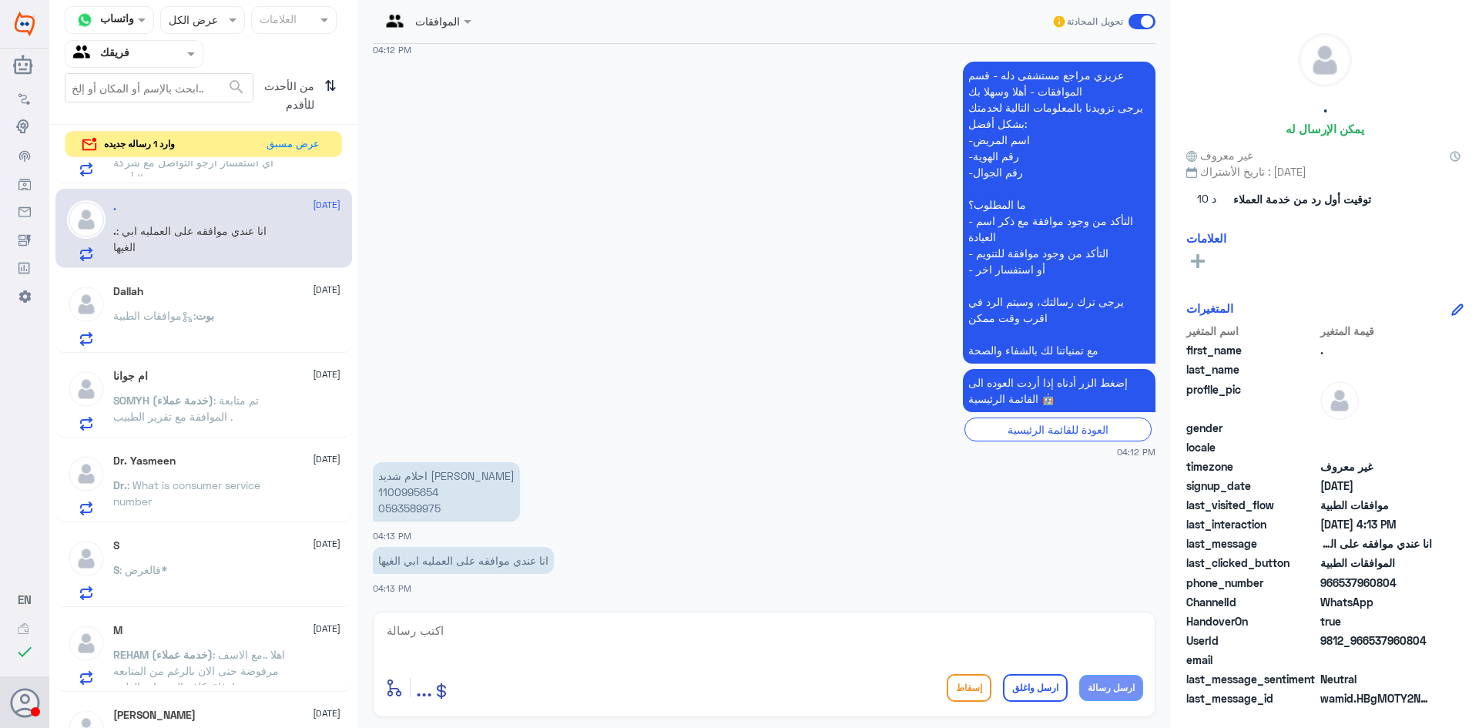
click at [412, 490] on p "احلام شديد [PERSON_NAME] 1100995654 0593589975" at bounding box center [446, 491] width 147 height 59
click at [434, 508] on p "احلام شديد [PERSON_NAME] 1100995654 0593589975" at bounding box center [446, 491] width 147 height 59
click at [836, 647] on textarea at bounding box center [764, 639] width 758 height 38
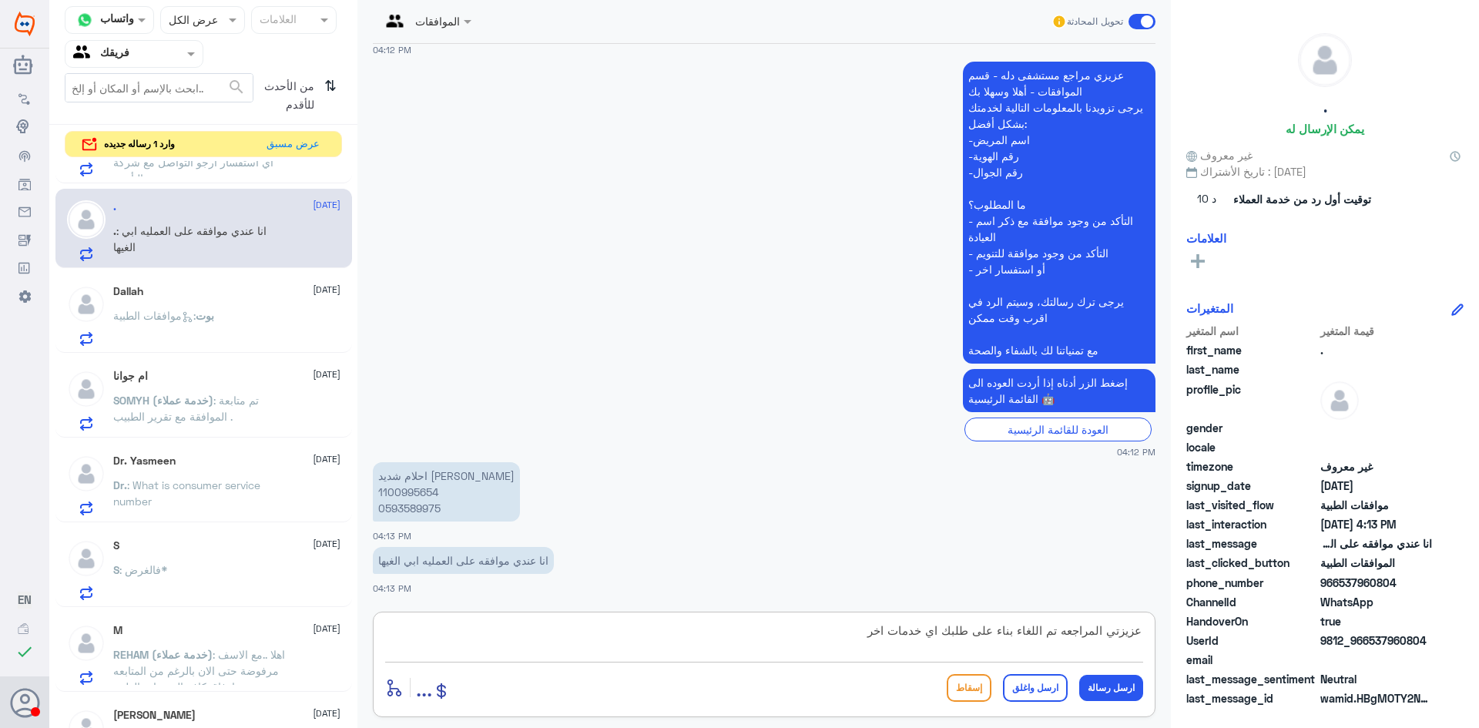
type textarea "عزيزتي المراجعه تم اللغاء بناء على طلبك اي خدمات اخرى"
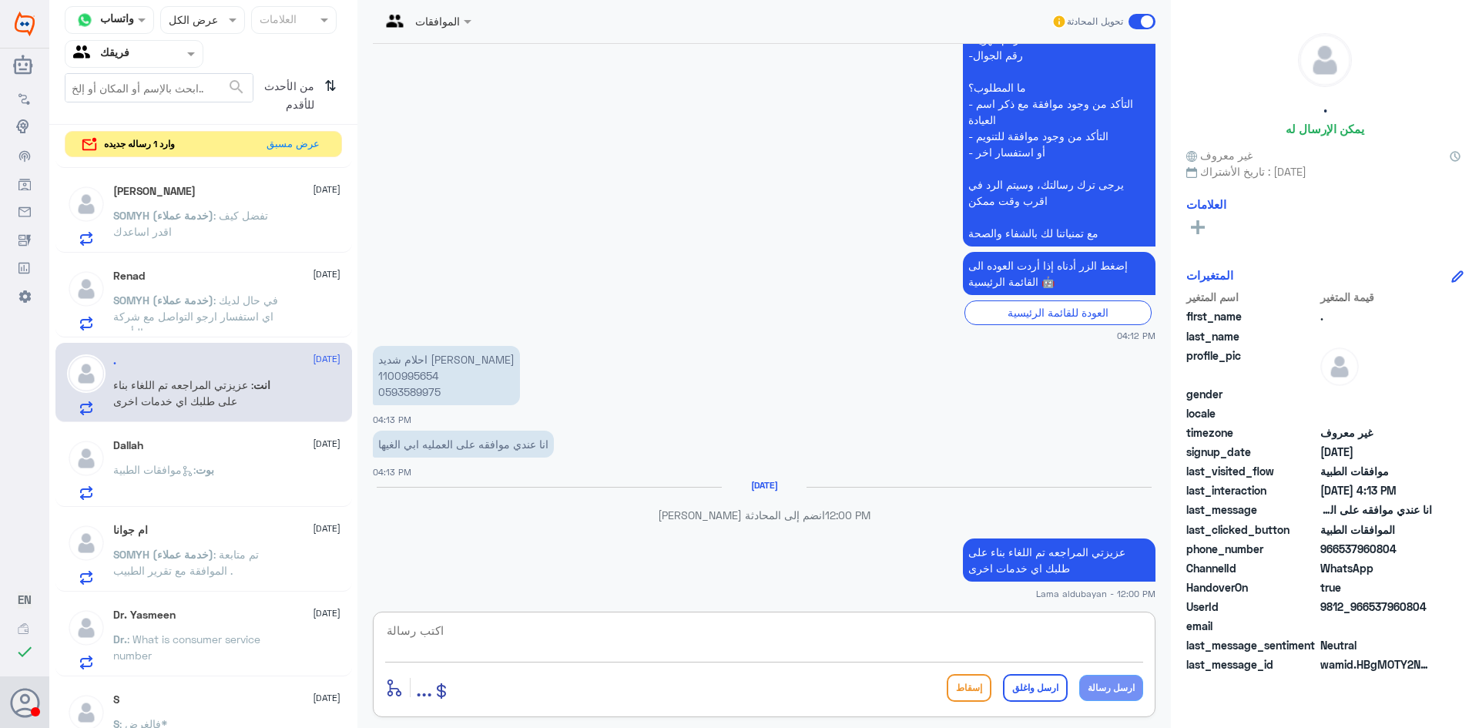
scroll to position [425, 0]
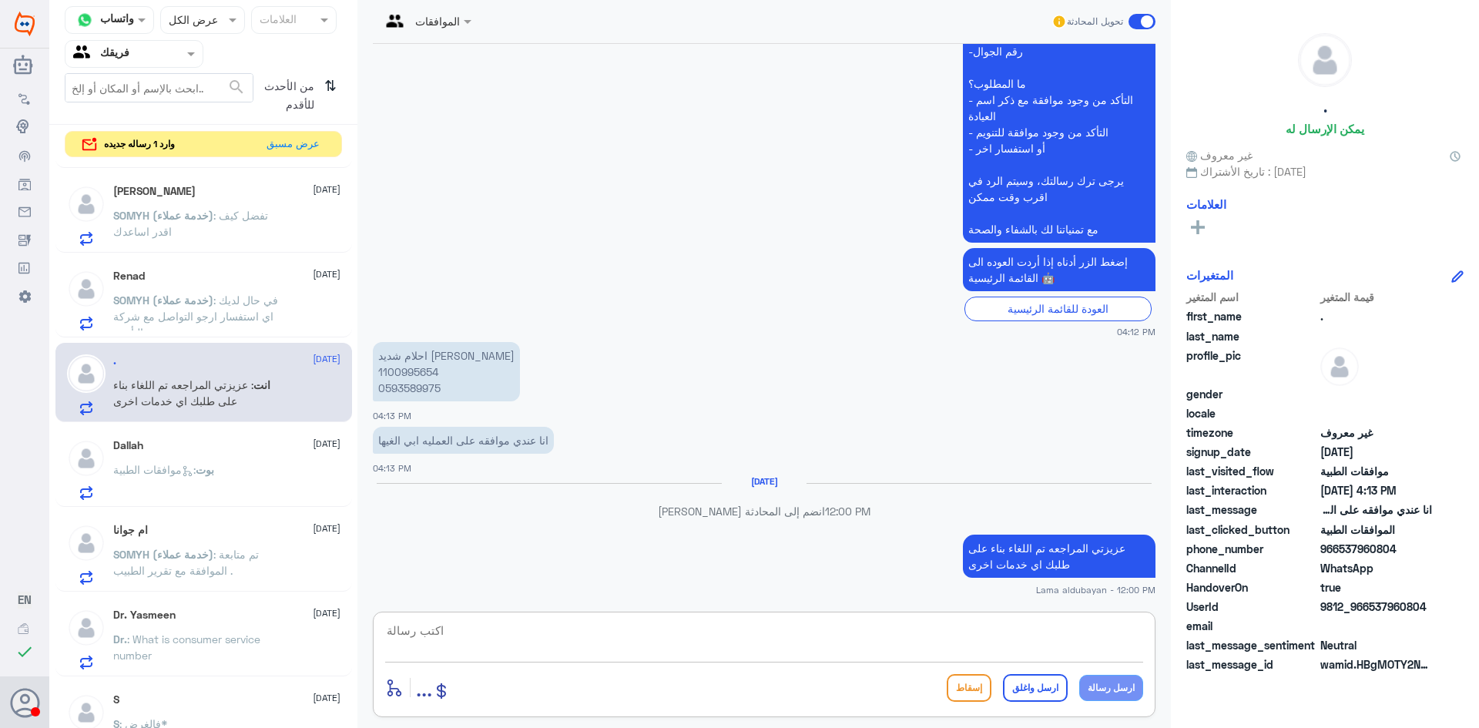
click at [219, 194] on div "[PERSON_NAME] [DATE]" at bounding box center [226, 191] width 227 height 13
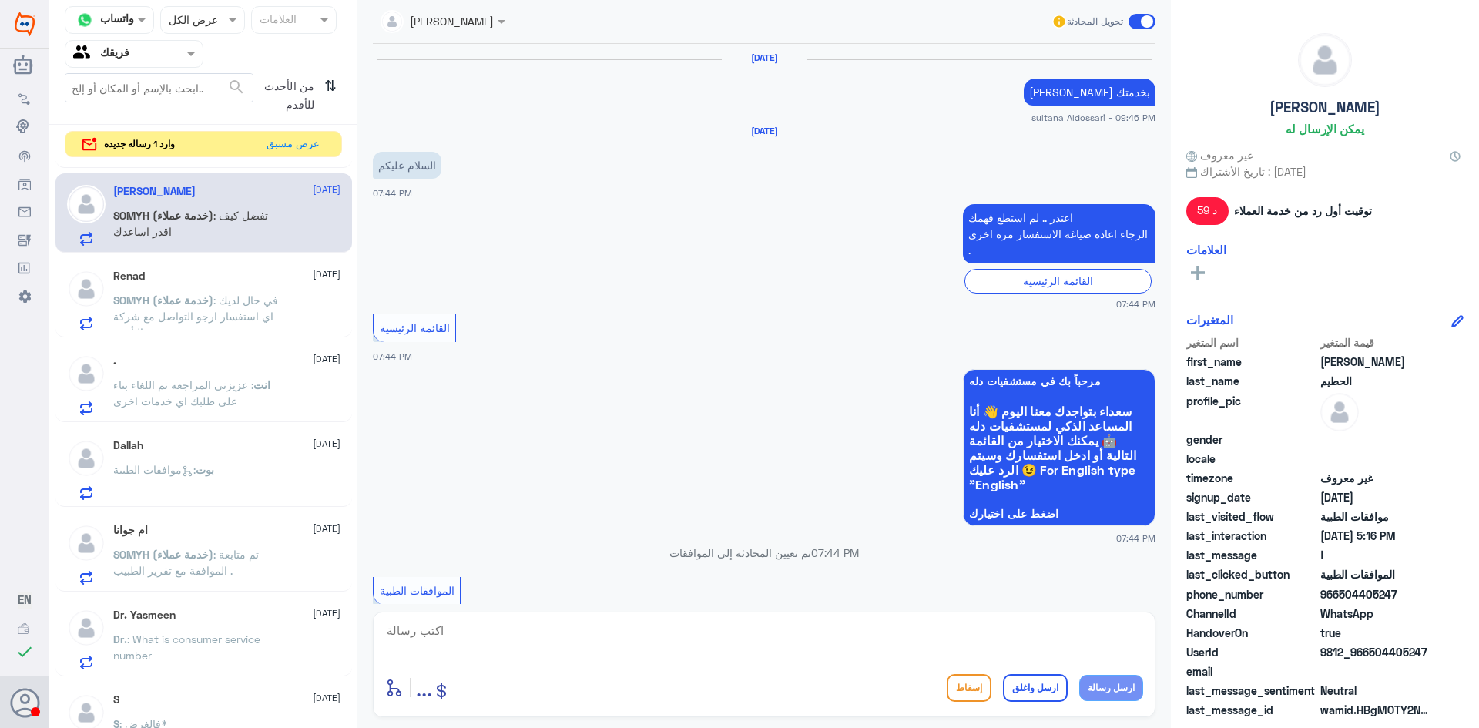
scroll to position [1368, 0]
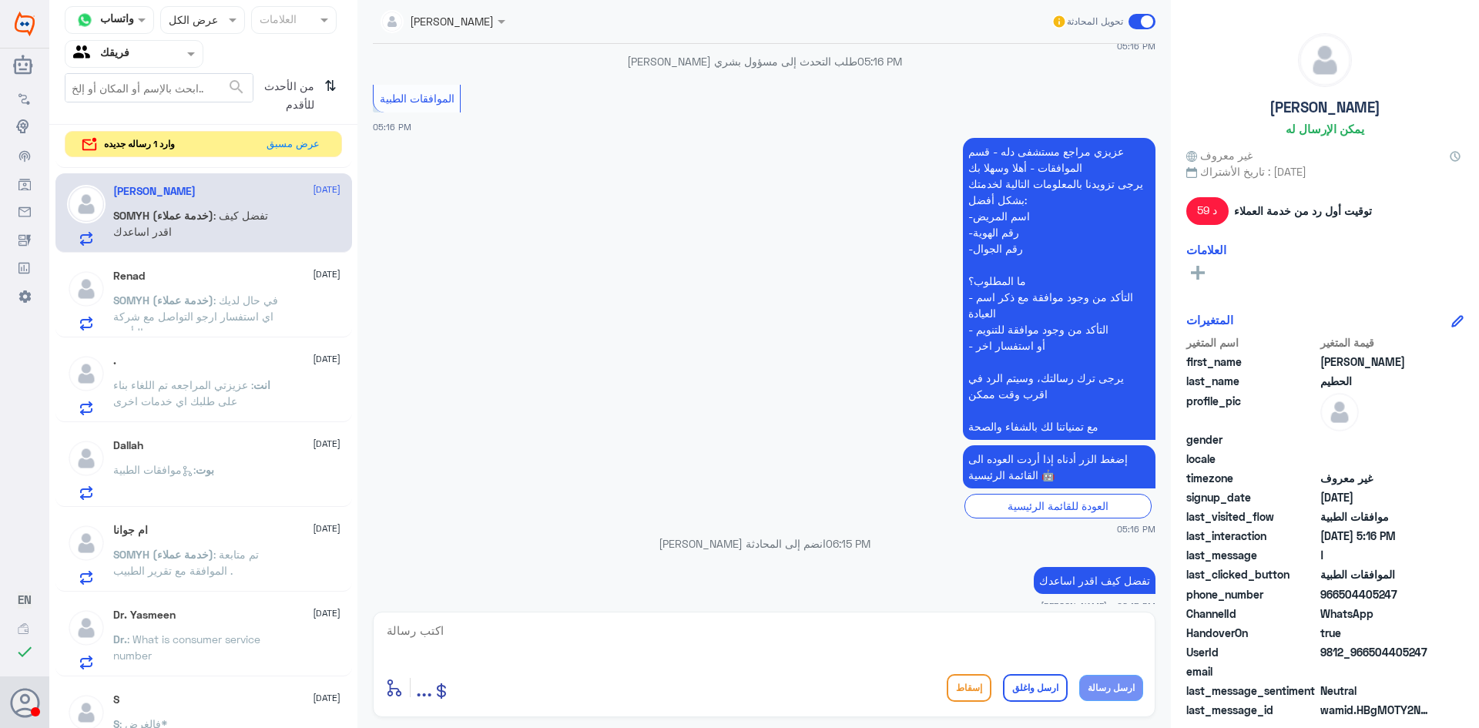
click at [212, 301] on span "SOMYH (خدمة عملاء)" at bounding box center [163, 299] width 100 height 13
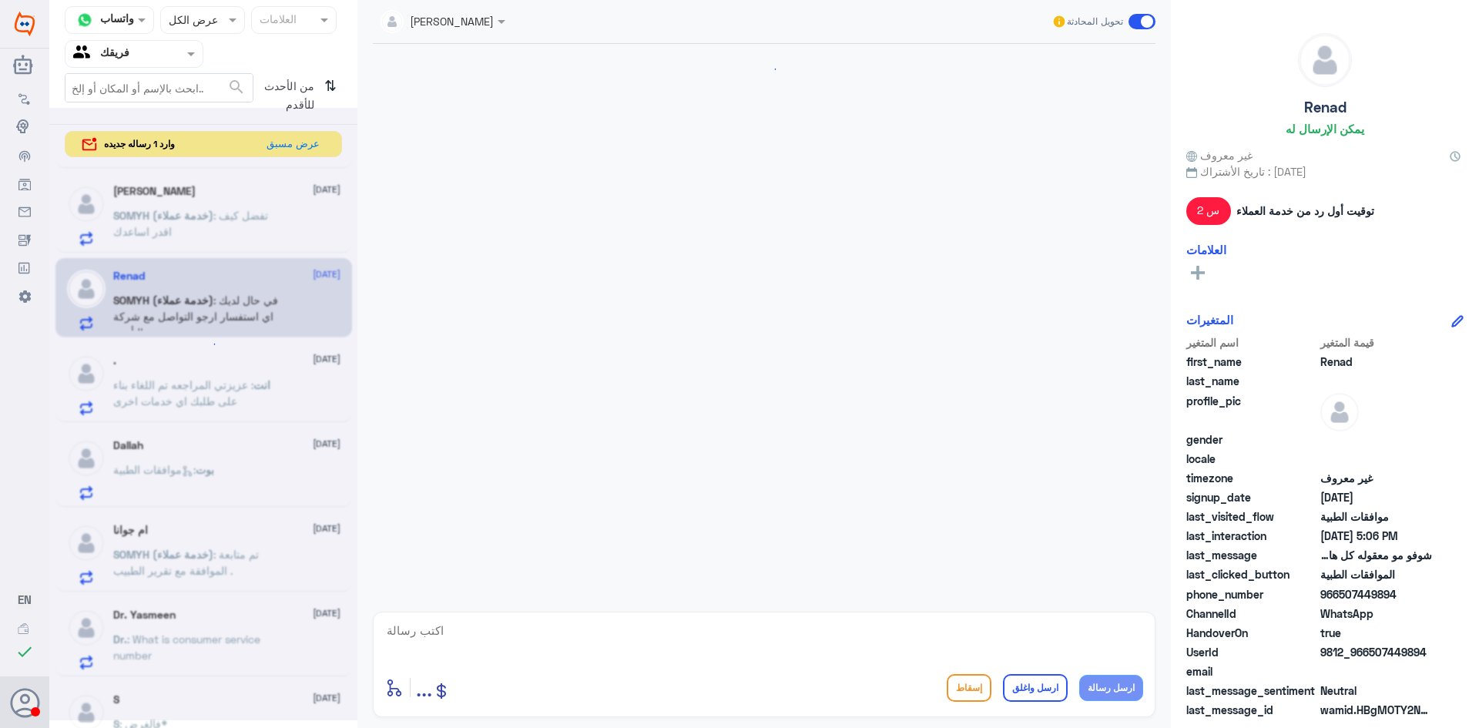
scroll to position [1374, 0]
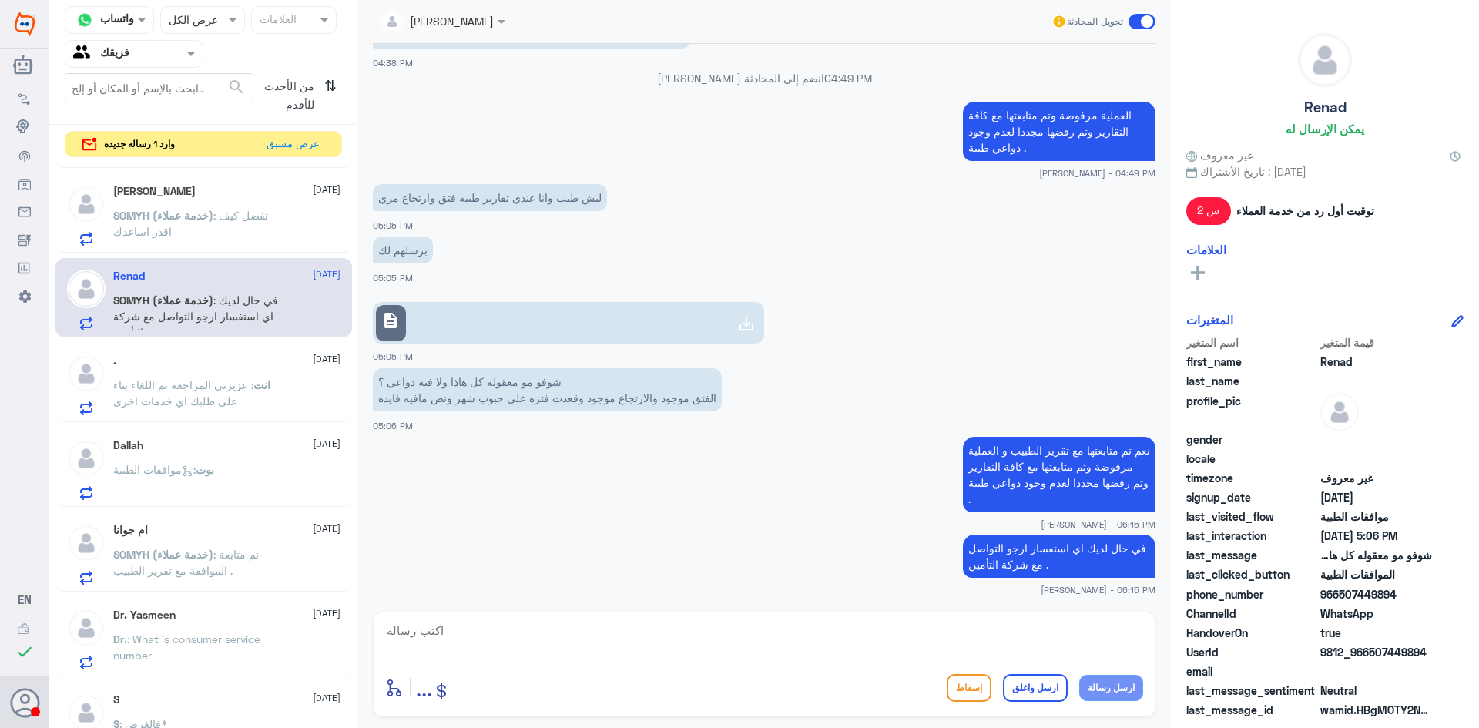
click at [277, 186] on div "[PERSON_NAME] [DATE]" at bounding box center [226, 191] width 227 height 13
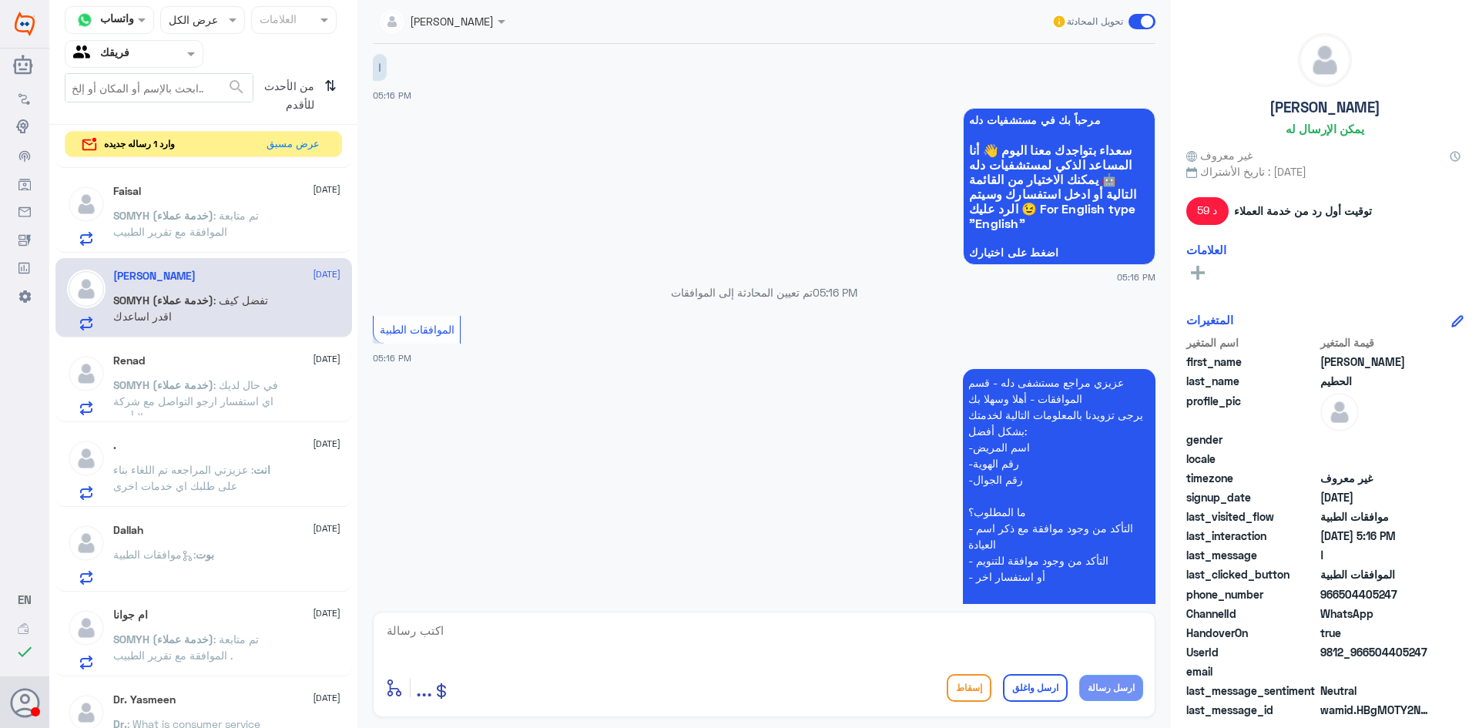
scroll to position [602, 0]
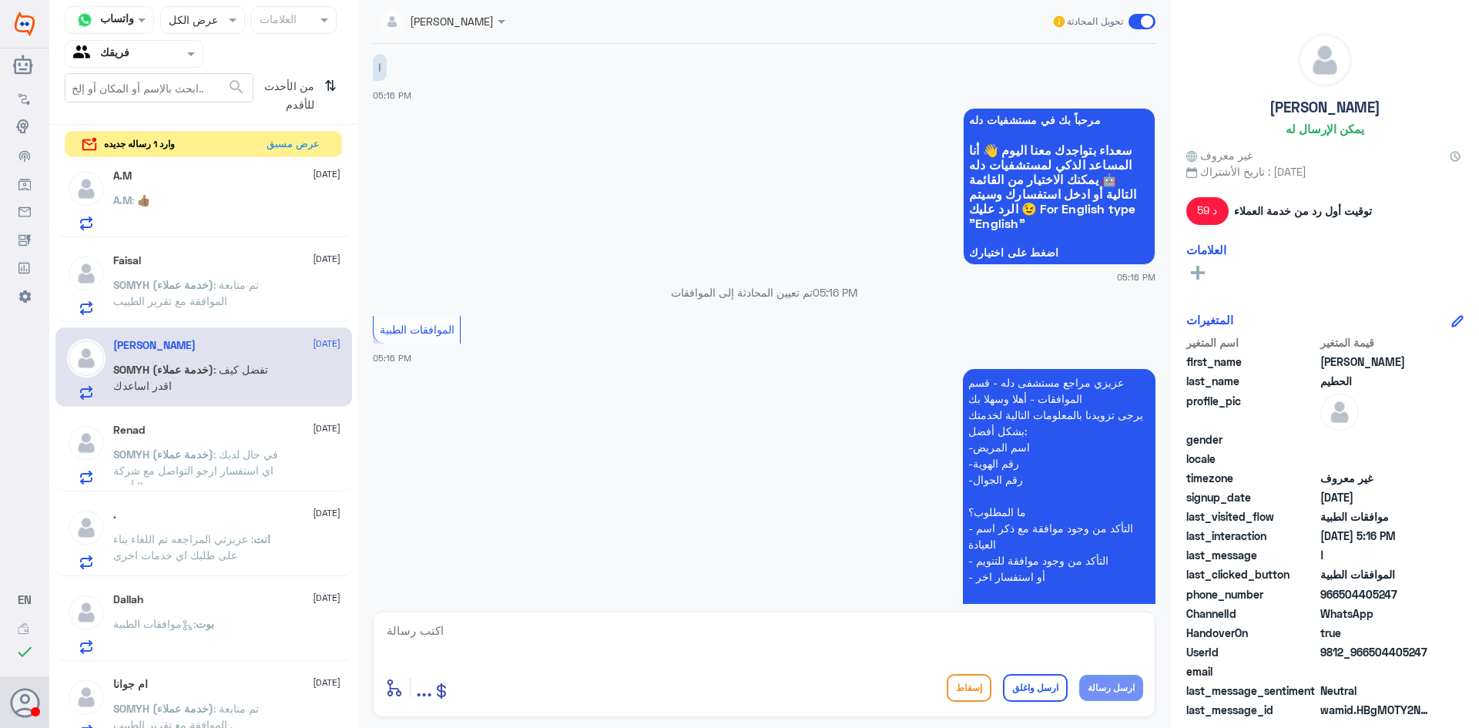
click at [207, 277] on p "SOMYH (خدمة عملاء) : تم متابعة الموافقة مع تقرير الطبيب" at bounding box center [199, 296] width 173 height 39
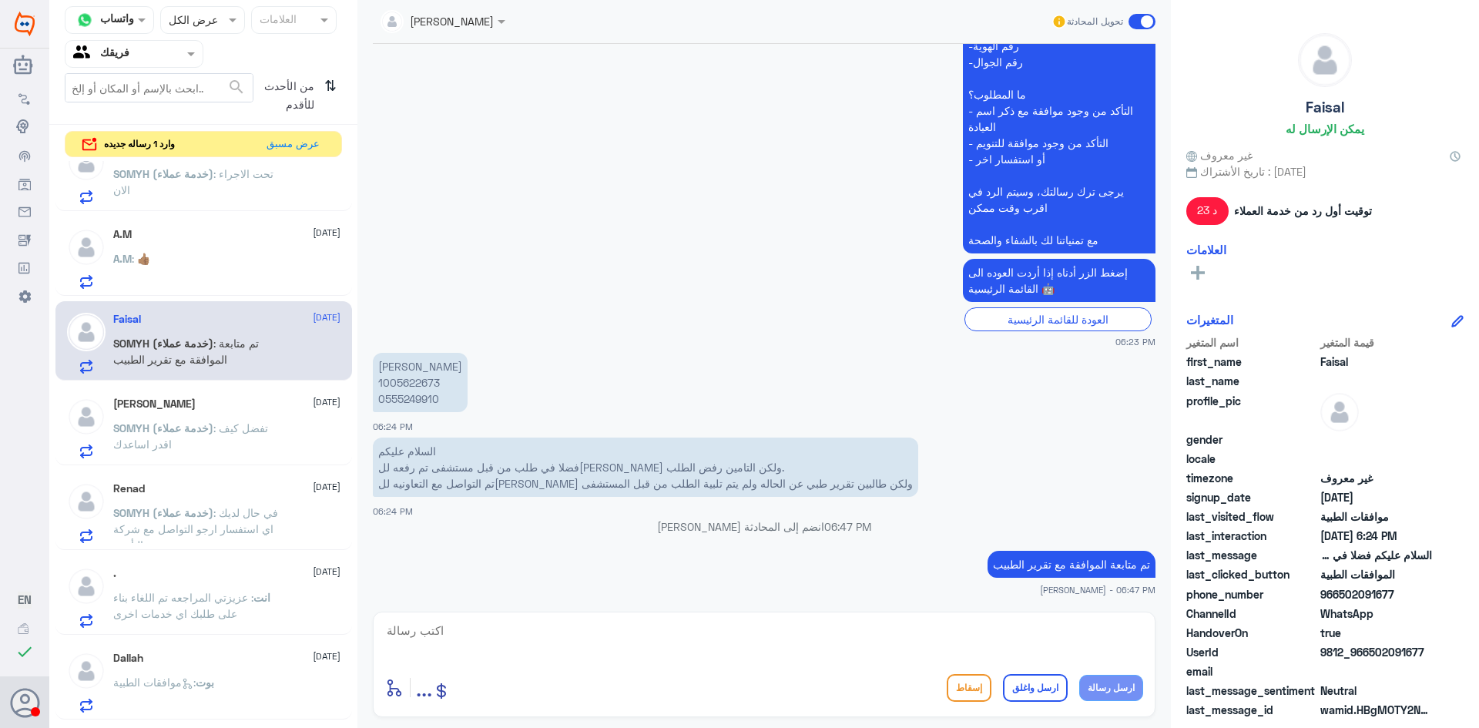
scroll to position [448, 0]
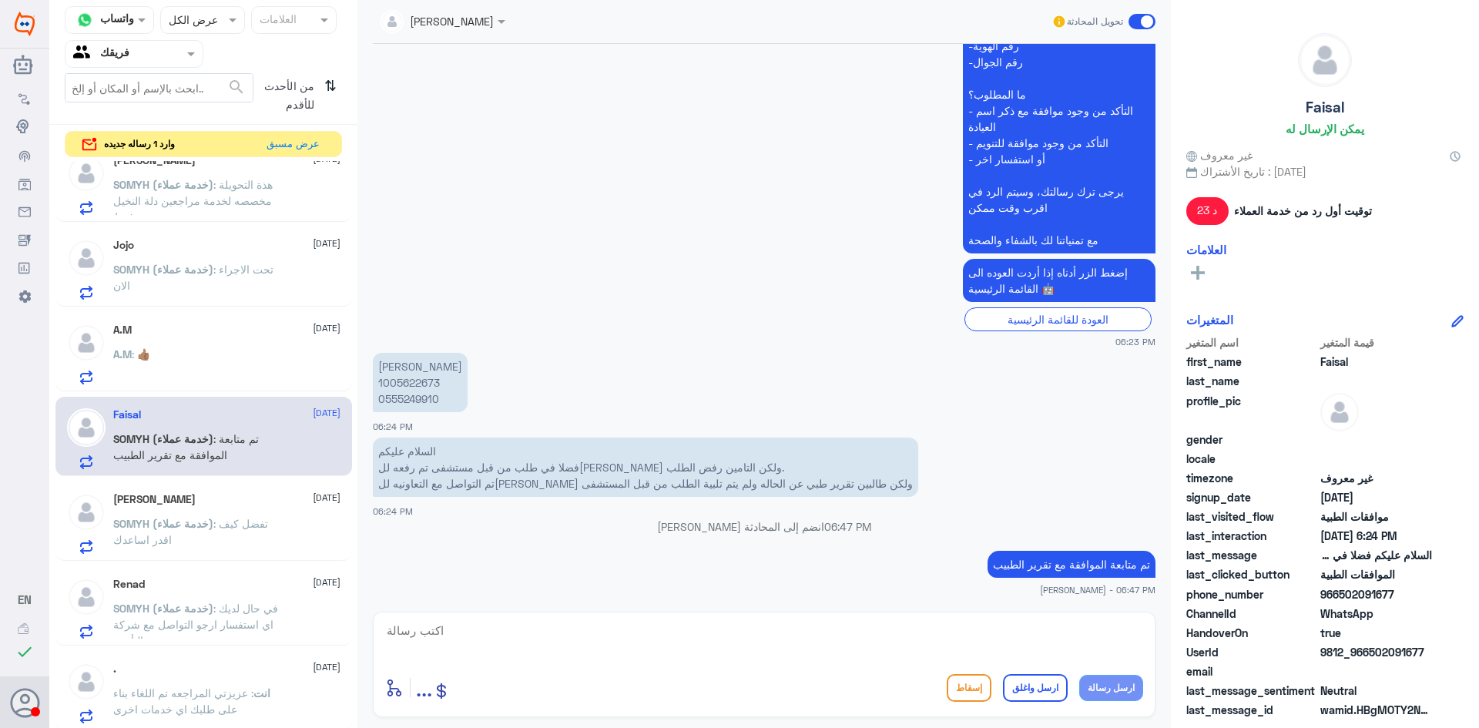
click at [200, 332] on div "A.M [DATE]" at bounding box center [226, 329] width 227 height 13
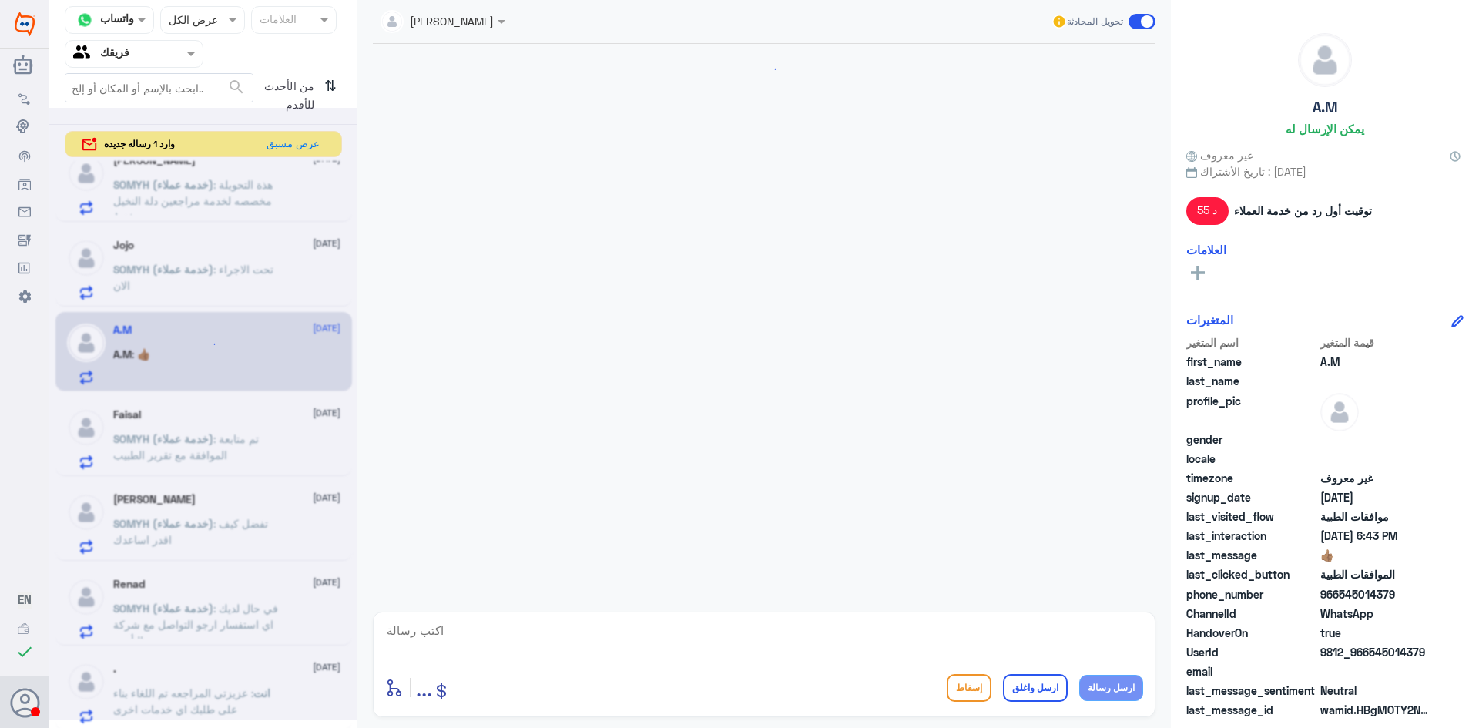
scroll to position [1224, 0]
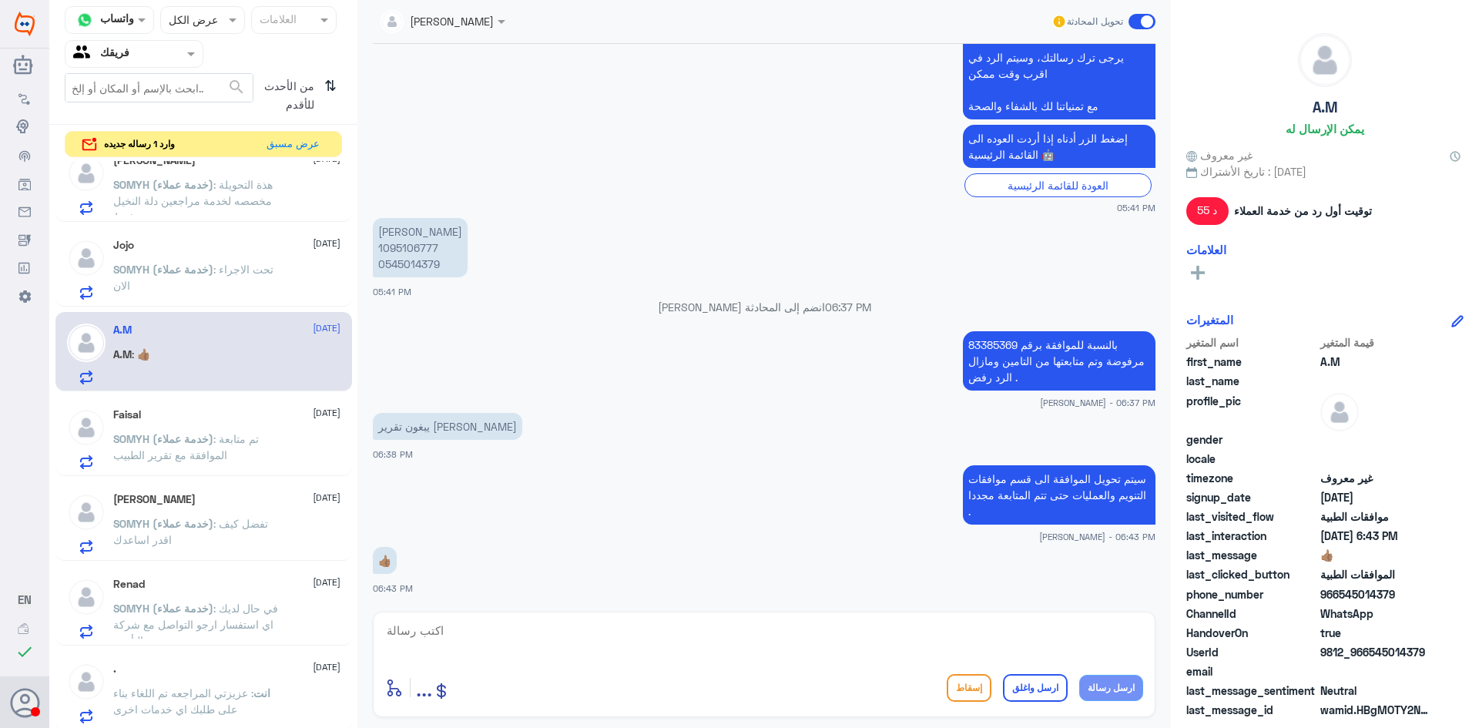
click at [236, 269] on span ": تحت الاجراء الان" at bounding box center [193, 277] width 160 height 29
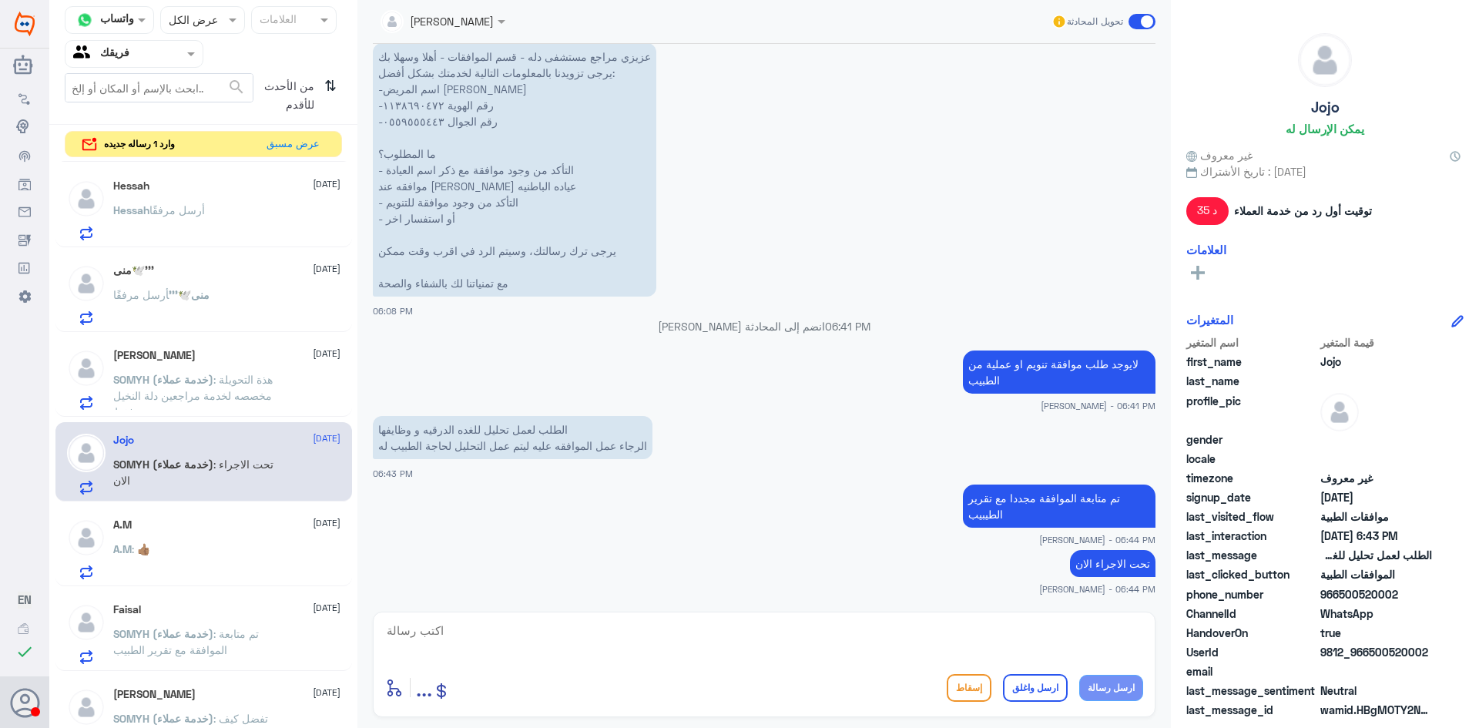
scroll to position [63, 0]
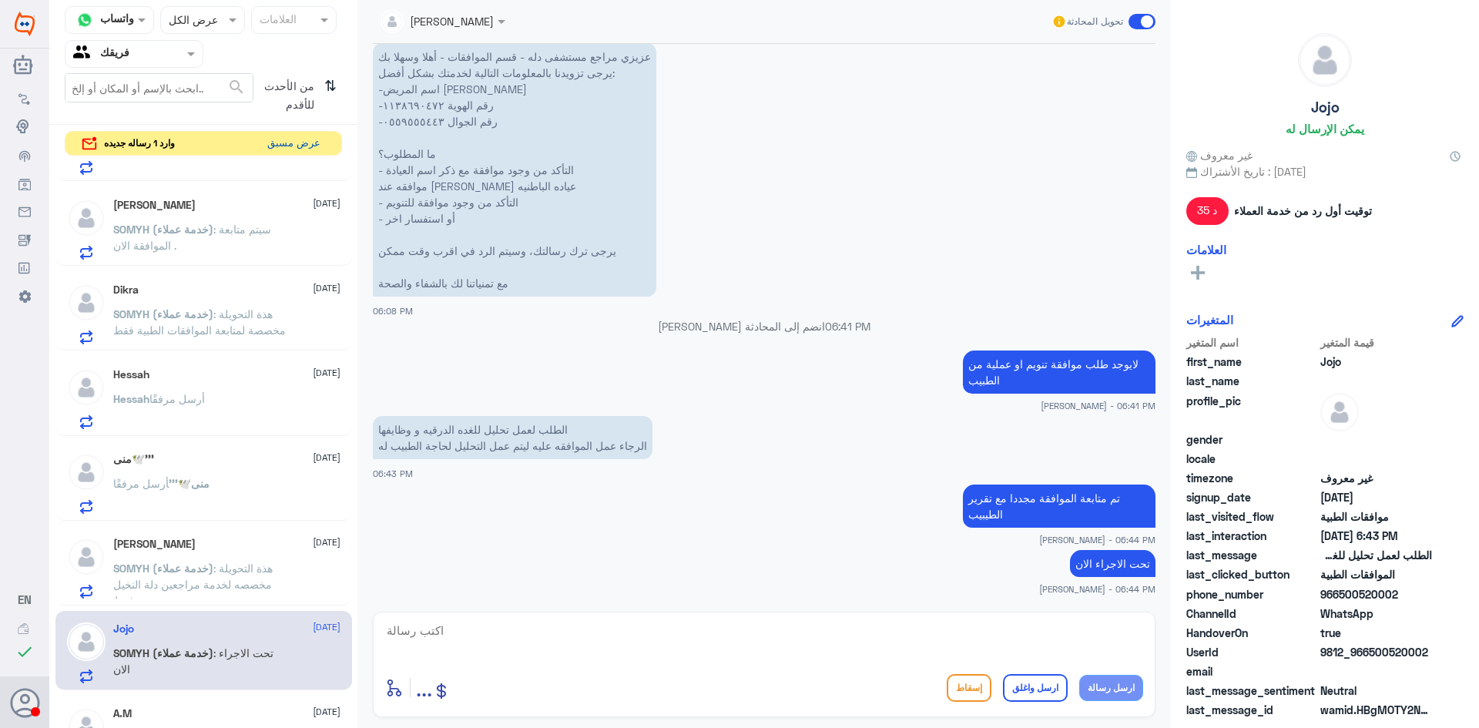
click at [301, 142] on button "عرض مسبق" at bounding box center [293, 144] width 65 height 24
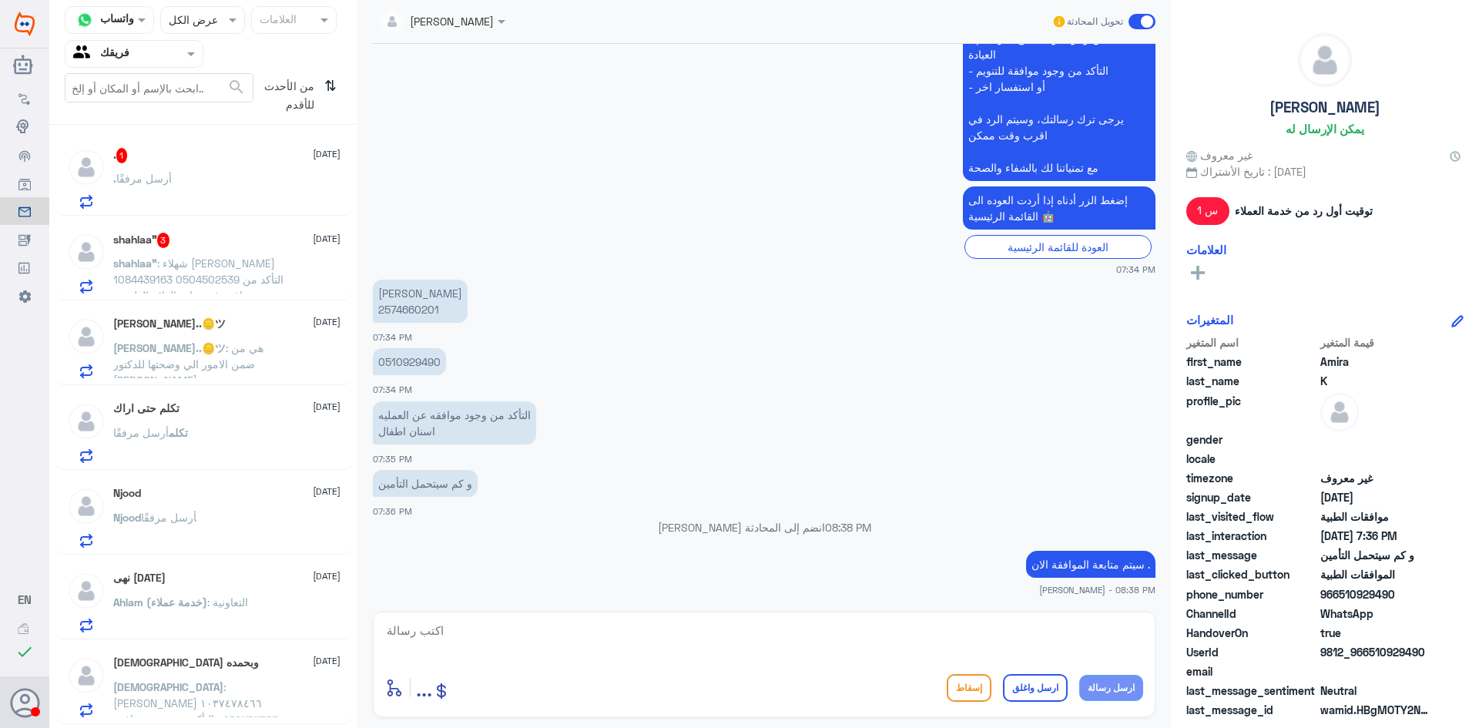
click at [232, 179] on div ". أرسل مرفقًا" at bounding box center [226, 191] width 227 height 35
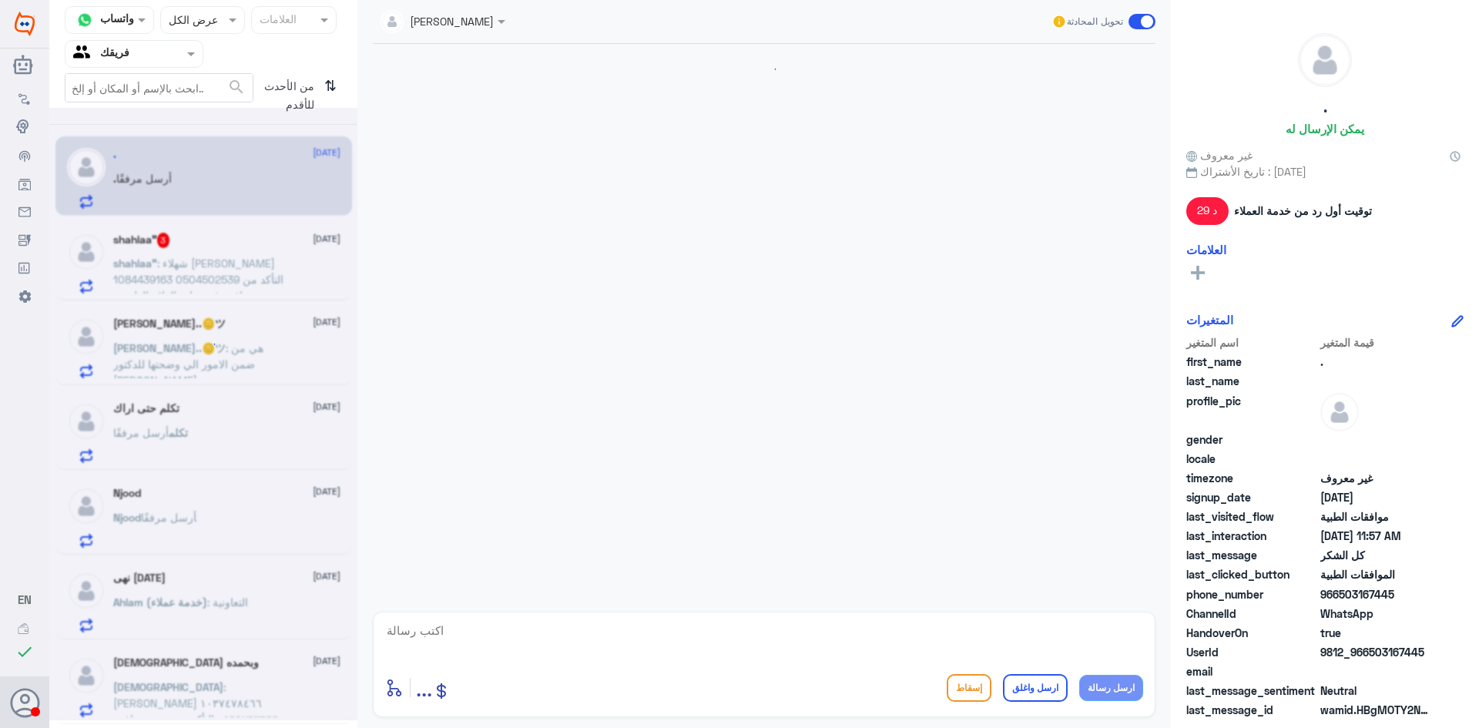
scroll to position [474, 0]
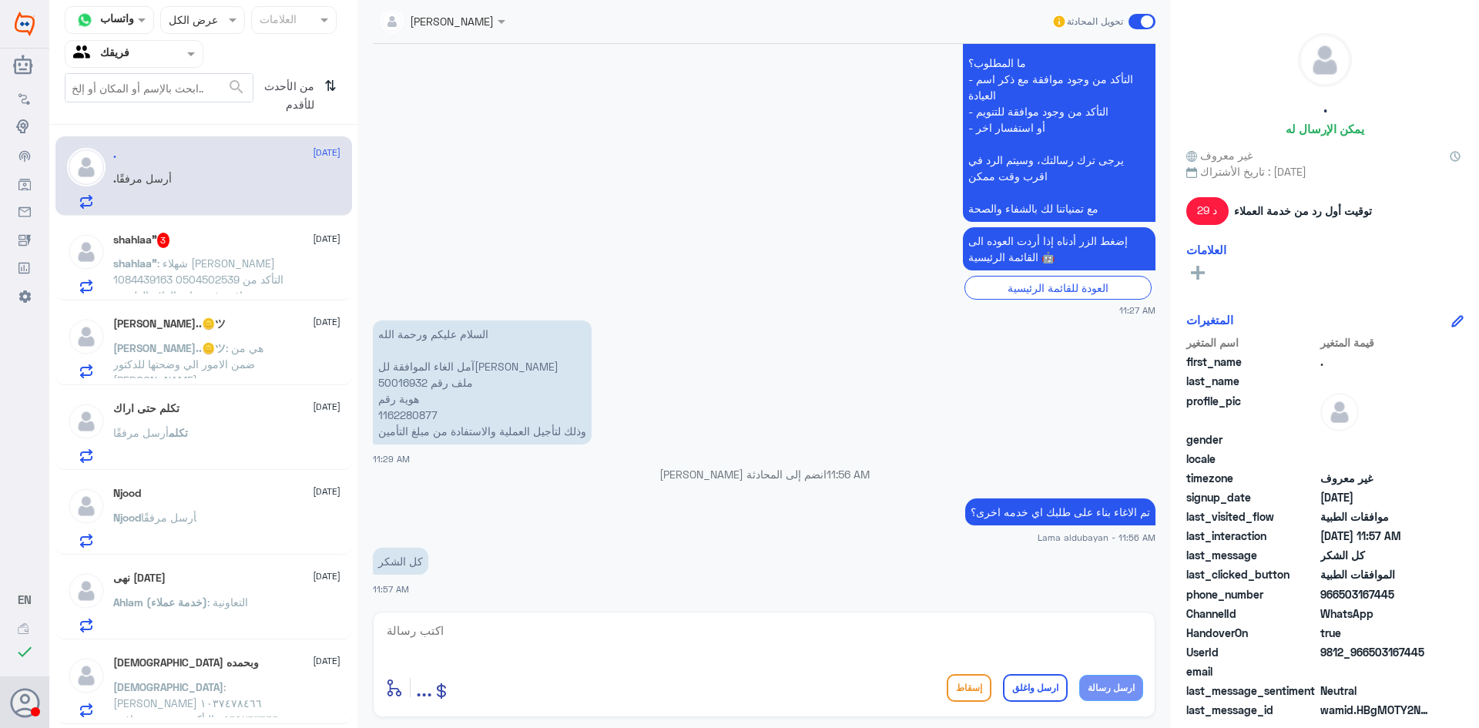
click at [920, 636] on textarea at bounding box center [764, 639] width 758 height 38
type textarea "العفو اتمنى لكم دوام الصحه والعافيه"
drag, startPoint x: 1052, startPoint y: 693, endPoint x: 256, endPoint y: 582, distance: 804.1
click at [1051, 695] on button "ارسل واغلق" at bounding box center [1035, 688] width 65 height 28
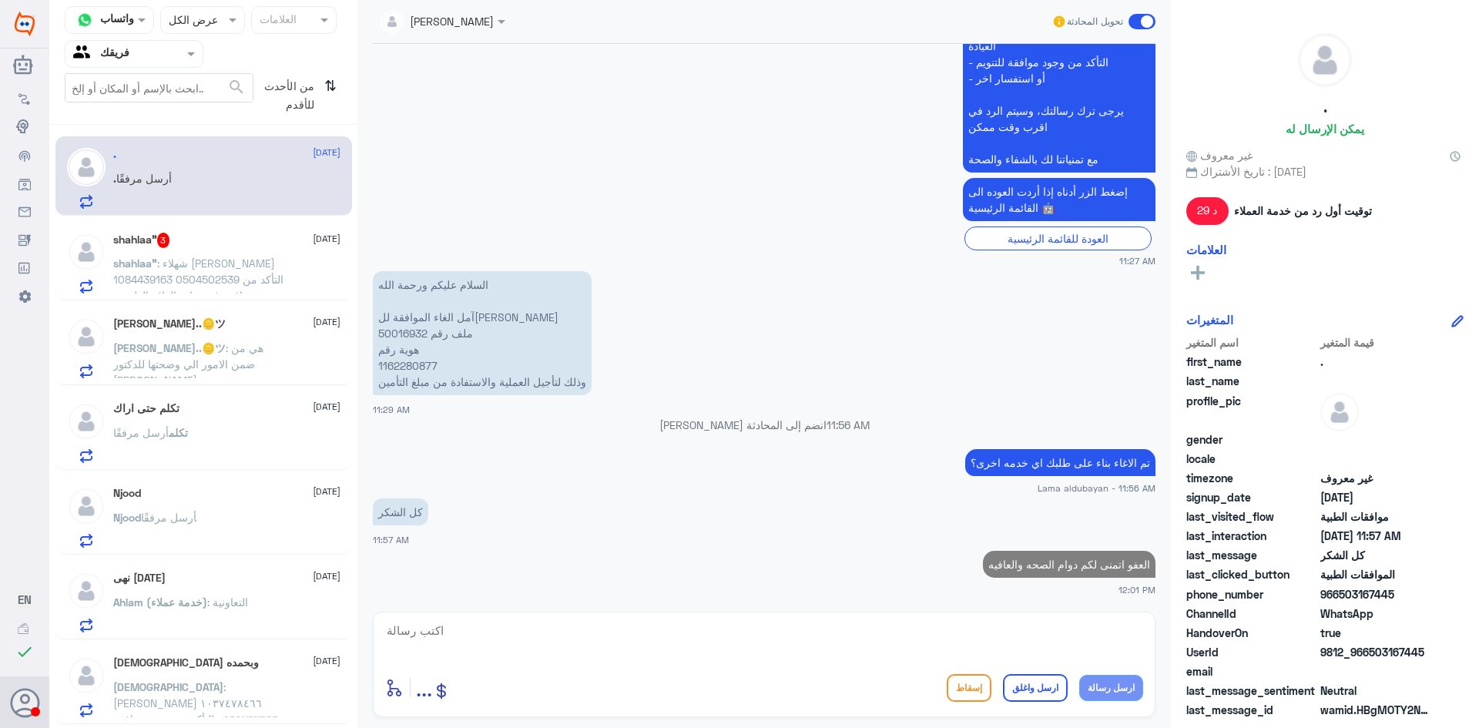
click at [141, 285] on span ": شهلاء [PERSON_NAME] 1084439163 0504502539 التأكد من وجود موافقة في عيادة العل…" at bounding box center [198, 278] width 170 height 45
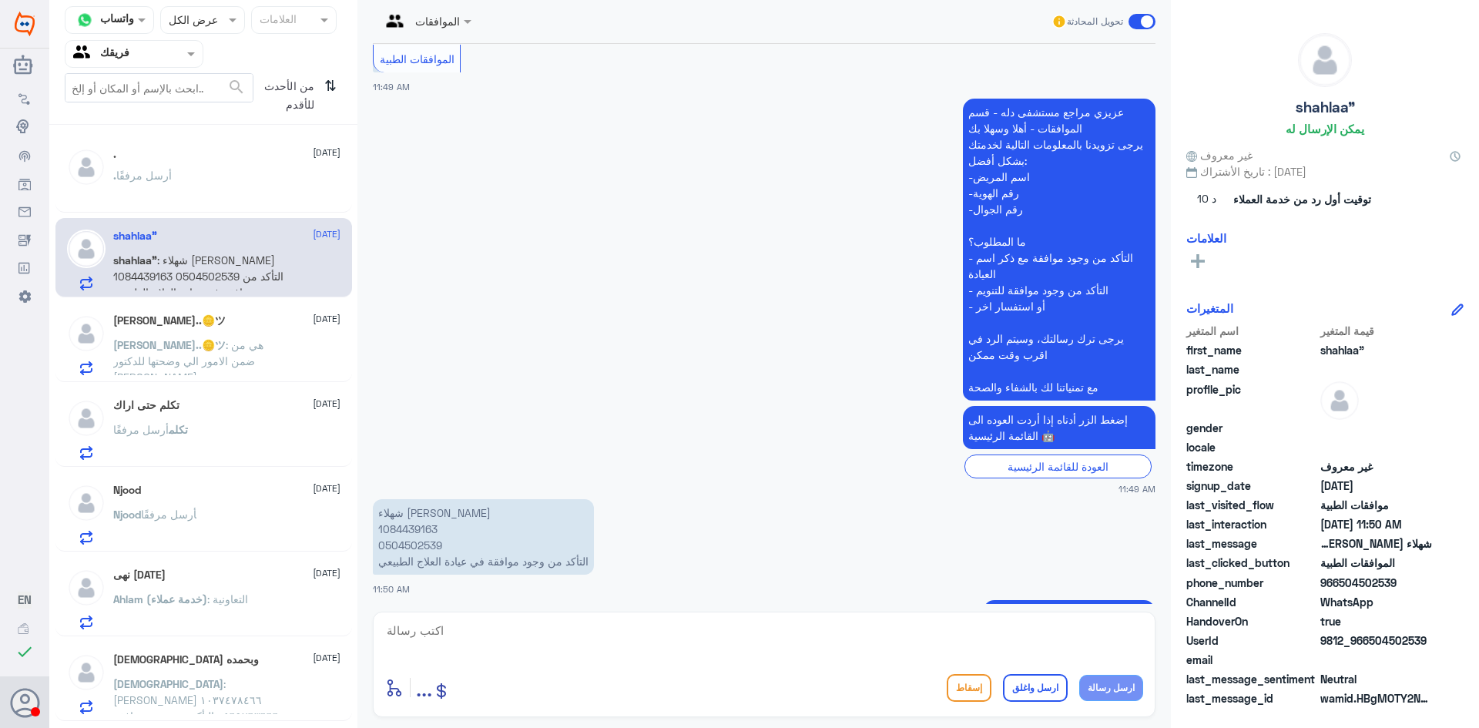
scroll to position [362, 0]
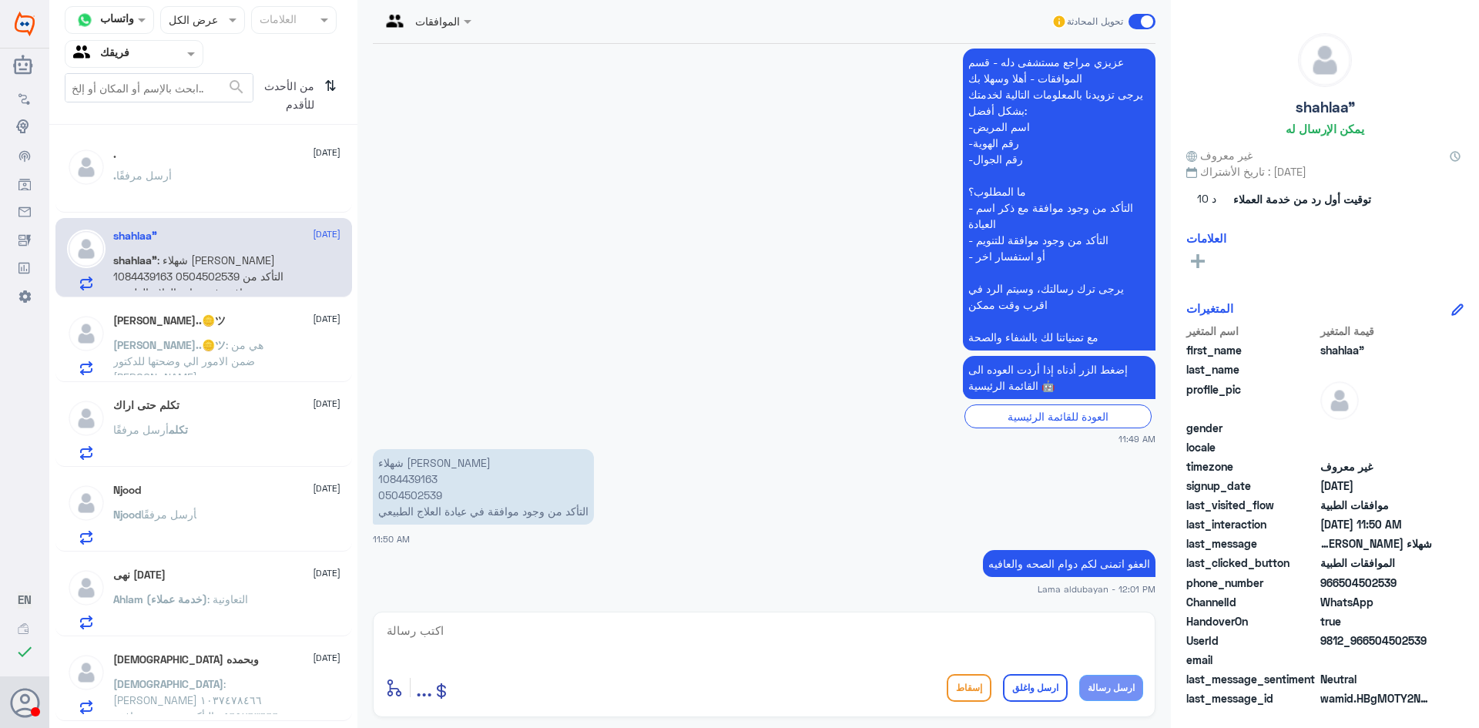
click at [206, 186] on div ". أرسل مرفقًا" at bounding box center [226, 188] width 227 height 35
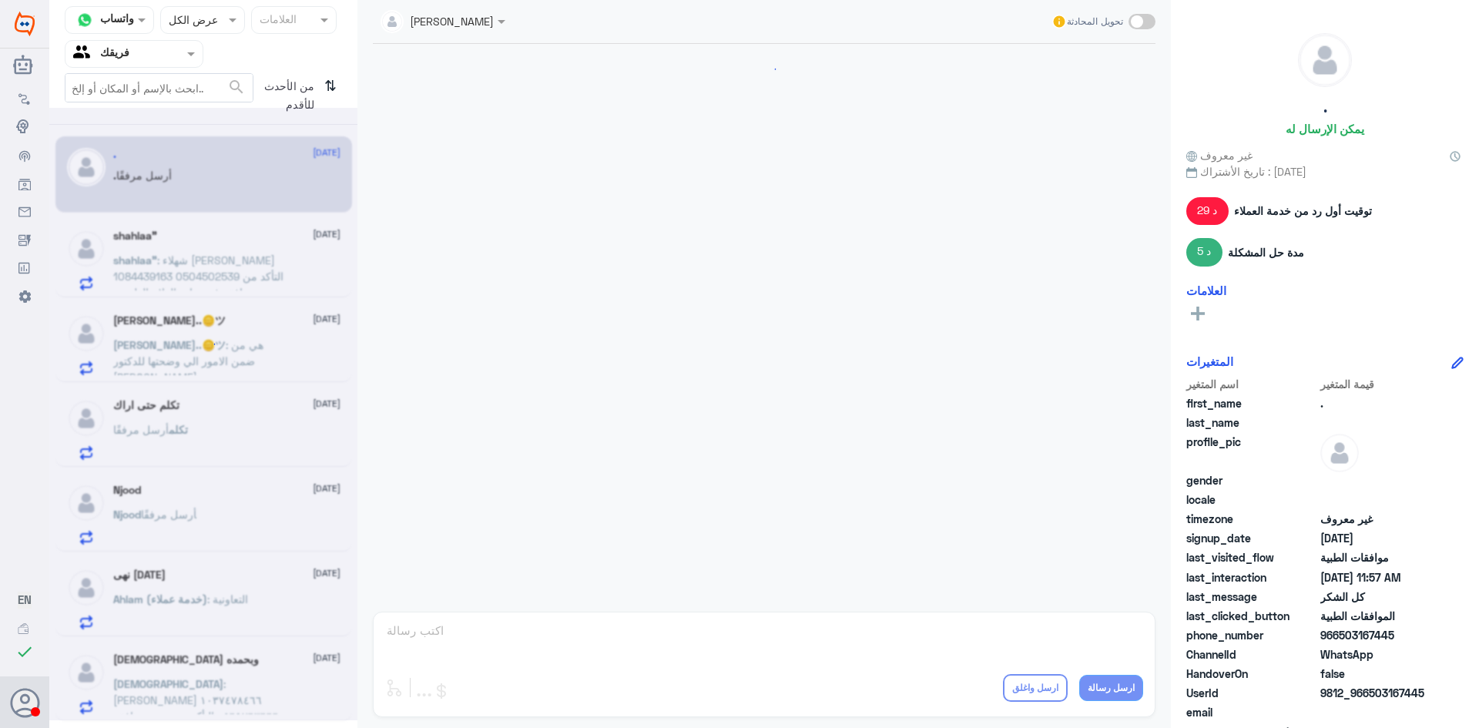
scroll to position [552, 0]
click at [203, 254] on span ": شهلاء [PERSON_NAME] 1084439163 0504502539 التأكد من وجود موافقة في عيادة العل…" at bounding box center [198, 275] width 170 height 45
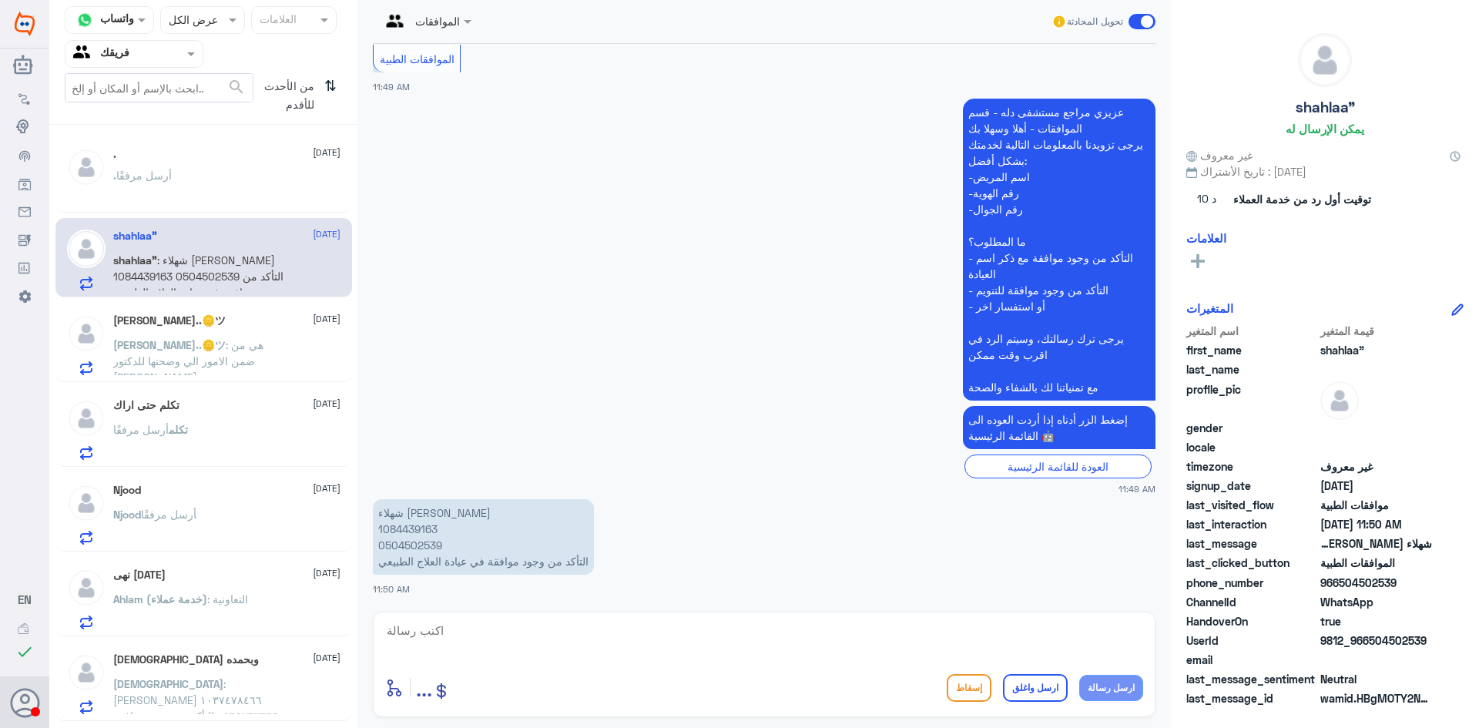
click at [200, 195] on div ". أرسل مرفقًا" at bounding box center [226, 188] width 227 height 35
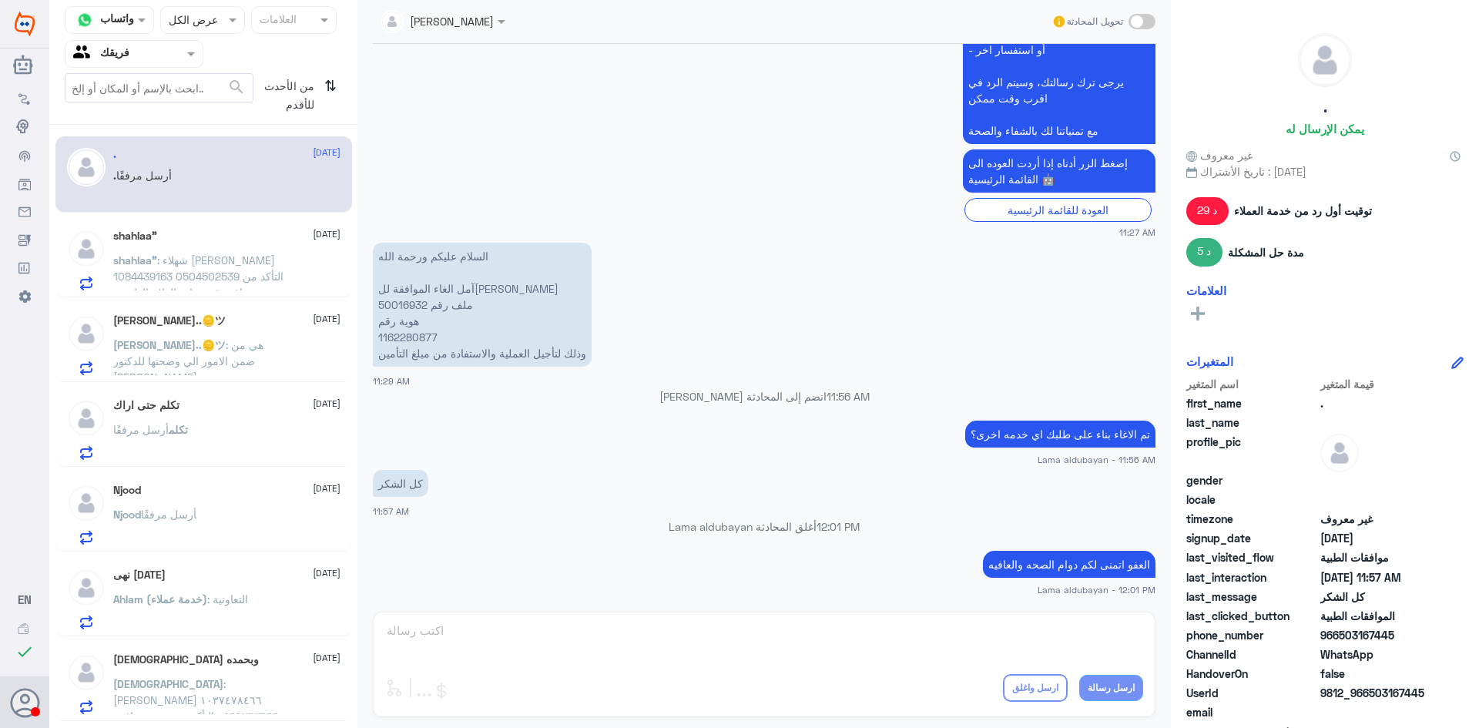
click at [179, 230] on div "shahlaa” [DATE]" at bounding box center [226, 236] width 227 height 13
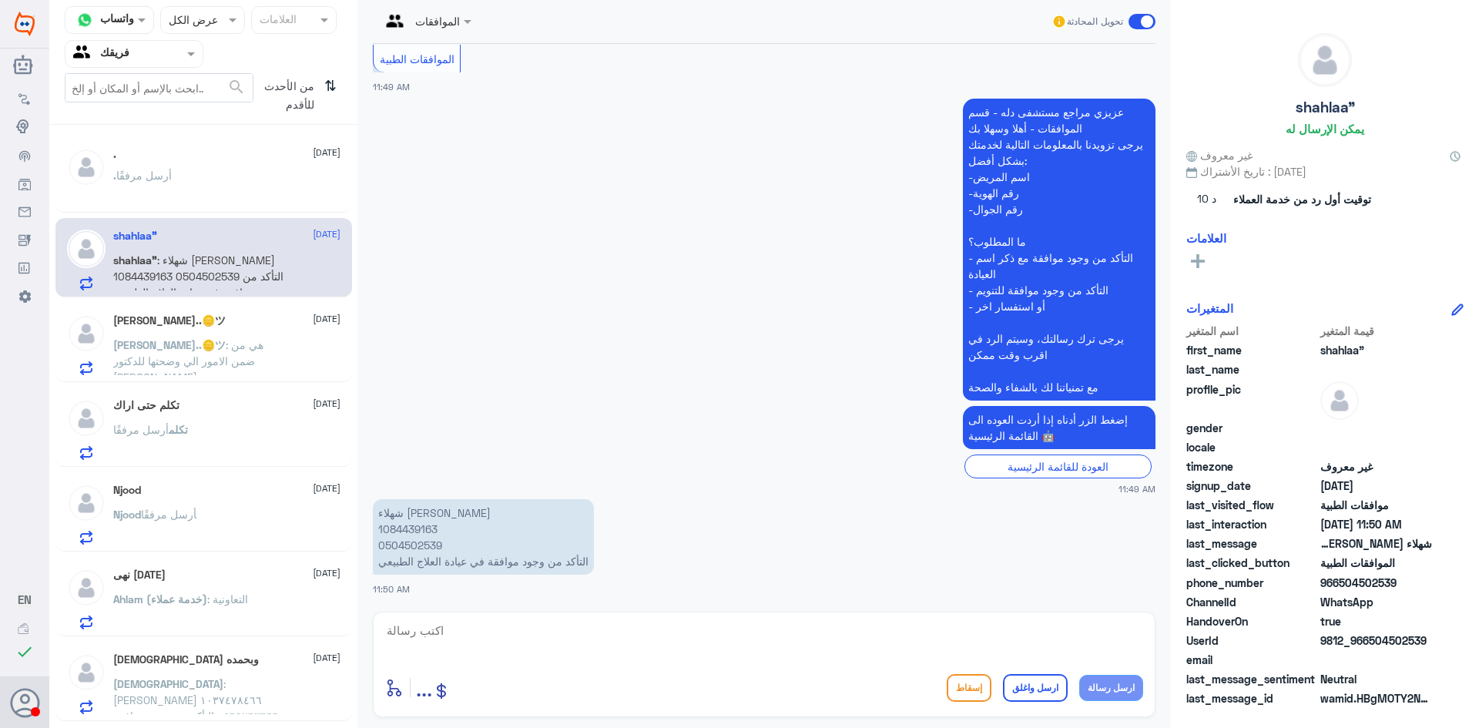
click at [187, 344] on span ": هي من ضمن الامور الي وضحتها للدكتور [PERSON_NAME]" at bounding box center [188, 360] width 150 height 45
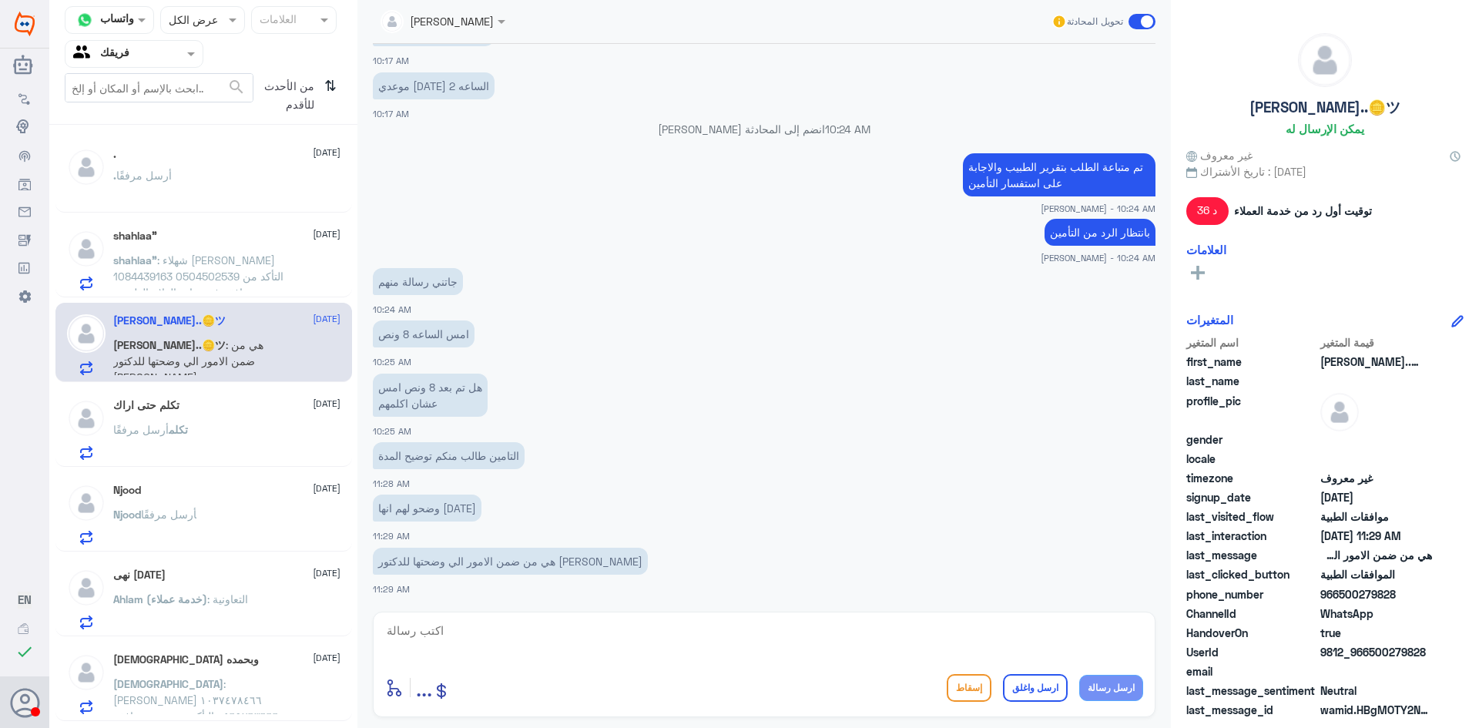
click at [183, 280] on span ": شهلاء [PERSON_NAME] 1084439163 0504502539 التأكد من وجود موافقة في عيادة العل…" at bounding box center [198, 275] width 170 height 45
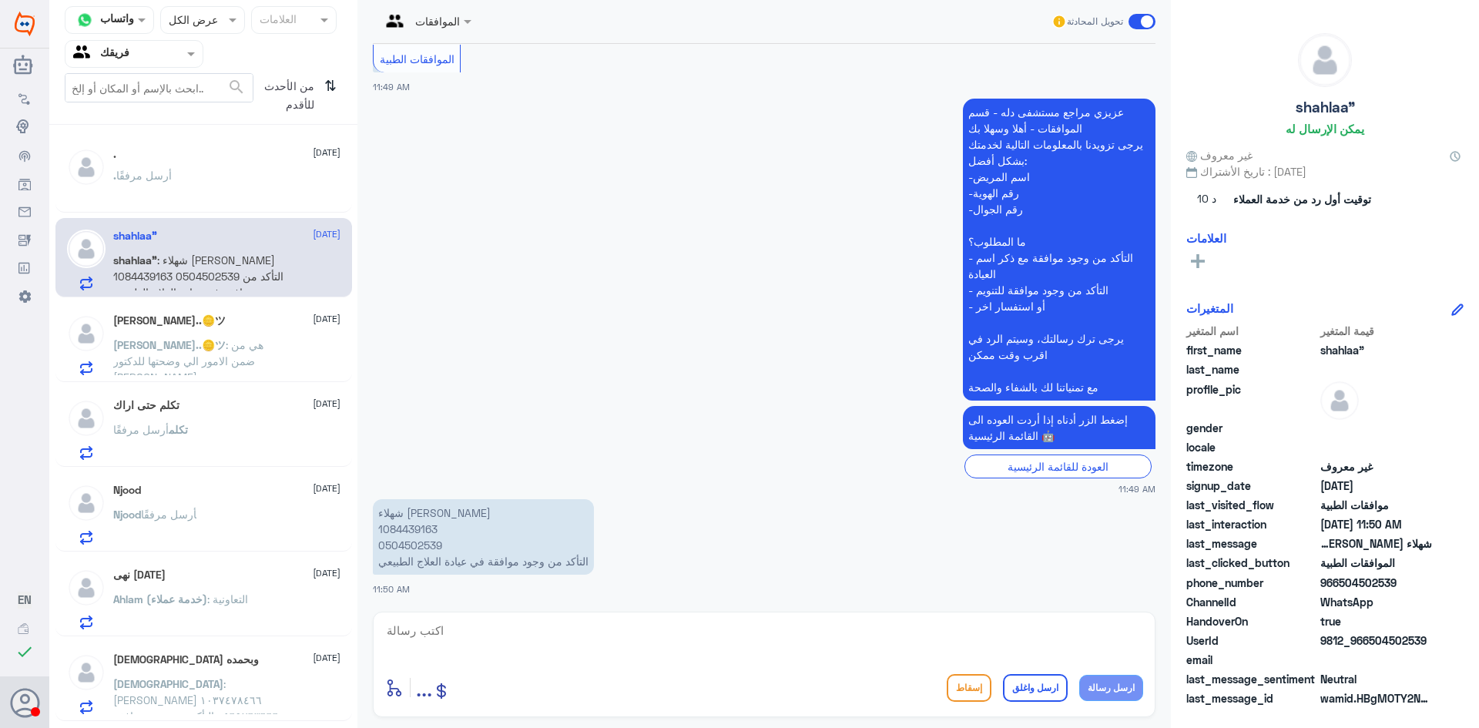
click at [402, 527] on p "شهلاء [PERSON_NAME] 1084439163 0504502539 التأكد من وجود موافقة في عيادة العلاج…" at bounding box center [483, 536] width 221 height 75
drag, startPoint x: 615, startPoint y: 629, endPoint x: 732, endPoint y: 675, distance: 126.6
click at [615, 632] on textarea at bounding box center [764, 639] width 758 height 38
type textarea "سوف يتم التواصل معك من قسم العلاج الطبيعي"
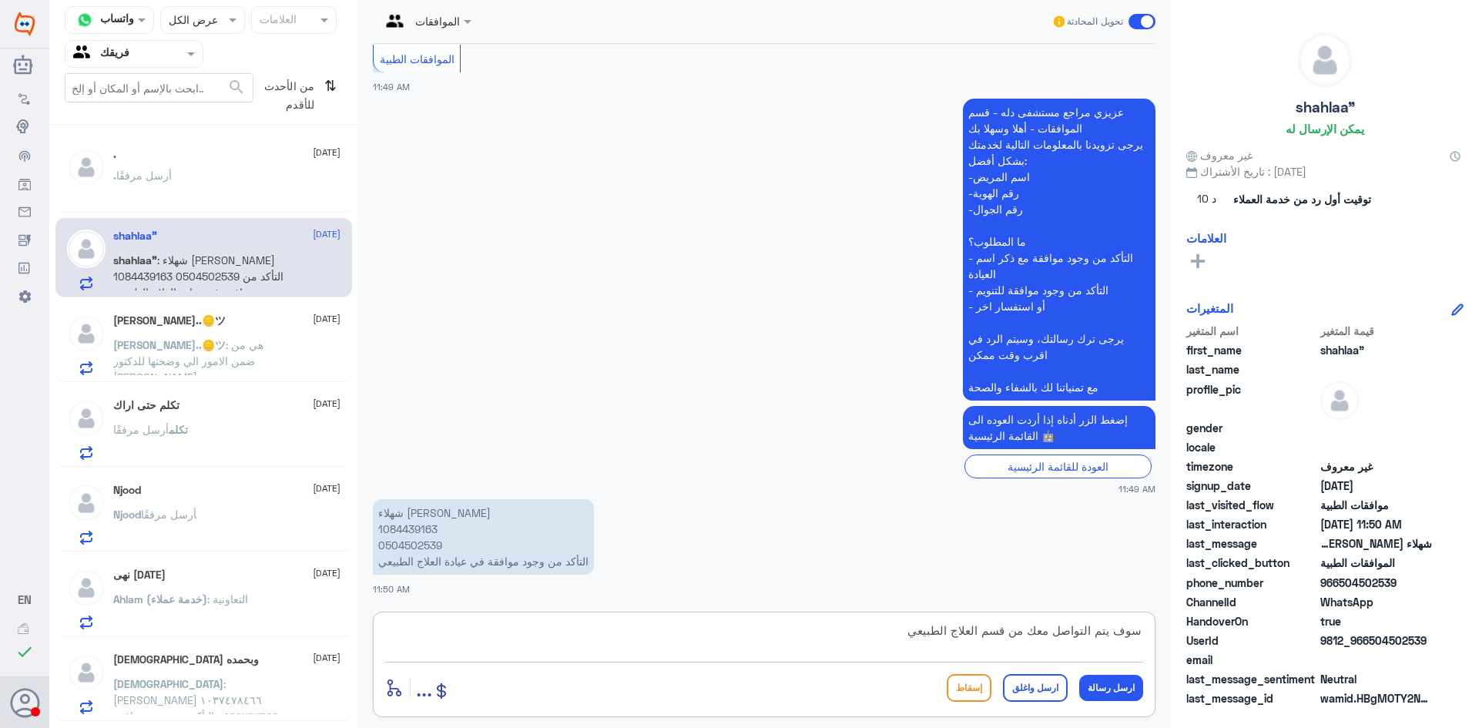
drag, startPoint x: 860, startPoint y: 625, endPoint x: 1242, endPoint y: 689, distance: 388.2
click at [1242, 689] on div "قناة واتساب Status × عرض الكل العلامات Agent Filter فريقك search من الأحدث للأق…" at bounding box center [763, 366] width 1429 height 732
click at [233, 337] on p "[PERSON_NAME]..🪙ツ : هي من ضمن الامور الي وضحتها للدكتور [PERSON_NAME]" at bounding box center [199, 356] width 173 height 39
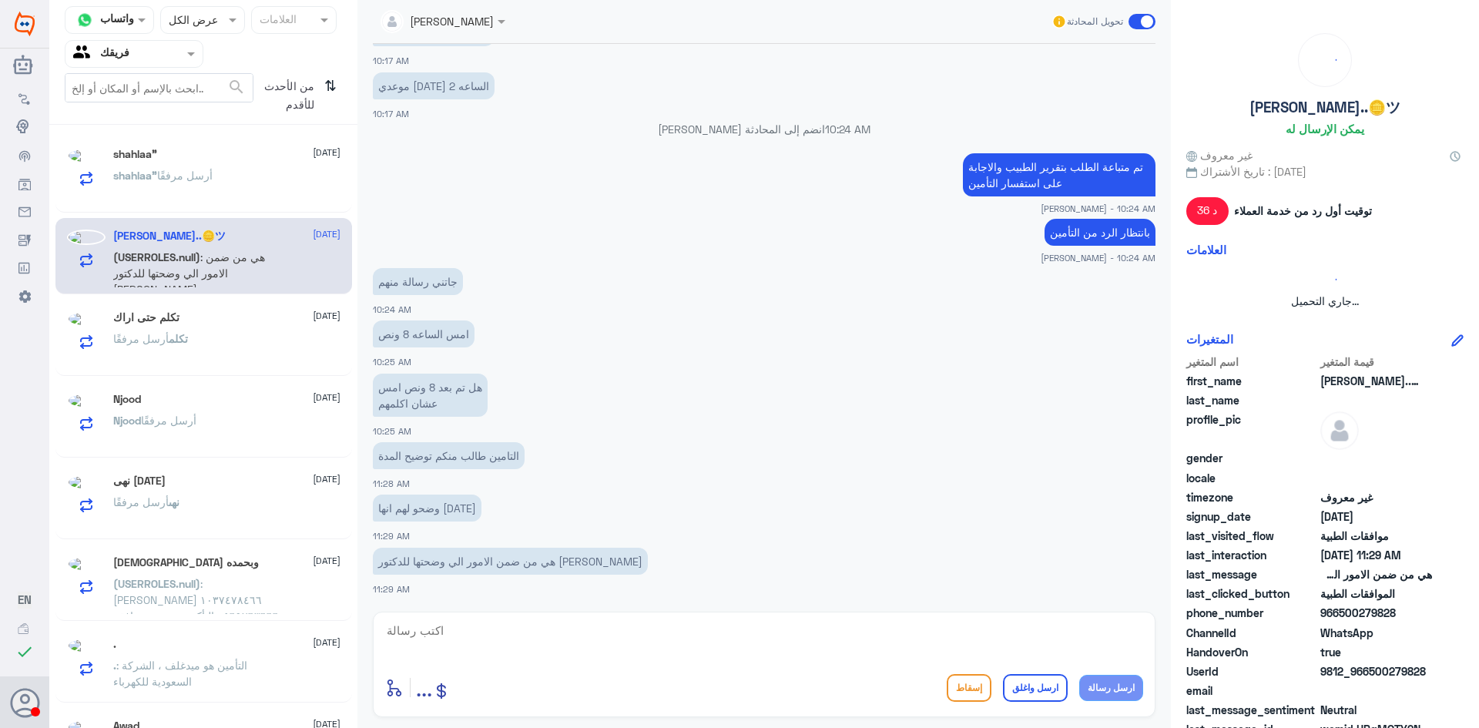
scroll to position [8, 0]
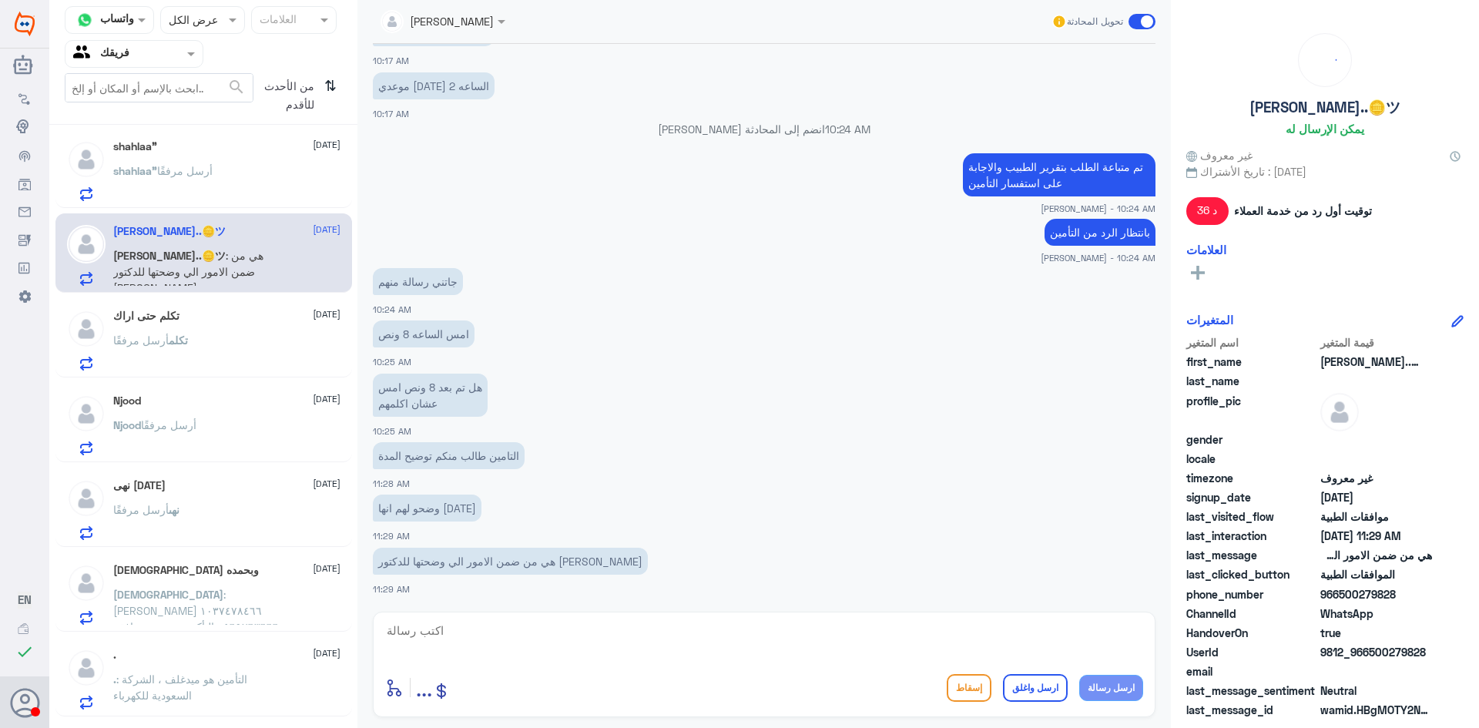
click at [273, 342] on div "تكلم أرسل مرفقًا" at bounding box center [226, 353] width 227 height 35
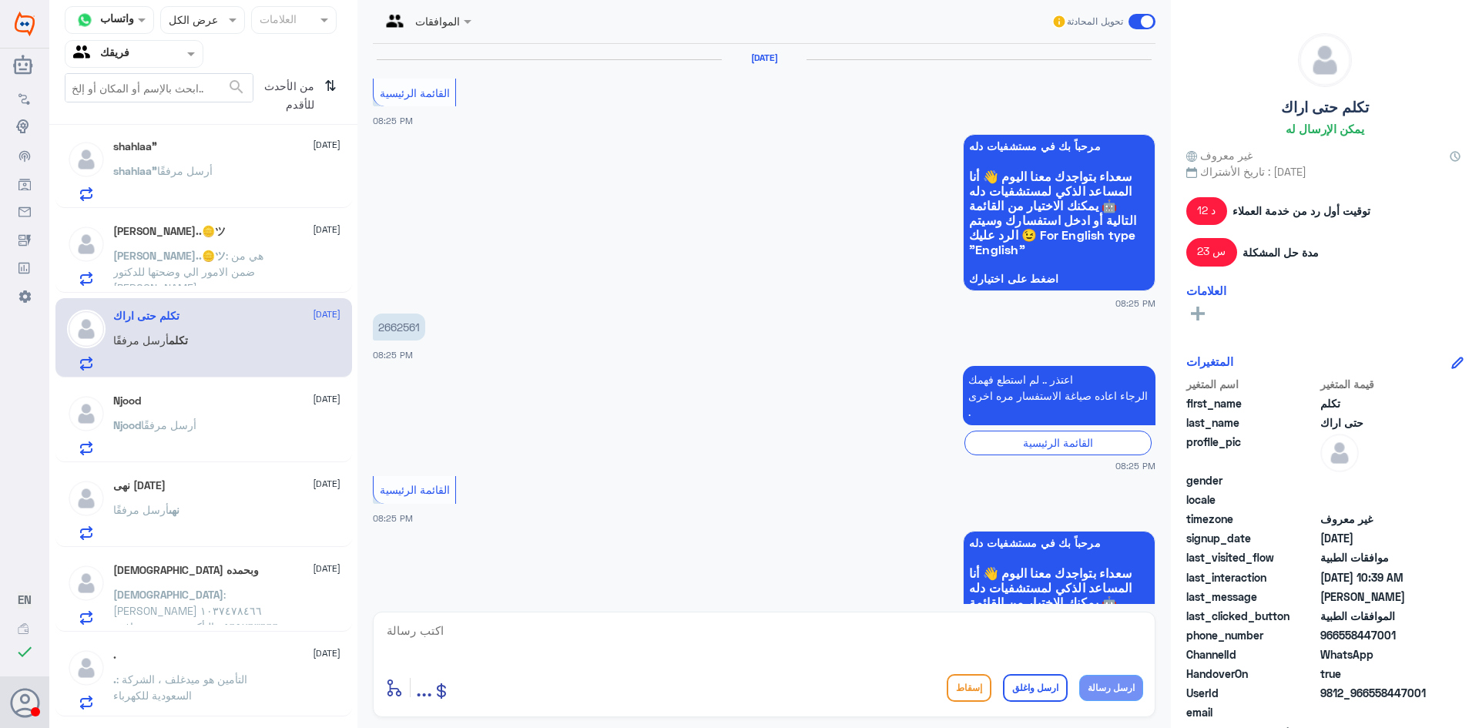
scroll to position [1547, 0]
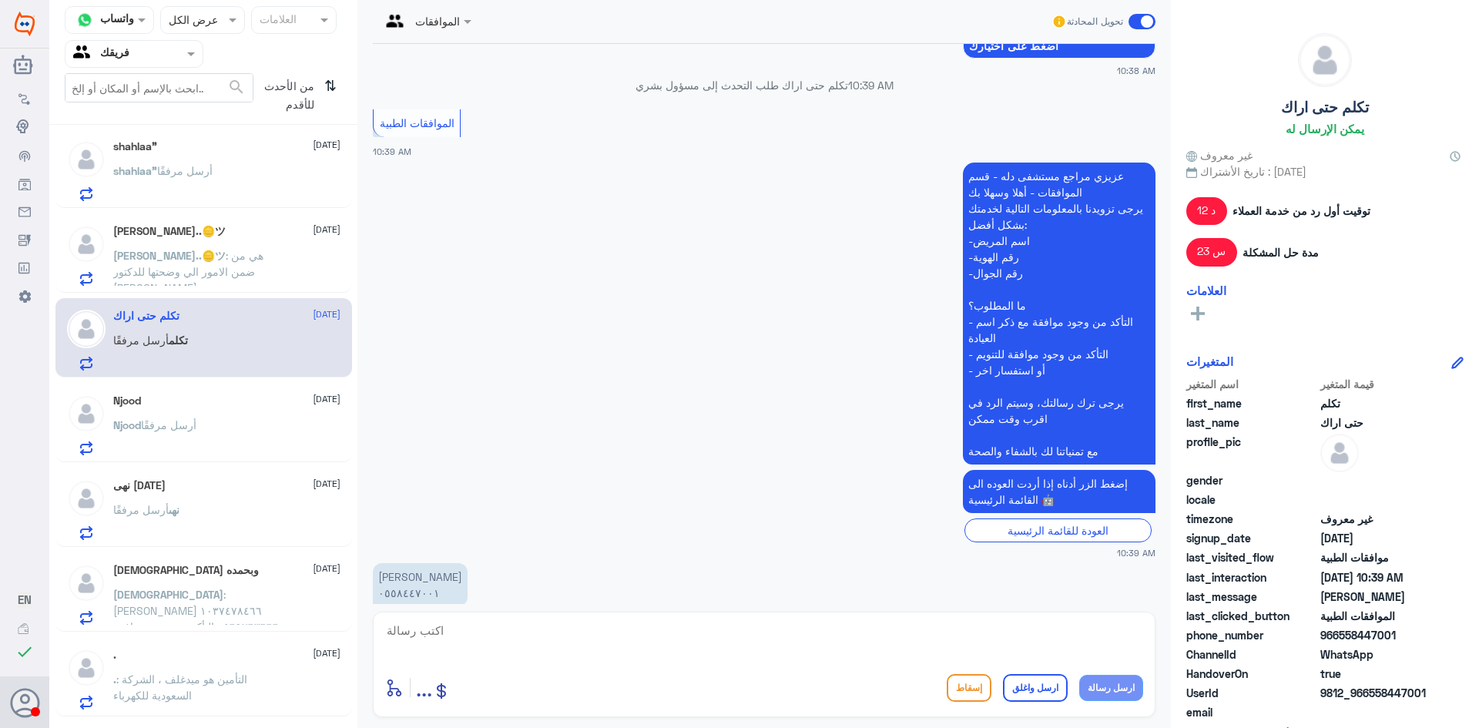
click at [268, 427] on div "[PERSON_NAME] أرسل مرفقًا" at bounding box center [226, 438] width 227 height 35
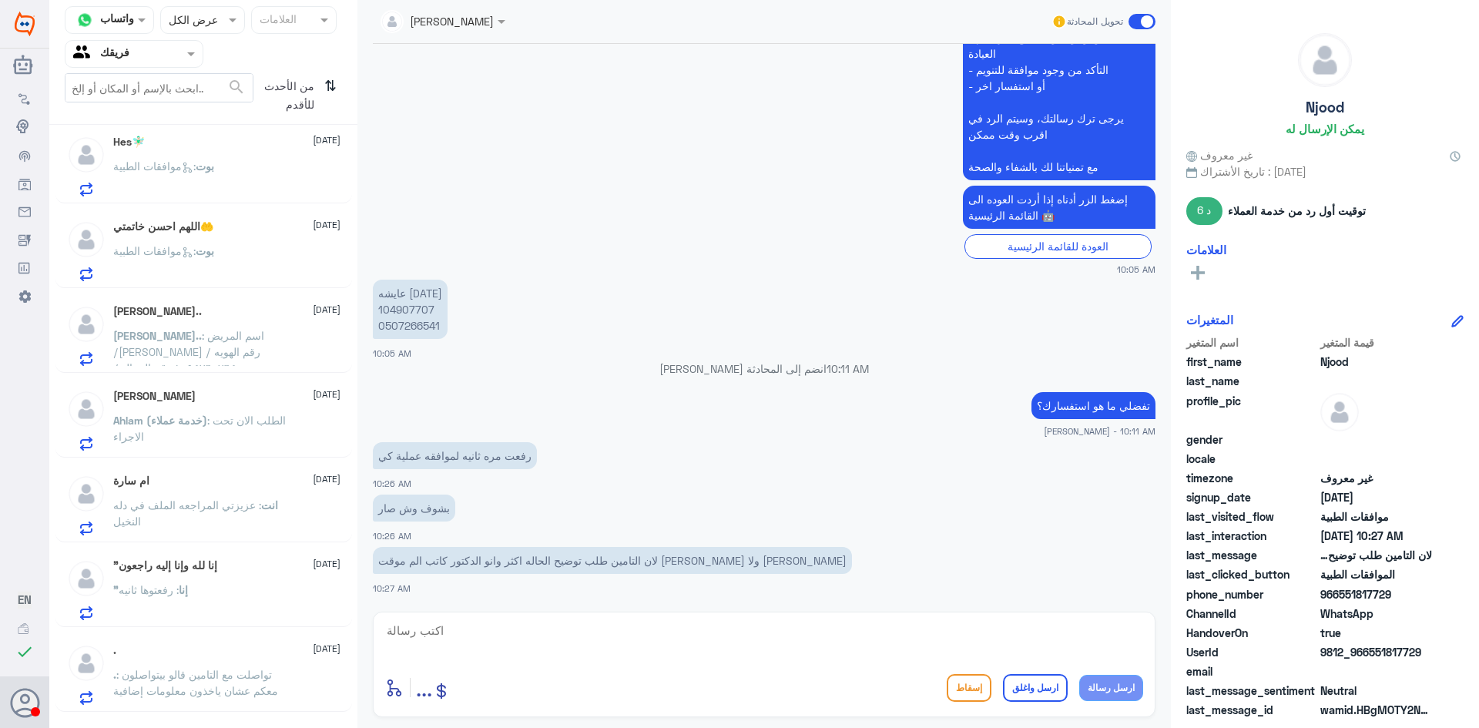
scroll to position [701, 0]
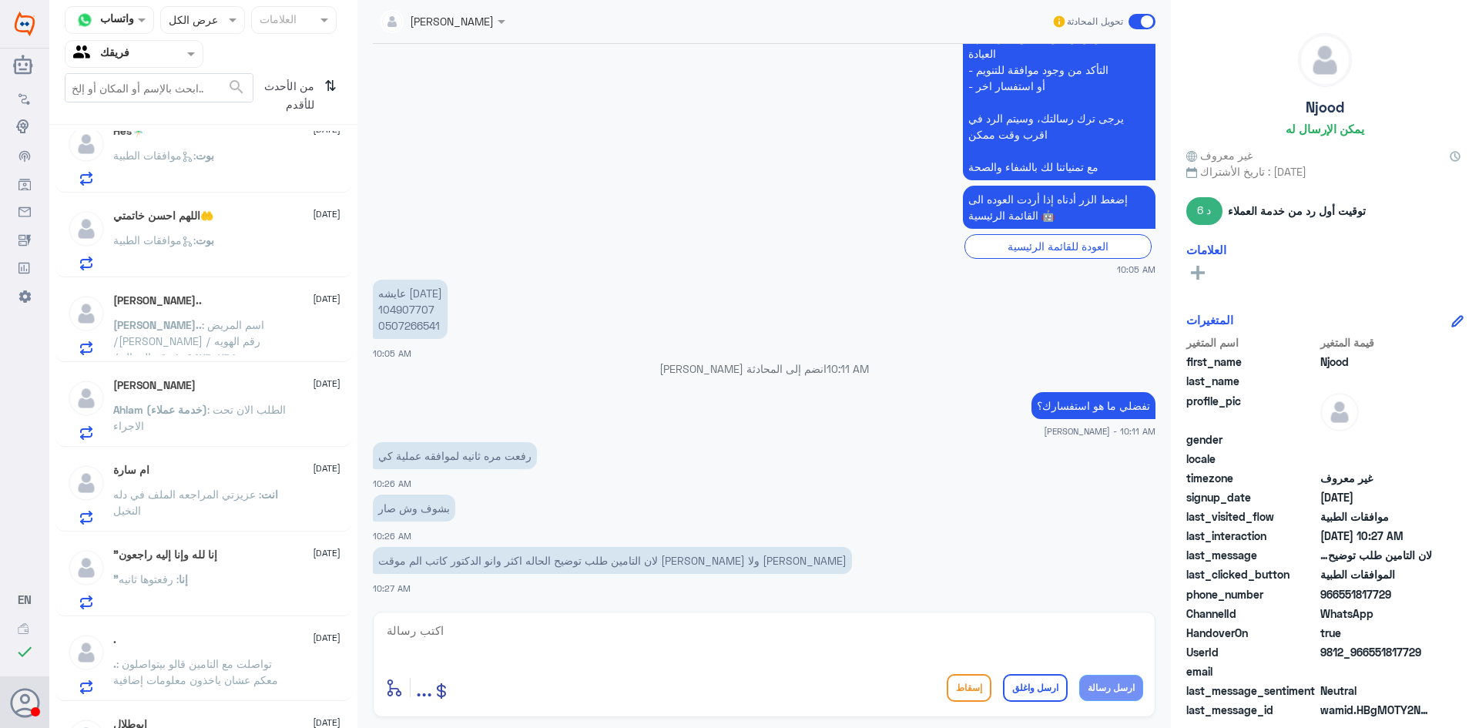
click at [284, 501] on p "انت : عزيزتي المراجعه الملف في دله النخيل" at bounding box center [199, 505] width 173 height 39
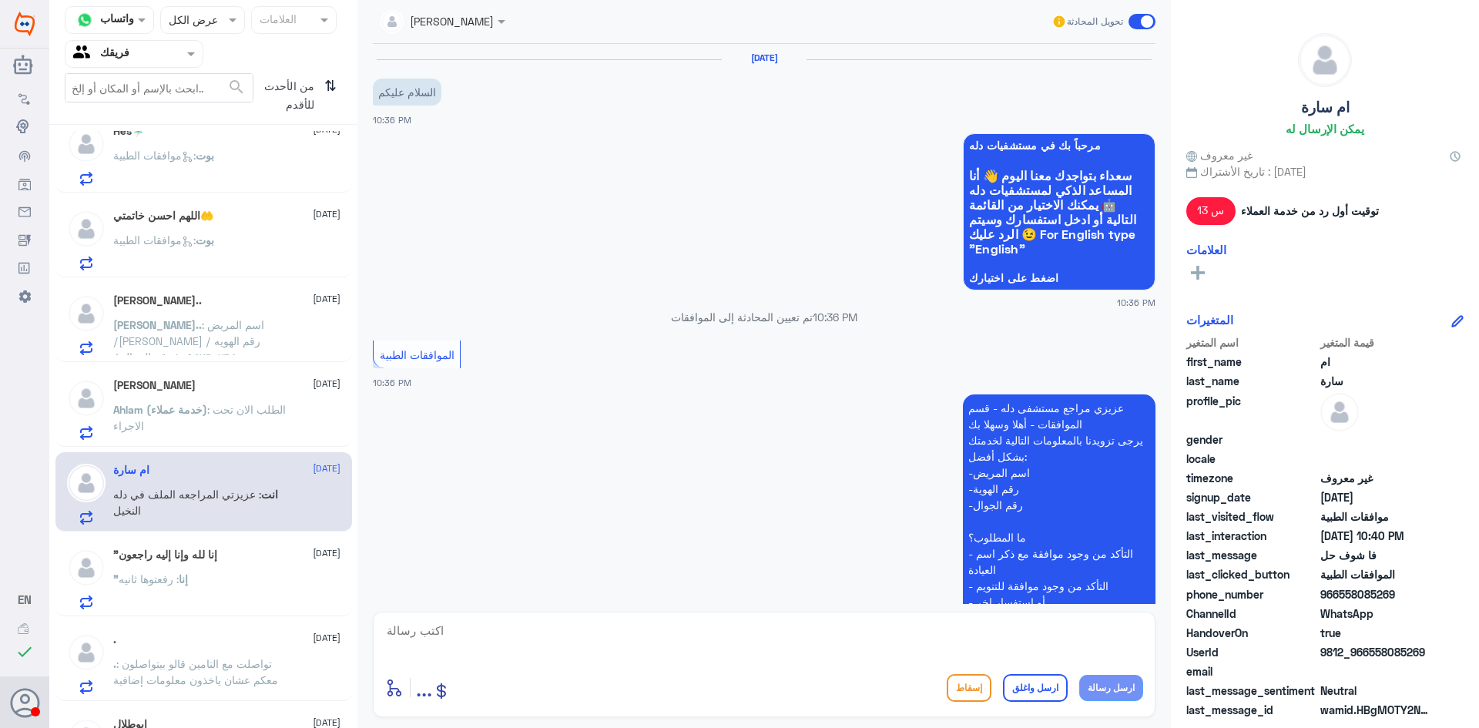
scroll to position [538, 0]
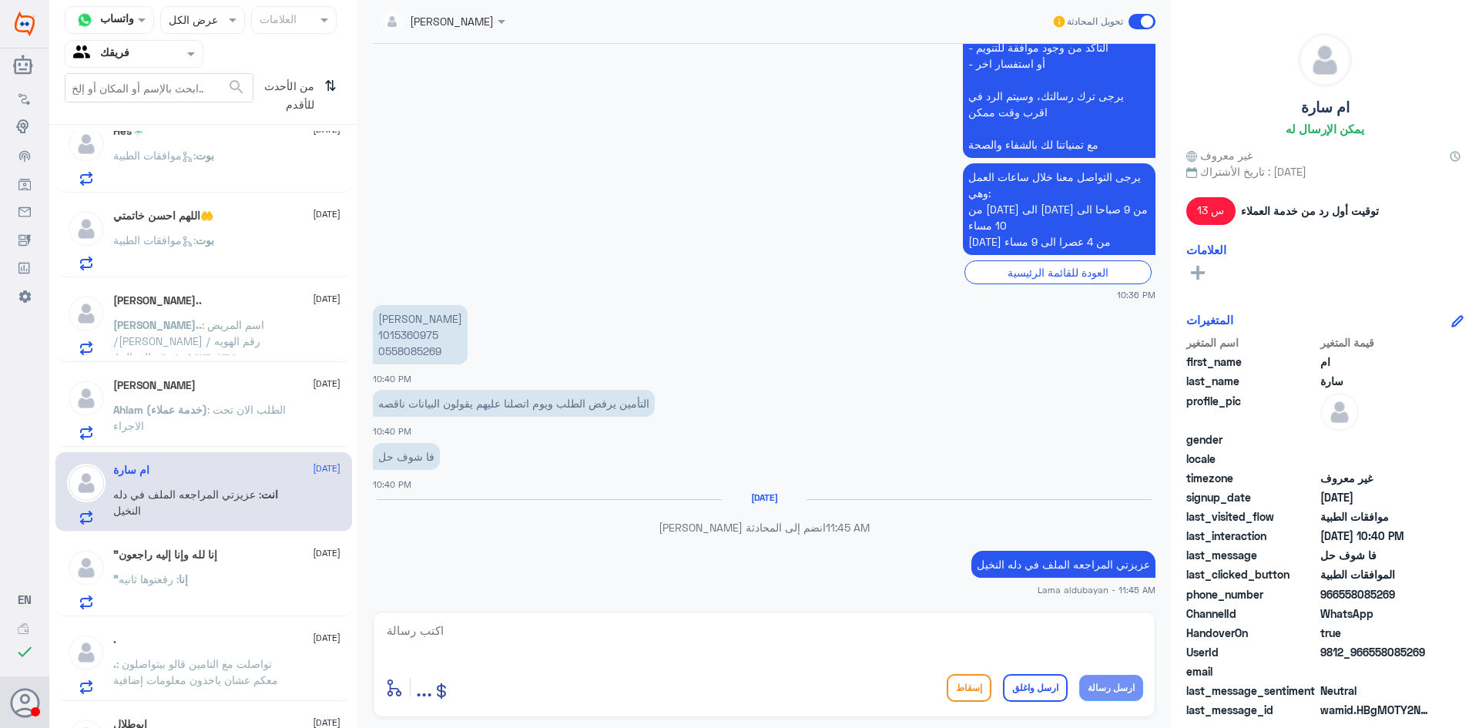
click at [213, 538] on div ""إنا لله وإنا إليه راجعون [DATE] "إنا : رفعتوها ثانيه" at bounding box center [203, 576] width 297 height 79
click at [193, 563] on div ""إنا لله وإنا إليه راجعون [DATE] "إنا : رفعتوها ثانيه" at bounding box center [226, 578] width 227 height 61
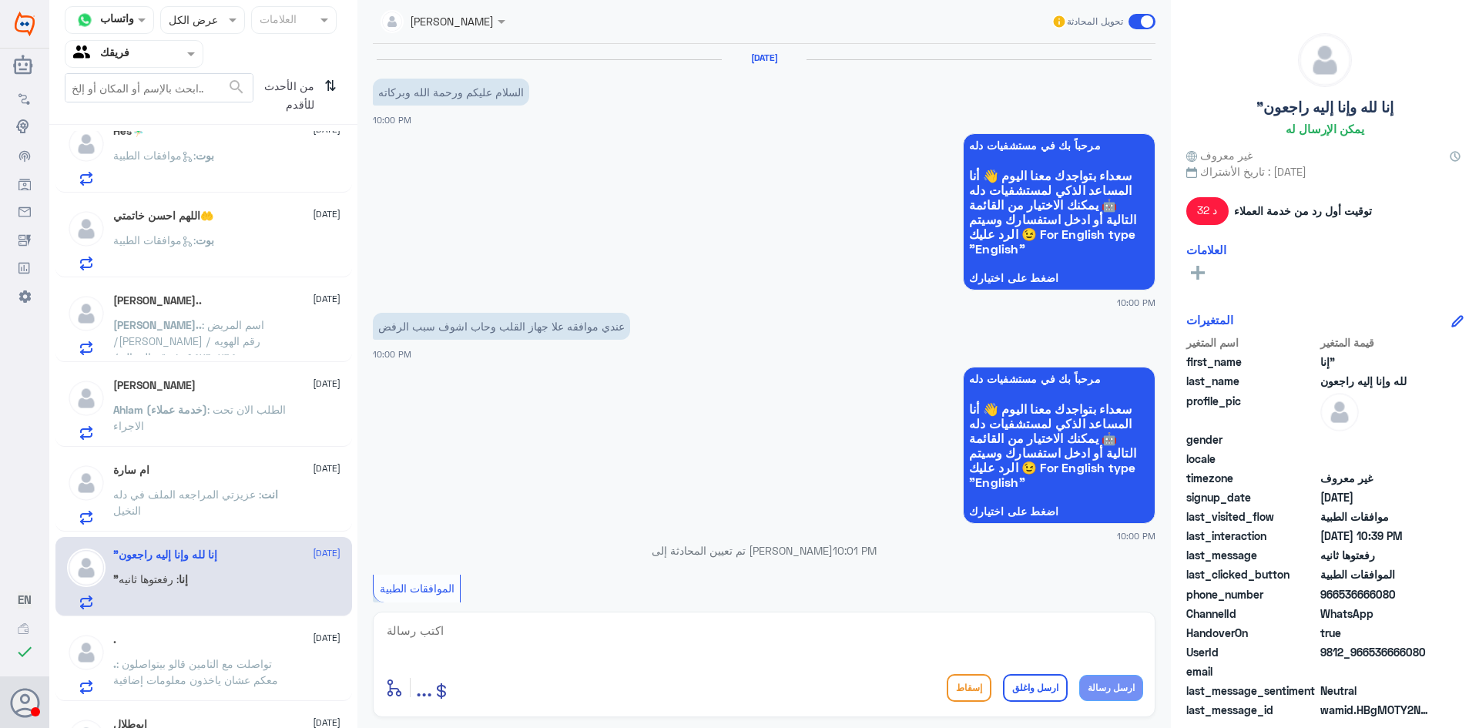
scroll to position [916, 0]
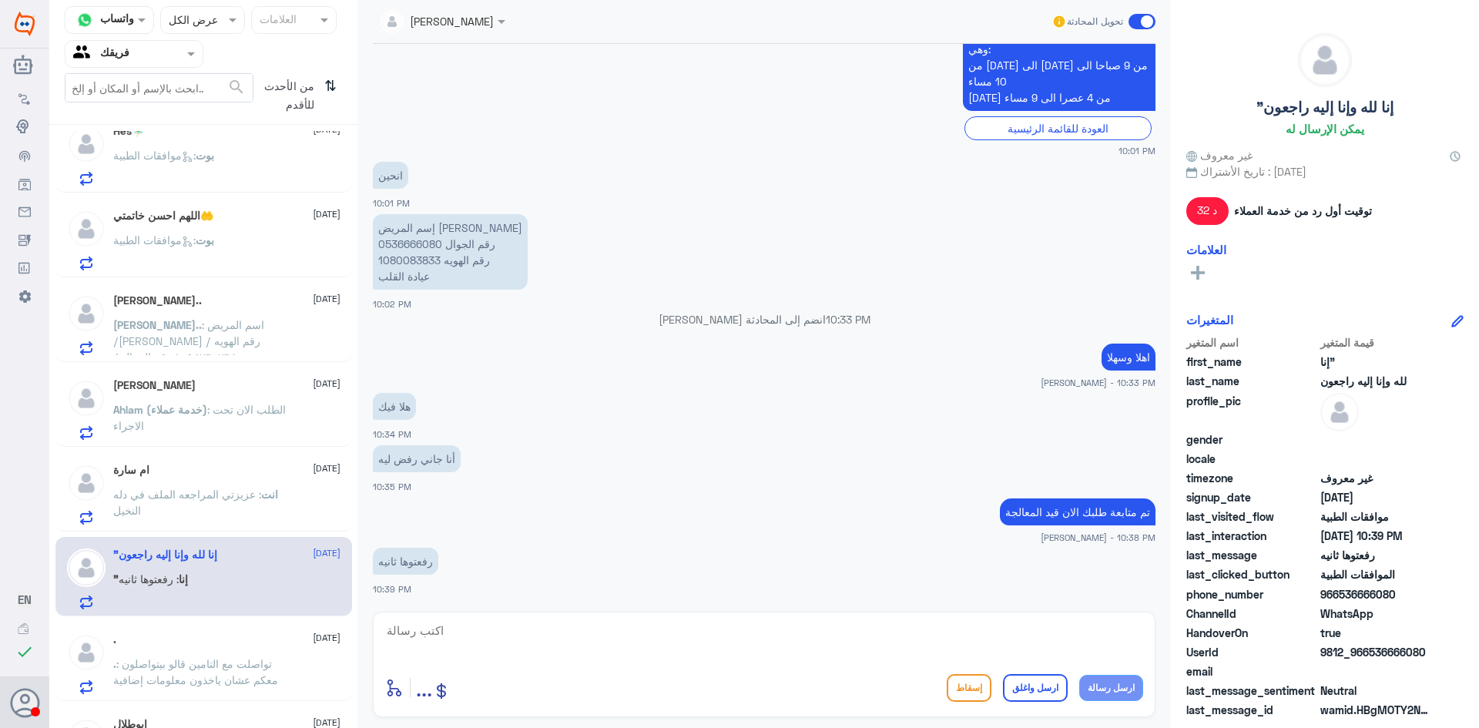
click at [179, 626] on div ". [DATE] . : تواصلت مع التامين قالو بيتواصلون معكم عشان ياخذون معلومات إضافية" at bounding box center [203, 661] width 297 height 79
click at [183, 644] on div ". [DATE]" at bounding box center [226, 639] width 227 height 13
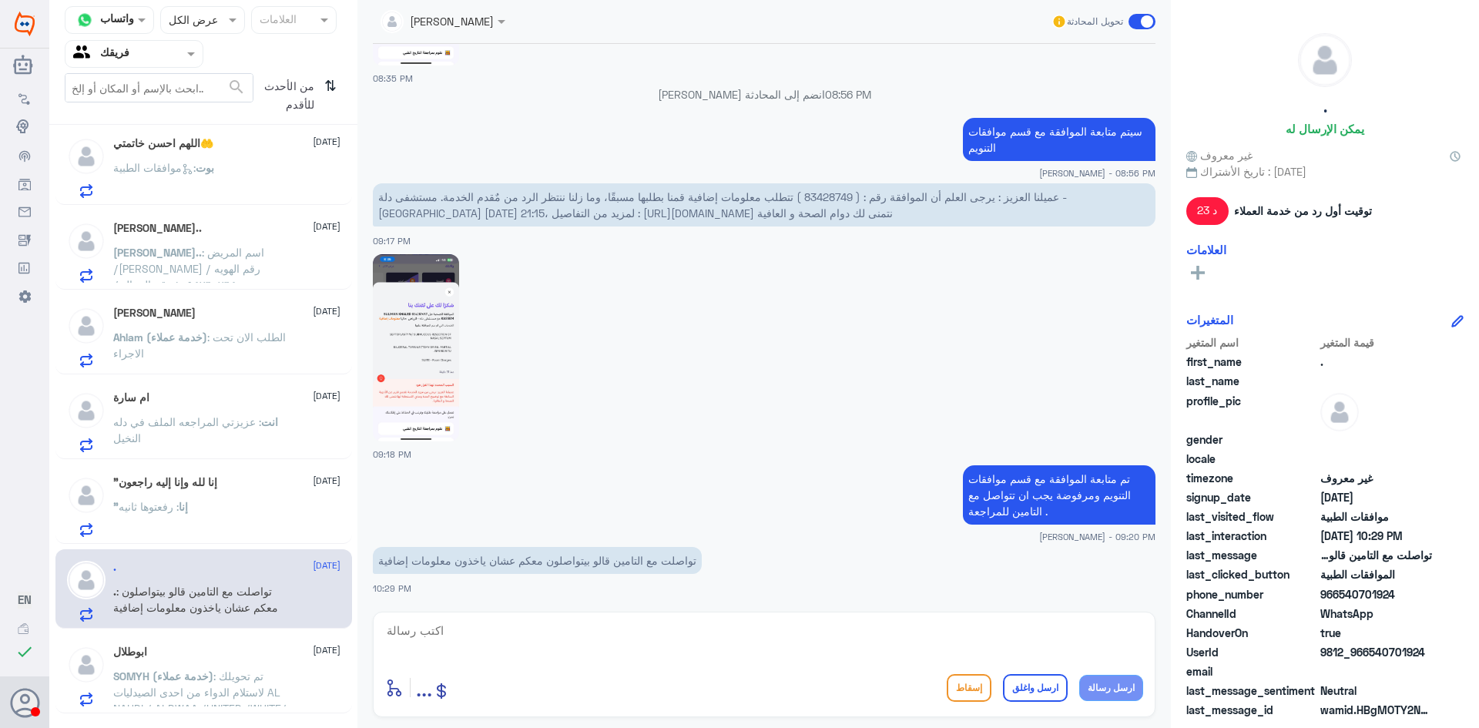
scroll to position [855, 0]
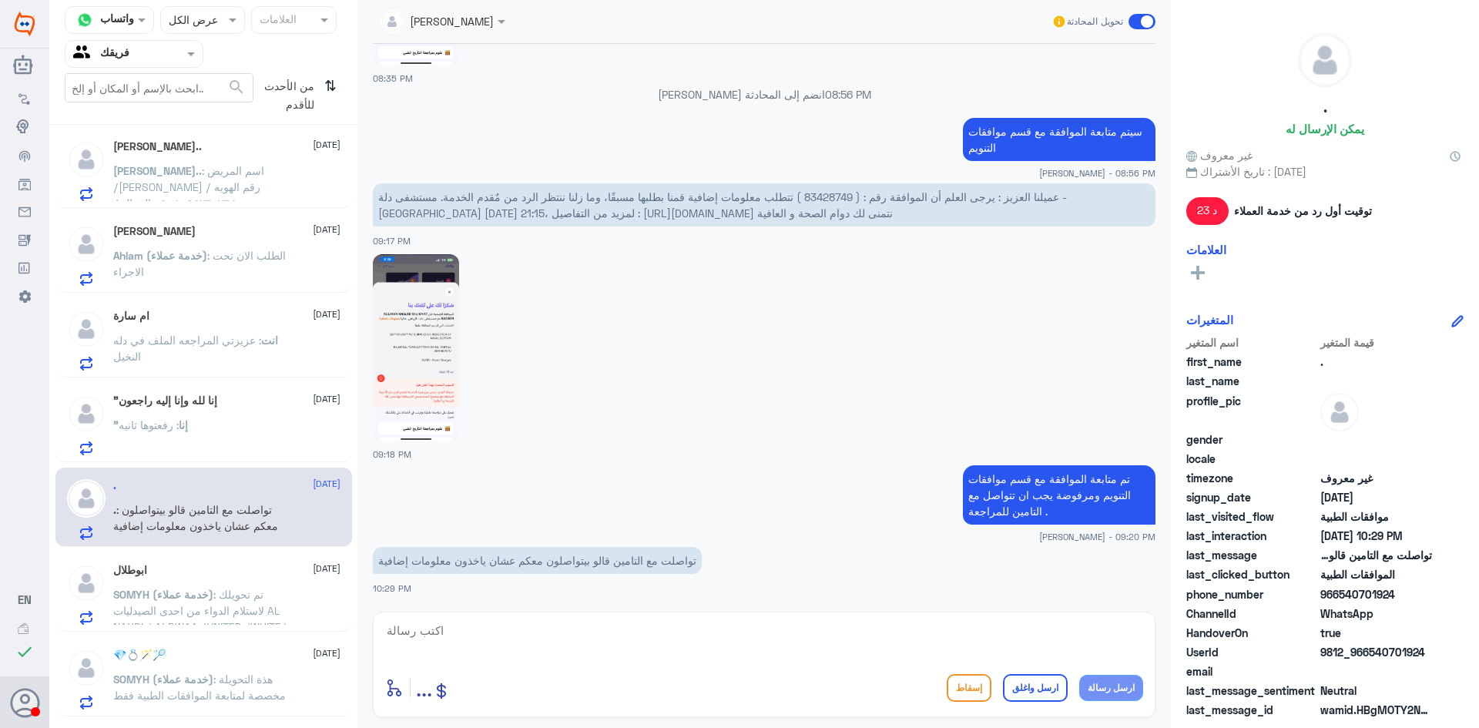
click at [199, 578] on div "ابوطلال [DATE] SOMYH (خدمة عملاء) : تم تحويلك لاستلام الدواء من احدى الصيدليات …" at bounding box center [226, 594] width 227 height 61
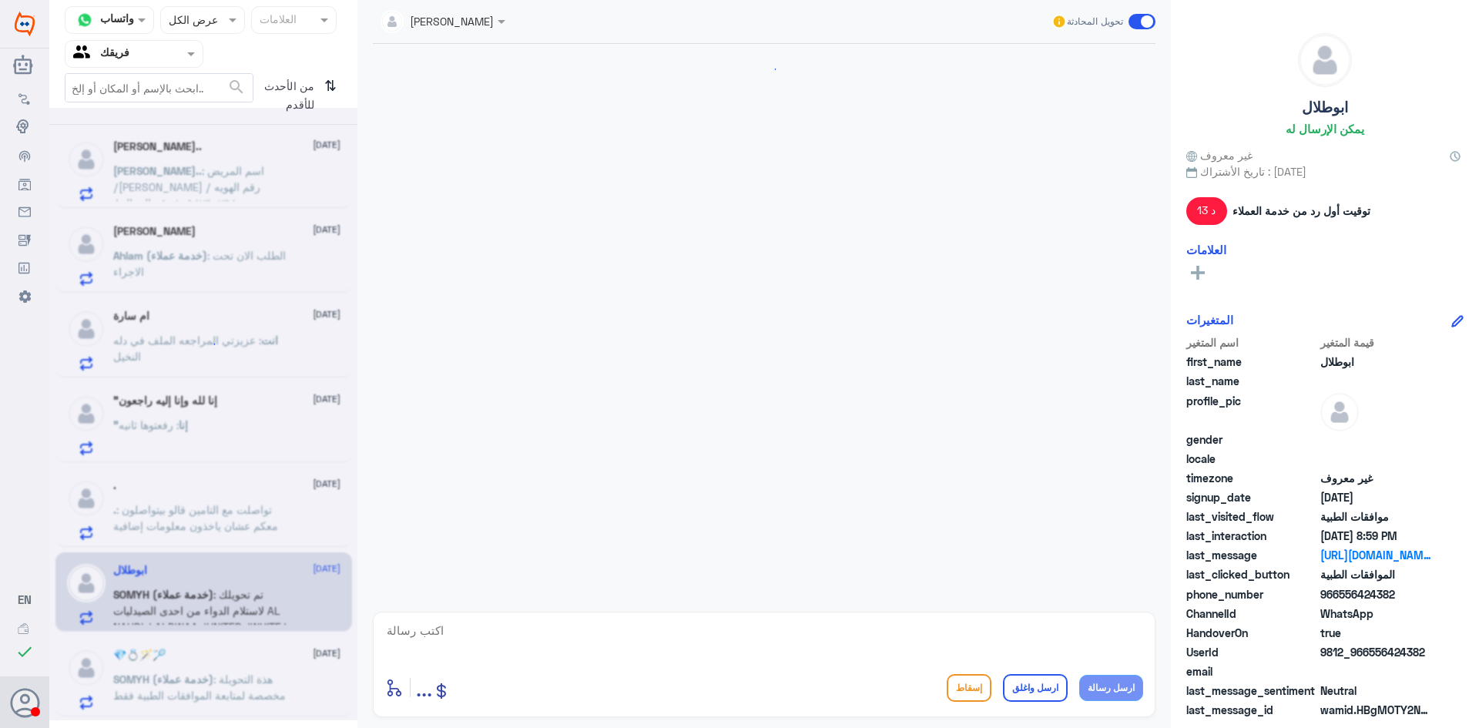
scroll to position [1553, 0]
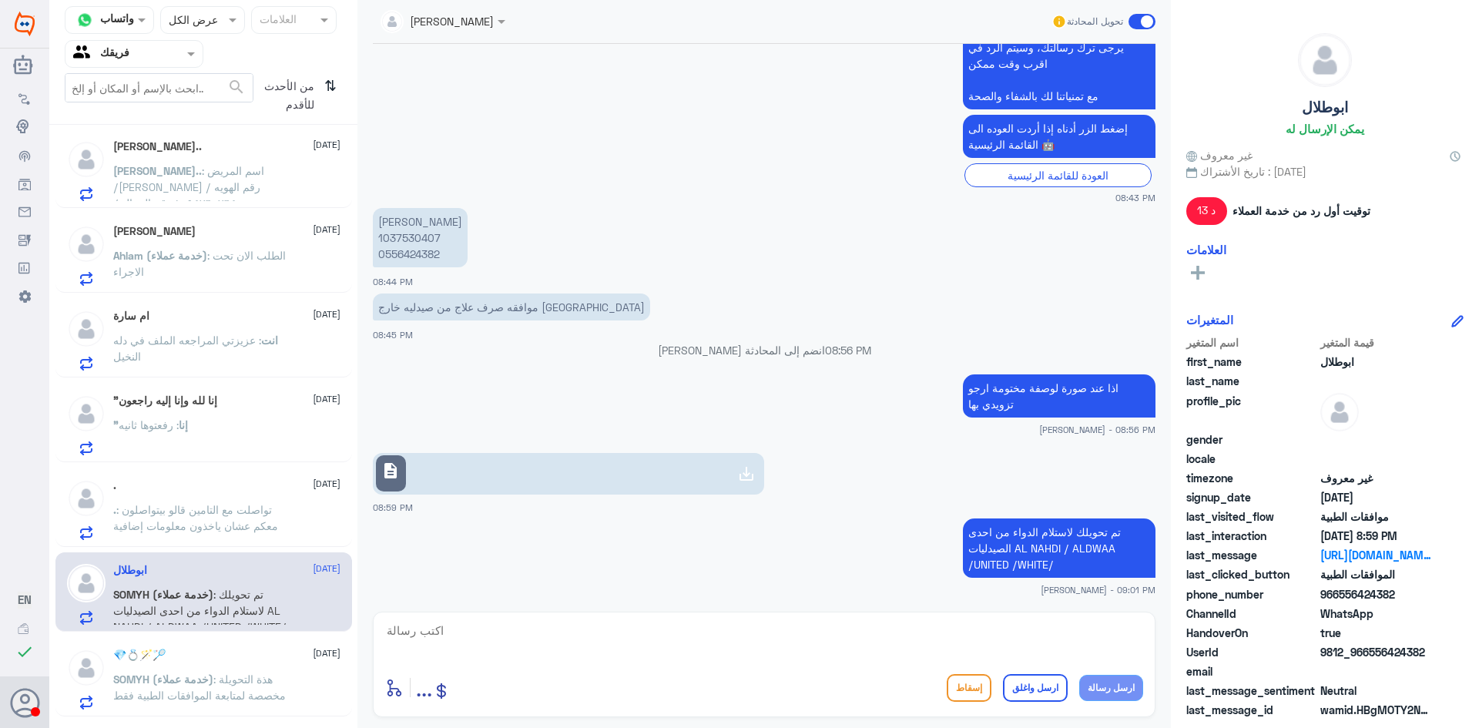
click at [799, 642] on textarea at bounding box center [764, 639] width 758 height 38
click at [823, 628] on textarea at bounding box center [764, 639] width 758 height 38
type textarea "hjlkn g; ],hl hgwpi ,hguhtdi"
drag, startPoint x: 0, startPoint y: 511, endPoint x: 210, endPoint y: 175, distance: 396.2
click at [7, 215] on div "Dallah Hospitals منشئ البوت مهارات تدريب البوت إذاعة الجمهور صندوق الوارد أدوات…" at bounding box center [739, 364] width 1479 height 728
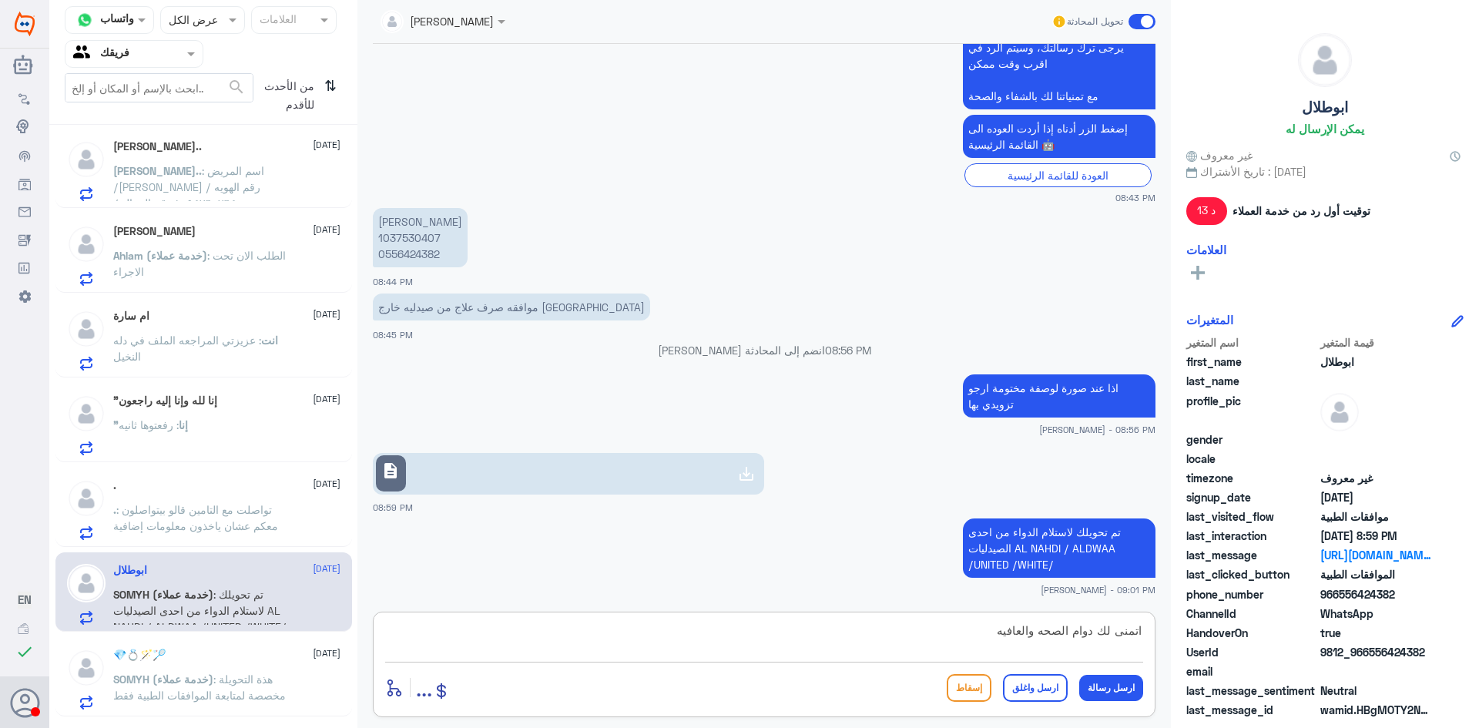
type textarea "اتمنى لك دوام الصحه والعافيه"
drag, startPoint x: 1027, startPoint y: 681, endPoint x: 1030, endPoint y: 689, distance: 8.8
click at [1029, 682] on button "ارسل واغلق" at bounding box center [1035, 688] width 65 height 28
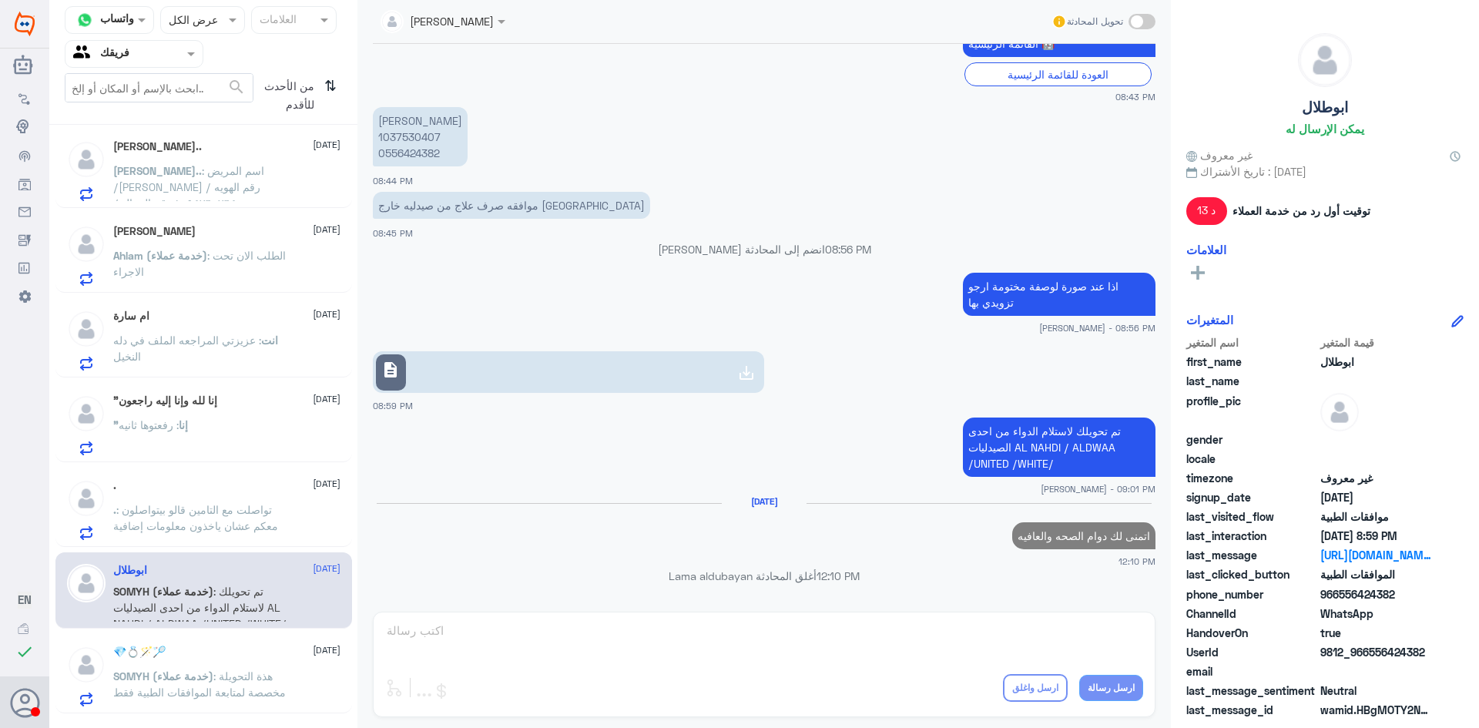
click at [246, 689] on span ": هذة التحويلة مخصصة لمتابعة الموافقات الطبية فقط" at bounding box center [199, 683] width 173 height 29
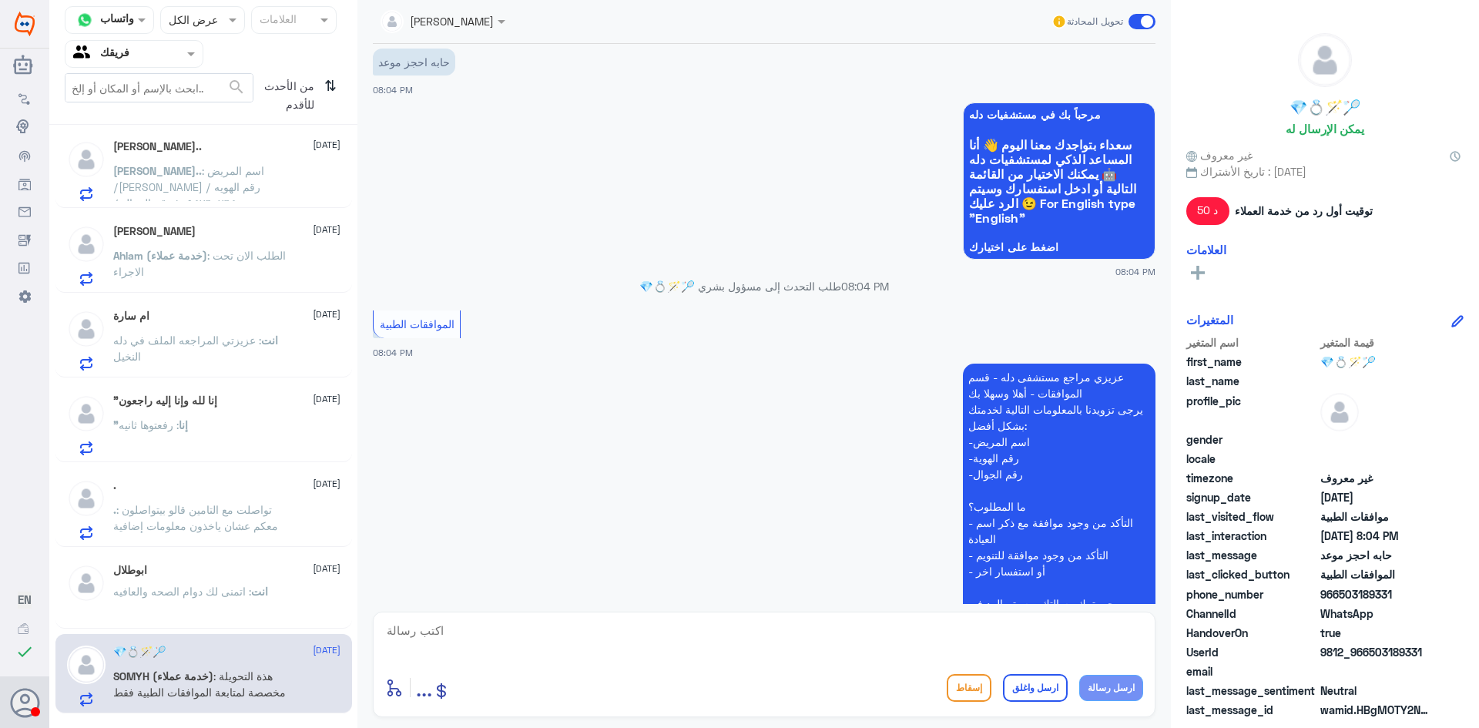
scroll to position [137, 0]
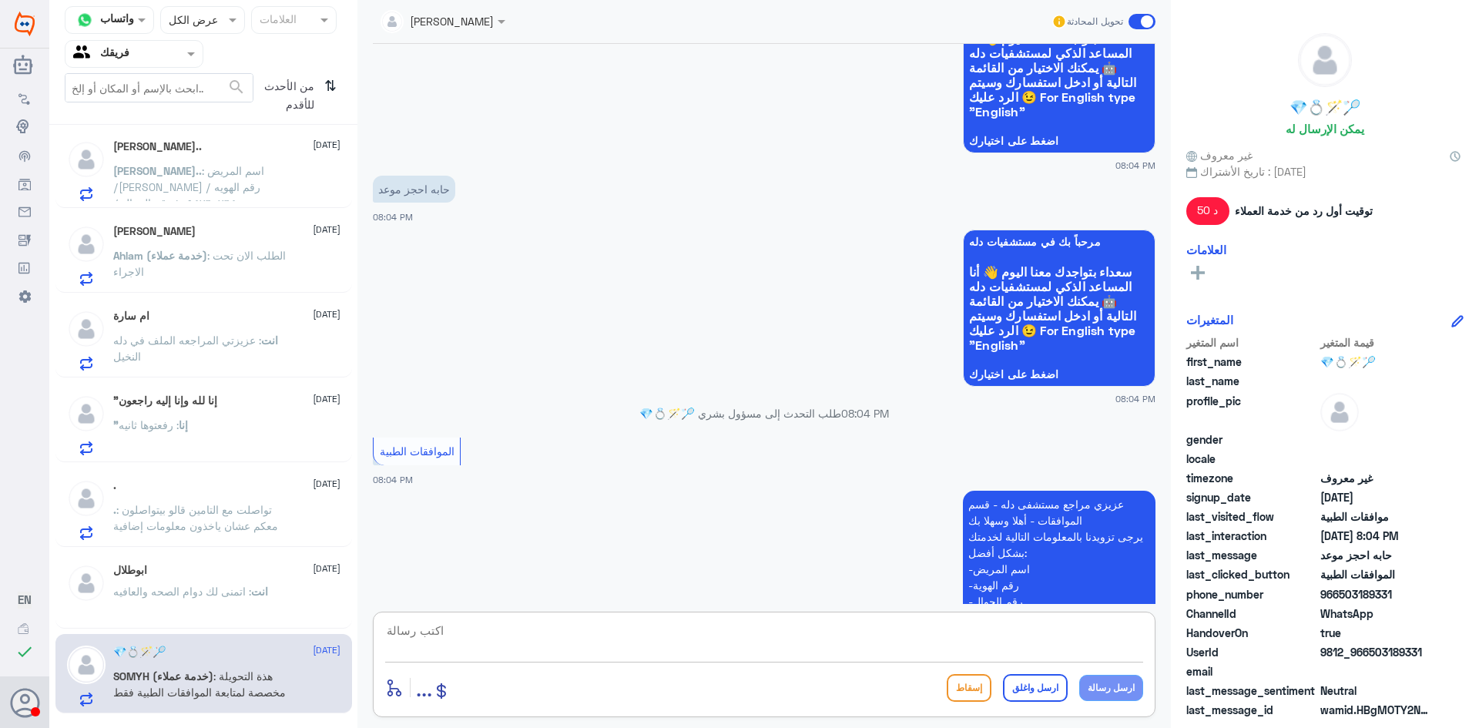
drag, startPoint x: 729, startPoint y: 643, endPoint x: 726, endPoint y: 655, distance: 11.8
click at [729, 648] on textarea at bounding box center [764, 639] width 758 height 38
paste textarea "يرجى التواصل مع قسم المواعيد عن طريق الاتصال بشكل مباشر على الرقم 92001222"
type textarea "يرجى التواصل مع قسم المواعيد عن طريق الاتصال بشكل مباشر على الرقم 92001222"
click at [1046, 698] on button "ارسل واغلق" at bounding box center [1035, 688] width 65 height 28
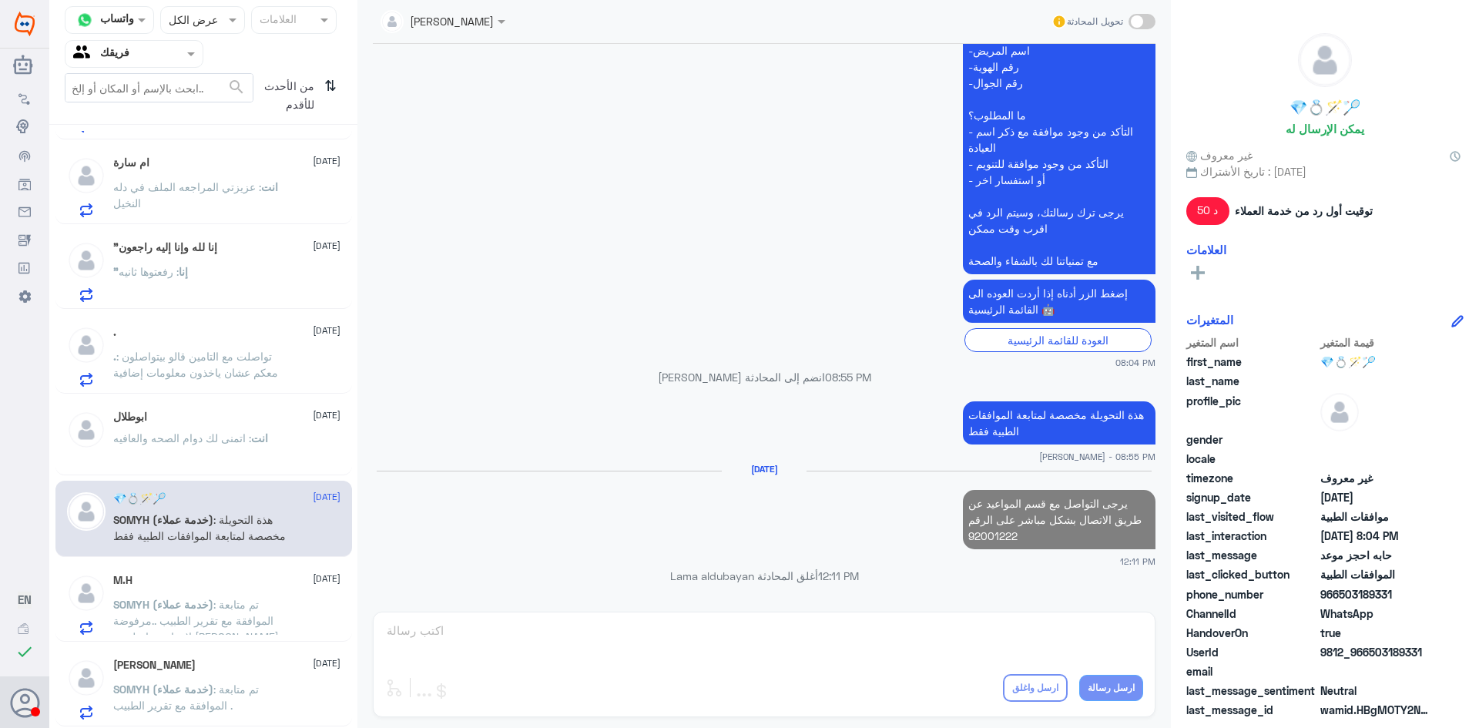
scroll to position [1009, 0]
click at [199, 608] on span "SOMYH (خدمة عملاء)" at bounding box center [163, 603] width 100 height 13
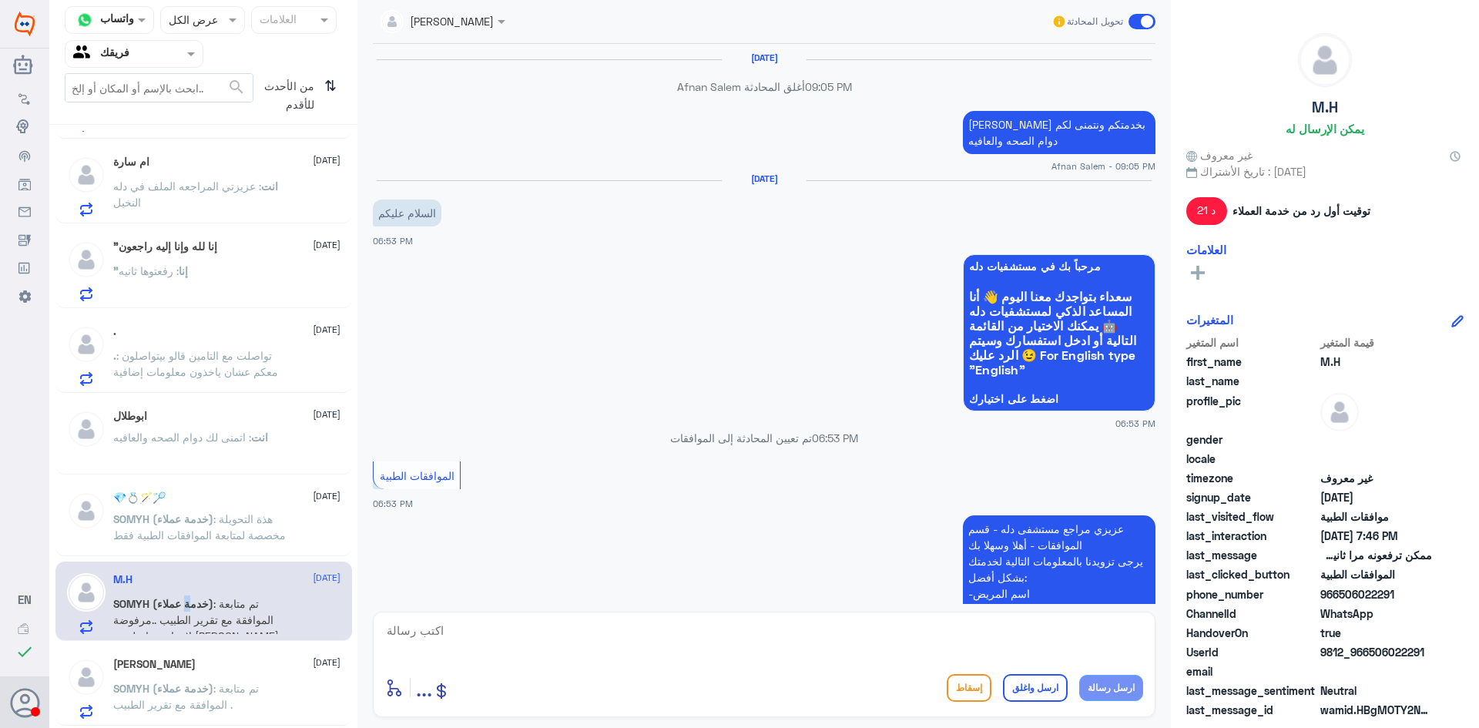
scroll to position [1302, 0]
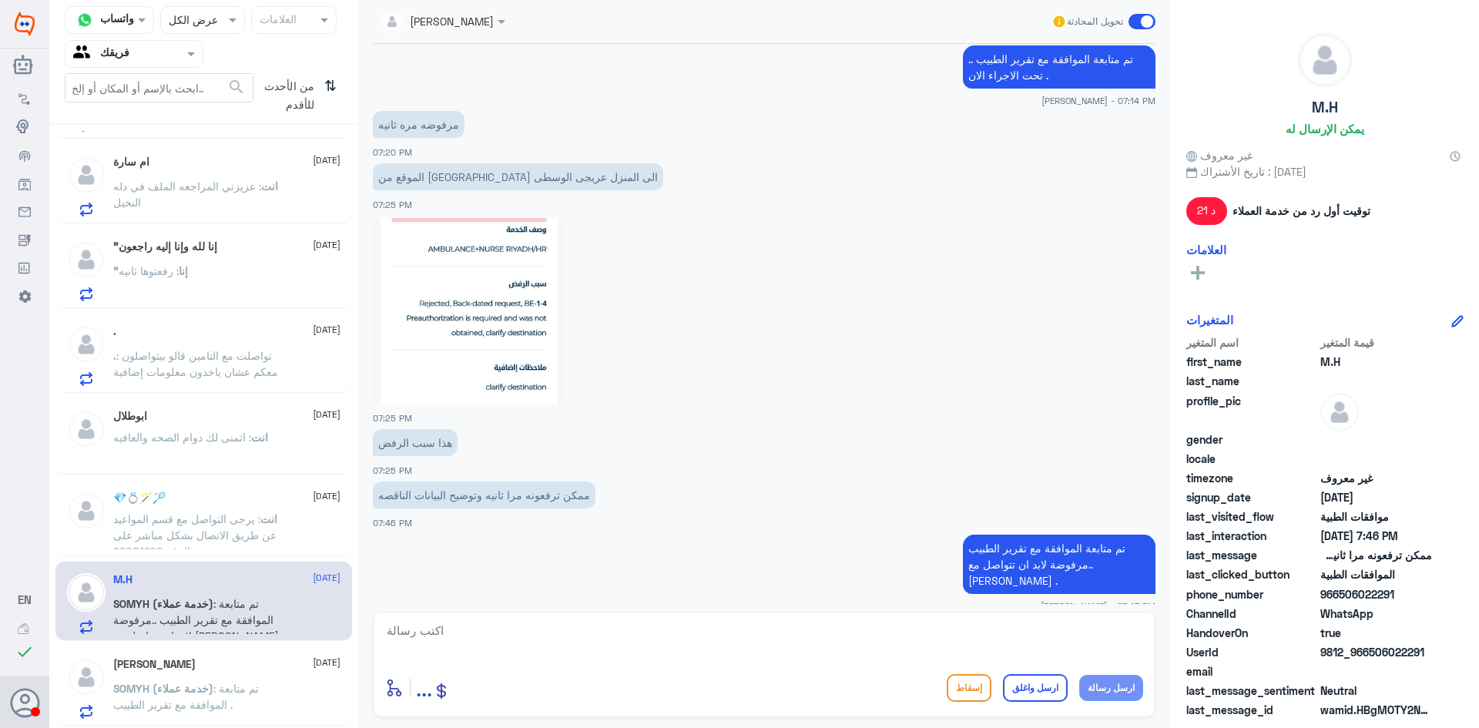
click at [213, 669] on div "[PERSON_NAME] [DATE]" at bounding box center [226, 664] width 227 height 13
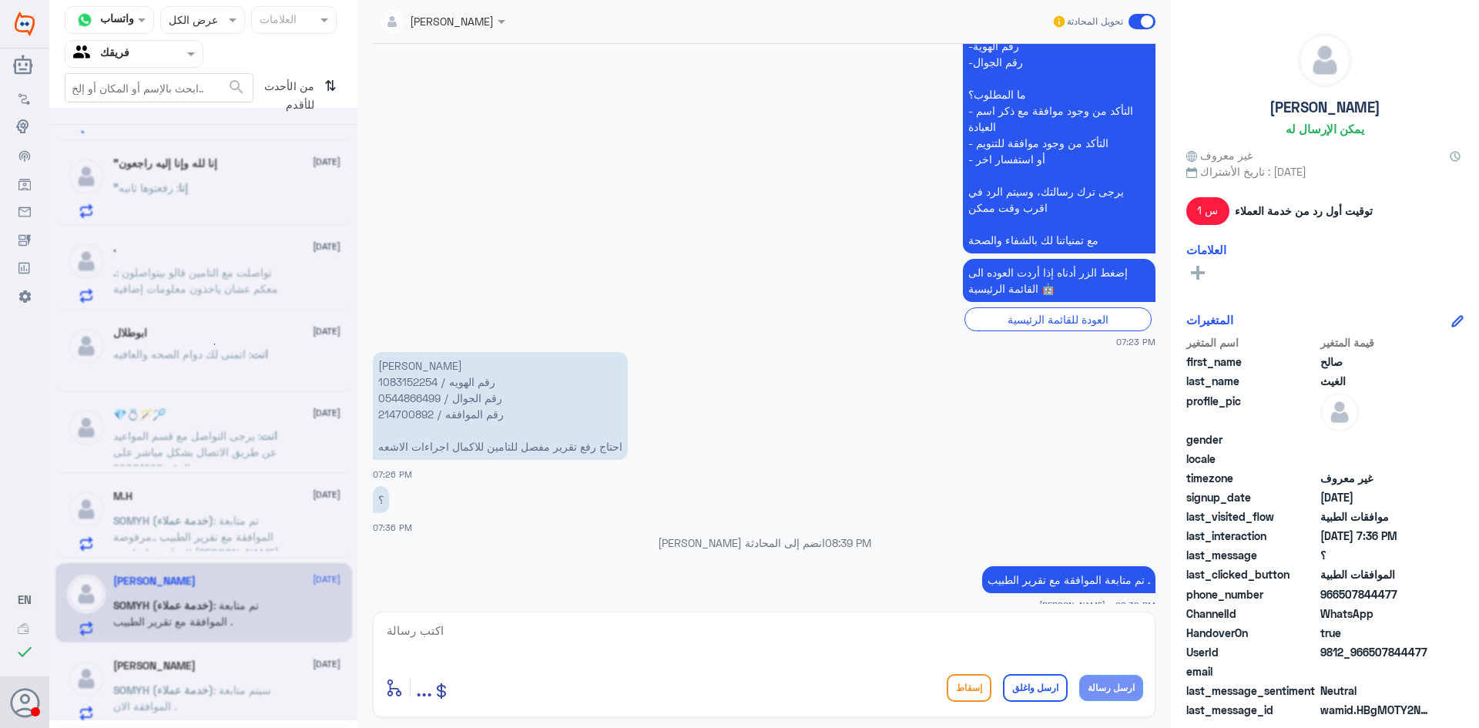
scroll to position [8, 0]
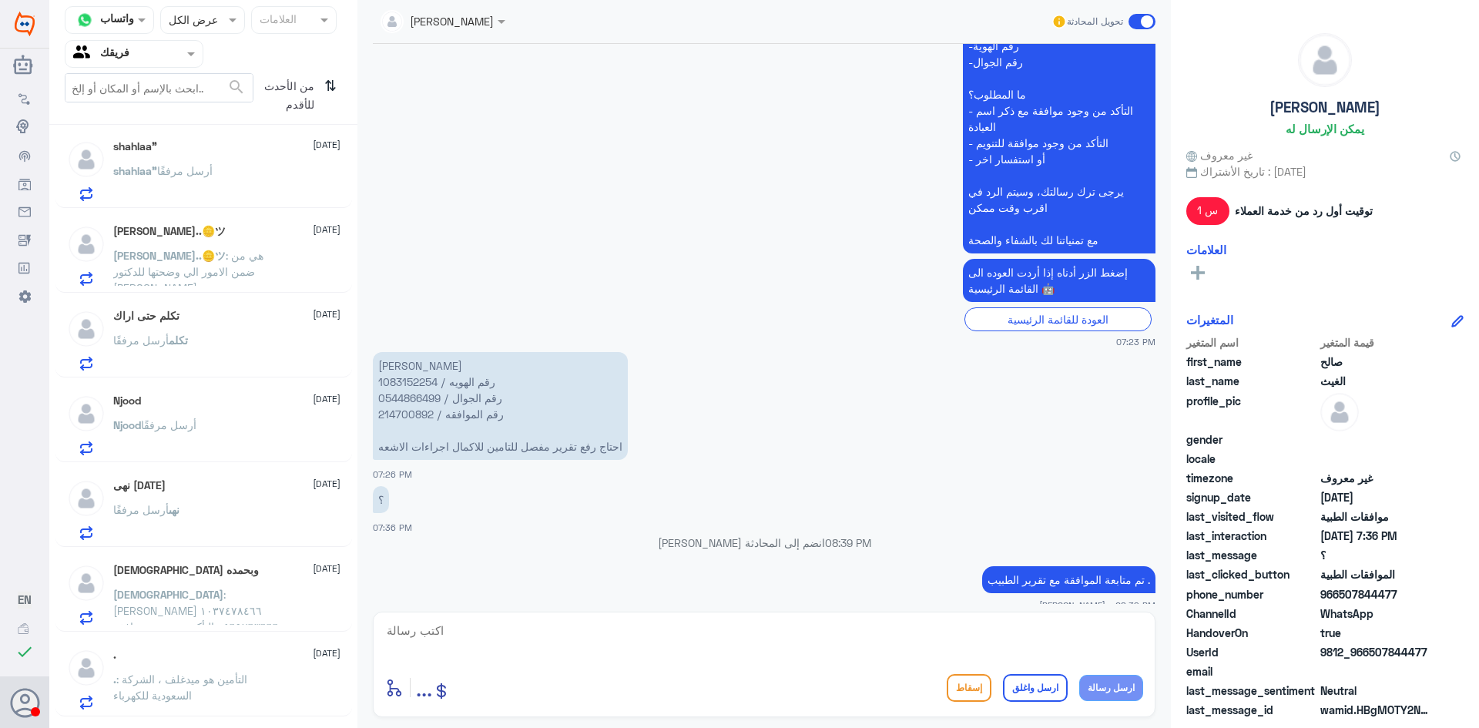
click at [213, 528] on div "نهى أرسل مرفقًا" at bounding box center [226, 522] width 227 height 35
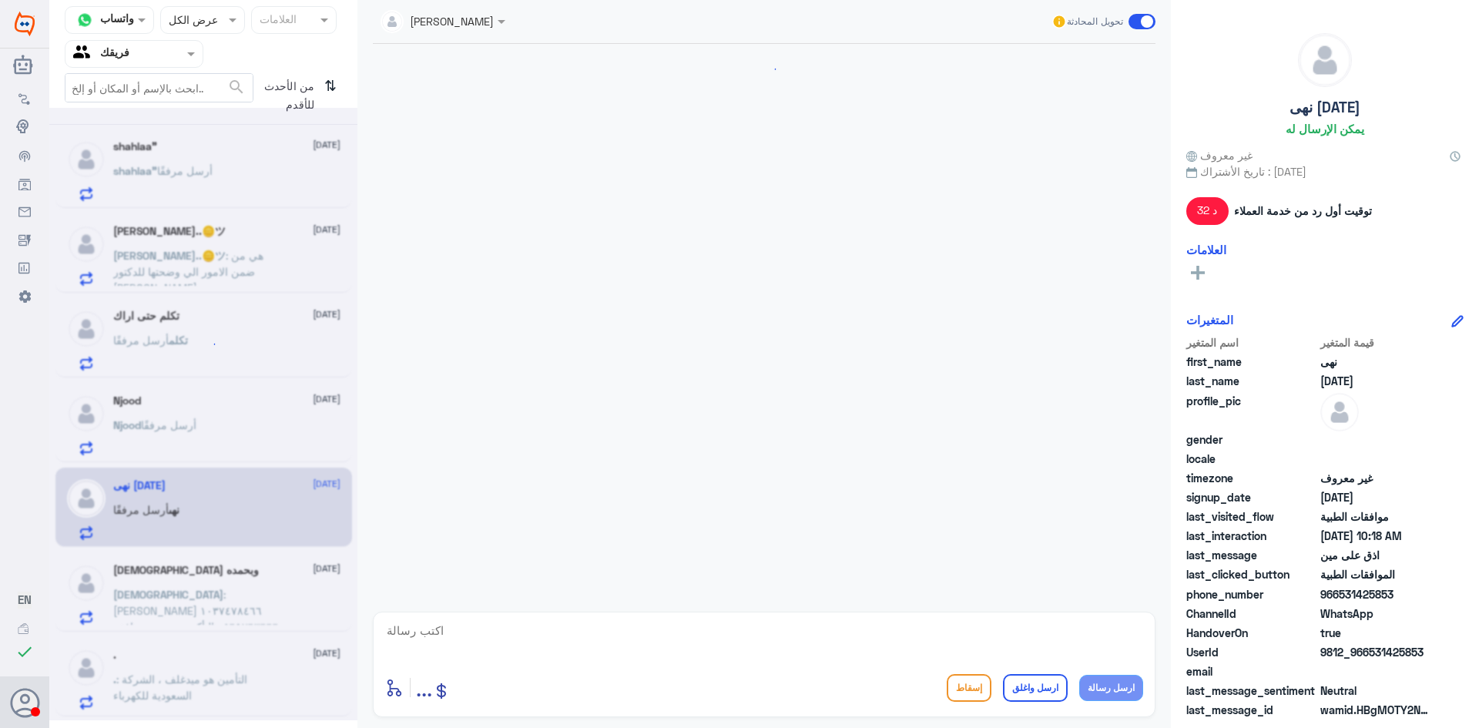
scroll to position [1165, 0]
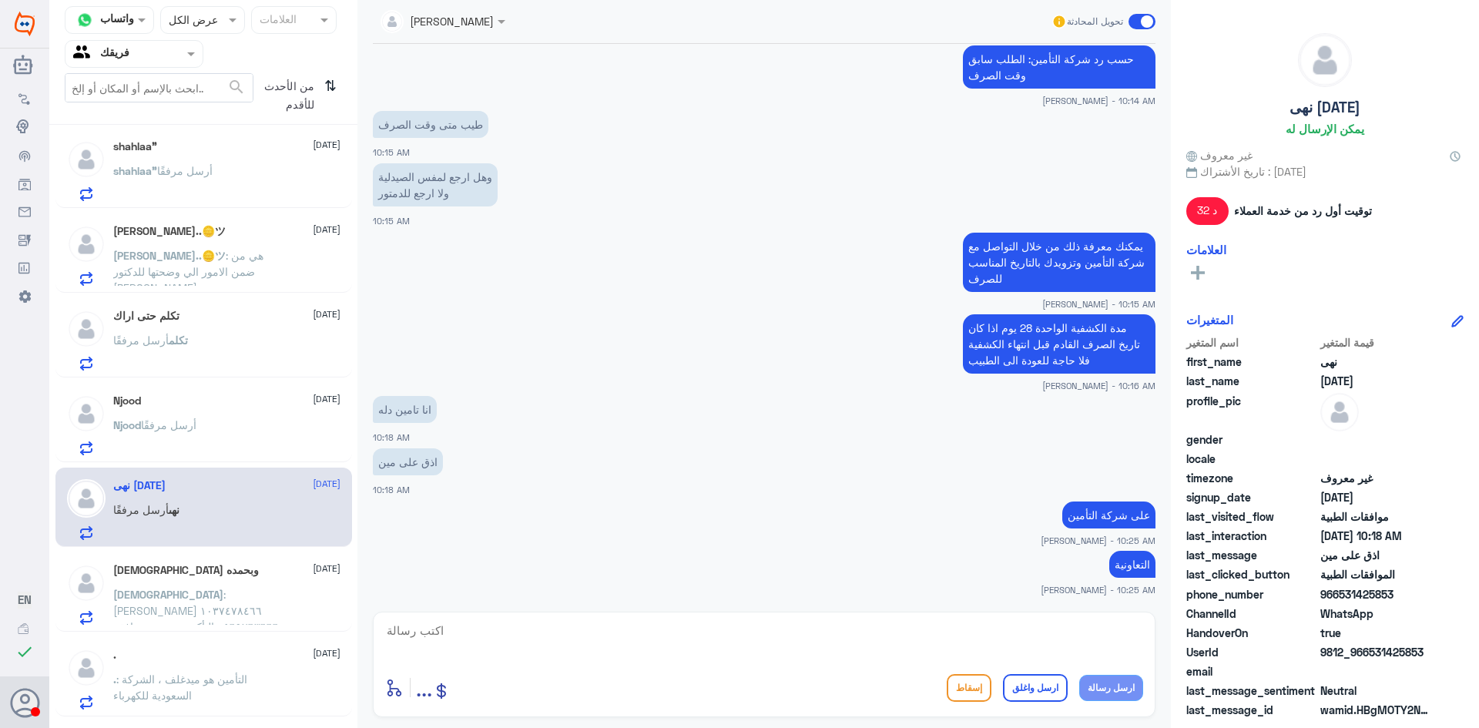
click at [1028, 625] on textarea at bounding box center [764, 639] width 758 height 38
type textarea "ا"
click at [202, 597] on span ": [PERSON_NAME] ١٠٣٧٤٧٨٤٦٦ ٠٥٦٩٢٦٣٦٦٦ التأكد من وجود موافقة من قسم الرعاية المن…" at bounding box center [196, 627] width 166 height 78
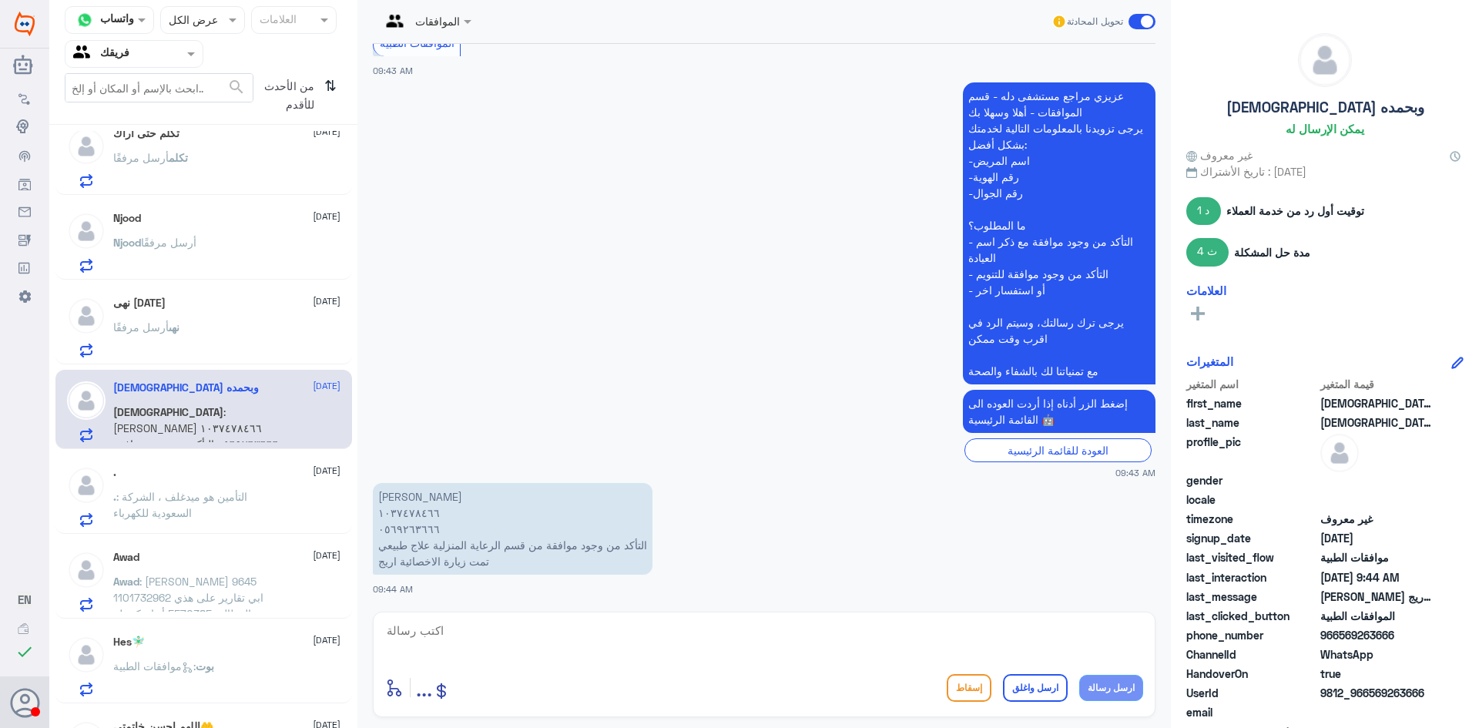
scroll to position [239, 0]
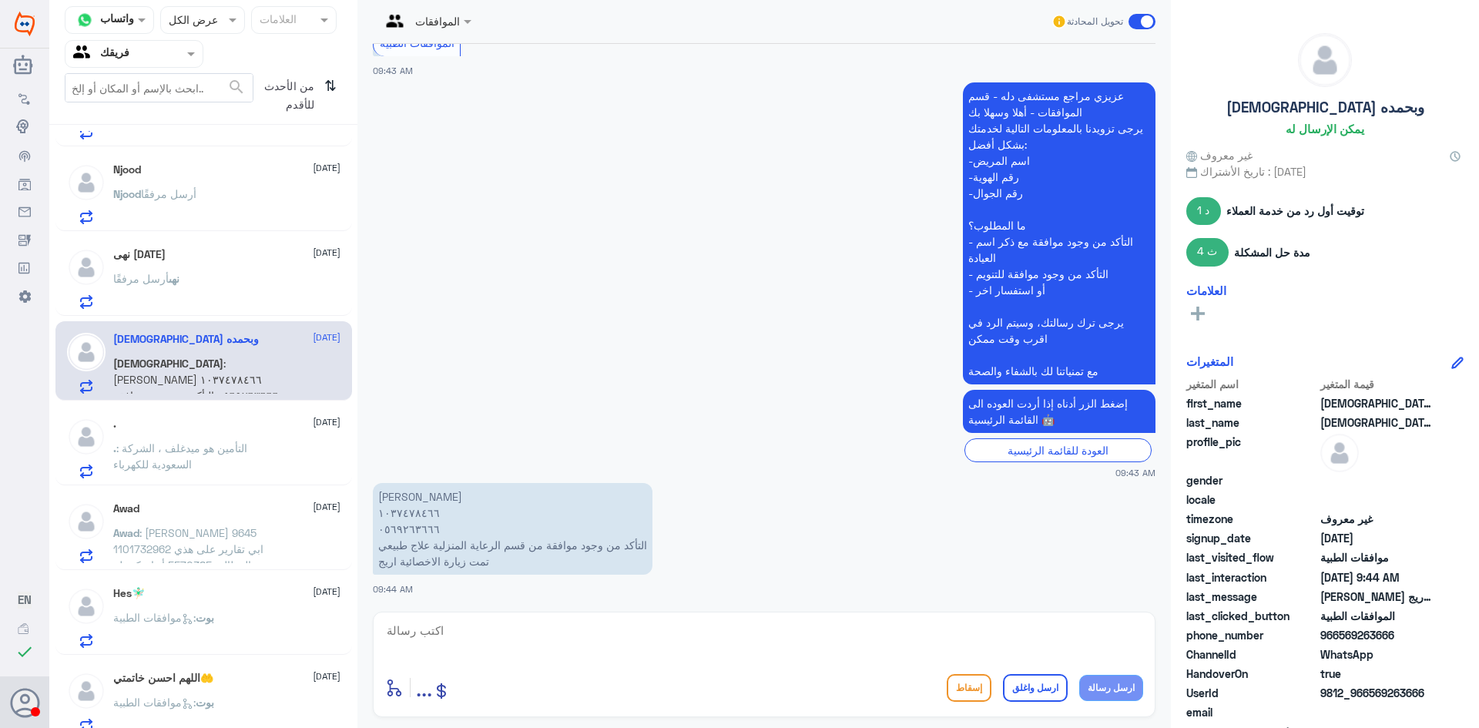
click at [422, 512] on p "[PERSON_NAME] ١٠٣٧٤٧٨٤٦٦ ٠٥٦٩٢٦٣٦٦٦ التأكد من وجود موافقة من قسم الرعاية المنزل…" at bounding box center [513, 529] width 280 height 92
click at [709, 638] on textarea at bounding box center [764, 639] width 758 height 38
type textarea "103748466"
drag, startPoint x: 133, startPoint y: 603, endPoint x: 0, endPoint y: 539, distance: 147.8
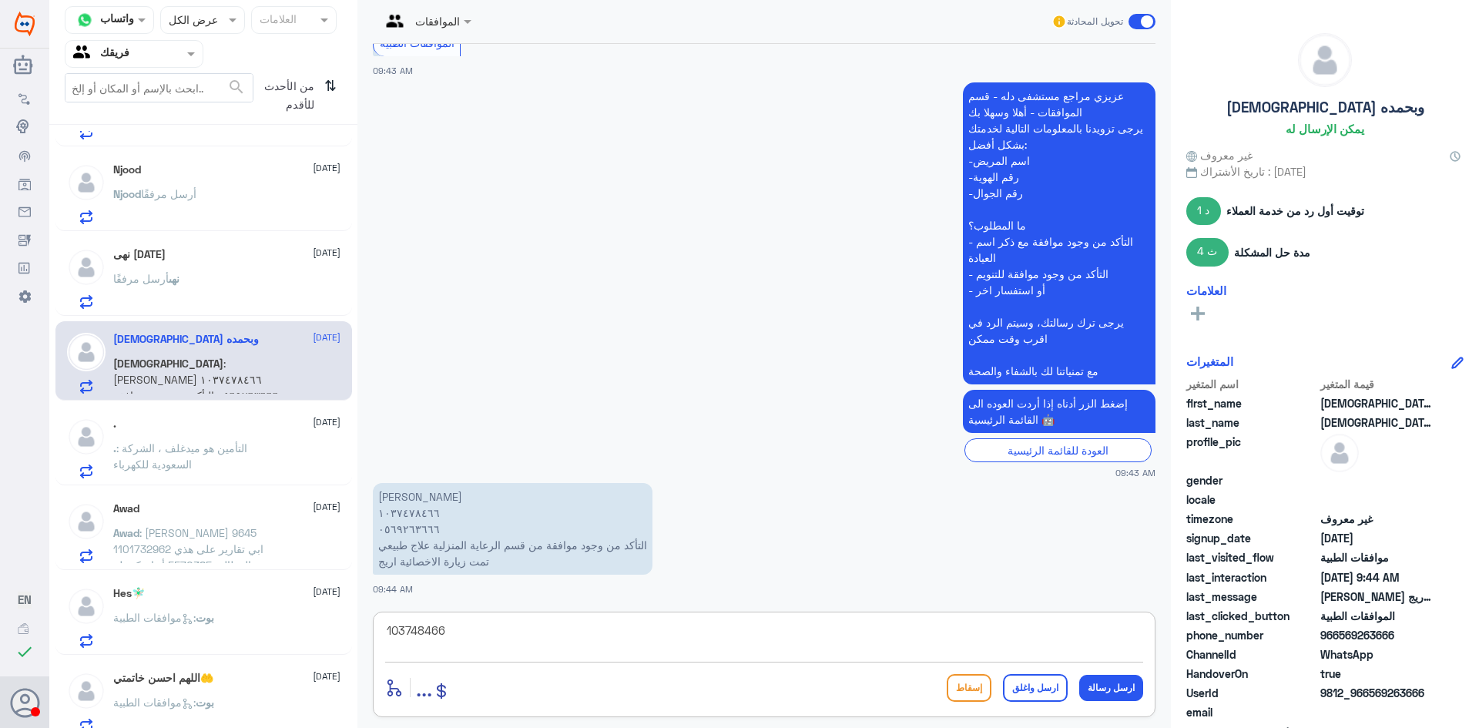
click at [0, 539] on div "Dallah Hospitals منشئ البوت مهارات تدريب البوت إذاعة الجمهور صندوق الوارد أدوات…" at bounding box center [739, 364] width 1479 height 728
type textarea "0569263666"
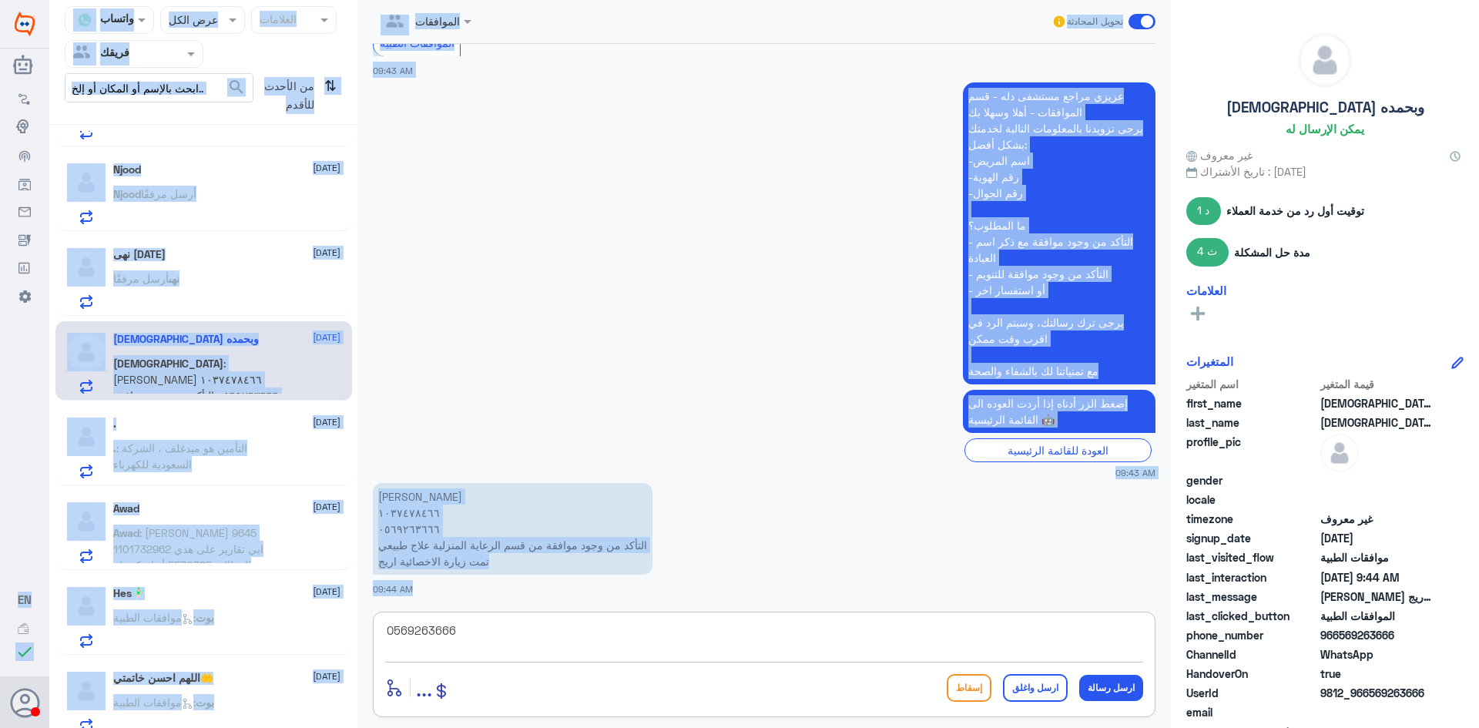
drag, startPoint x: 555, startPoint y: 617, endPoint x: 0, endPoint y: 521, distance: 562.8
click at [0, 521] on div "Dallah Hospitals منشئ البوت مهارات تدريب البوت إذاعة الجمهور صندوق الوارد أدوات…" at bounding box center [739, 364] width 1479 height 728
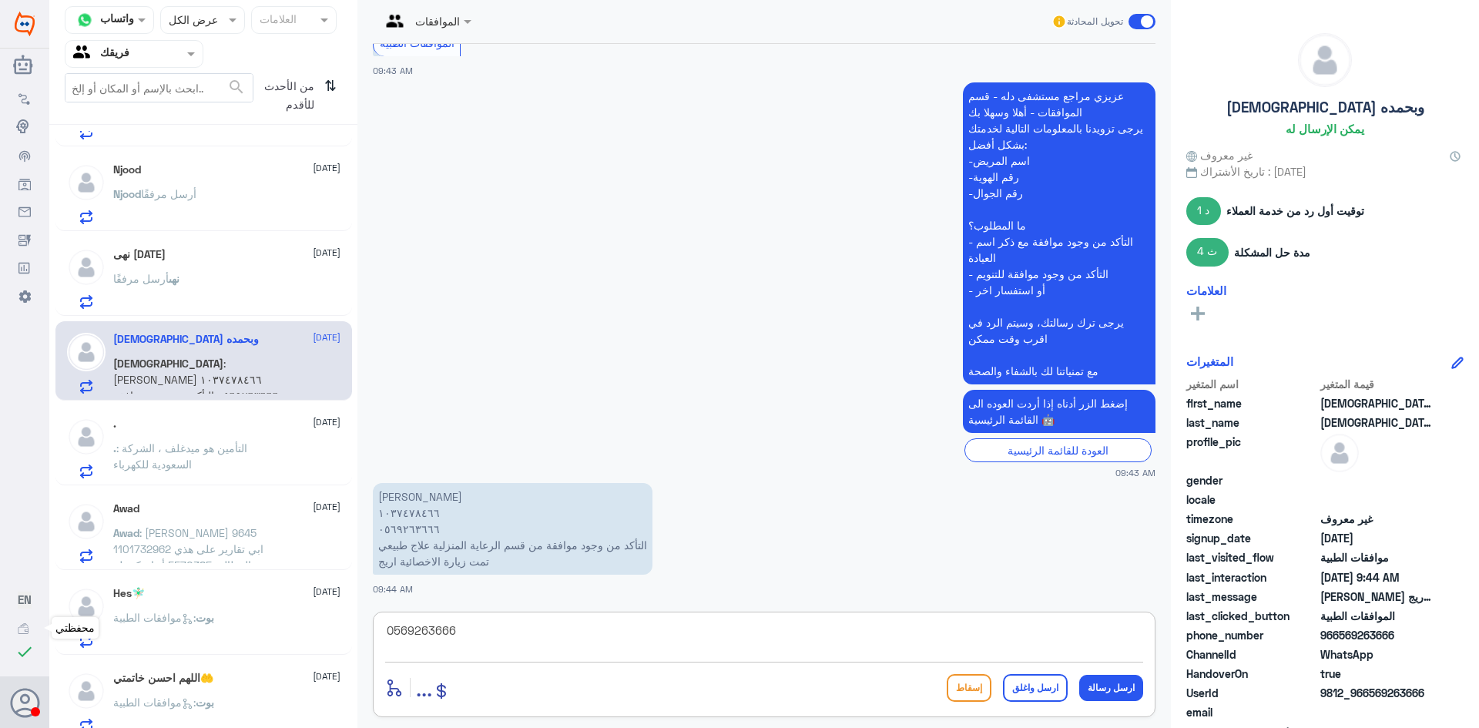
drag, startPoint x: 534, startPoint y: 630, endPoint x: 14, endPoint y: 631, distance: 519.9
click at [3, 627] on div "Dallah Hospitals منشئ البوت مهارات تدريب البوت إذاعة الجمهور صندوق الوارد أدوات…" at bounding box center [739, 364] width 1479 height 728
click at [202, 581] on div "Hes🧚🏻‍♂️ [DATE] بوت : موافقات الطبية" at bounding box center [203, 614] width 297 height 79
click at [225, 522] on div "Awad [DATE] Awad : [PERSON_NAME] 9645 1101732962 ابي تقارير على هذي المطالبة 55…" at bounding box center [226, 532] width 227 height 61
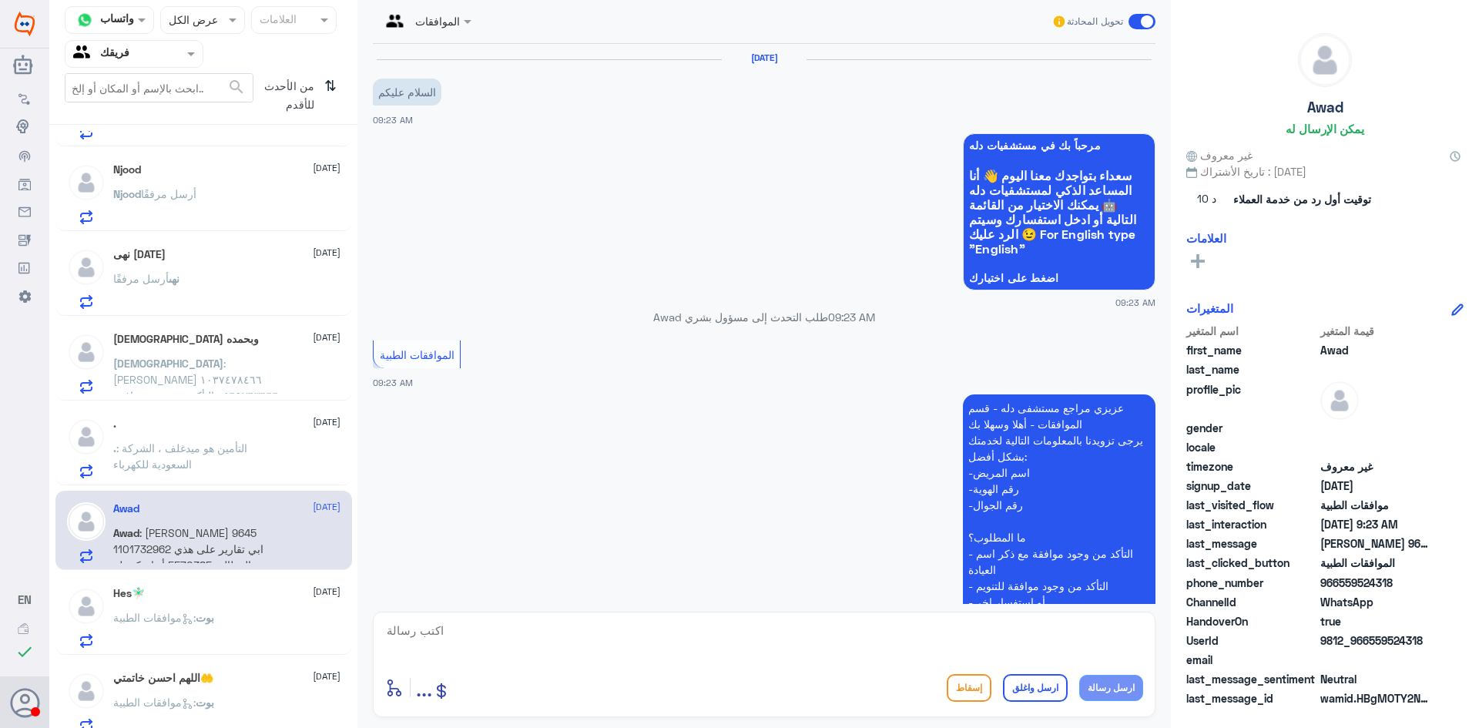
scroll to position [296, 0]
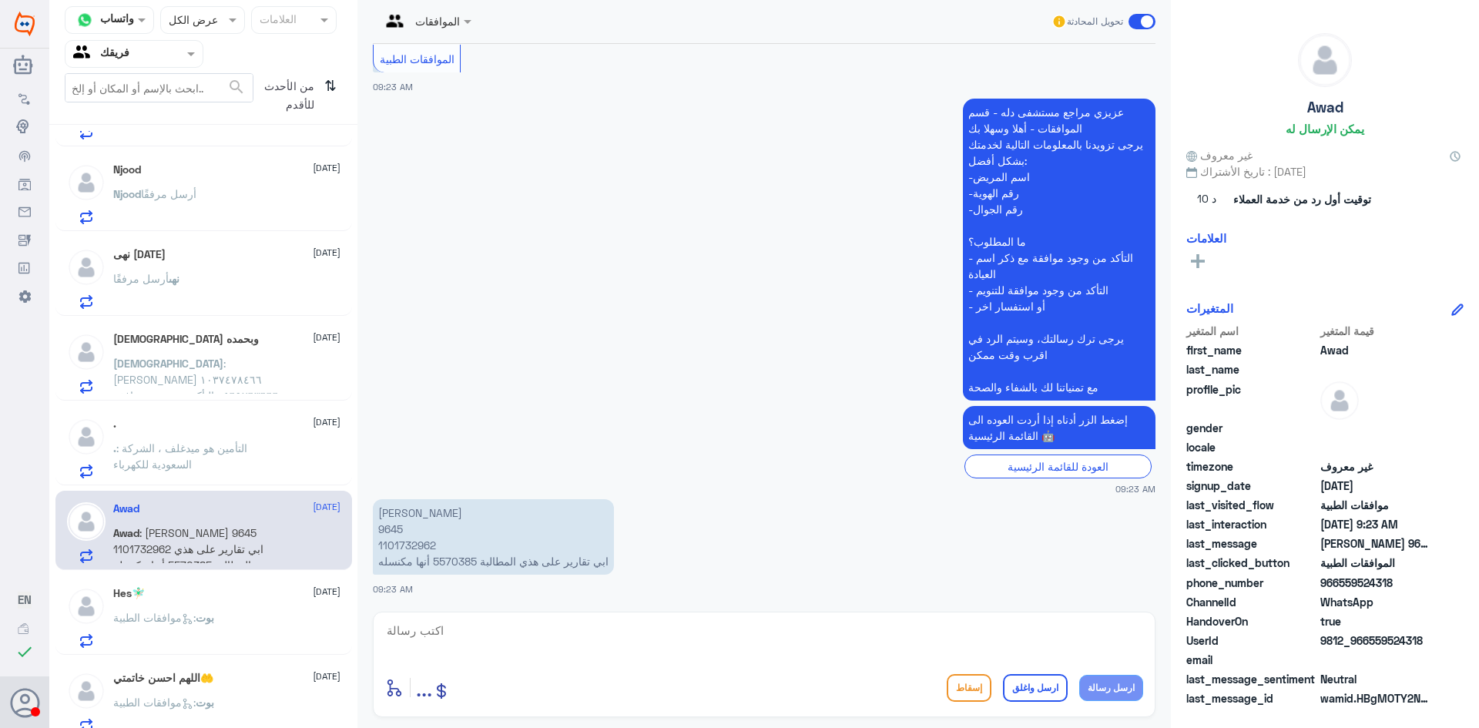
click at [261, 454] on p ". : التأمين هو ميدغلف ، الشركة السعودية للكهرباء" at bounding box center [199, 459] width 173 height 39
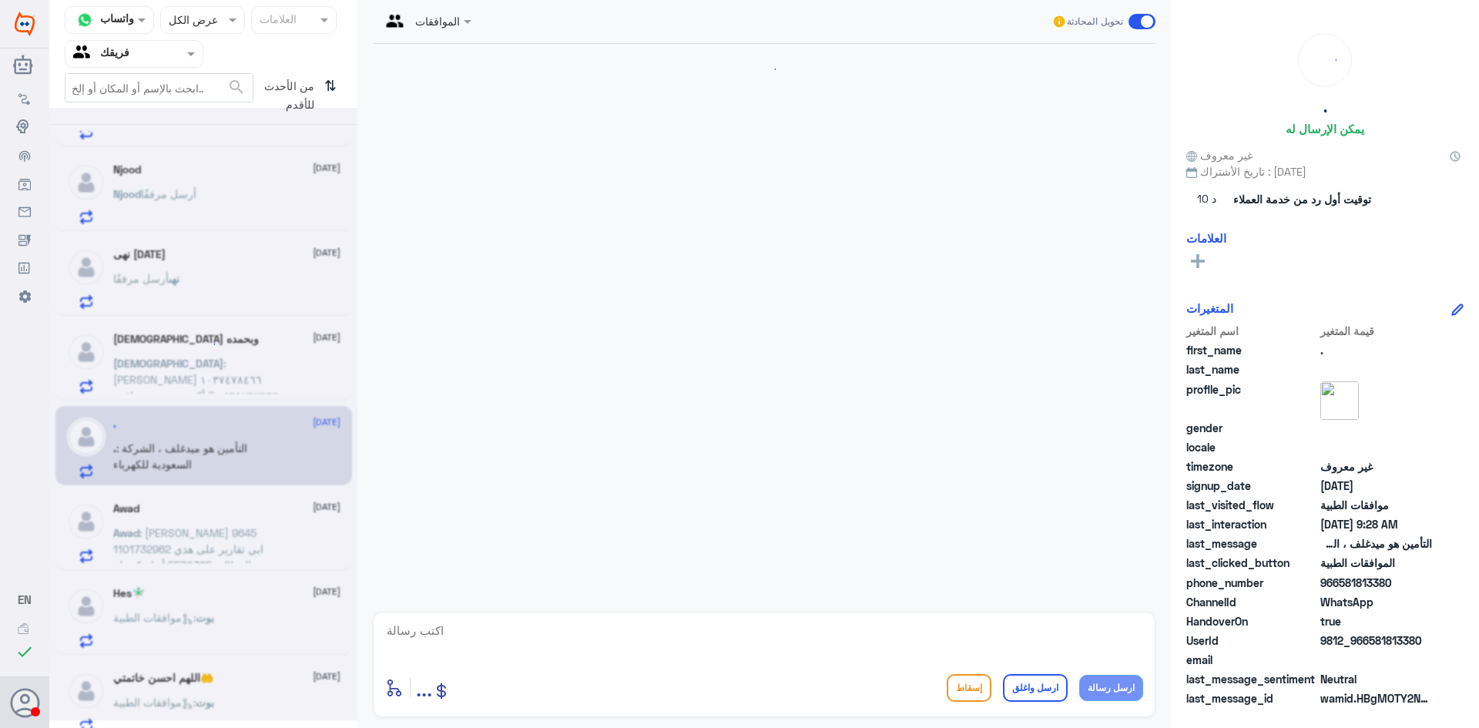
scroll to position [860, 0]
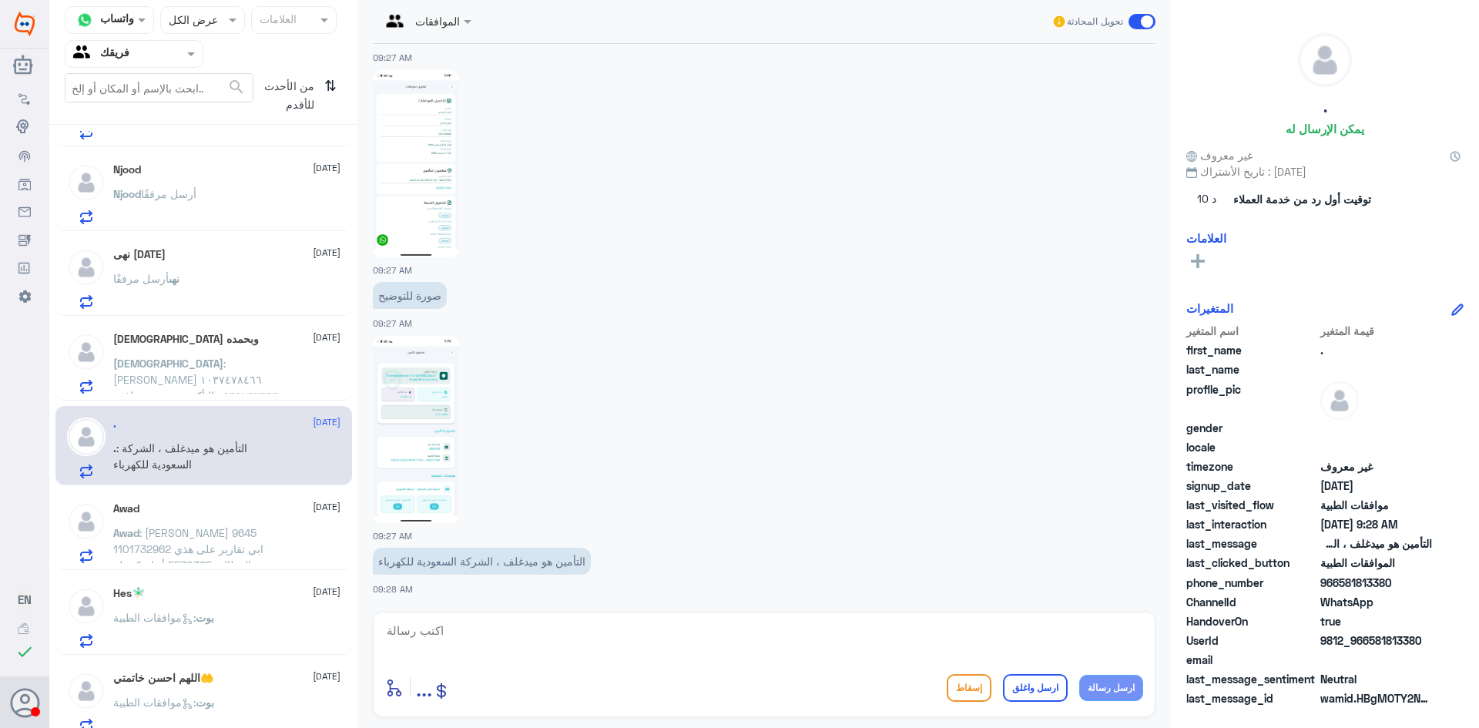
click at [250, 629] on div "بوت : موافقات الطبية" at bounding box center [226, 630] width 227 height 35
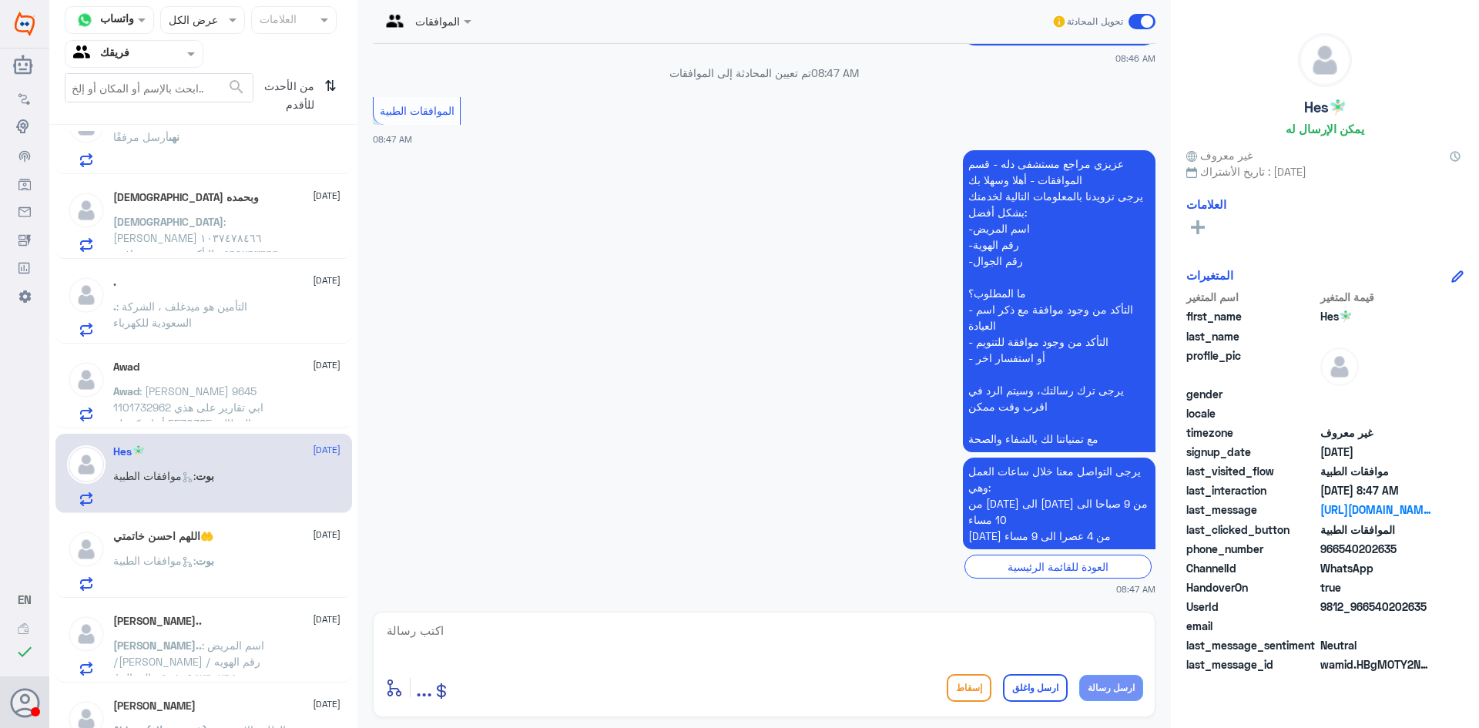
scroll to position [393, 0]
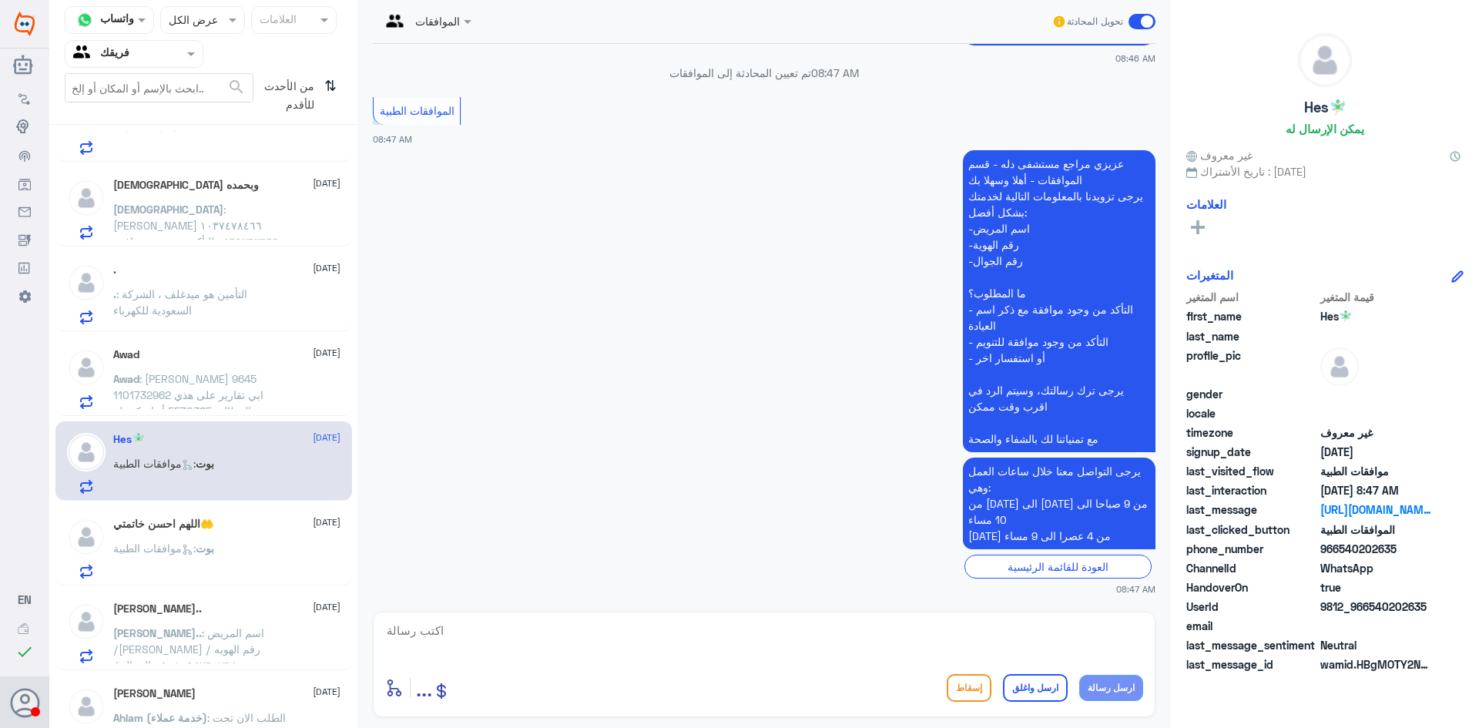
click at [251, 562] on div "بوت : موافقات الطبية" at bounding box center [226, 561] width 227 height 35
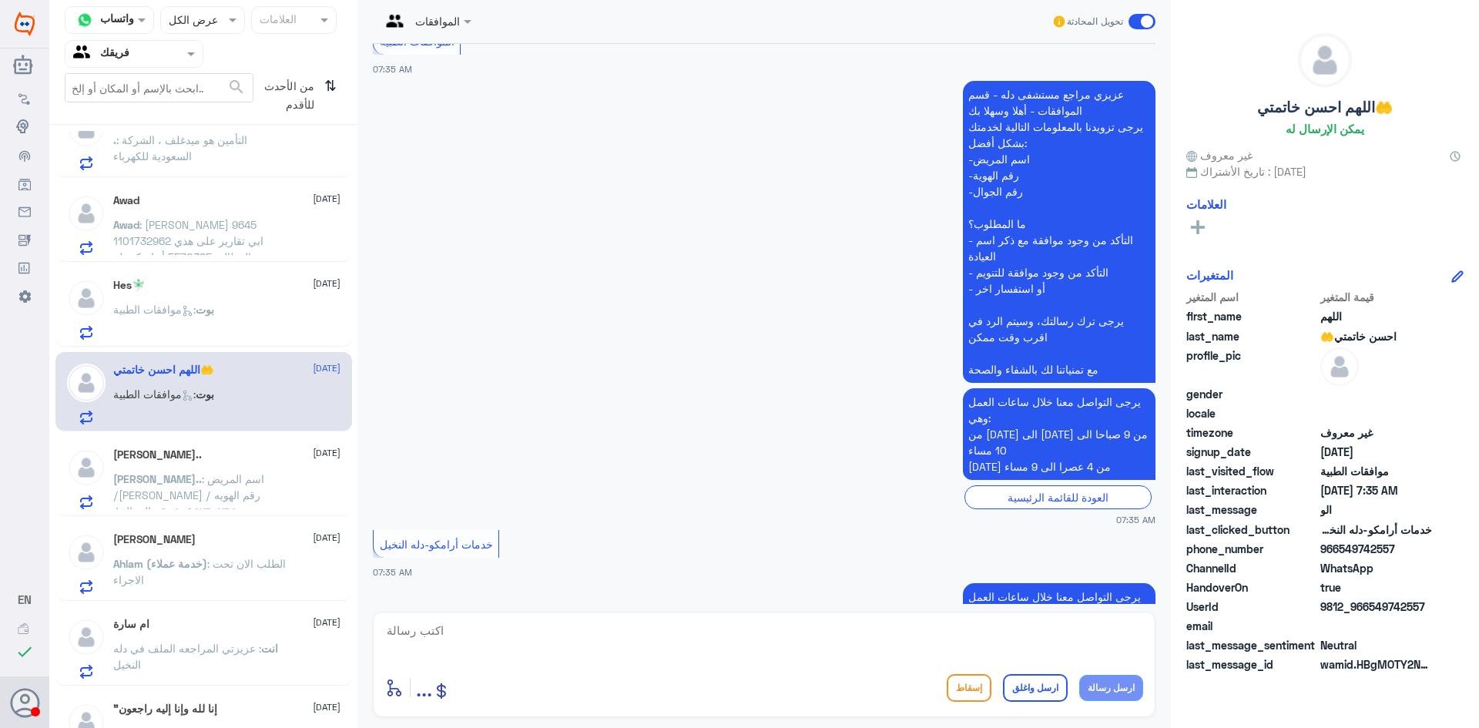
scroll to position [411, 0]
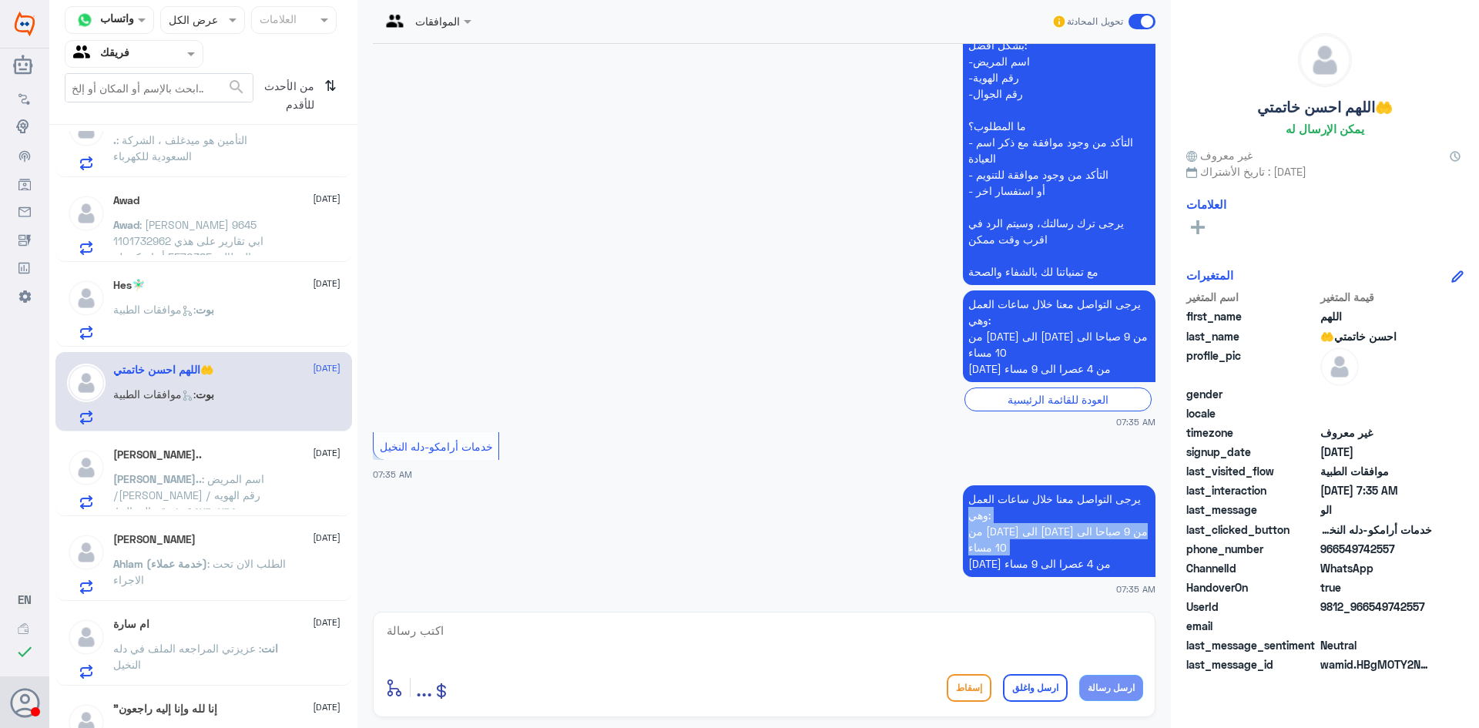
drag, startPoint x: 1141, startPoint y: 499, endPoint x: 955, endPoint y: 564, distance: 197.3
click at [955, 564] on app-msgs-text "يرجى التواصل معنا خلال ساعات العمل وهي: من [DATE] الى [DATE] من 9 صباحا الى 10 …" at bounding box center [764, 531] width 783 height 93
click at [1047, 501] on p "يرجى التواصل معنا خلال ساعات العمل وهي: من [DATE] الى [DATE] من 9 صباحا الى 10 …" at bounding box center [1059, 531] width 193 height 92
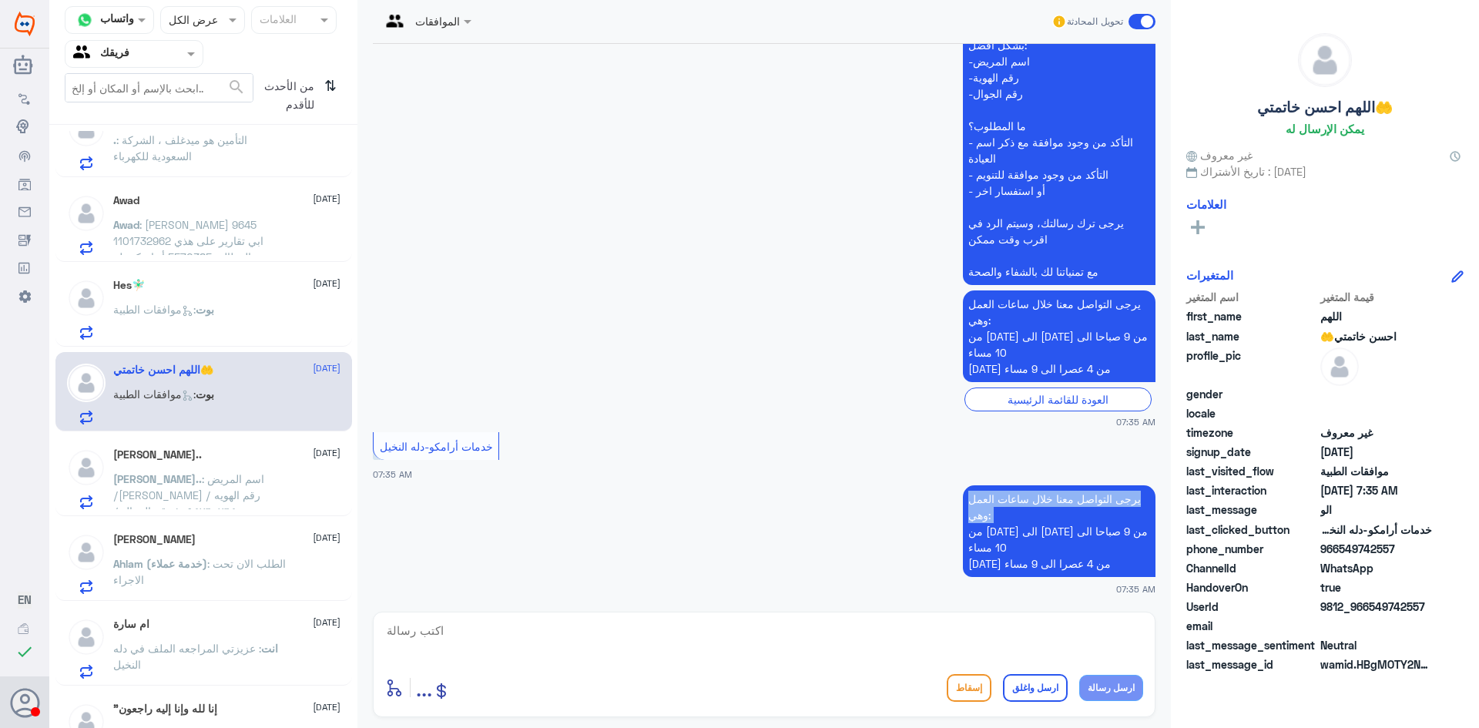
click at [1047, 501] on p "يرجى التواصل معنا خلال ساعات العمل وهي: من [DATE] الى [DATE] من 9 صباحا الى 10 …" at bounding box center [1059, 531] width 193 height 92
click at [1035, 518] on p "يرجى التواصل معنا خلال ساعات العمل وهي: من [DATE] الى [DATE] من 9 صباحا الى 10 …" at bounding box center [1059, 531] width 193 height 92
drag, startPoint x: 966, startPoint y: 499, endPoint x: 1031, endPoint y: 585, distance: 107.7
click at [1031, 585] on div "يرجى التواصل معنا خلال ساعات العمل وهي: من [DATE] الى [DATE] من 9 صباحا الى 10 …" at bounding box center [764, 538] width 783 height 114
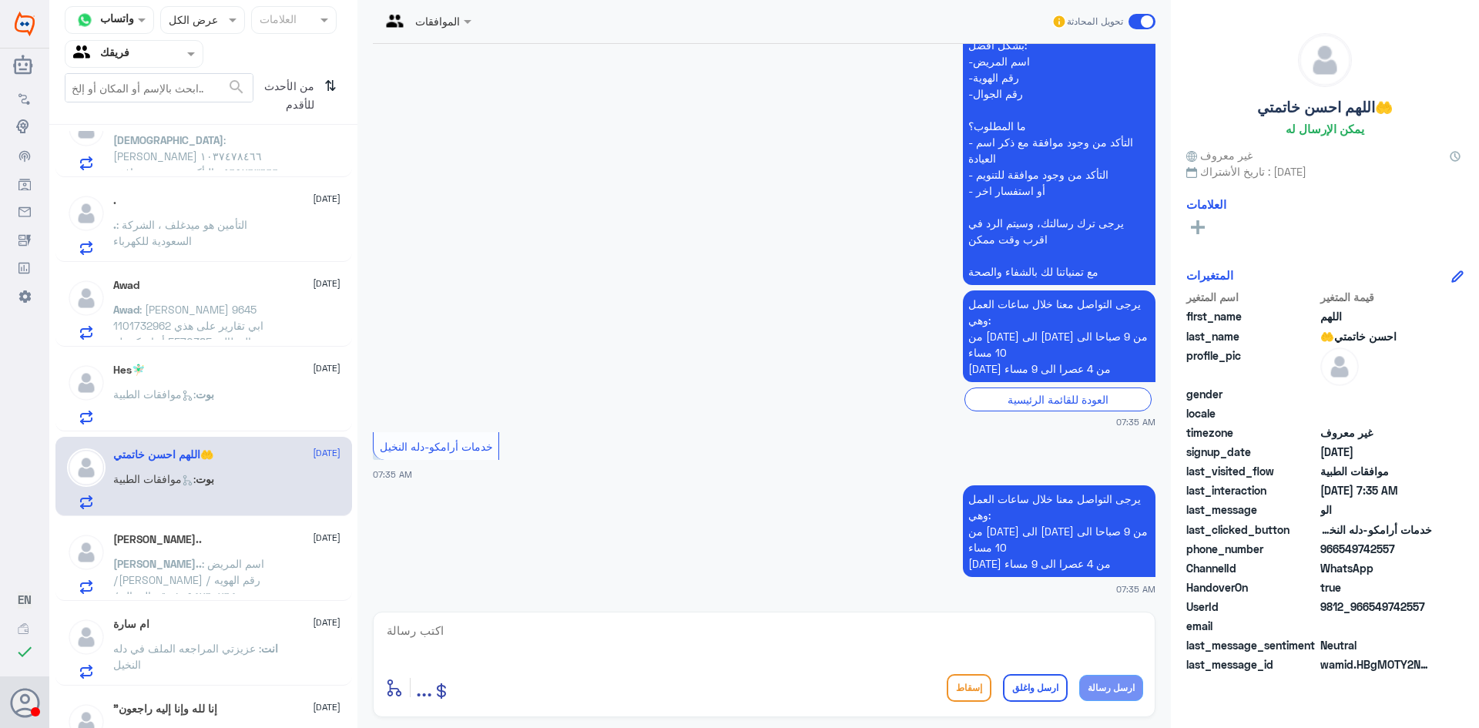
click at [170, 558] on span ": اسم المريض /[PERSON_NAME] رقم الهويه /١٠٩٤٧٦٠٧٦٤ رقم الجوال /٠٥٨٠٥٦٩٩٥٥" at bounding box center [188, 588] width 151 height 62
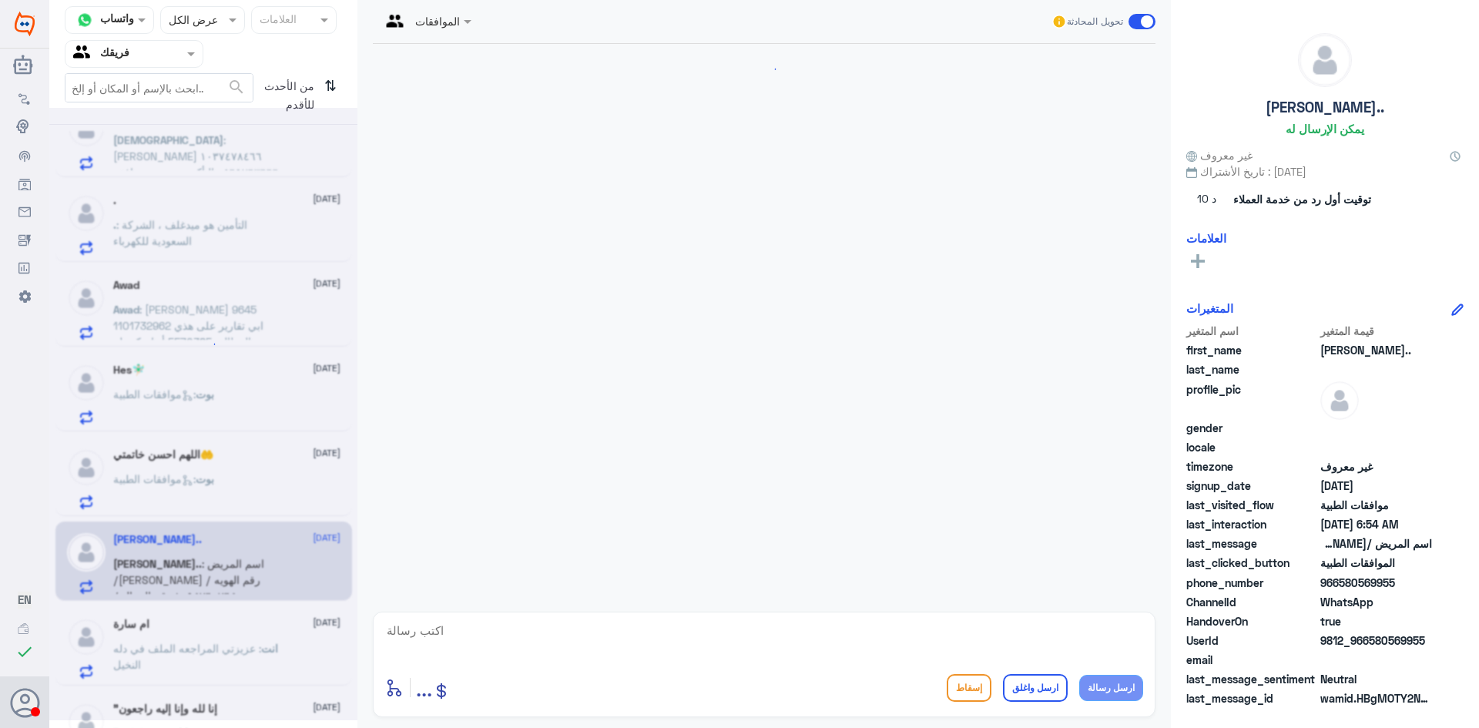
scroll to position [328, 0]
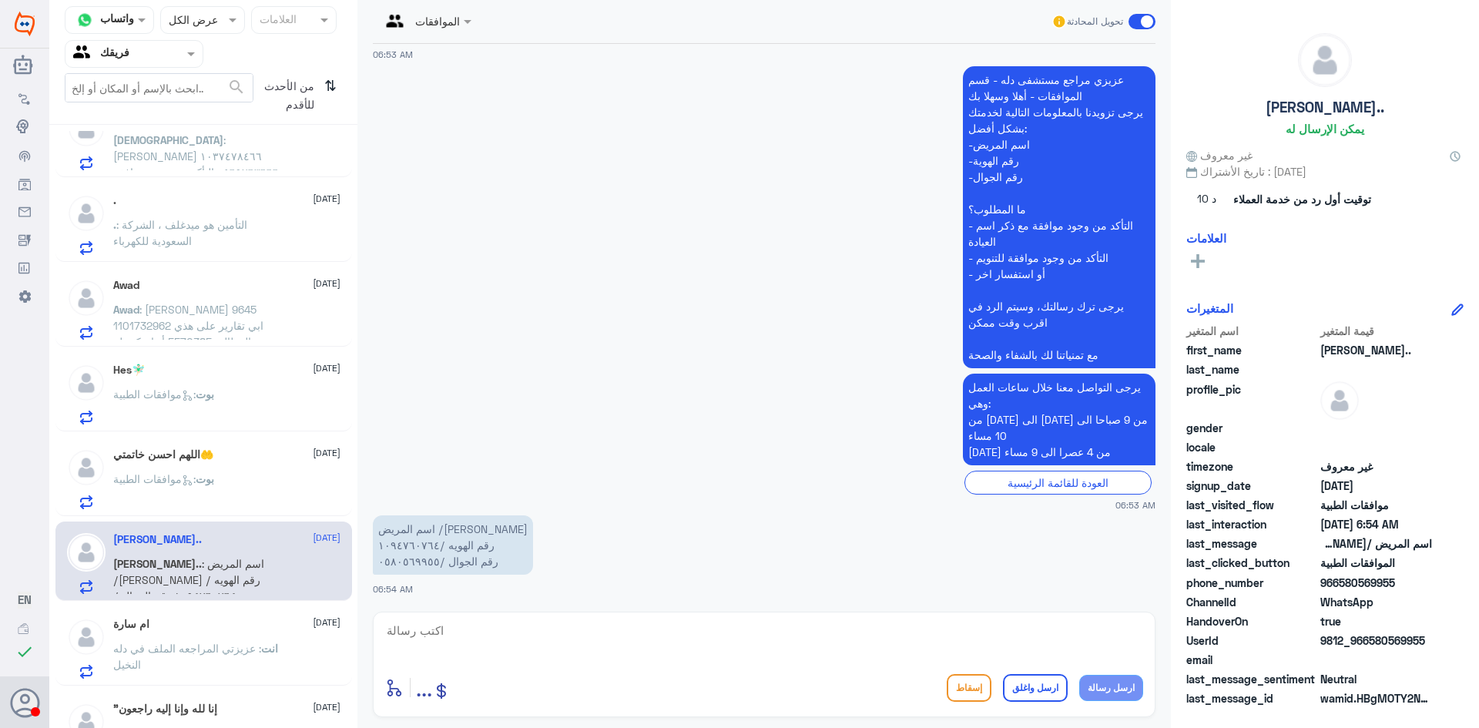
click at [185, 634] on div "ام [PERSON_NAME] [DATE] انت : عزيزتي المراجعه الملف في دله النخيل" at bounding box center [226, 648] width 227 height 61
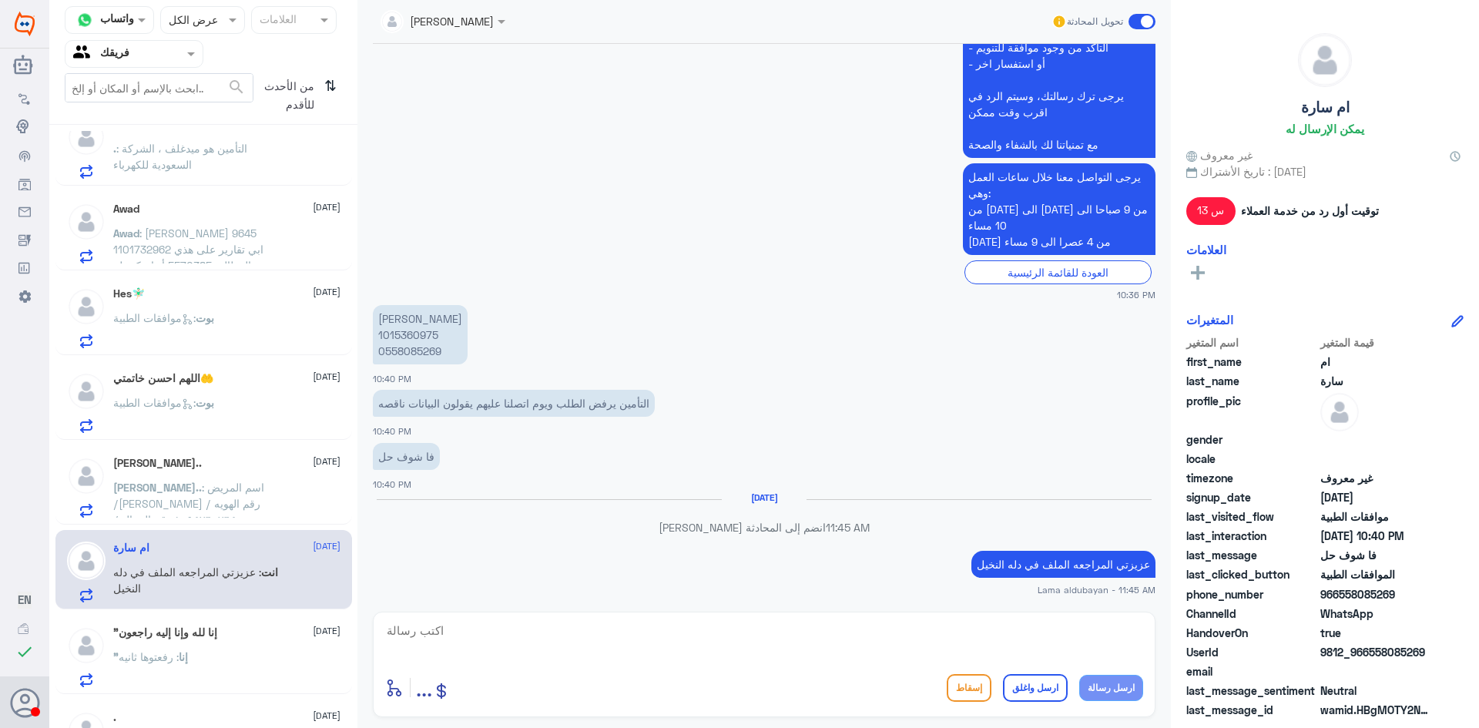
scroll to position [624, 0]
click at [199, 645] on div ""إنا لله وإنا إليه راجعون [DATE] "إنا : رفعتوها ثانيه" at bounding box center [226, 655] width 227 height 61
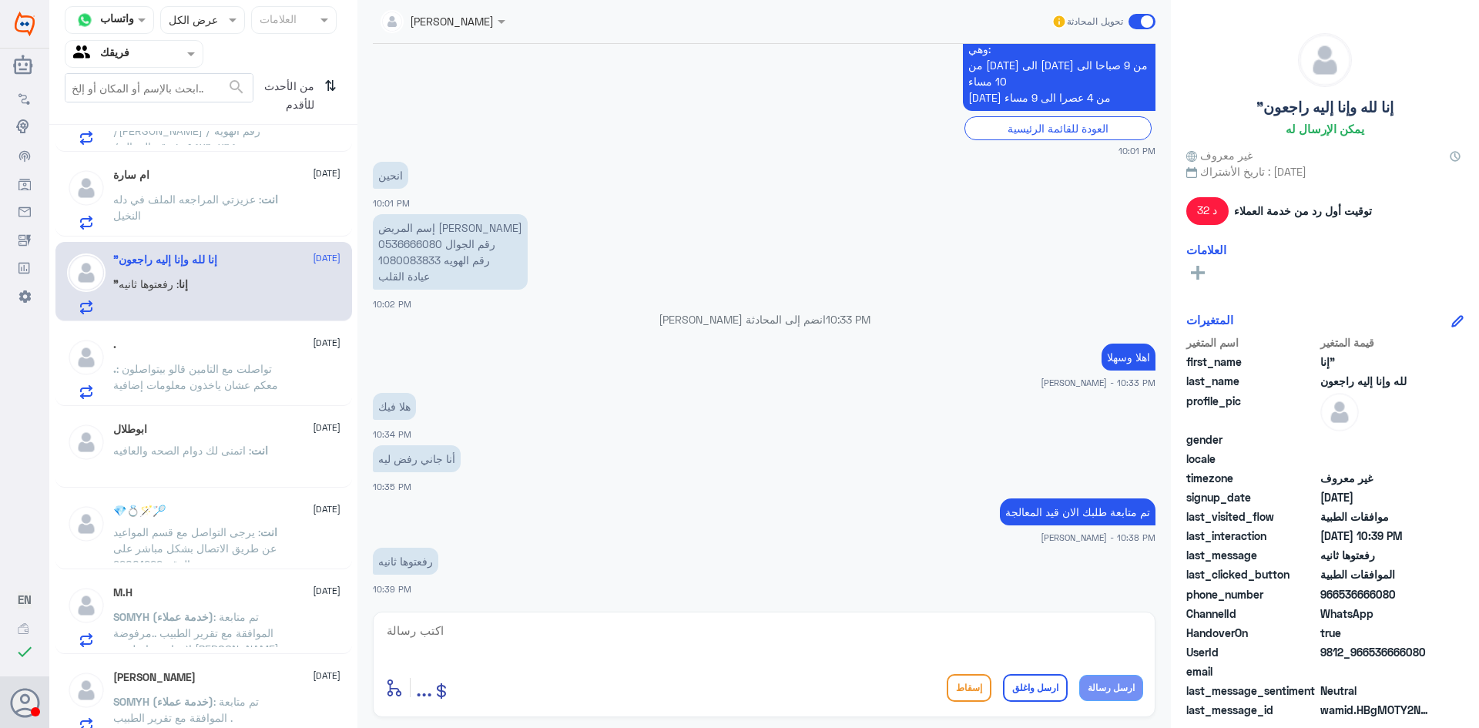
scroll to position [1086, 0]
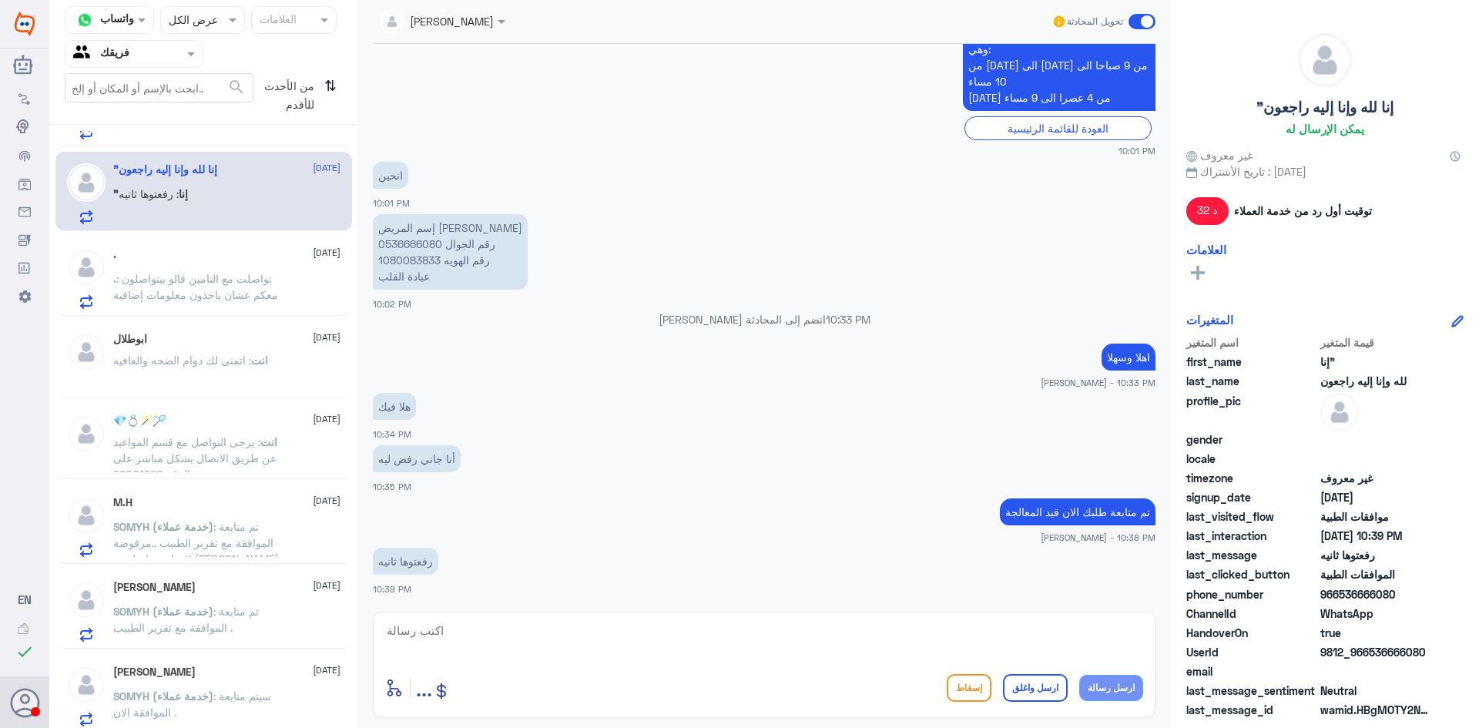
click at [268, 448] on span "انت" at bounding box center [268, 441] width 17 height 13
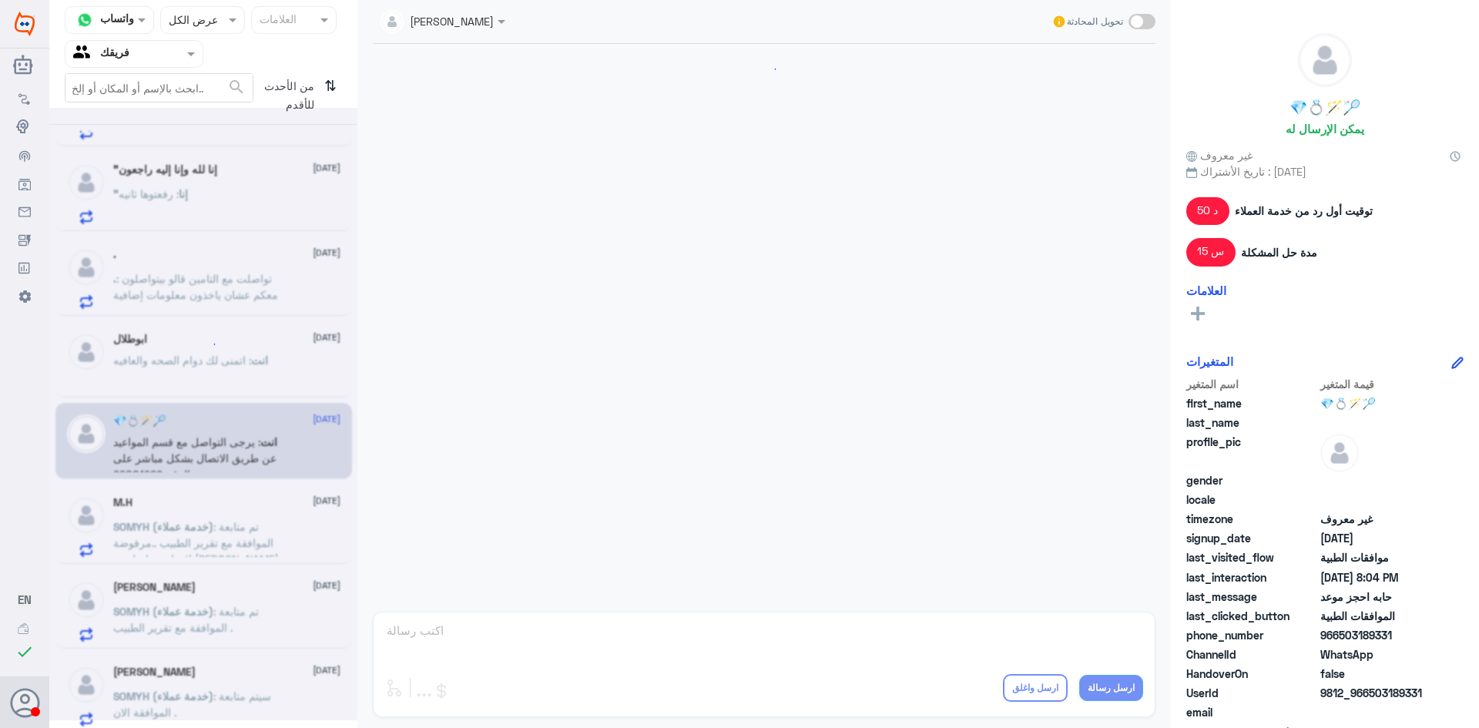
scroll to position [659, 0]
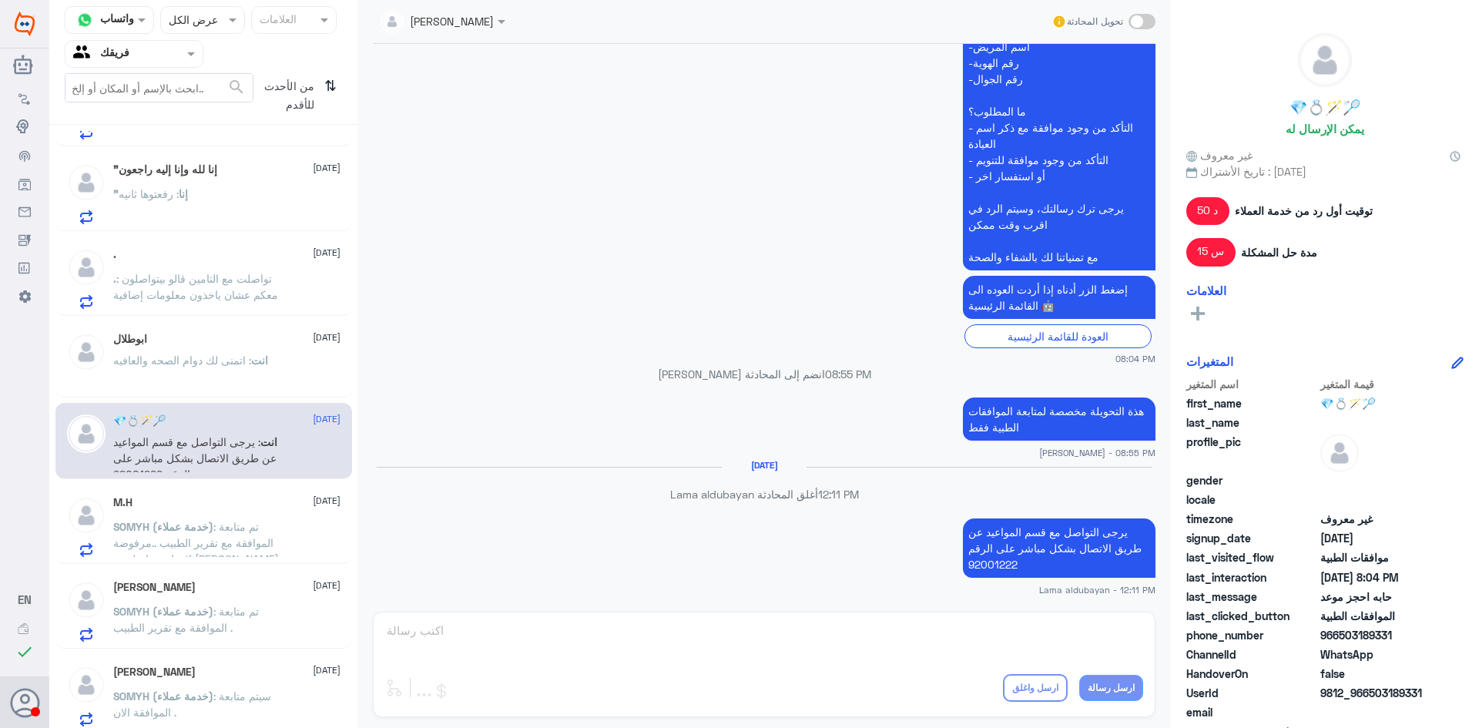
click at [253, 536] on span ": تم متابعة الموافقة مع تقرير الطبيب ..مرفوضة لابد ان تتواصل مع [PERSON_NAME] ." at bounding box center [198, 542] width 171 height 45
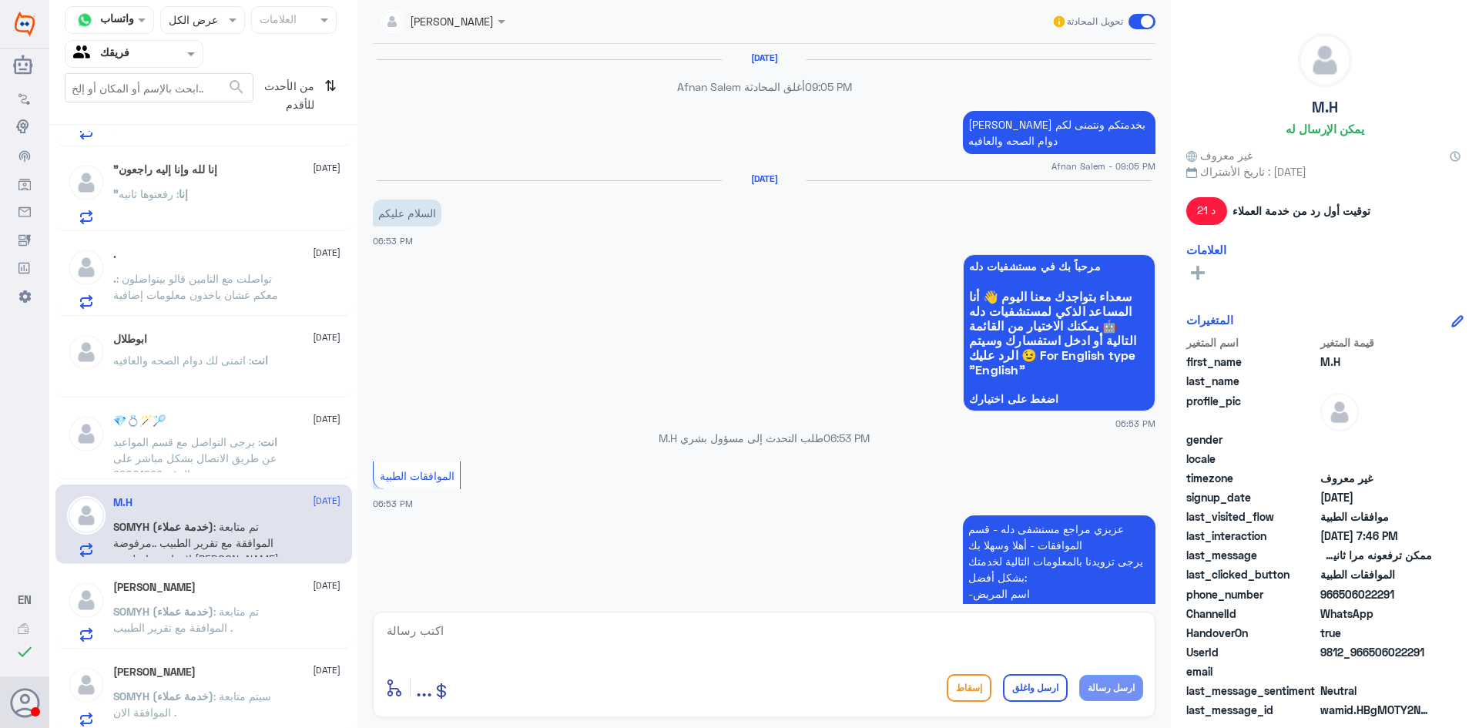
scroll to position [1302, 0]
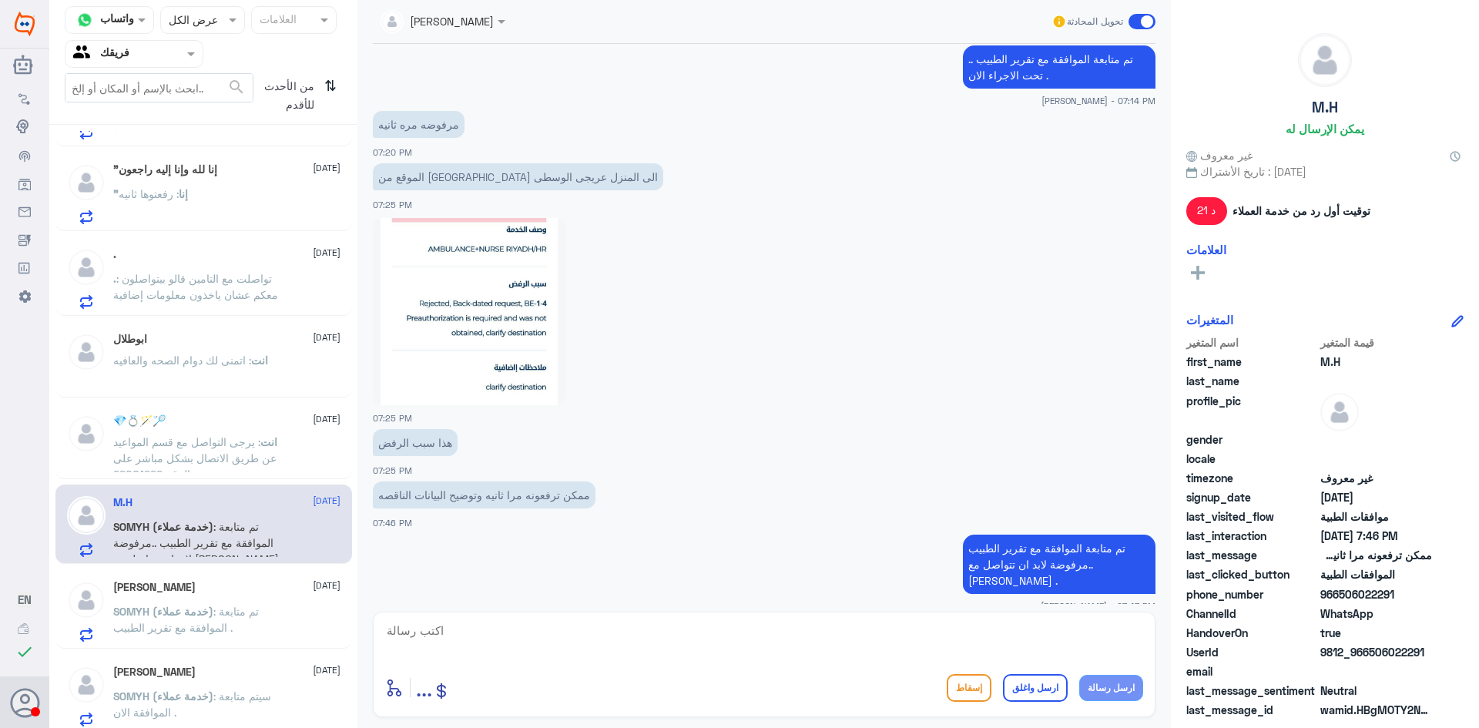
click at [245, 608] on span ": تم متابعة الموافقة مع تقرير الطبيب ." at bounding box center [186, 619] width 146 height 29
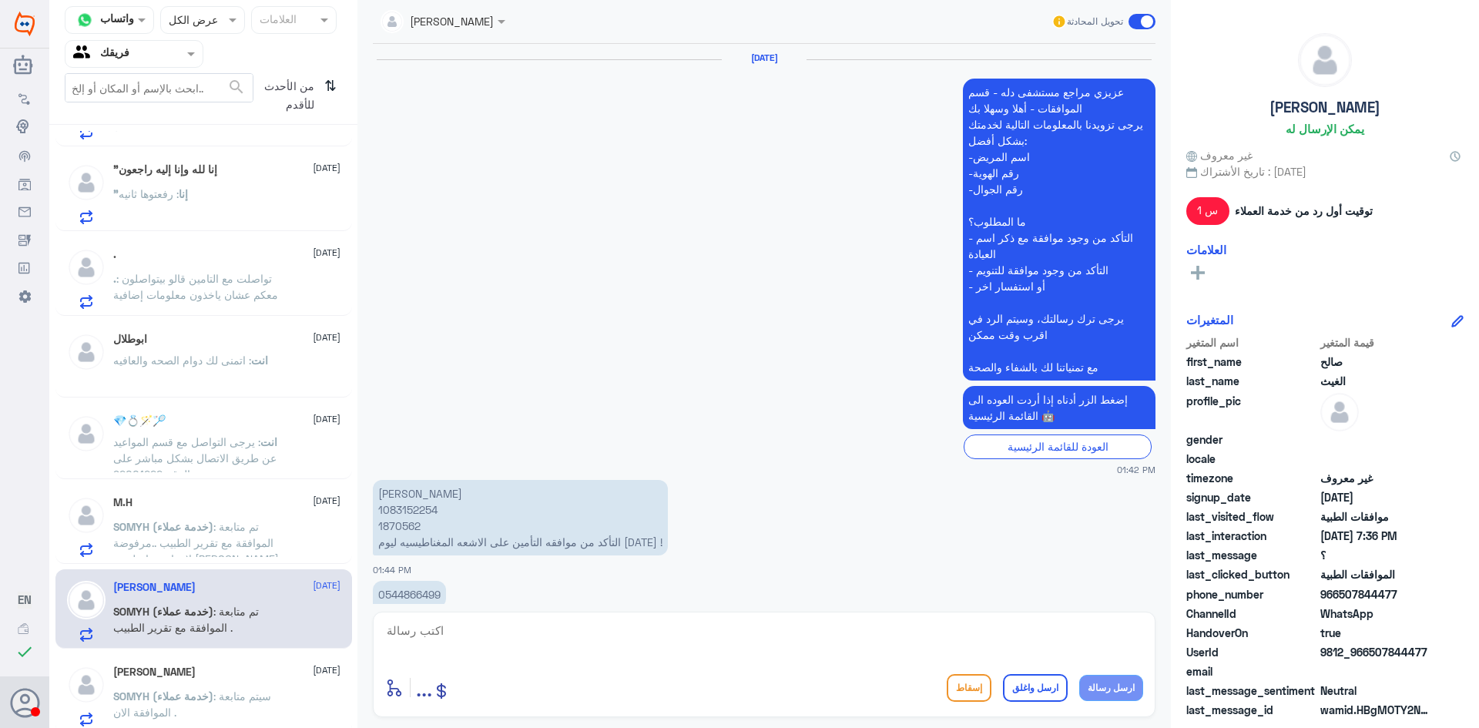
scroll to position [1491, 0]
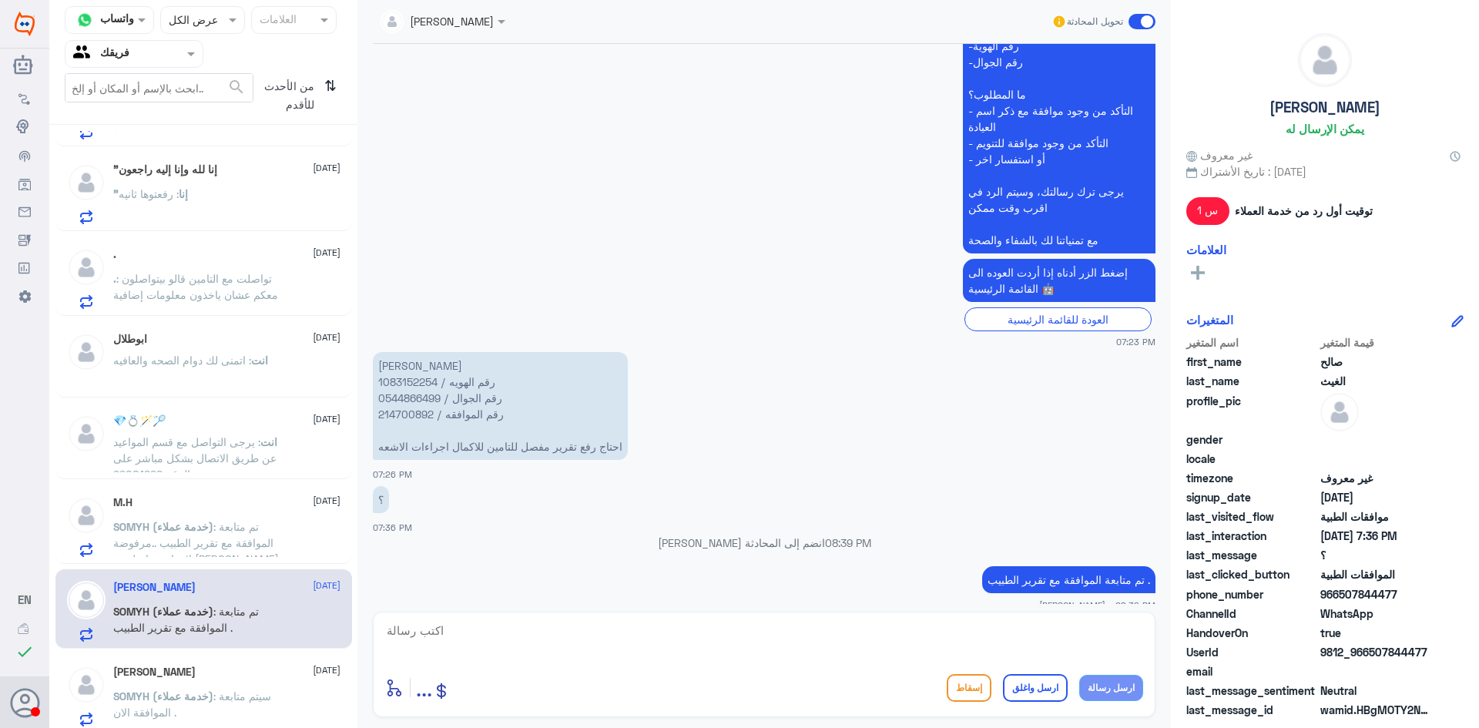
click at [238, 498] on div "M.H [DATE]" at bounding box center [226, 502] width 227 height 13
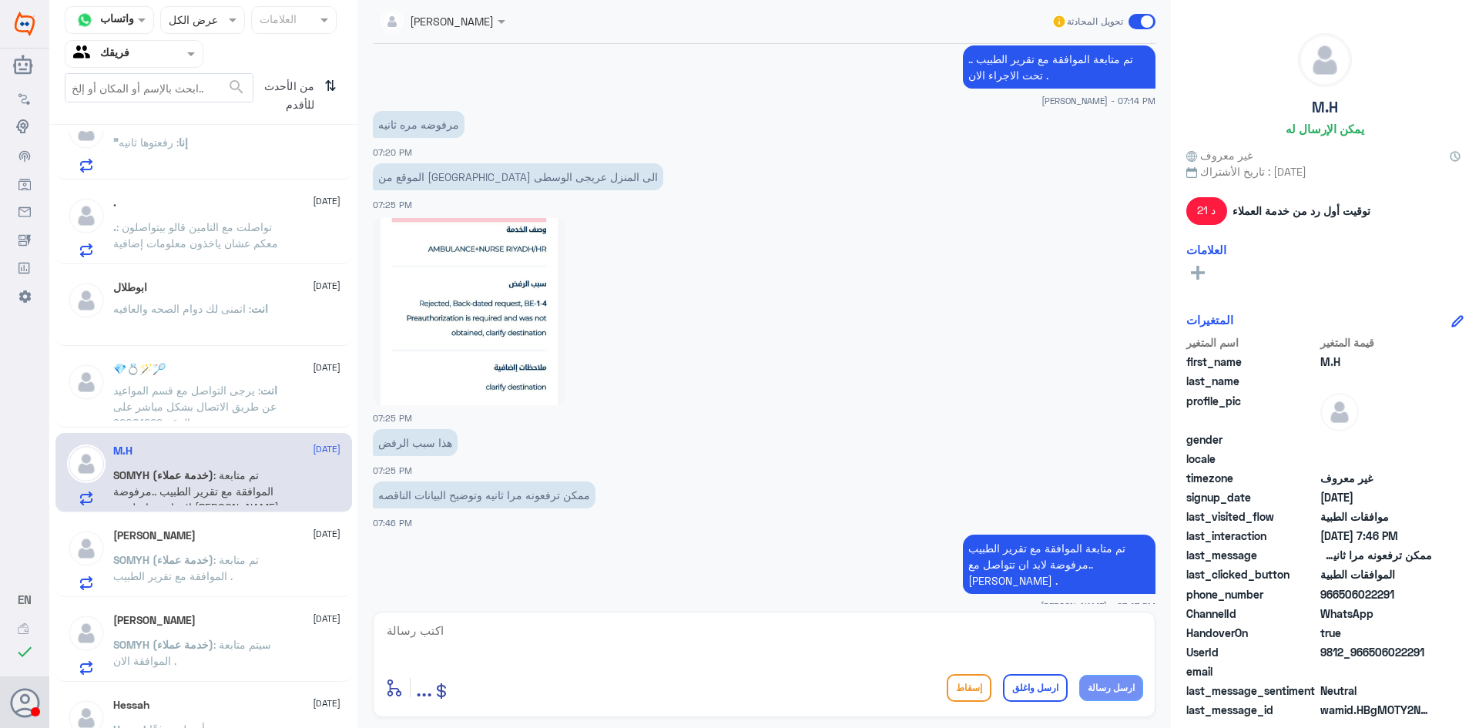
scroll to position [1163, 0]
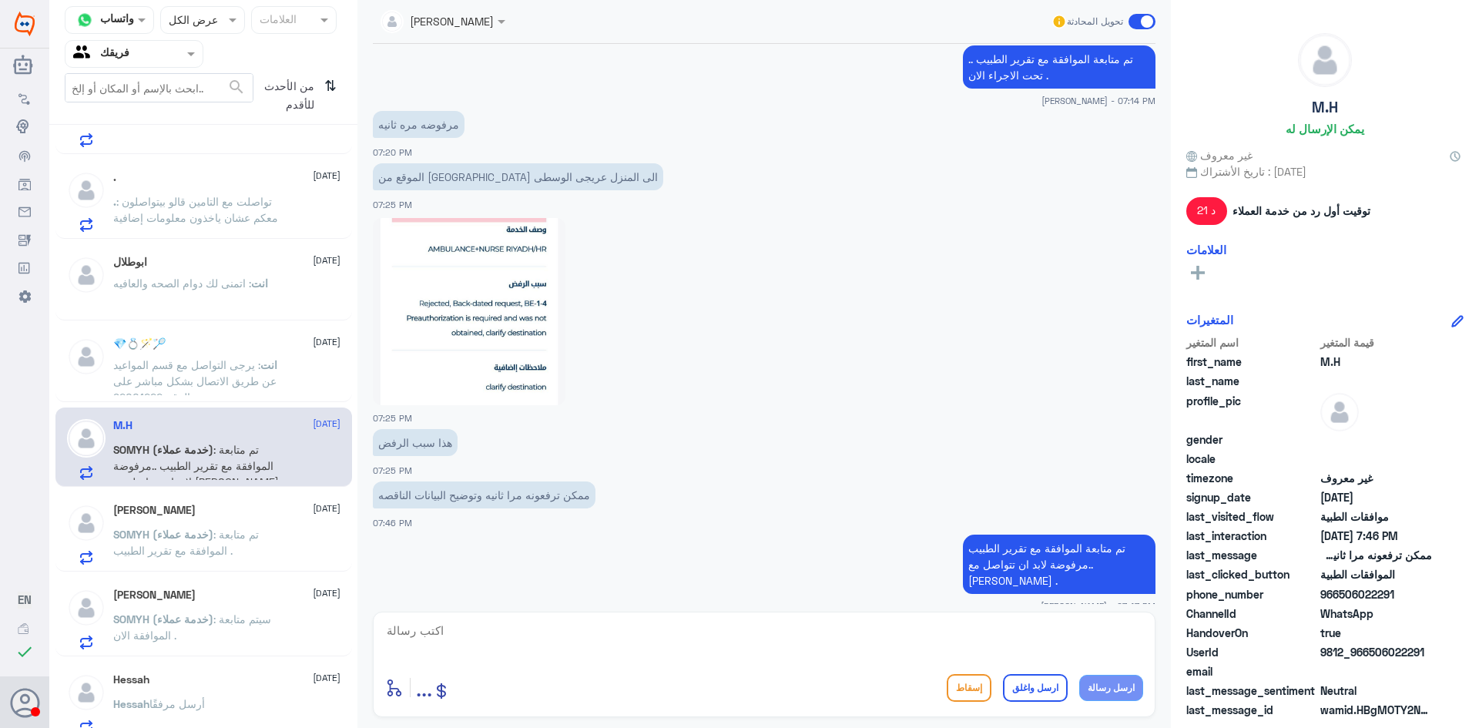
drag, startPoint x: 232, startPoint y: 566, endPoint x: 228, endPoint y: 605, distance: 38.7
click at [232, 565] on div "[PERSON_NAME] [DATE][PERSON_NAME] (خدمة عملاء) : تم متابعة الموافقة مع تقرير ال…" at bounding box center [203, 531] width 297 height 79
click at [212, 672] on div "Hessah [DATE][PERSON_NAME] أرسل مرفقًا" at bounding box center [203, 701] width 297 height 79
click at [218, 652] on div "Amira K [DATE] SOMYH (خدمة عملاء) : سيتم متابعة الموافقة الان ." at bounding box center [203, 616] width 297 height 79
click at [238, 622] on span ": سيتم متابعة الموافقة الان ." at bounding box center [192, 626] width 158 height 29
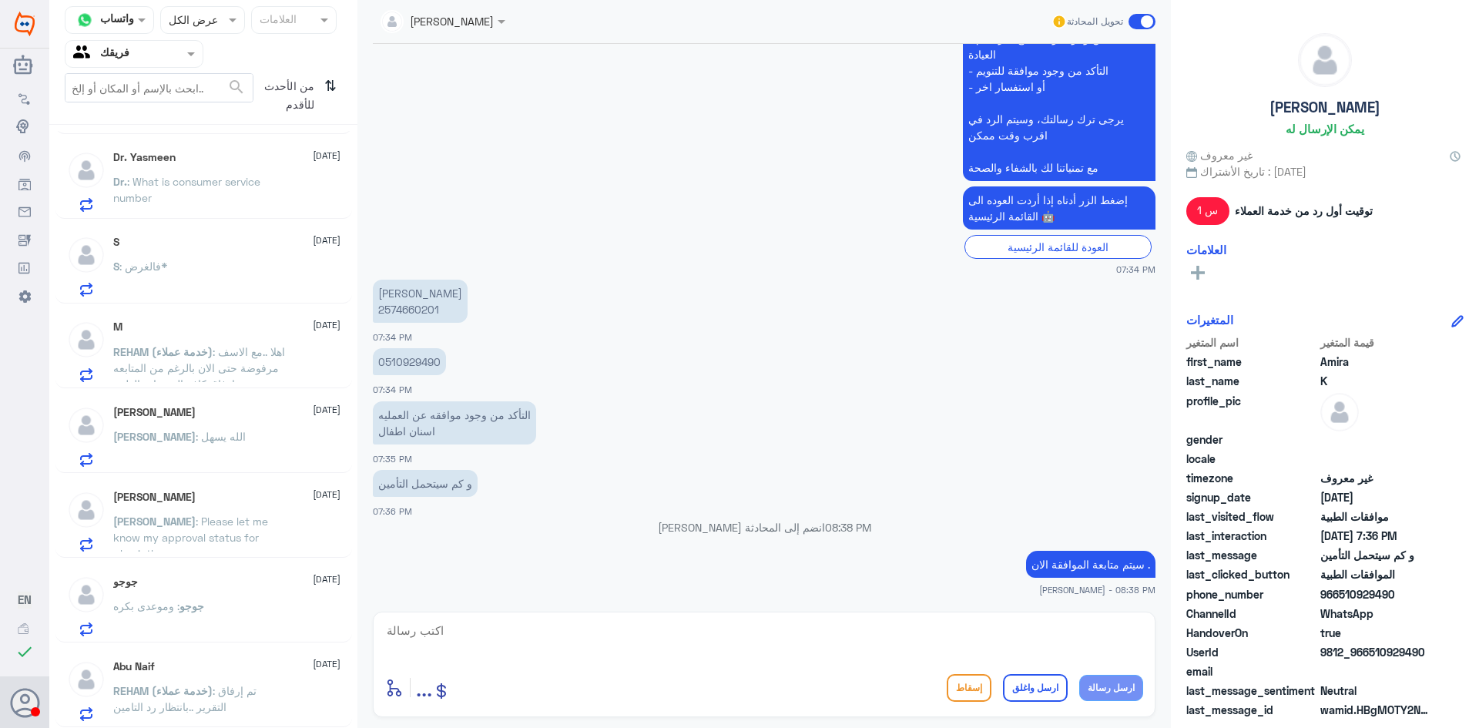
click at [201, 679] on div "Abu Naif [DATE][PERSON_NAME] (خدمة عملاء) : تم إرفاق التقرير ..بانتظار رد التام…" at bounding box center [226, 690] width 227 height 61
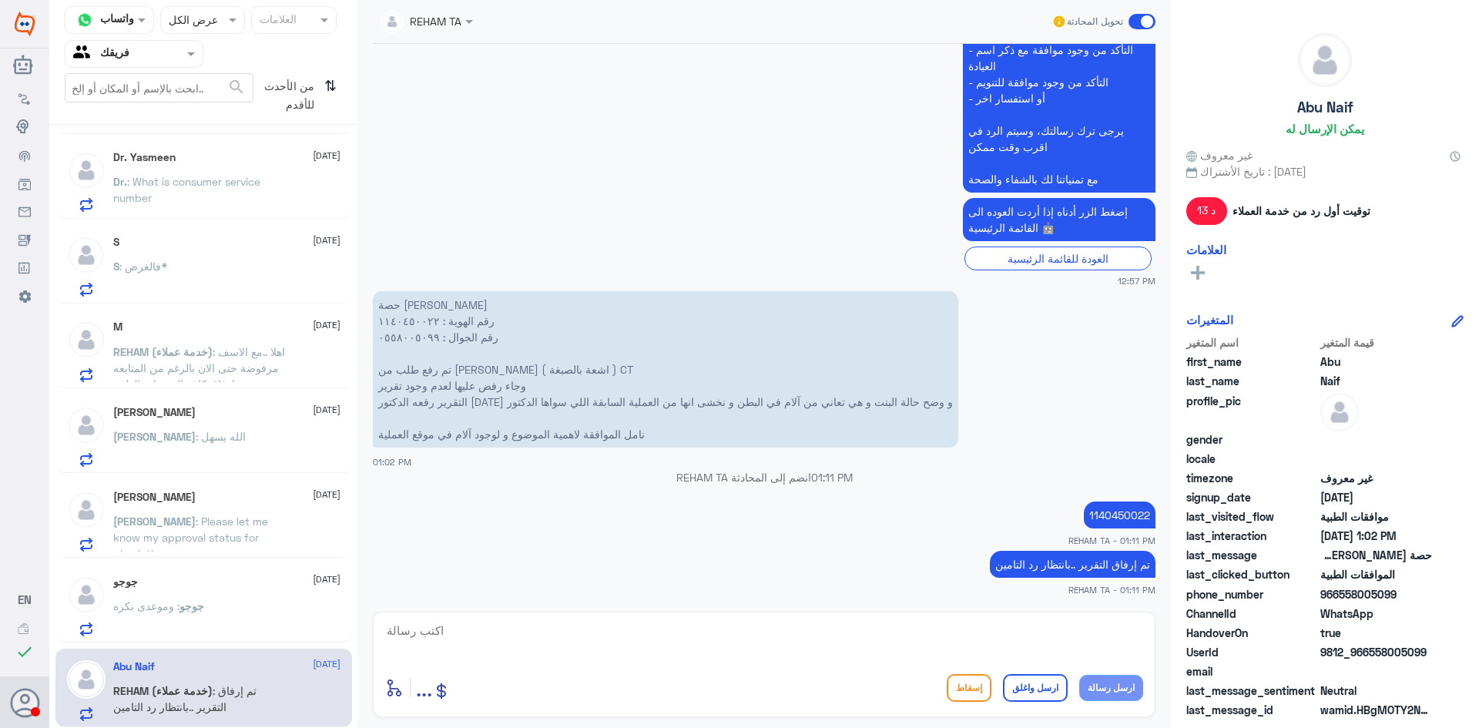
click at [1114, 511] on p "1140450022" at bounding box center [1120, 514] width 72 height 27
